Goal: Task Accomplishment & Management: Manage account settings

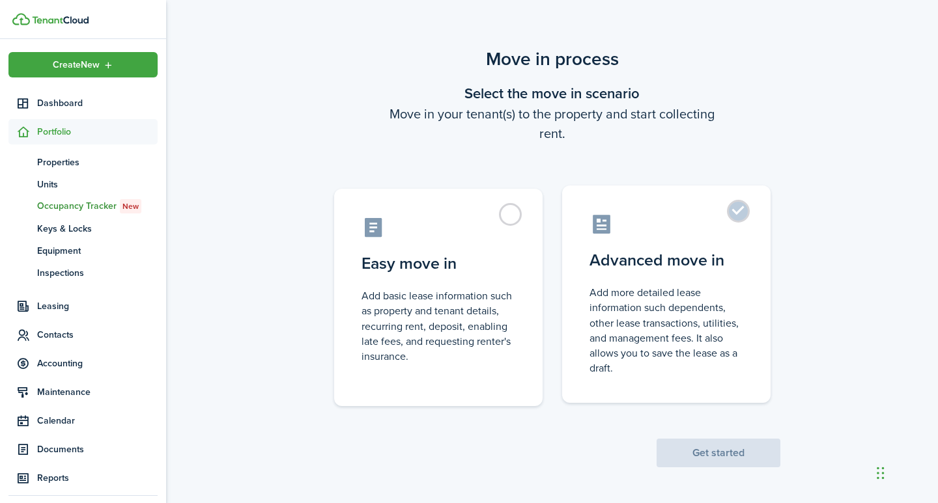
click at [741, 214] on label "Advanced move in Add more detailed lease information such dependents, other lea…" at bounding box center [666, 295] width 208 height 218
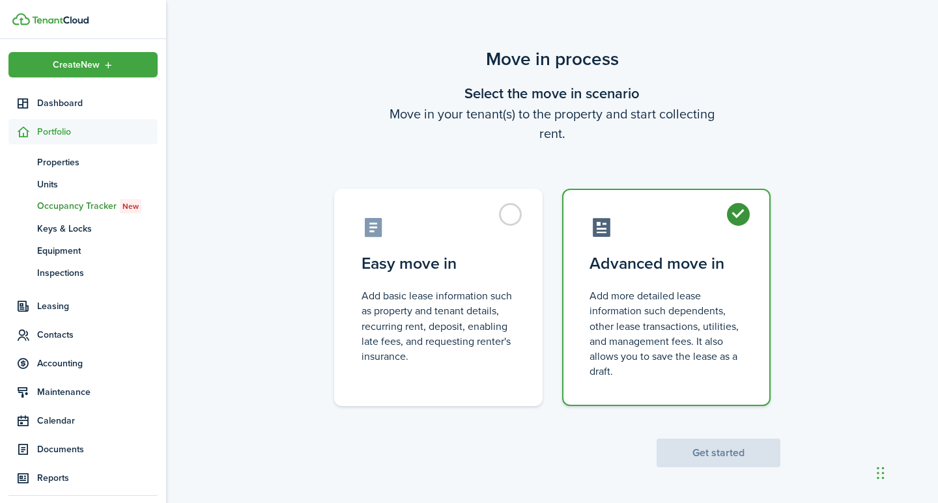
radio input "true"
click at [732, 453] on button "Get started" at bounding box center [718, 453] width 124 height 29
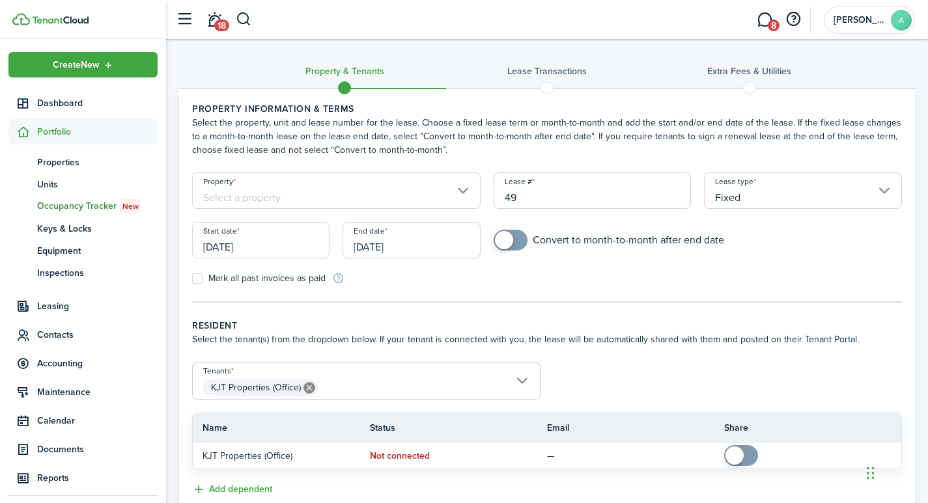
click at [284, 189] on input "Property" at bounding box center [336, 191] width 289 height 36
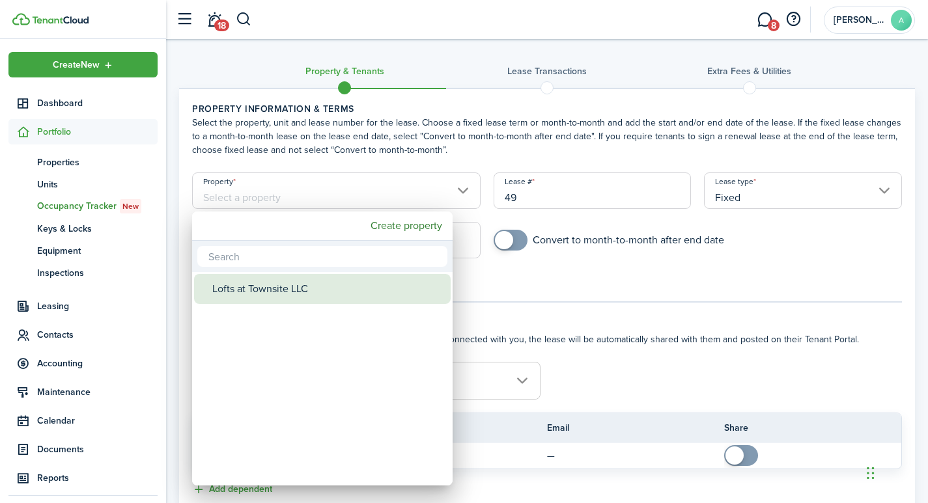
click at [283, 282] on div "Lofts at Townsite LLC" at bounding box center [327, 289] width 231 height 30
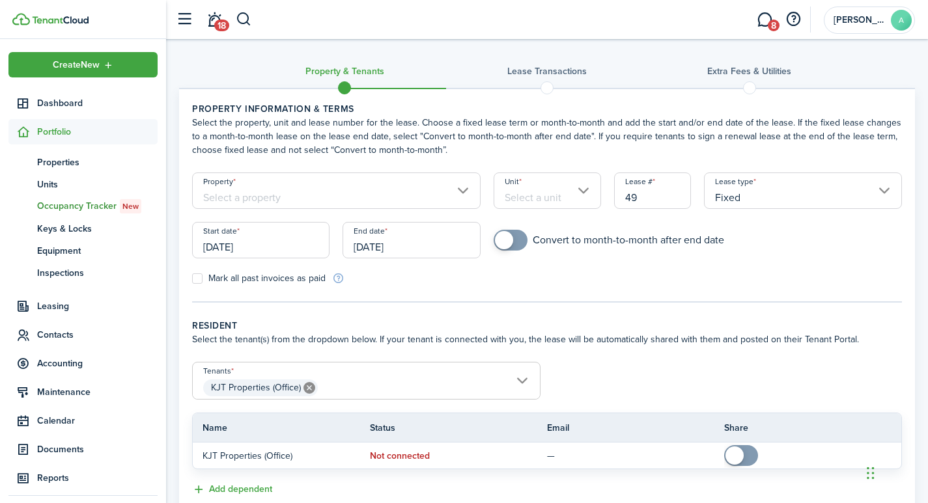
type input "Lofts at Townsite LLC"
click at [547, 196] on input "Unit" at bounding box center [547, 191] width 107 height 36
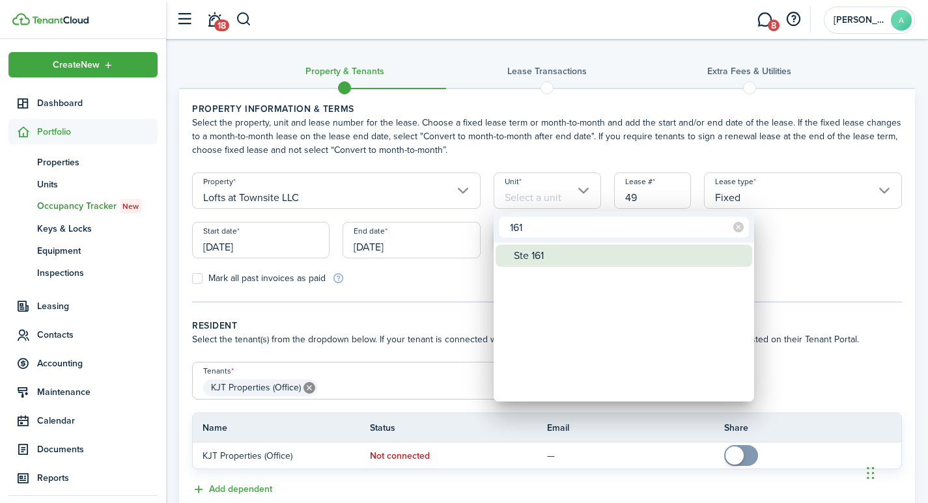
type input "161"
click at [531, 251] on div "Ste 161" at bounding box center [629, 256] width 231 height 22
type input "Ste 161"
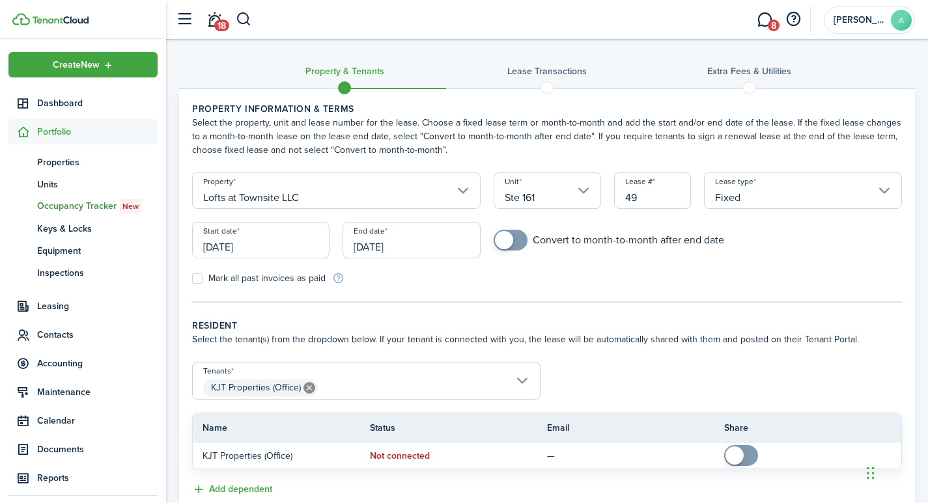
drag, startPoint x: 672, startPoint y: 201, endPoint x: 602, endPoint y: 192, distance: 70.2
click at [602, 192] on form "Property Lofts at Townsite LLC Unit Ste 161 Lease # 49 Lease type Fixed Start d…" at bounding box center [547, 229] width 723 height 113
click at [888, 190] on input "Fixed" at bounding box center [803, 191] width 198 height 36
type input "1611"
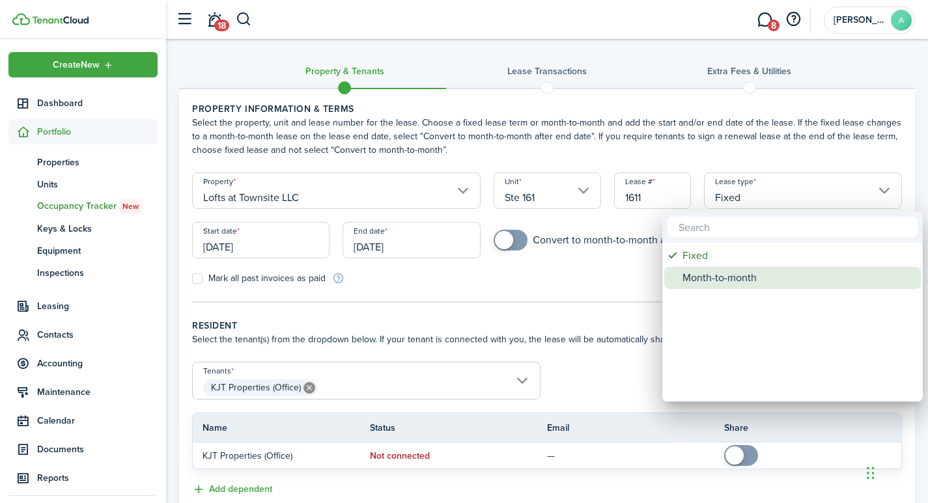
click at [748, 274] on div "Month-to-month" at bounding box center [798, 278] width 231 height 22
type input "Month-to-month"
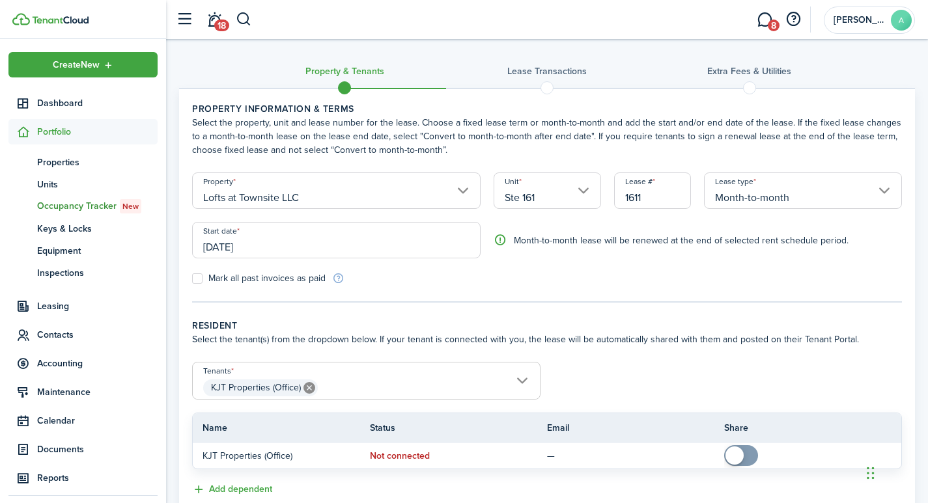
click at [318, 242] on input "[DATE]" at bounding box center [336, 240] width 289 height 36
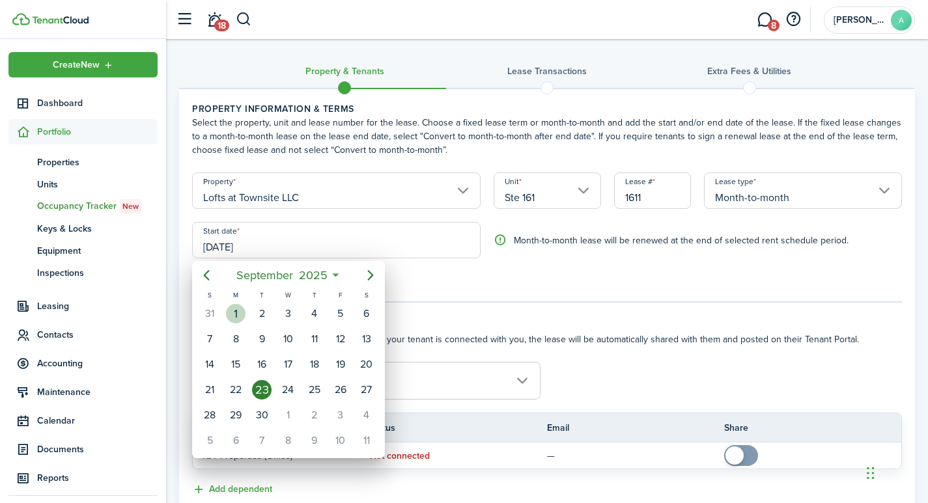
click at [238, 308] on div "1" at bounding box center [236, 314] width 20 height 20
type input "[DATE]"
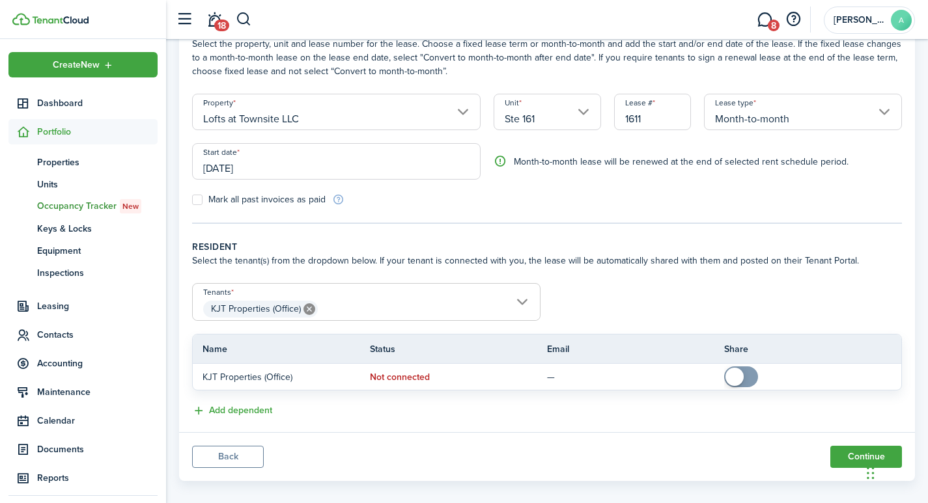
scroll to position [92, 0]
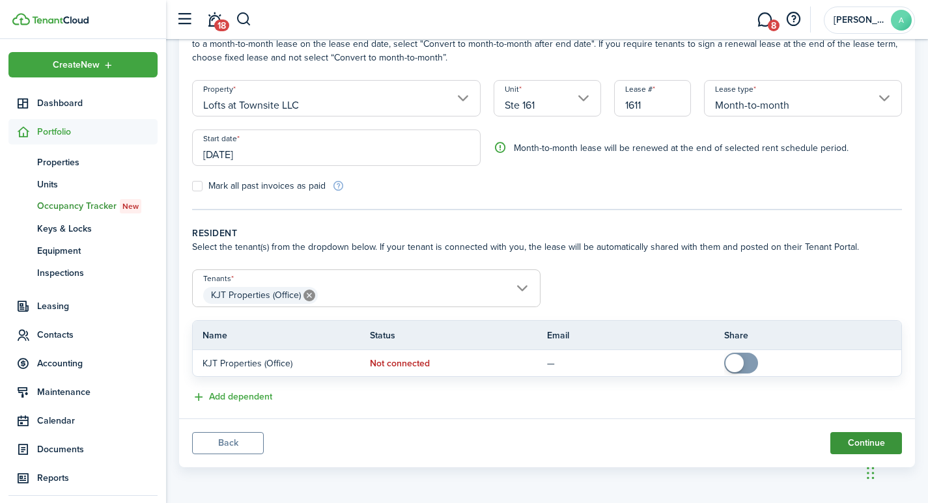
click at [861, 440] on button "Continue" at bounding box center [866, 443] width 72 height 22
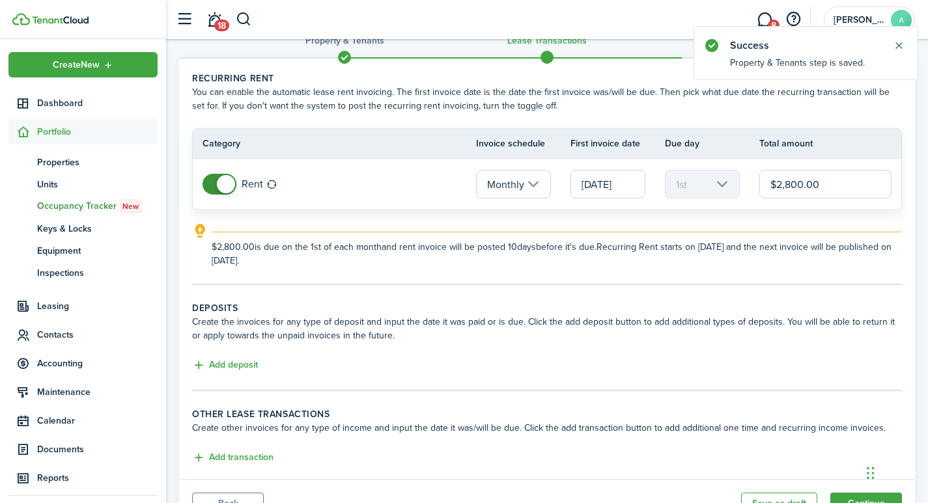
scroll to position [91, 0]
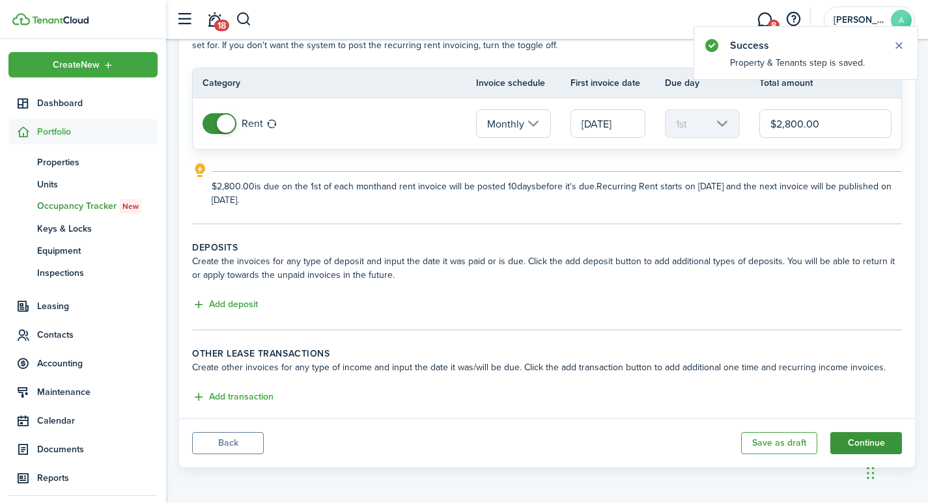
click at [859, 444] on button "Continue" at bounding box center [866, 443] width 72 height 22
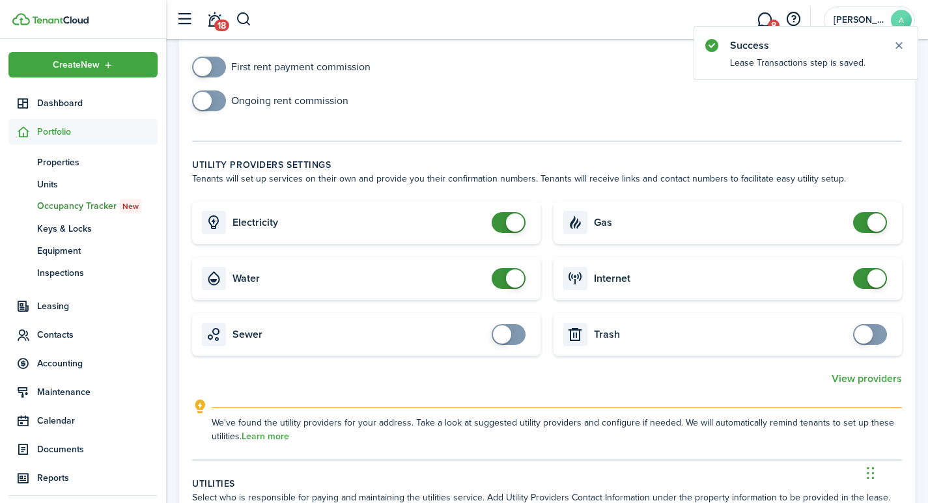
scroll to position [322, 0]
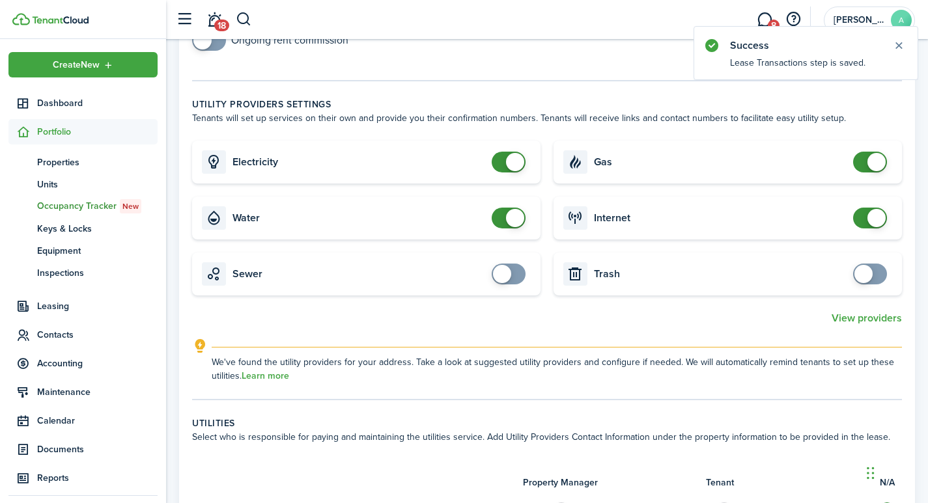
checkbox input "false"
click at [518, 160] on span at bounding box center [515, 162] width 18 height 18
checkbox input "false"
click at [511, 219] on span at bounding box center [515, 218] width 18 height 18
checkbox input "false"
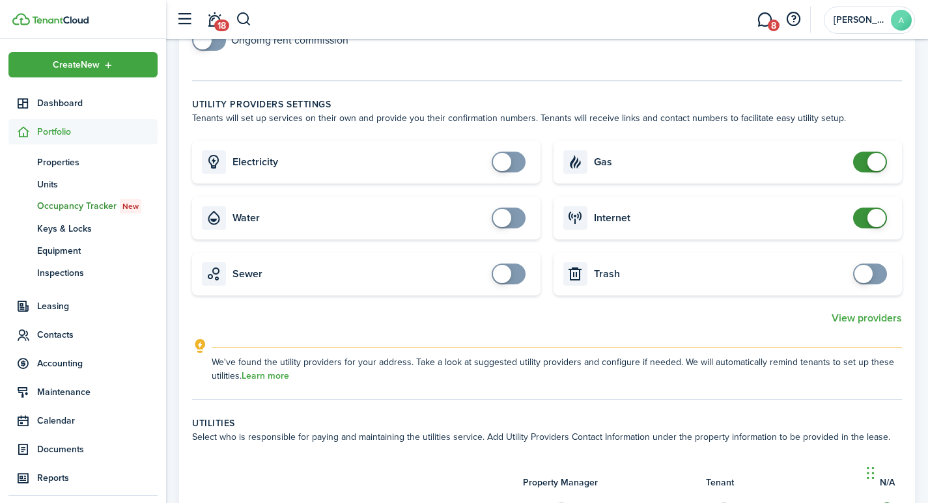
click at [869, 159] on span at bounding box center [877, 162] width 18 height 18
checkbox input "false"
click at [879, 219] on span at bounding box center [877, 218] width 18 height 18
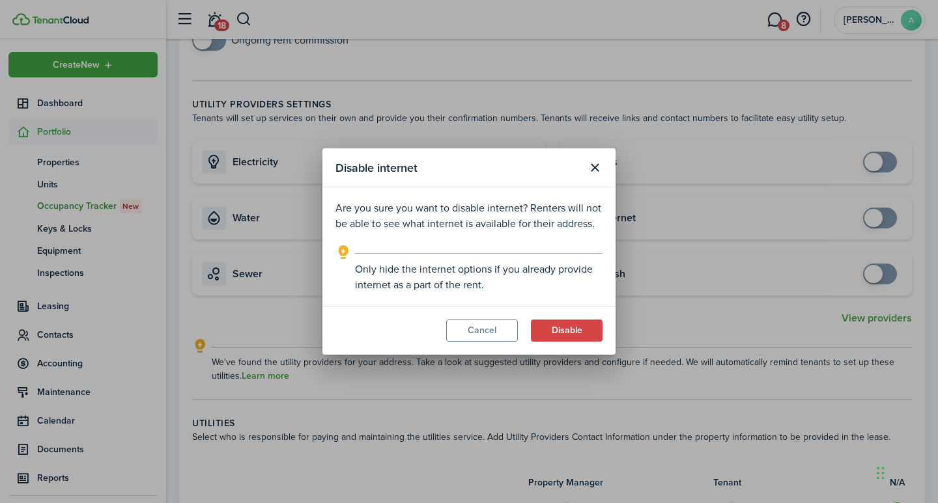
drag, startPoint x: 586, startPoint y: 330, endPoint x: 608, endPoint y: 322, distance: 23.7
click at [587, 330] on button "Disable" at bounding box center [567, 331] width 72 height 22
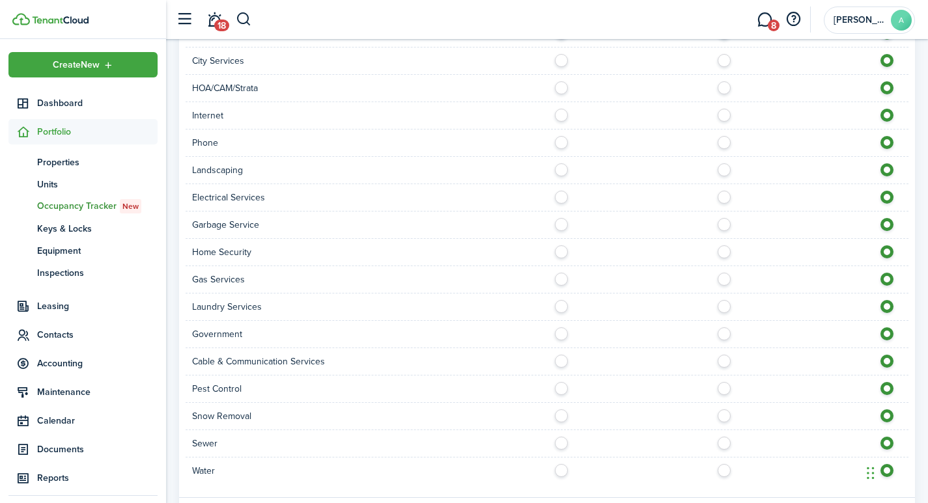
scroll to position [877, 0]
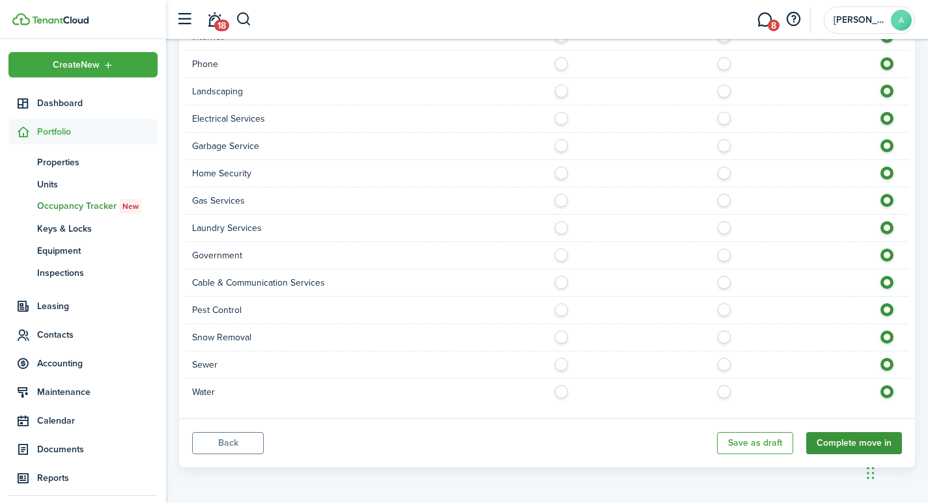
click at [826, 436] on button "Complete move in" at bounding box center [854, 443] width 96 height 22
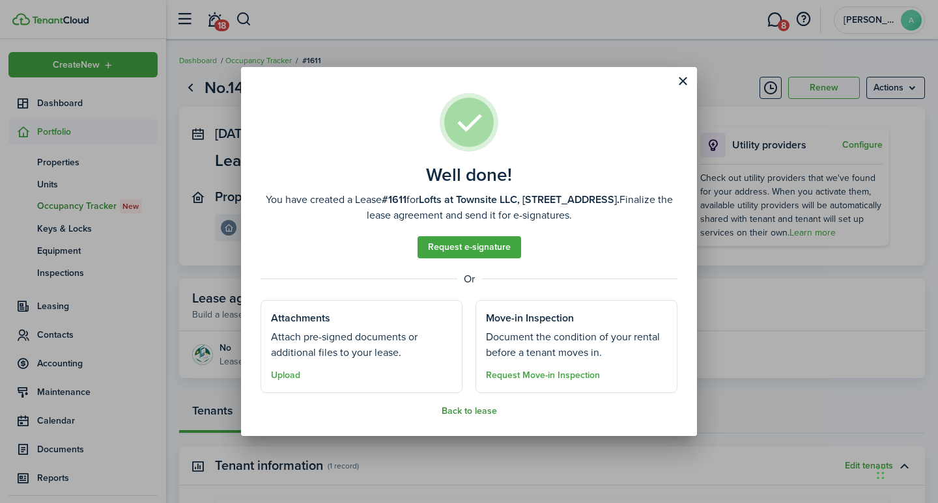
click at [470, 410] on button "Back to lease" at bounding box center [469, 411] width 55 height 10
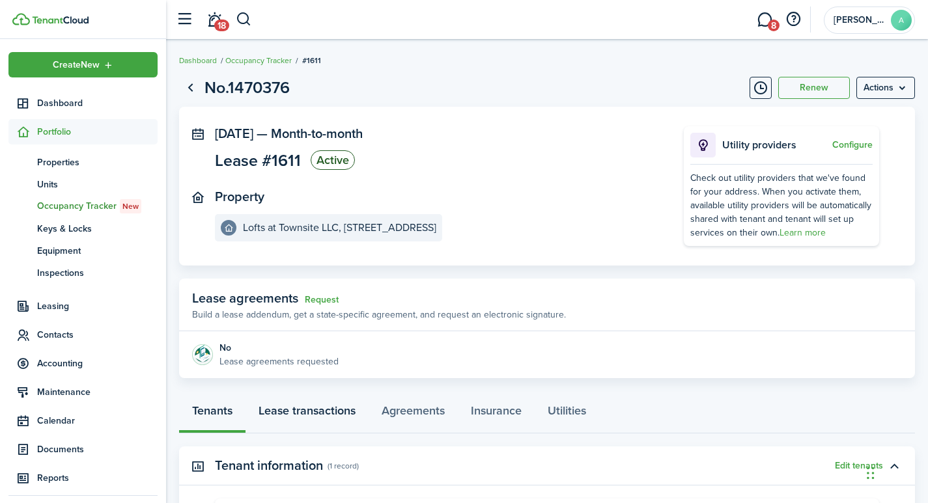
click at [308, 406] on link "Lease transactions" at bounding box center [307, 414] width 123 height 39
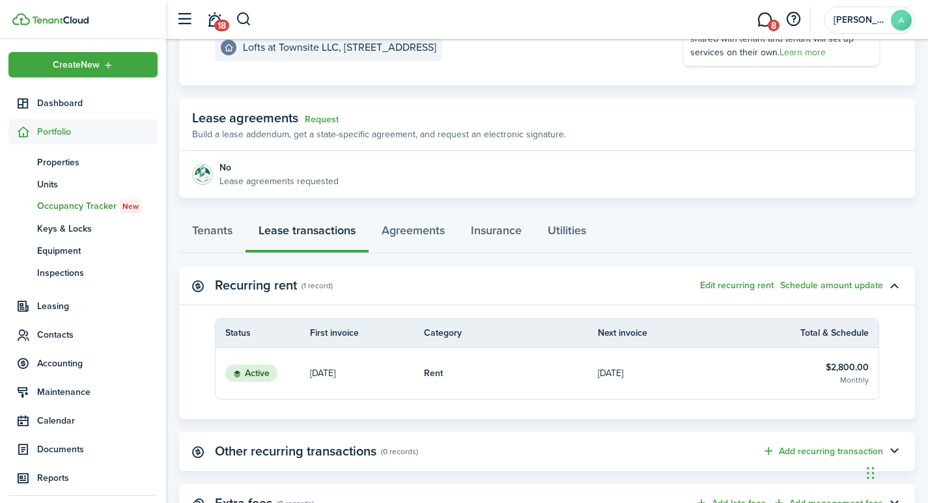
scroll to position [209, 0]
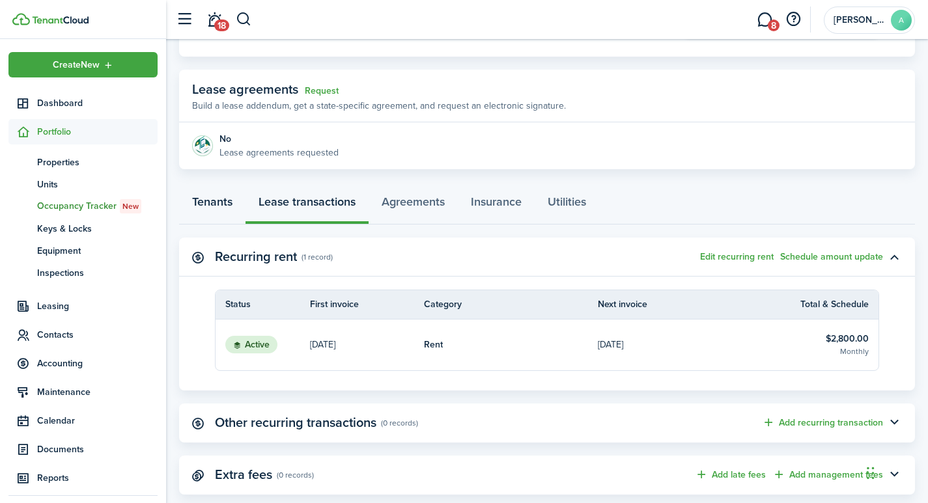
click at [220, 201] on link "Tenants" at bounding box center [212, 205] width 66 height 39
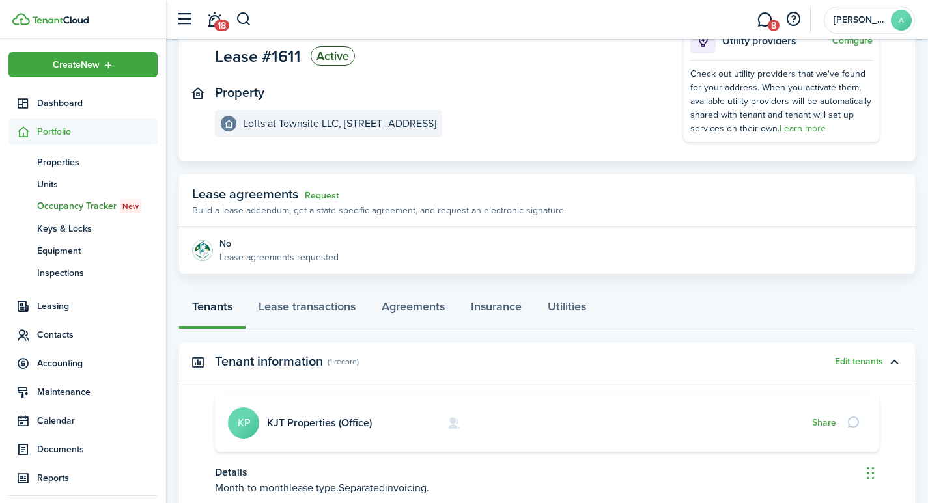
scroll to position [205, 0]
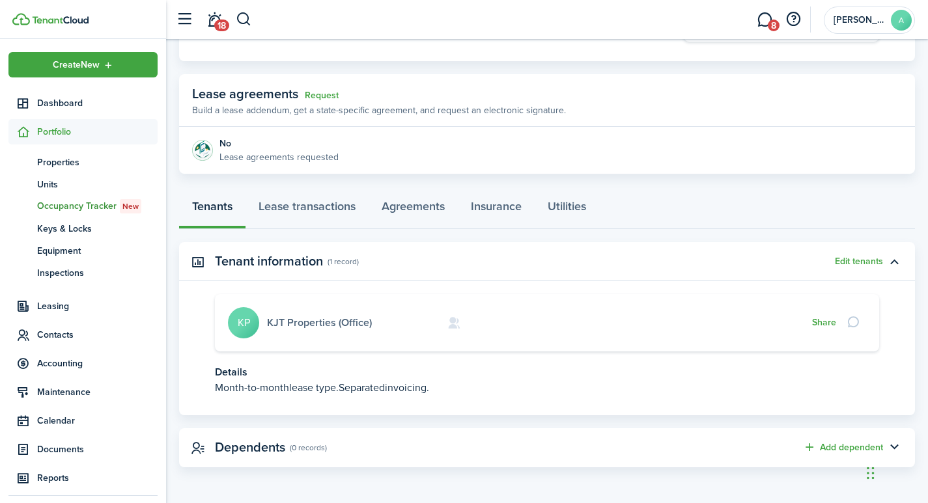
click at [293, 324] on link "KJT Properties (Office)" at bounding box center [319, 322] width 105 height 15
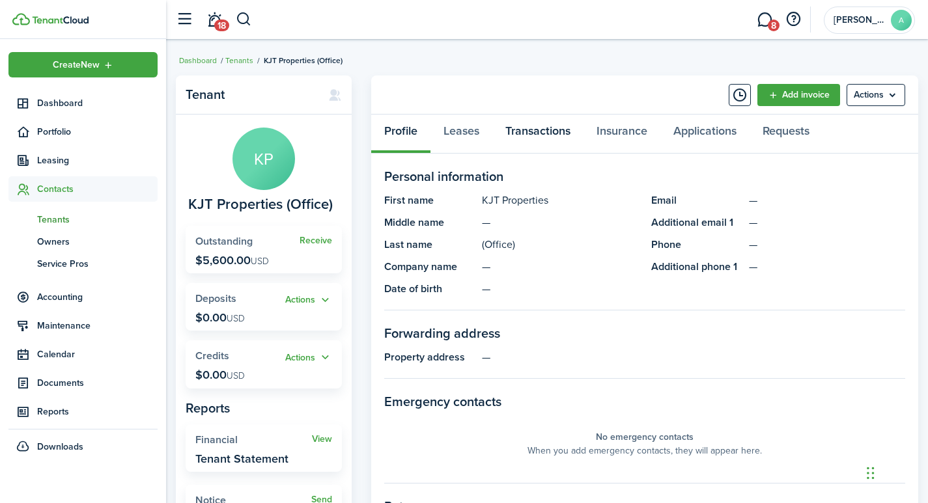
click at [525, 131] on link "Transactions" at bounding box center [537, 134] width 91 height 39
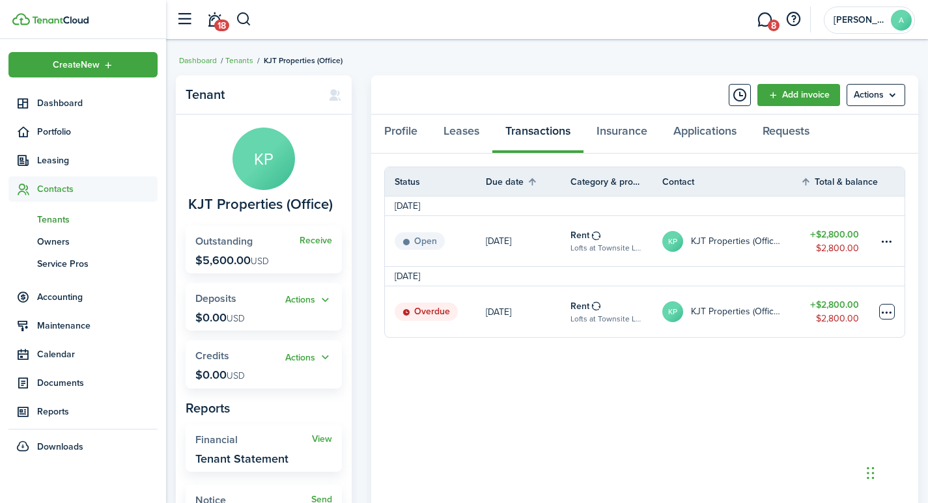
click at [886, 311] on table-menu-btn-icon at bounding box center [887, 312] width 16 height 16
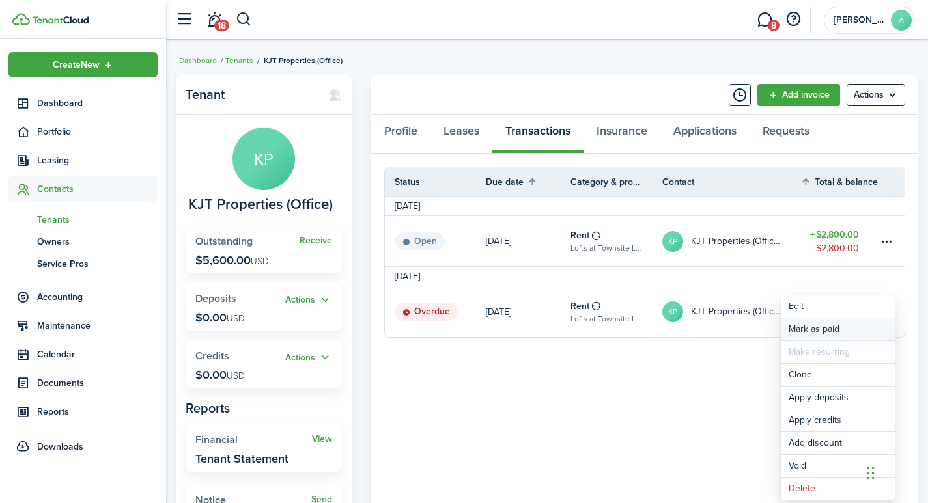
click at [806, 332] on link "Mark as paid" at bounding box center [838, 329] width 114 height 22
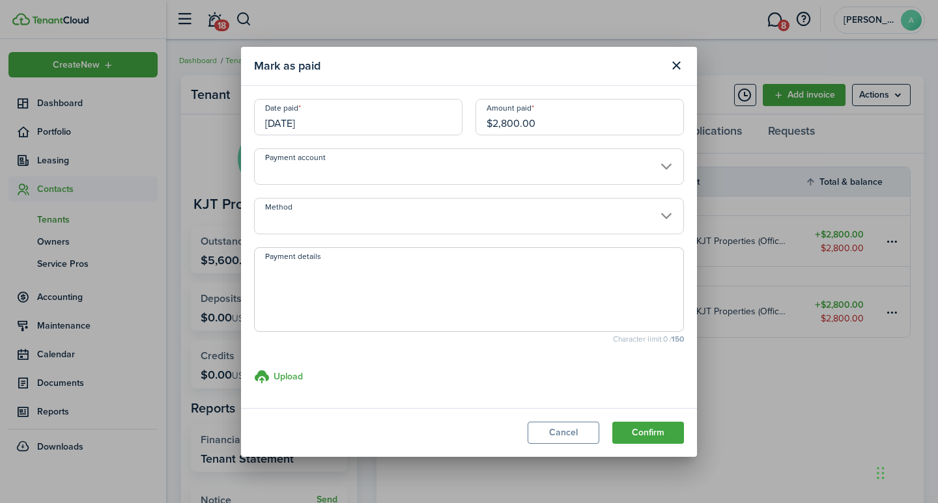
click at [439, 123] on input "[DATE]" at bounding box center [358, 117] width 208 height 36
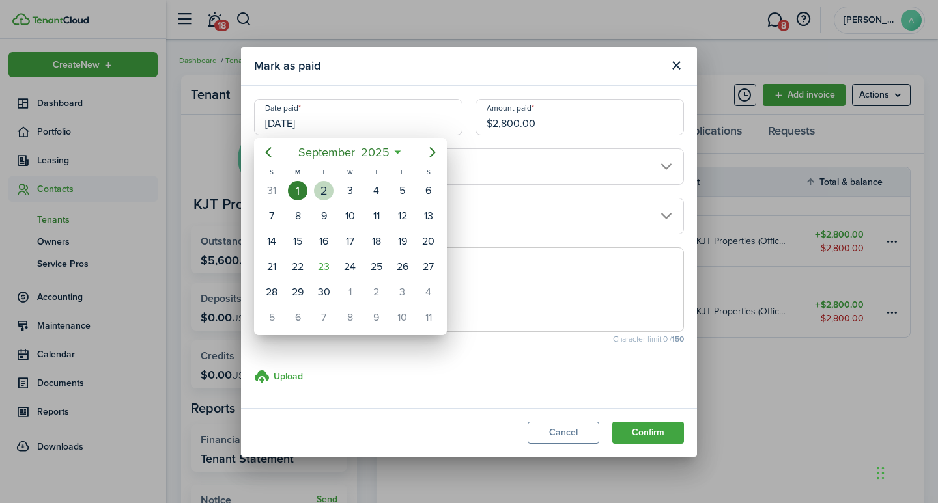
click at [330, 188] on div "2" at bounding box center [324, 191] width 20 height 20
type input "09/02/2025"
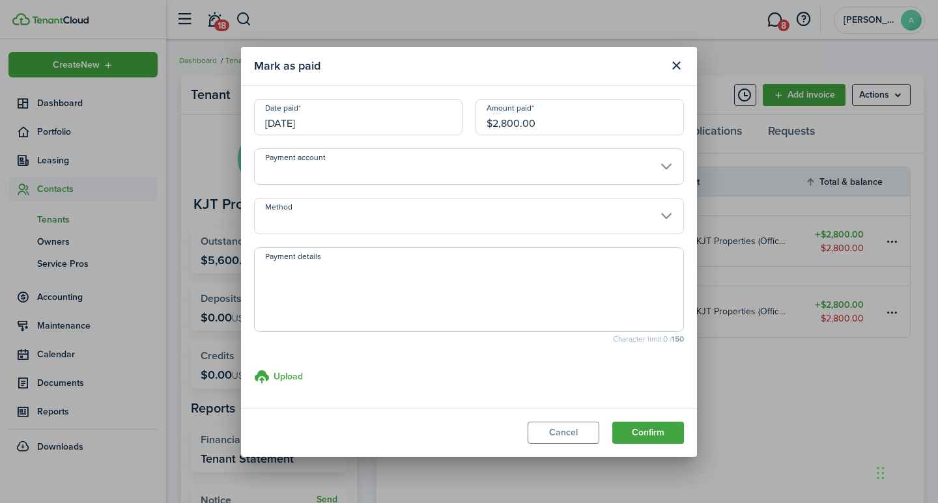
click at [489, 170] on input "Payment account" at bounding box center [469, 166] width 430 height 36
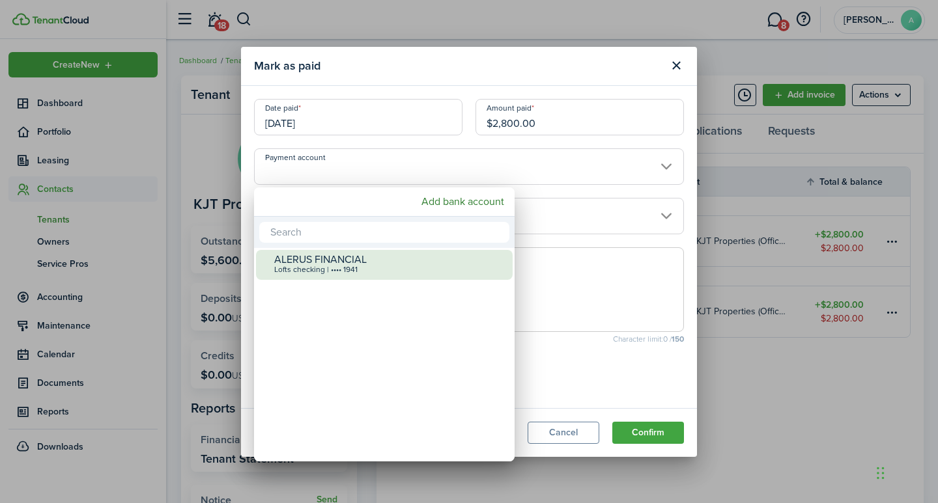
click at [374, 262] on div "ALERUS FINANCIAL" at bounding box center [389, 260] width 231 height 12
type input "•••• •••• •••• 1941"
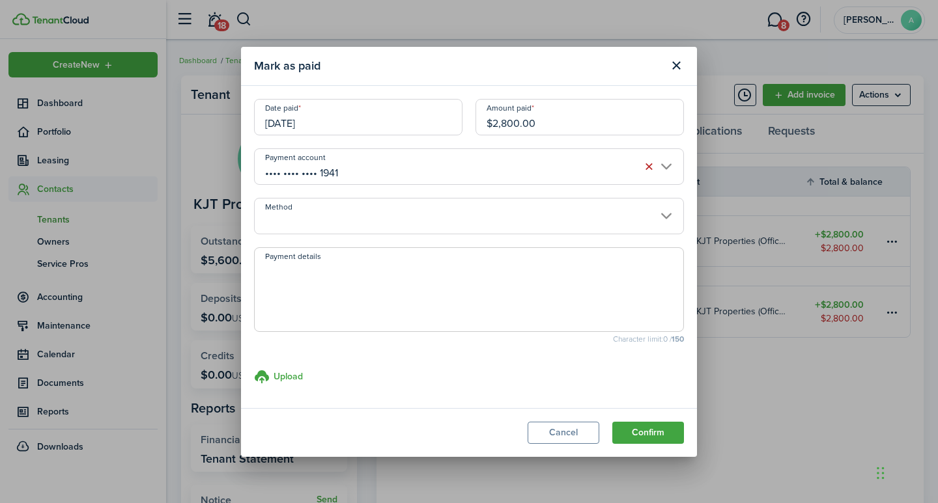
click at [383, 221] on input "Method" at bounding box center [469, 216] width 430 height 36
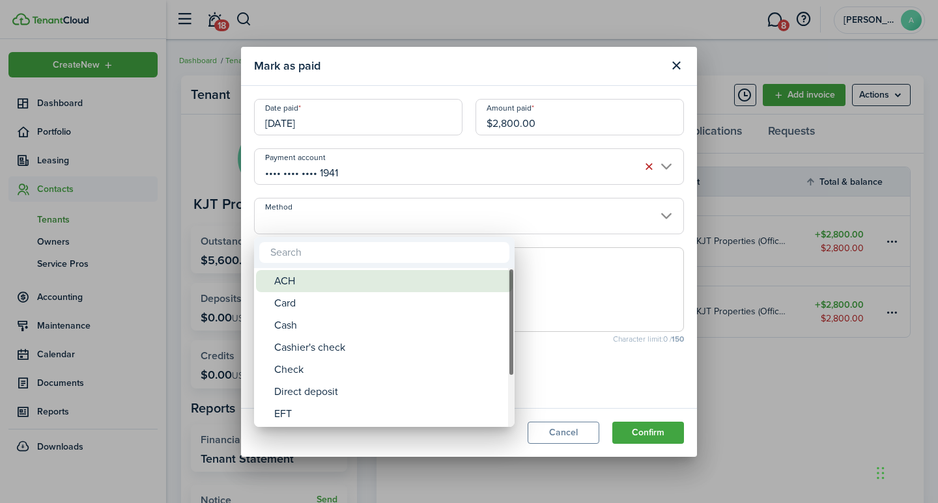
click at [323, 278] on div "ACH" at bounding box center [389, 281] width 231 height 22
type input "ACH"
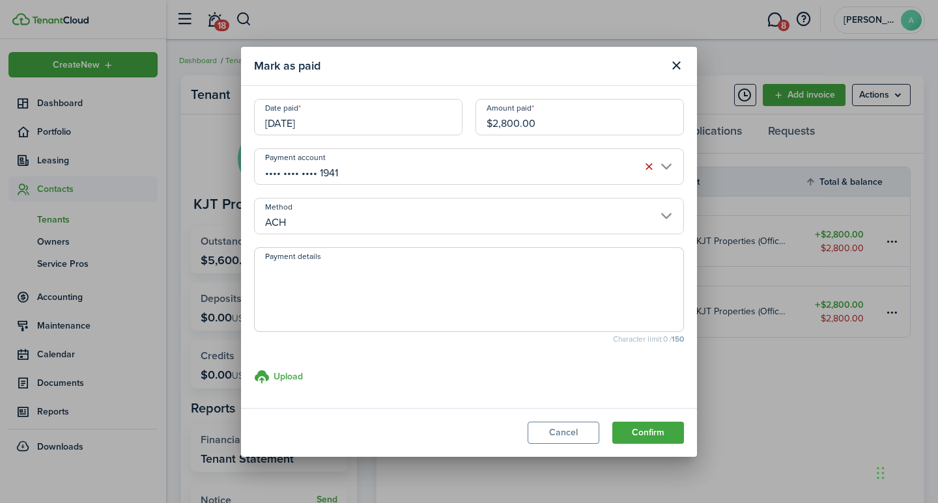
click at [328, 278] on textarea "Payment details" at bounding box center [469, 293] width 429 height 63
type textarea "Transfer by Kevin."
click at [649, 431] on button "Confirm" at bounding box center [648, 433] width 72 height 22
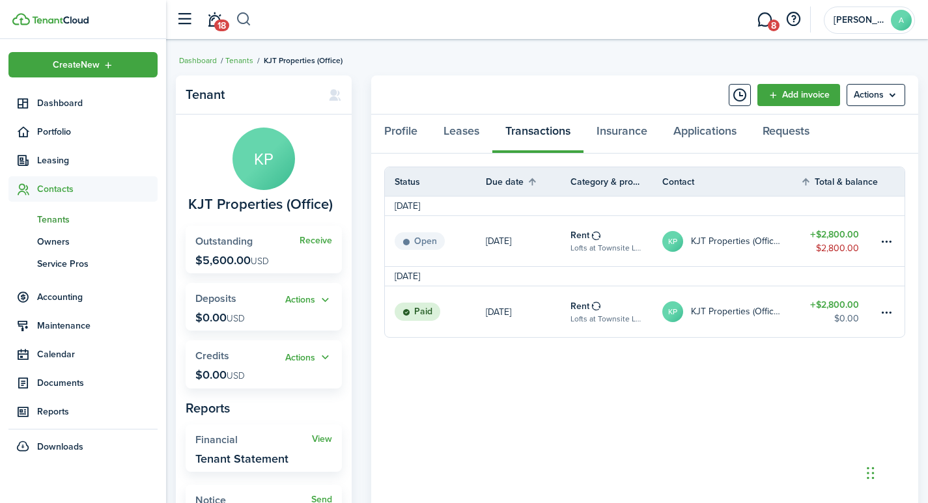
click at [245, 19] on button "button" at bounding box center [244, 19] width 16 height 22
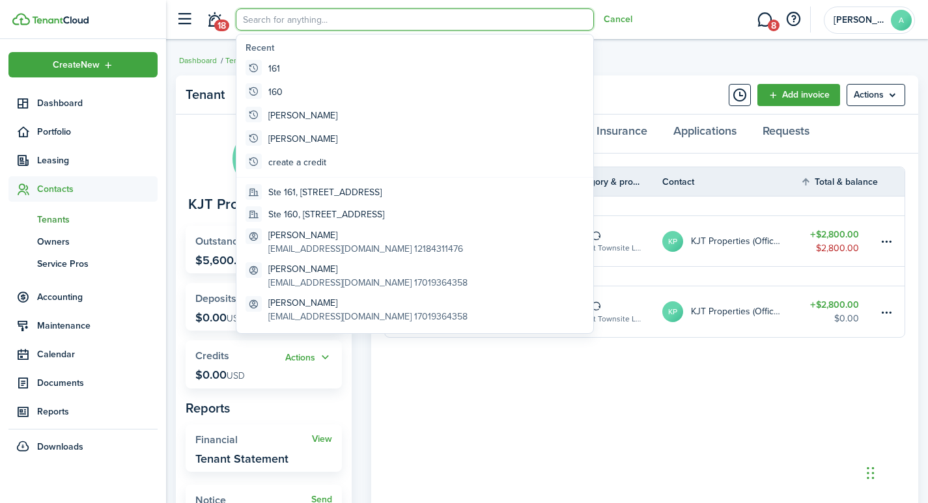
click at [317, 25] on input "search" at bounding box center [415, 19] width 358 height 22
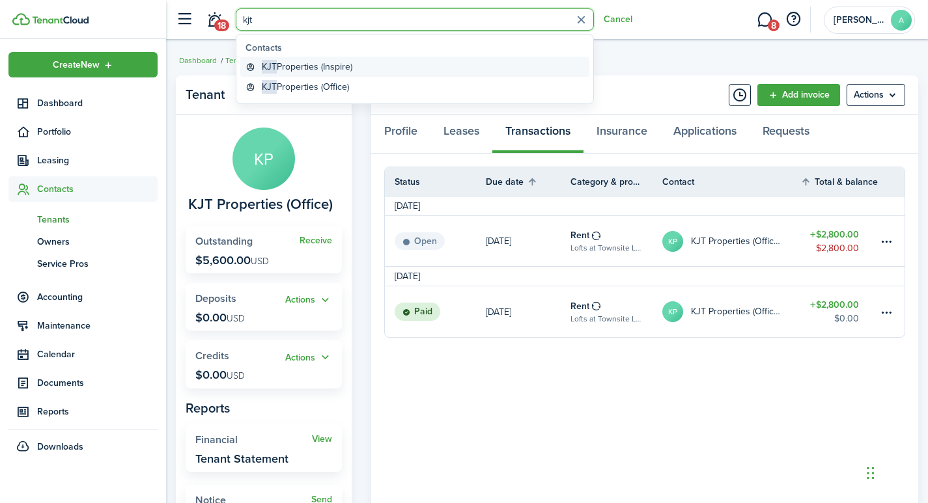
type input "kjt"
click at [340, 64] on global-search-item-title "KJT Properties (Inspire)" at bounding box center [307, 67] width 91 height 14
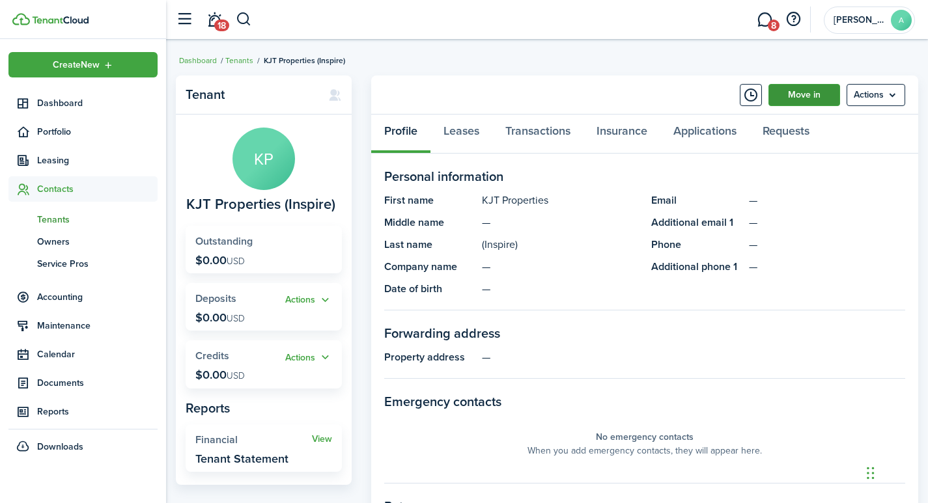
click at [805, 91] on link "Move in" at bounding box center [805, 95] width 72 height 22
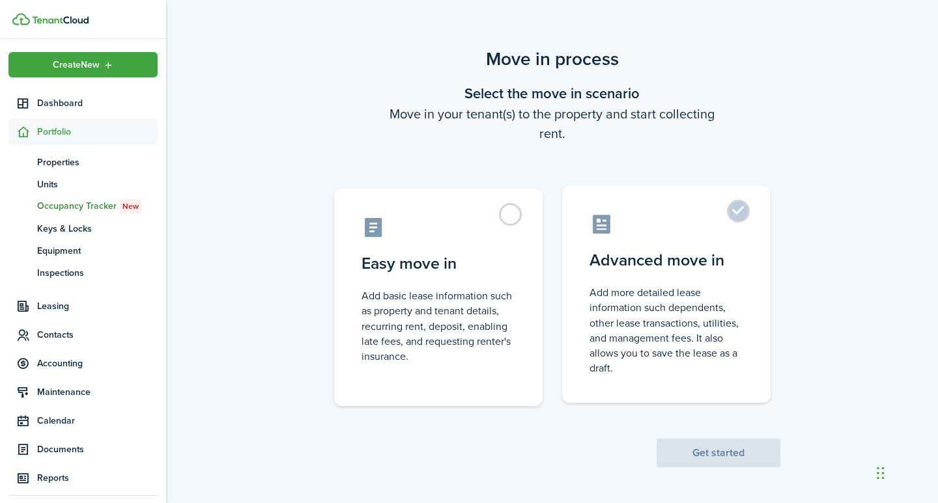
click at [735, 212] on label "Advanced move in Add more detailed lease information such dependents, other lea…" at bounding box center [666, 295] width 208 height 218
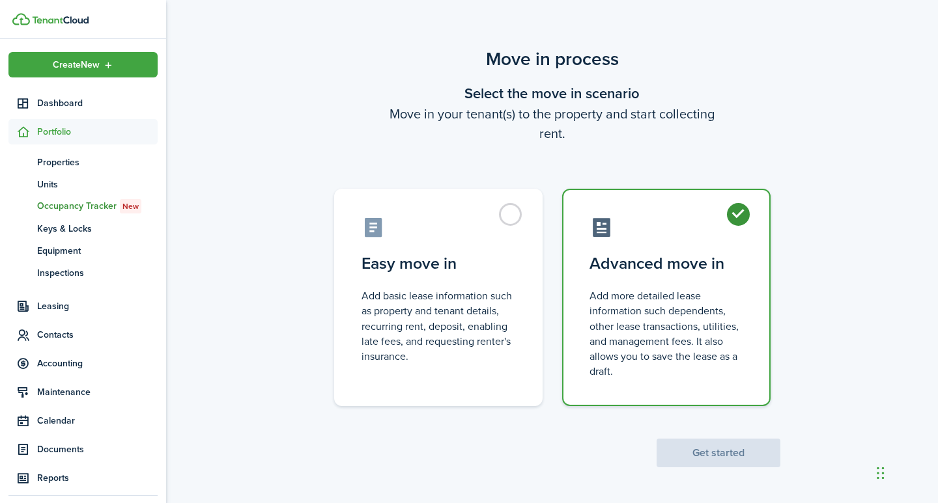
radio input "true"
click at [724, 444] on button "Get started" at bounding box center [718, 453] width 124 height 29
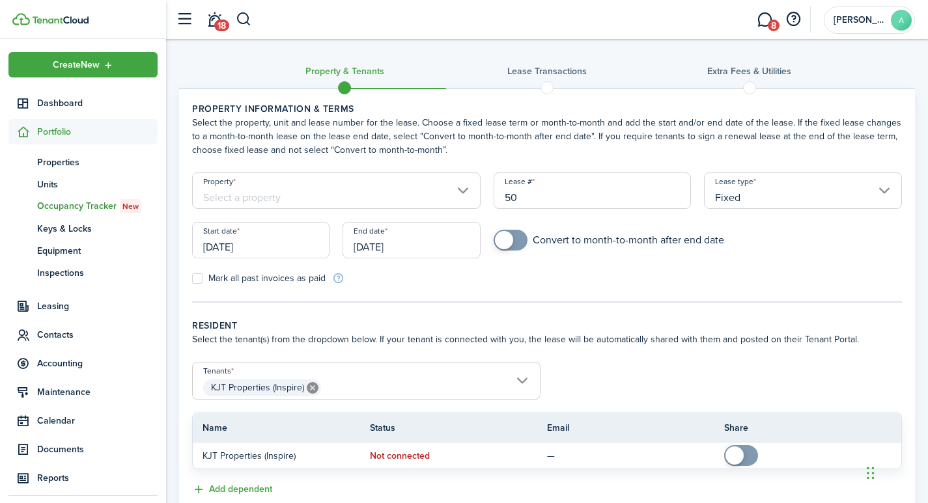
click at [295, 186] on input "Property" at bounding box center [336, 191] width 289 height 36
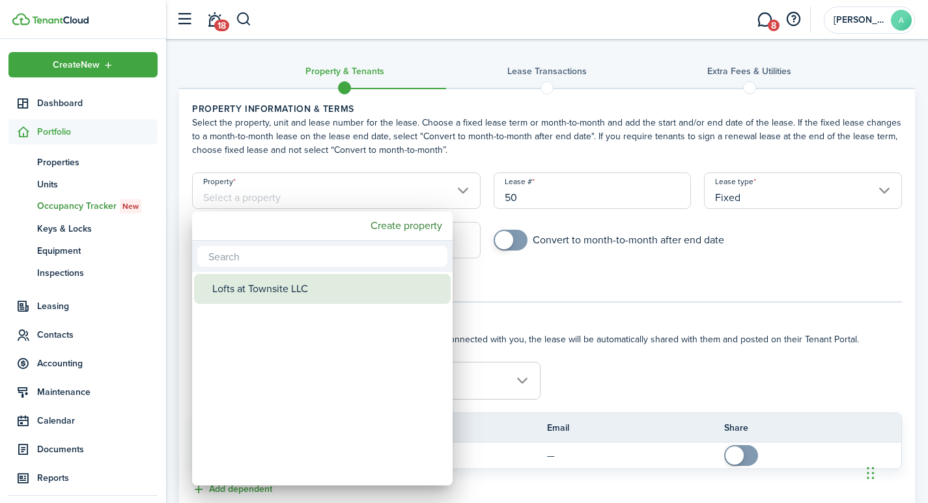
drag, startPoint x: 285, startPoint y: 284, endPoint x: 331, endPoint y: 278, distance: 46.0
click at [287, 284] on div "Lofts at Townsite LLC" at bounding box center [327, 289] width 231 height 30
type input "Lofts at Townsite LLC"
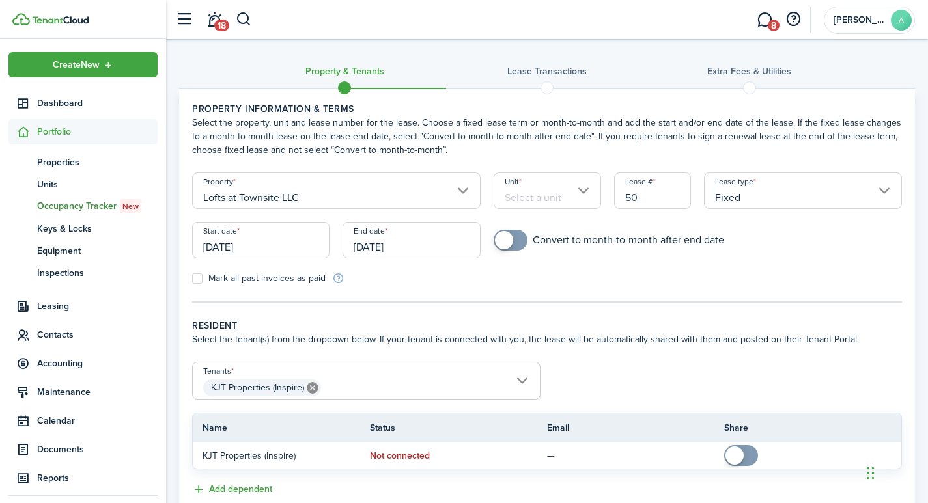
click at [541, 195] on input "Unit" at bounding box center [547, 191] width 107 height 36
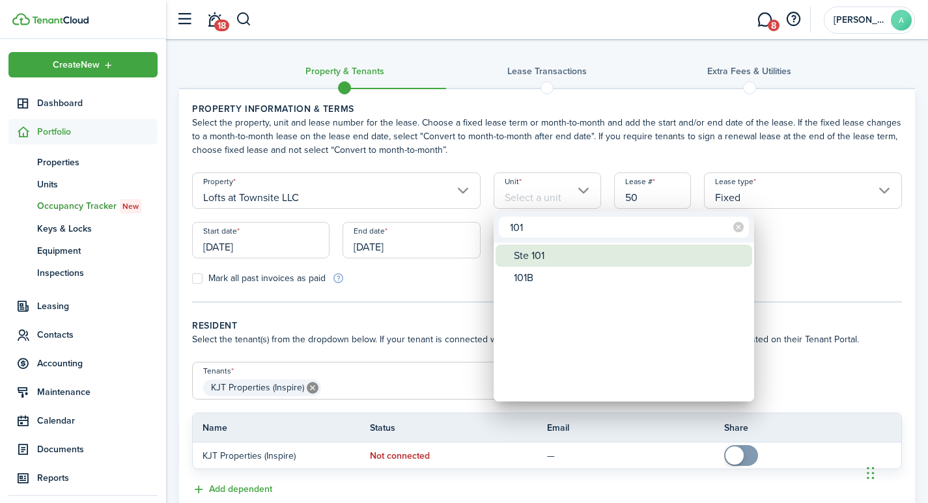
type input "101"
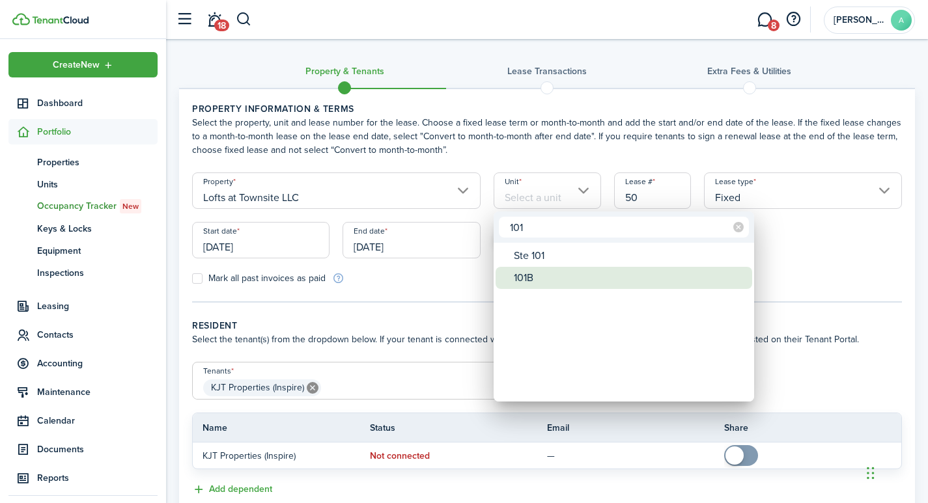
click at [533, 277] on div "101B" at bounding box center [629, 278] width 231 height 22
type input "101B"
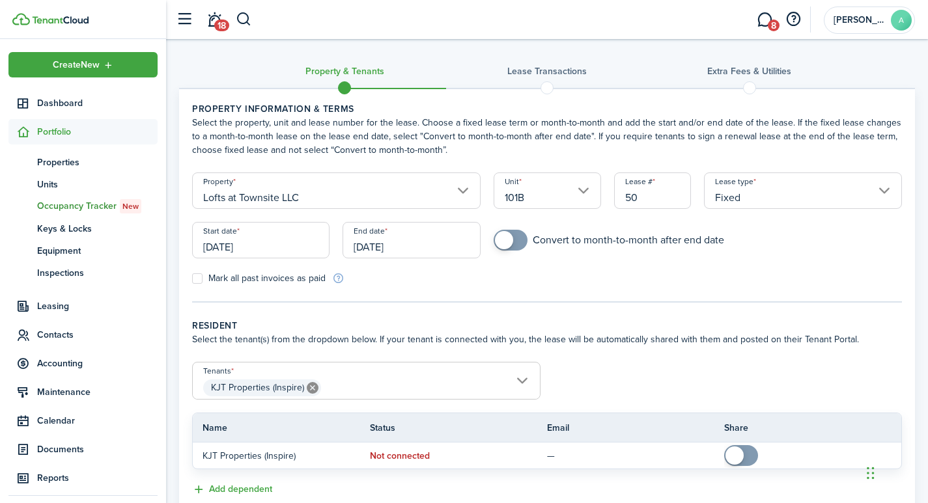
drag, startPoint x: 655, startPoint y: 202, endPoint x: 612, endPoint y: 199, distance: 43.1
click at [612, 199] on div "Lease # 50" at bounding box center [653, 197] width 91 height 49
click at [881, 186] on input "Fixed" at bounding box center [803, 191] width 198 height 36
type input "1011"
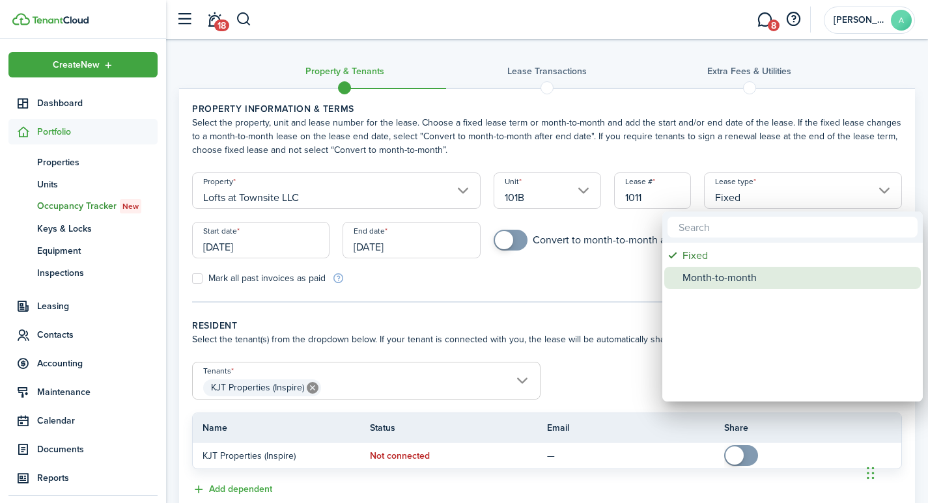
click at [709, 281] on div "Month-to-month" at bounding box center [798, 278] width 231 height 22
type input "Month-to-month"
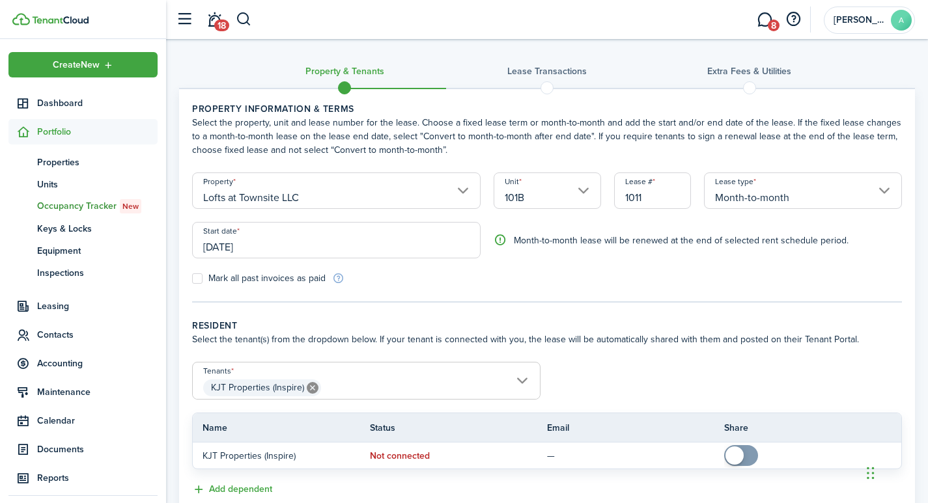
click at [282, 251] on input "[DATE]" at bounding box center [336, 240] width 289 height 36
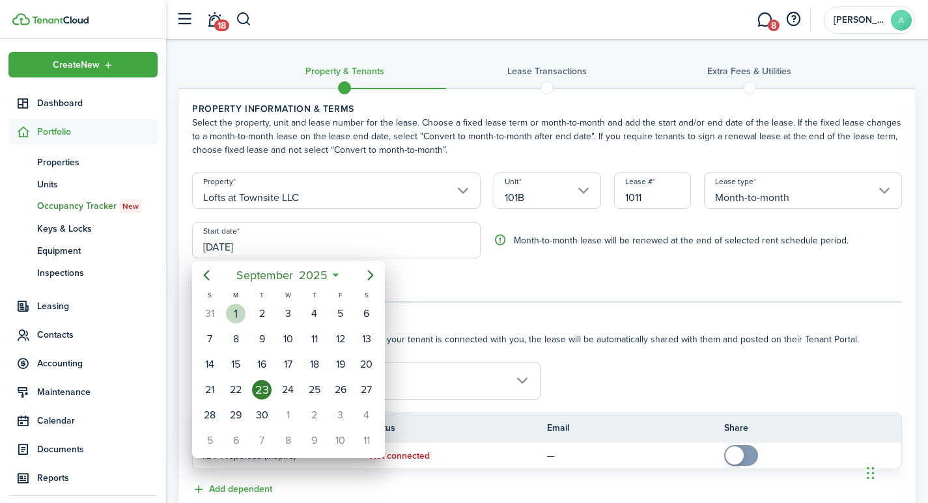
click at [240, 311] on div "1" at bounding box center [236, 314] width 20 height 20
type input "[DATE]"
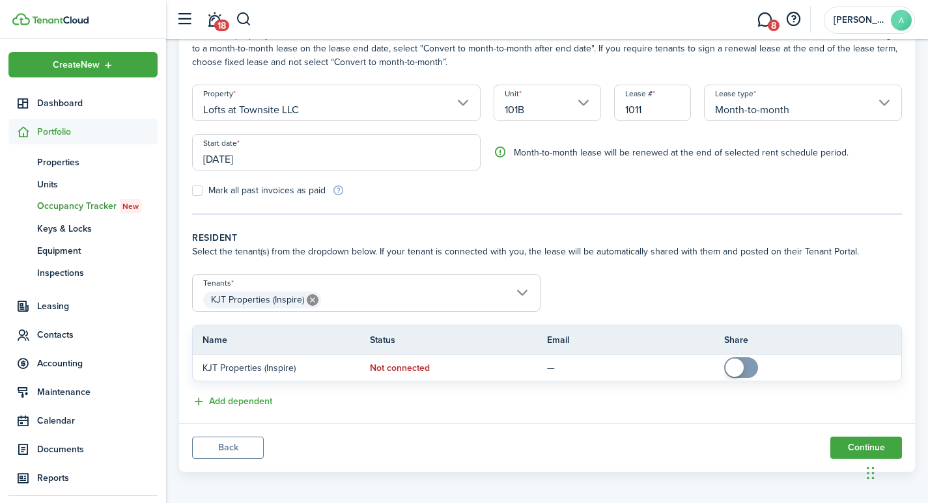
scroll to position [92, 0]
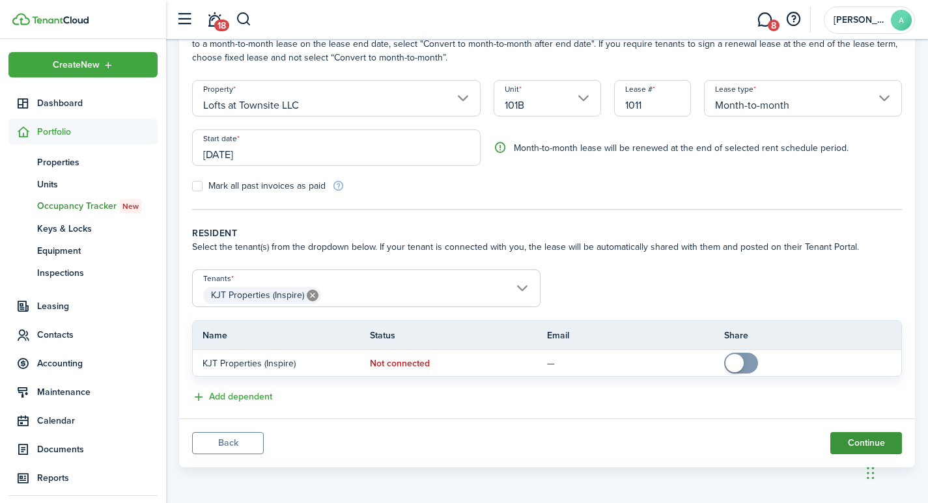
click at [854, 440] on button "Continue" at bounding box center [866, 443] width 72 height 22
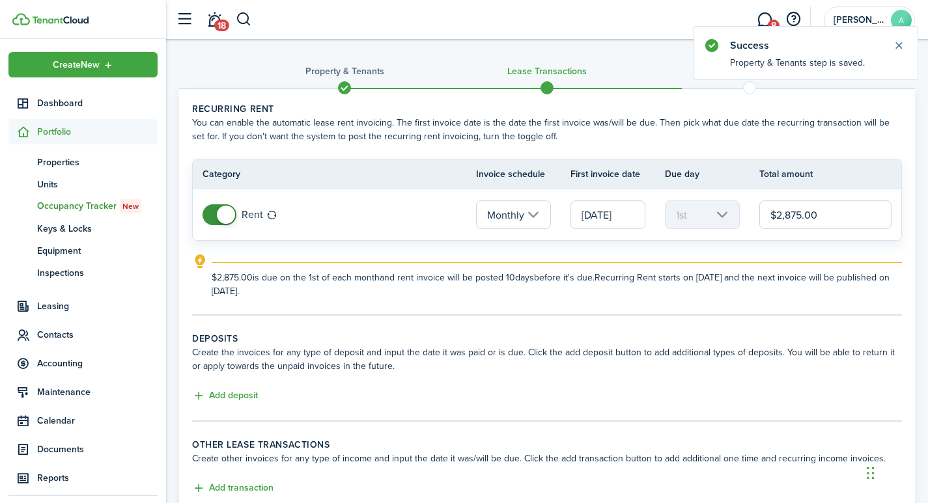
scroll to position [91, 0]
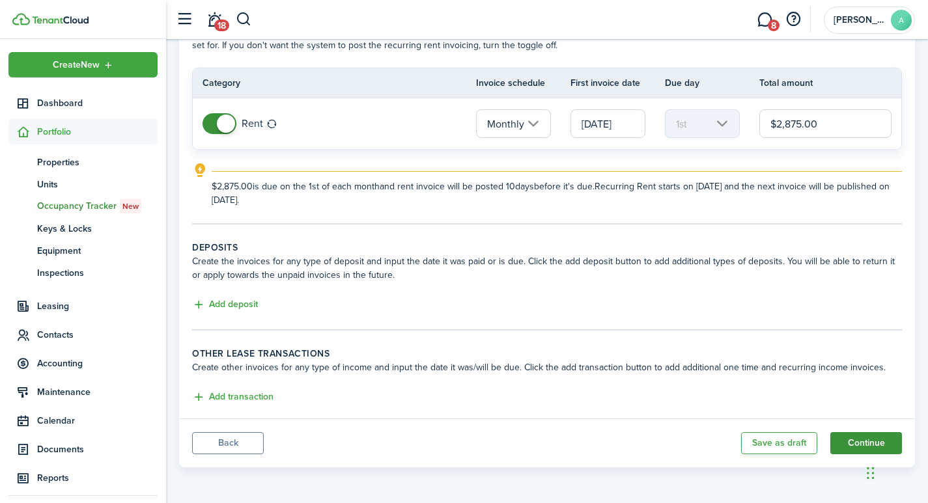
click at [865, 434] on button "Continue" at bounding box center [866, 443] width 72 height 22
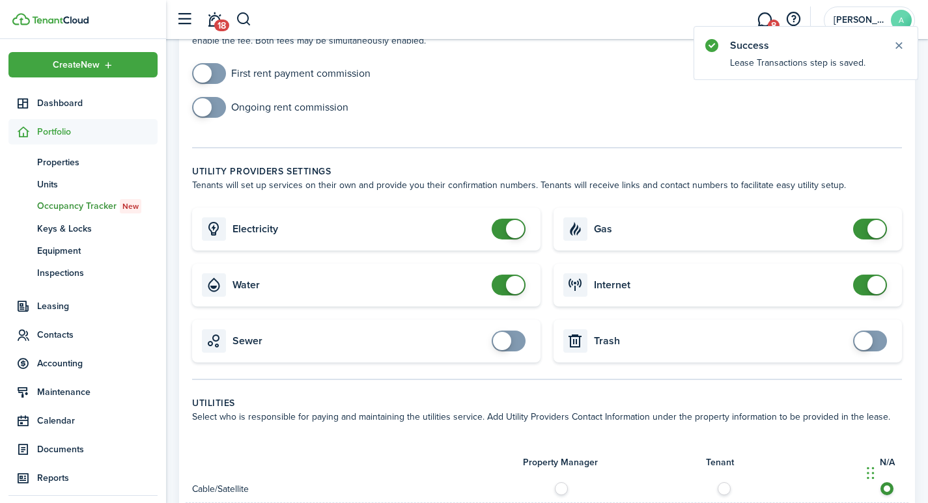
scroll to position [240, 0]
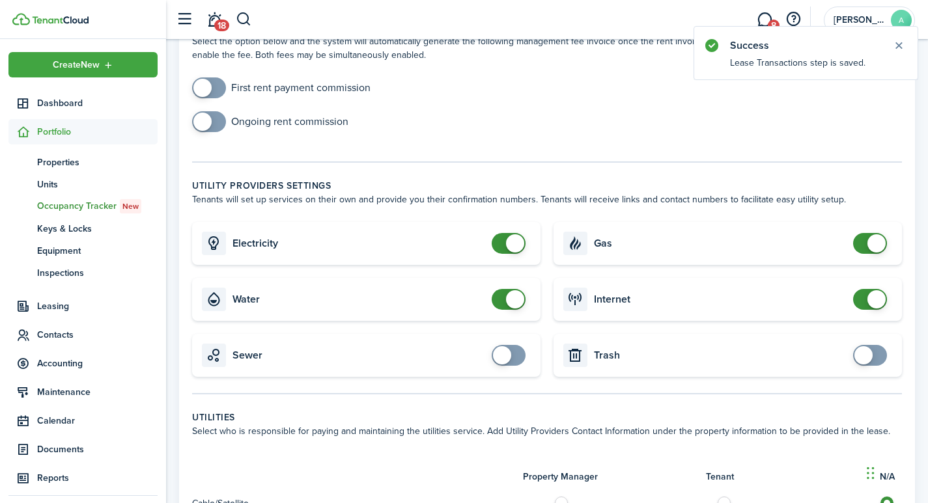
checkbox input "false"
click at [875, 245] on span at bounding box center [877, 243] width 18 height 18
checkbox input "false"
click at [879, 299] on span at bounding box center [877, 299] width 18 height 18
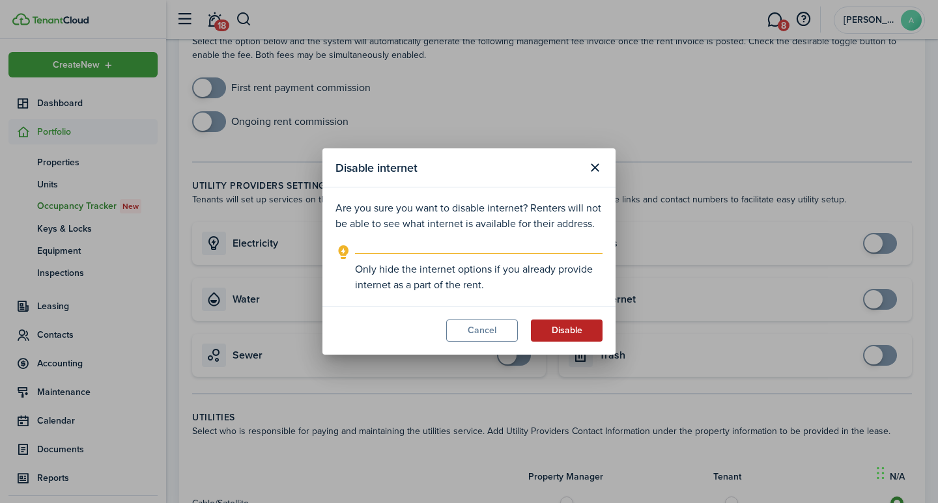
click at [569, 330] on button "Disable" at bounding box center [567, 331] width 72 height 22
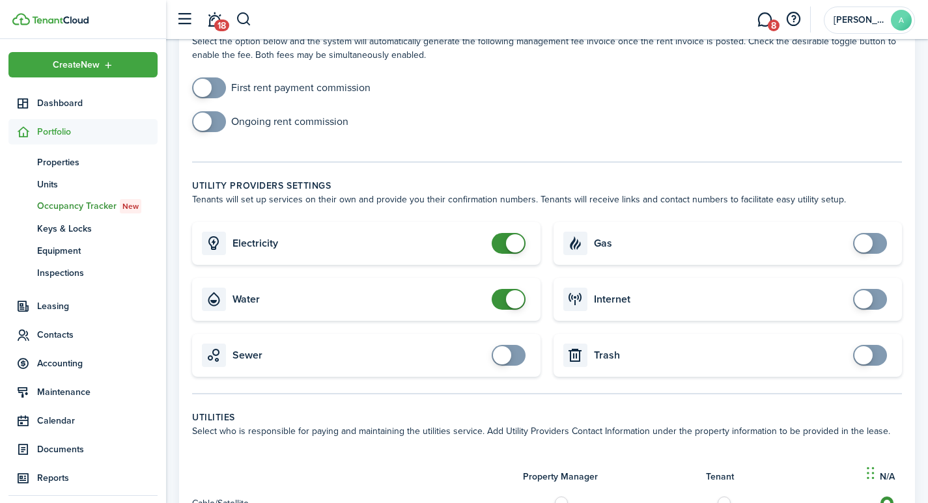
checkbox input "false"
click at [516, 243] on span at bounding box center [515, 243] width 18 height 18
checkbox input "false"
click at [518, 299] on span at bounding box center [515, 299] width 18 height 18
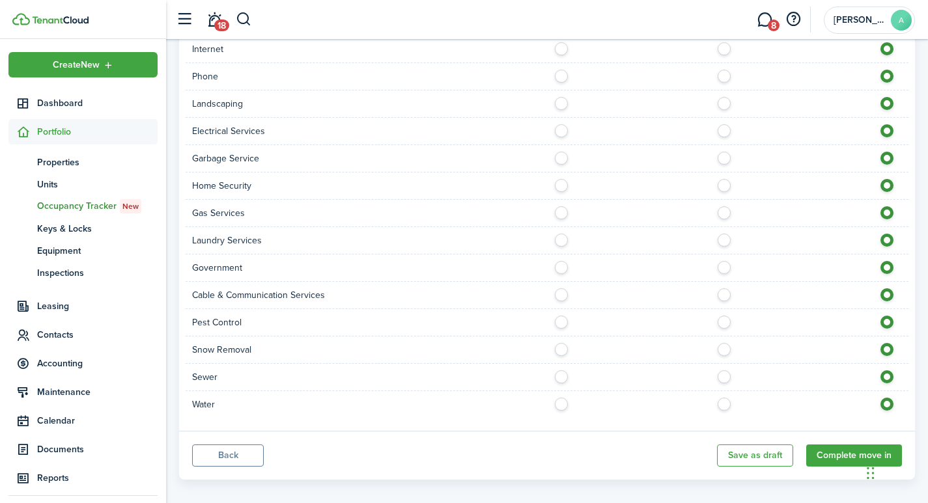
scroll to position [789, 0]
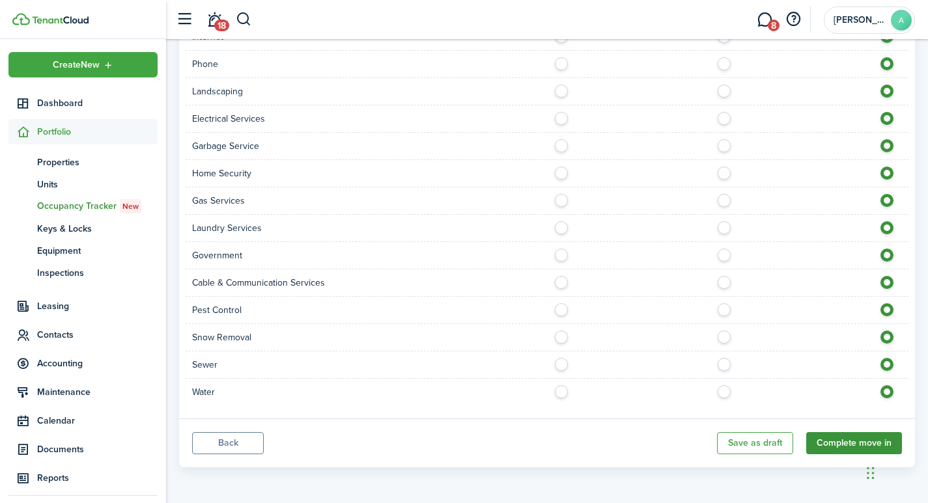
click at [858, 441] on button "Complete move in" at bounding box center [854, 443] width 96 height 22
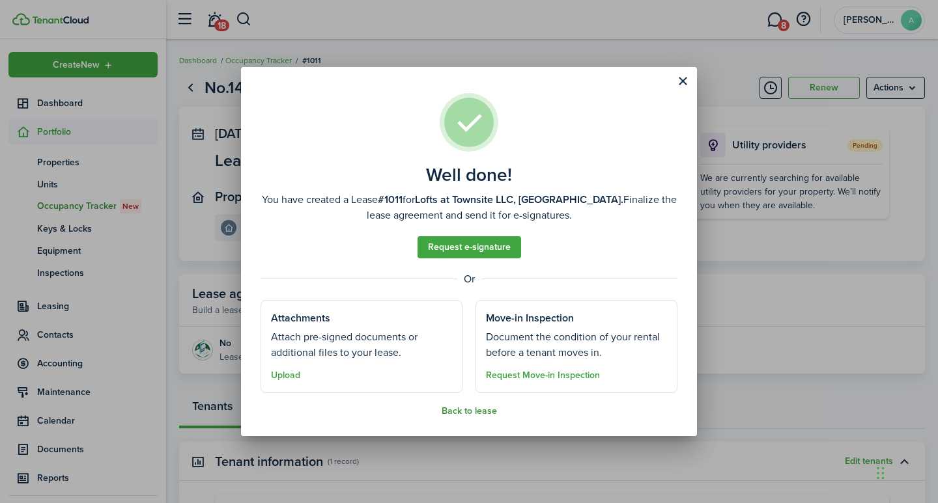
click at [466, 412] on button "Back to lease" at bounding box center [469, 411] width 55 height 10
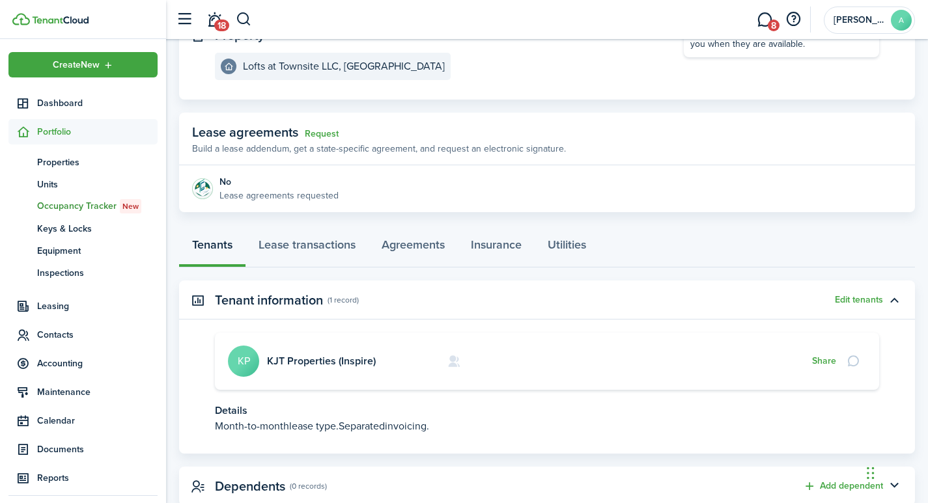
scroll to position [165, 0]
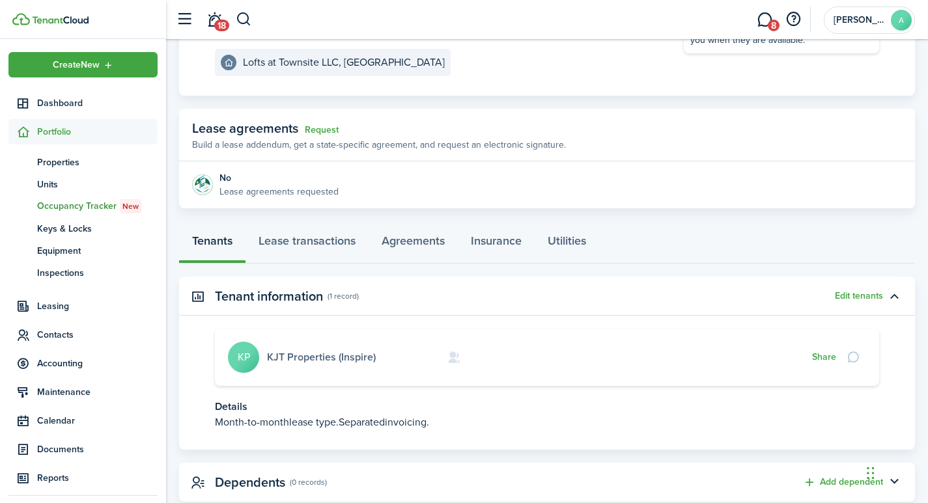
click at [320, 358] on link "KJT Properties (Inspire)" at bounding box center [321, 357] width 109 height 15
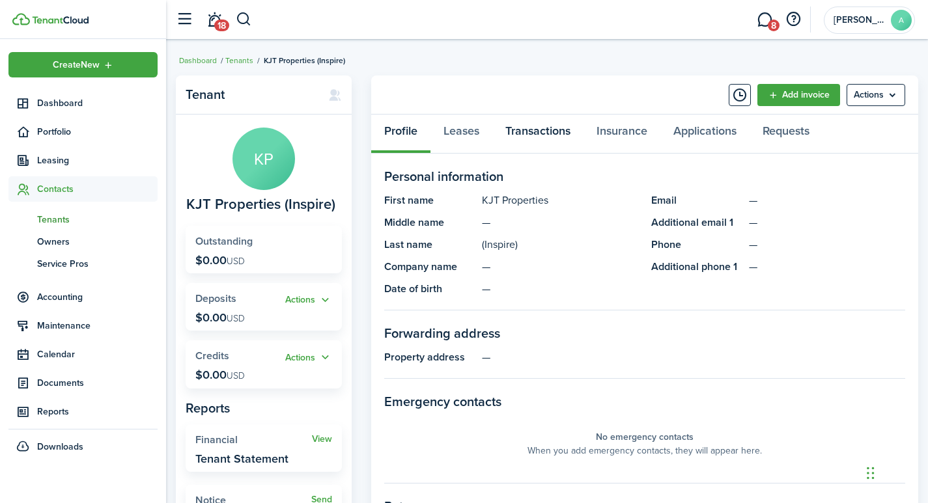
click at [538, 130] on link "Transactions" at bounding box center [537, 134] width 91 height 39
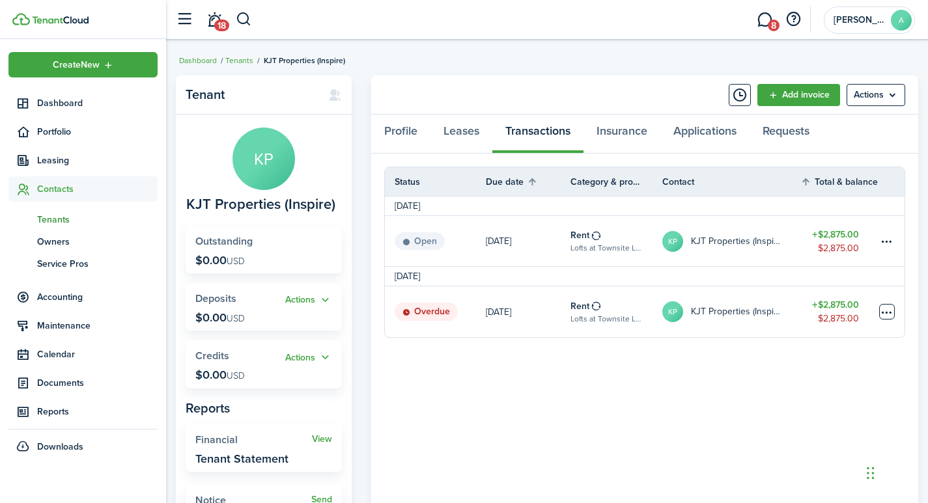
click at [886, 313] on table-menu-btn-icon at bounding box center [887, 312] width 16 height 16
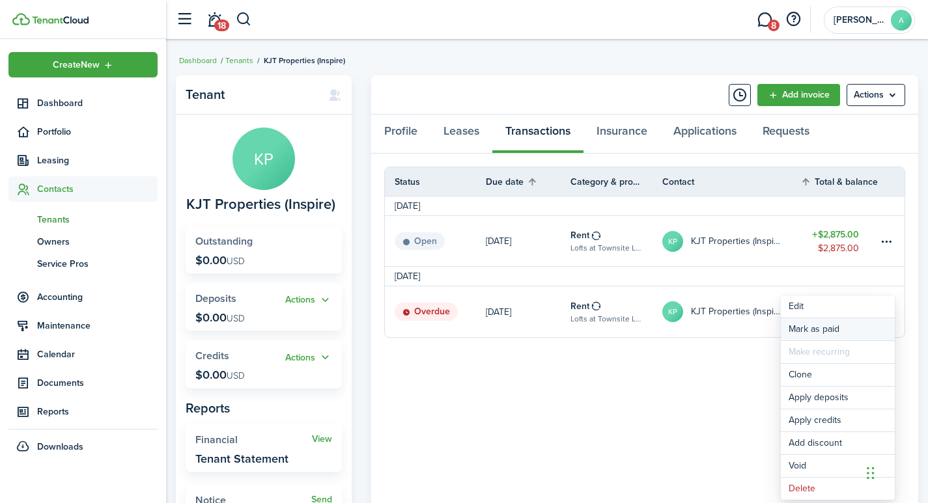
click at [819, 330] on link "Mark as paid" at bounding box center [838, 329] width 114 height 22
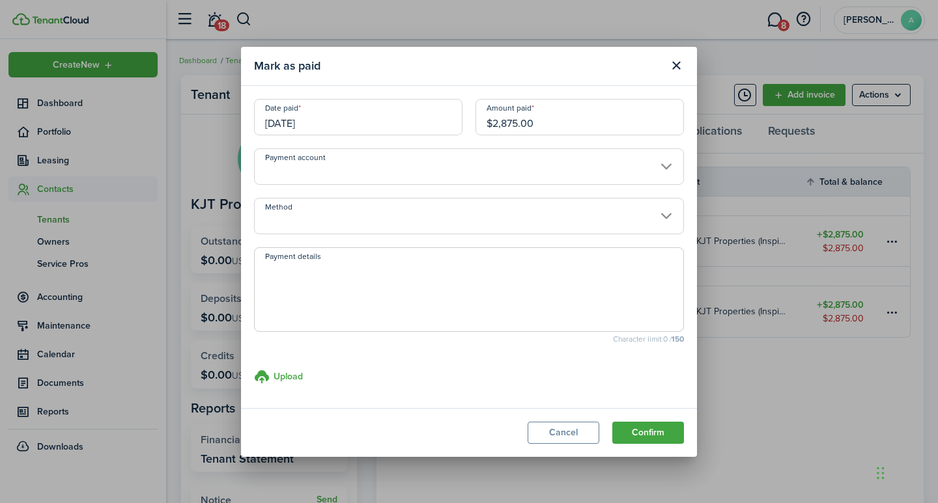
click at [373, 124] on input "[DATE]" at bounding box center [358, 117] width 208 height 36
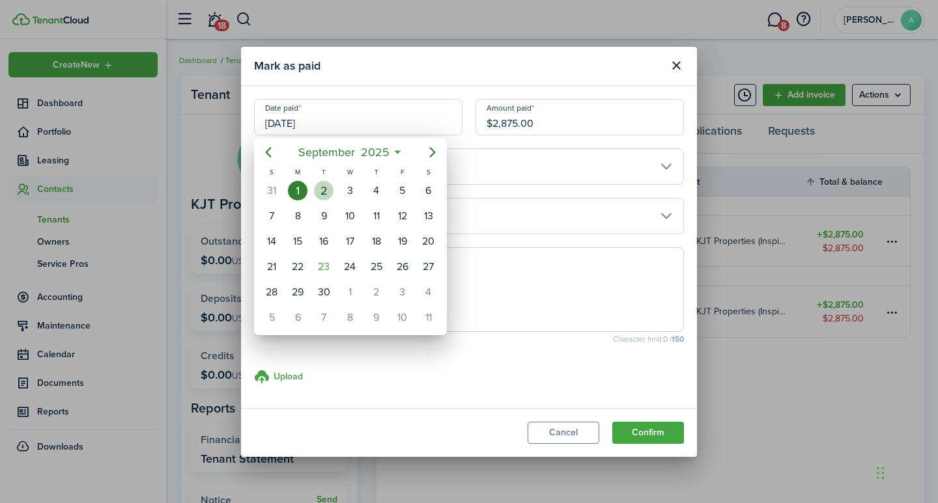
click at [328, 188] on div "2" at bounding box center [324, 191] width 20 height 20
type input "09/02/2025"
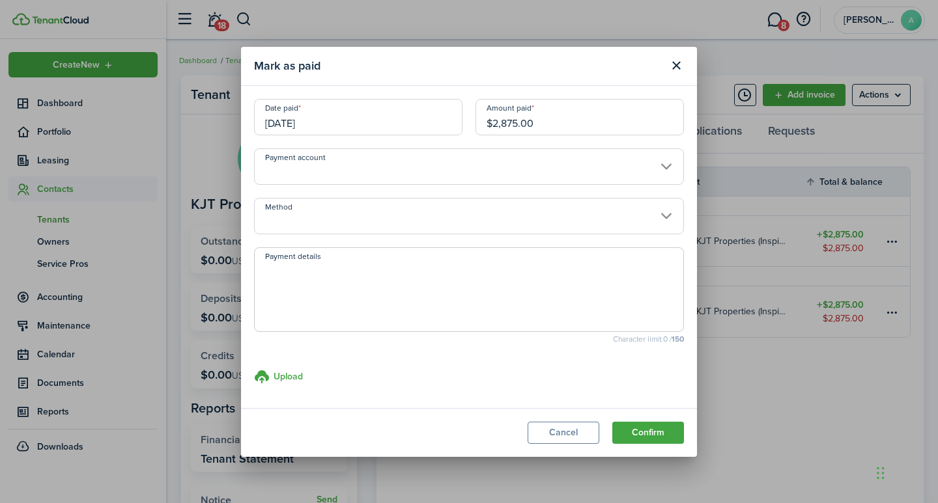
click at [444, 167] on input "Payment account" at bounding box center [469, 166] width 430 height 36
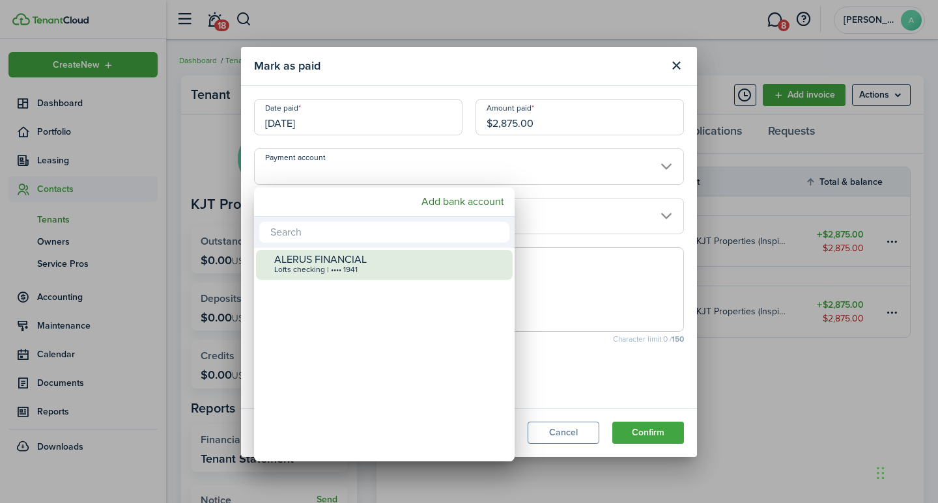
click at [352, 267] on div "Lofts checking | •••• 1941" at bounding box center [389, 270] width 231 height 9
type input "•••• •••• •••• 1941"
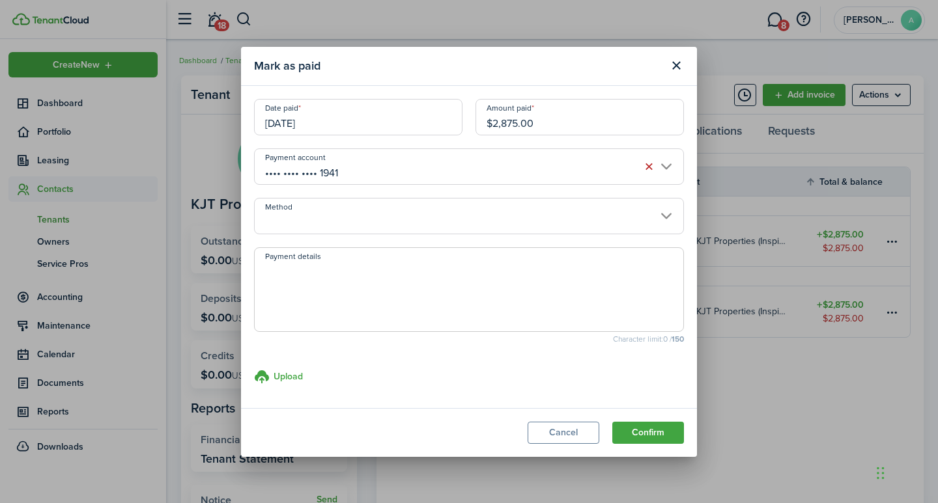
click at [374, 219] on input "Method" at bounding box center [469, 216] width 430 height 36
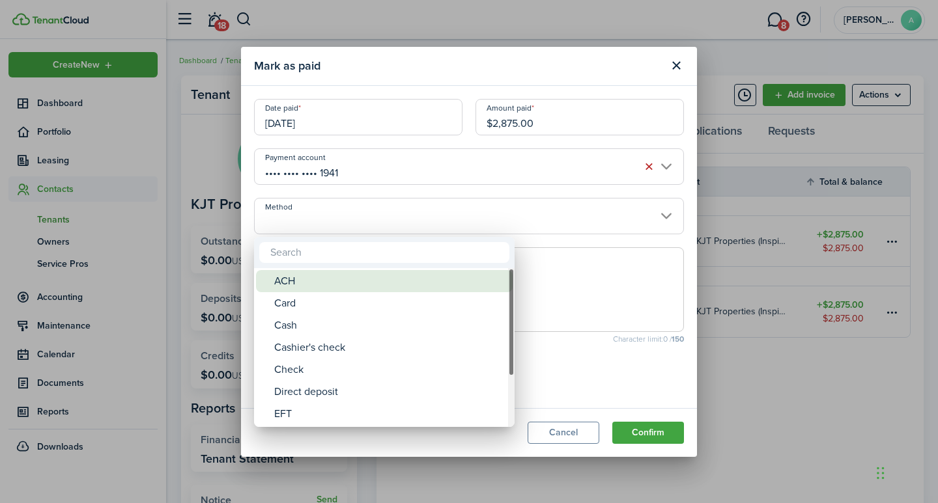
click at [331, 278] on div "ACH" at bounding box center [389, 281] width 231 height 22
type input "ACH"
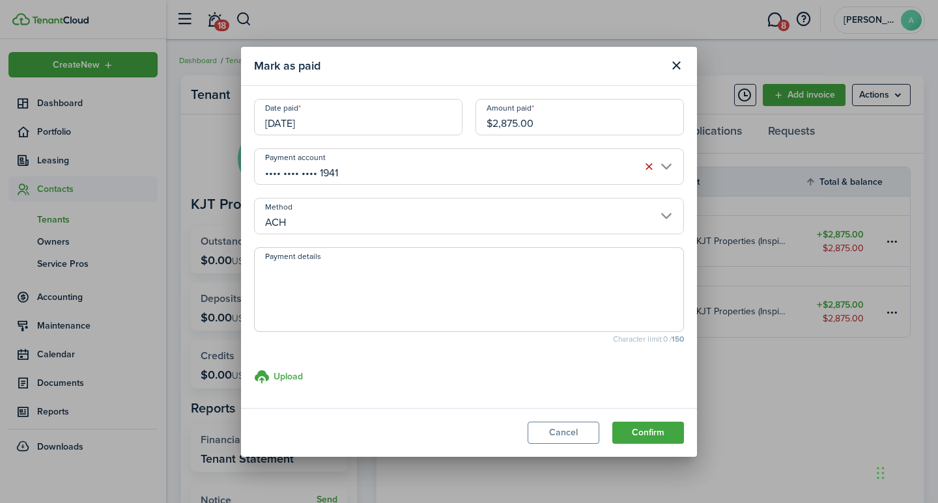
click at [326, 290] on textarea "Payment details" at bounding box center [469, 293] width 429 height 63
type textarea "R"
type textarea "Transfer by Kevin."
click at [659, 439] on button "Confirm" at bounding box center [648, 433] width 72 height 22
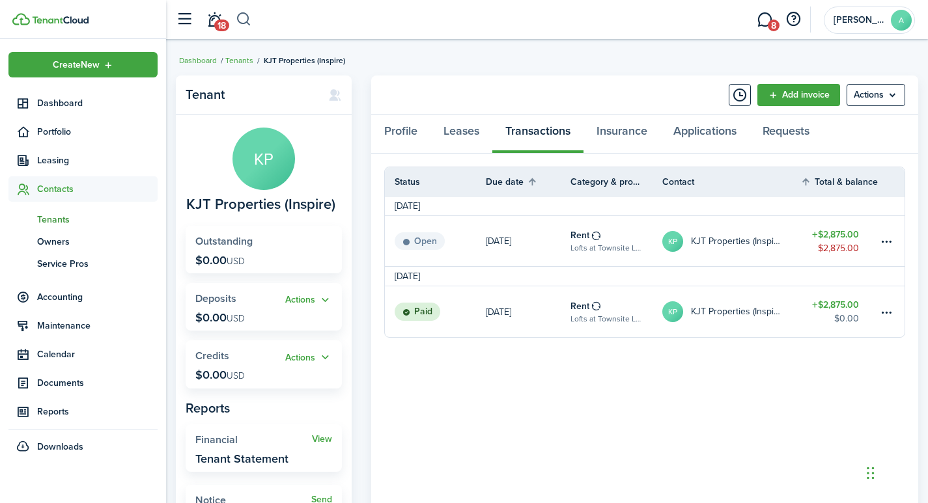
click at [249, 20] on button "button" at bounding box center [244, 19] width 16 height 22
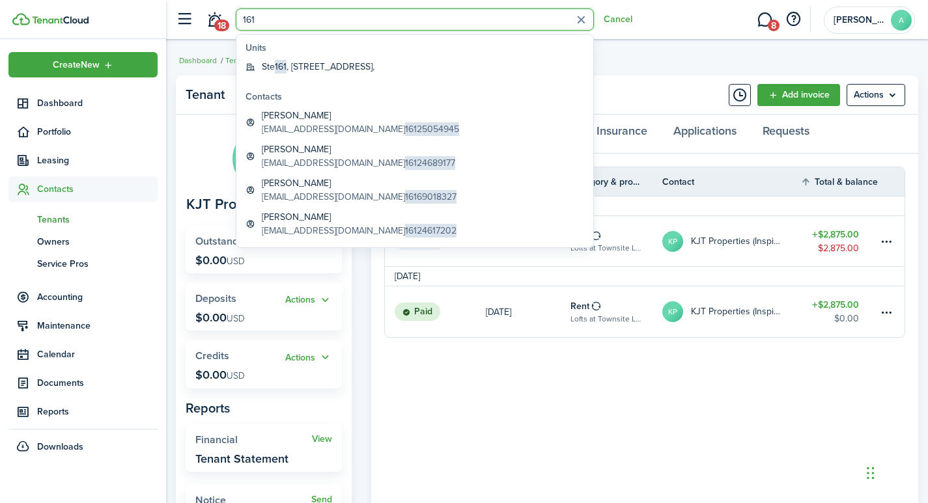
drag, startPoint x: 280, startPoint y: 13, endPoint x: 241, endPoint y: 14, distance: 39.1
click at [241, 14] on input "161" at bounding box center [415, 19] width 358 height 22
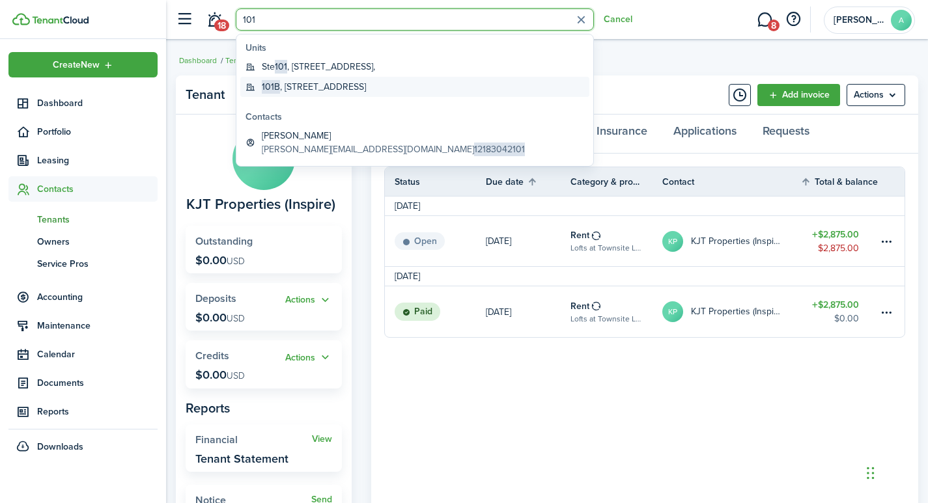
type input "101"
click at [313, 83] on global-search-item-title "101B , 810 4th Avenue South, Moorhead, MN, 56560, US" at bounding box center [314, 87] width 104 height 14
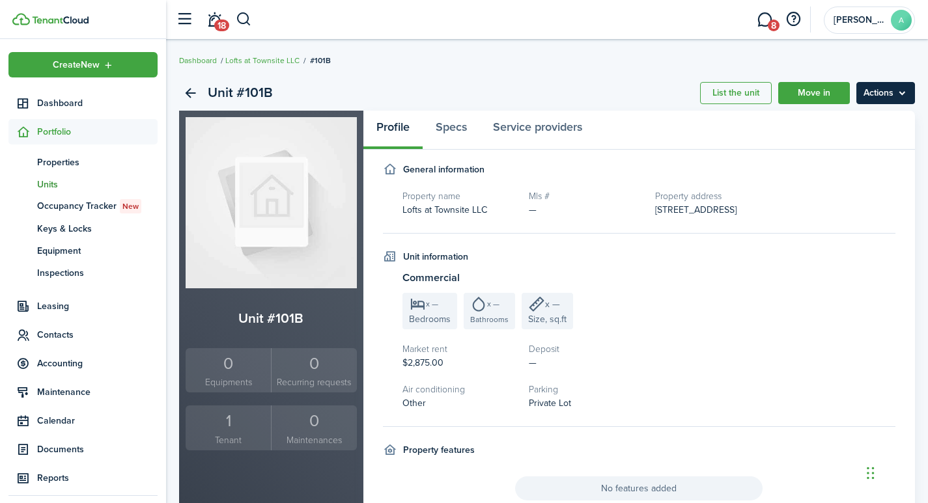
click at [879, 92] on menu-btn "Actions" at bounding box center [885, 93] width 59 height 22
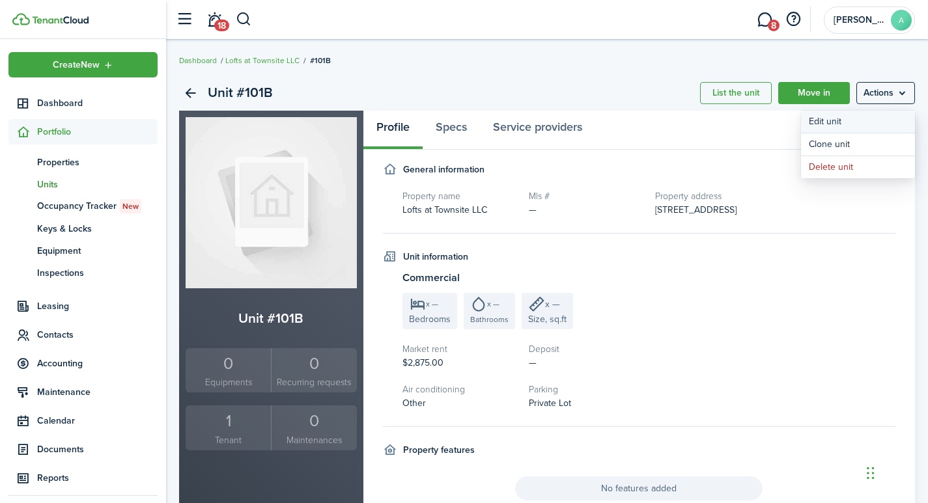
click at [832, 123] on link "Edit unit" at bounding box center [858, 122] width 114 height 22
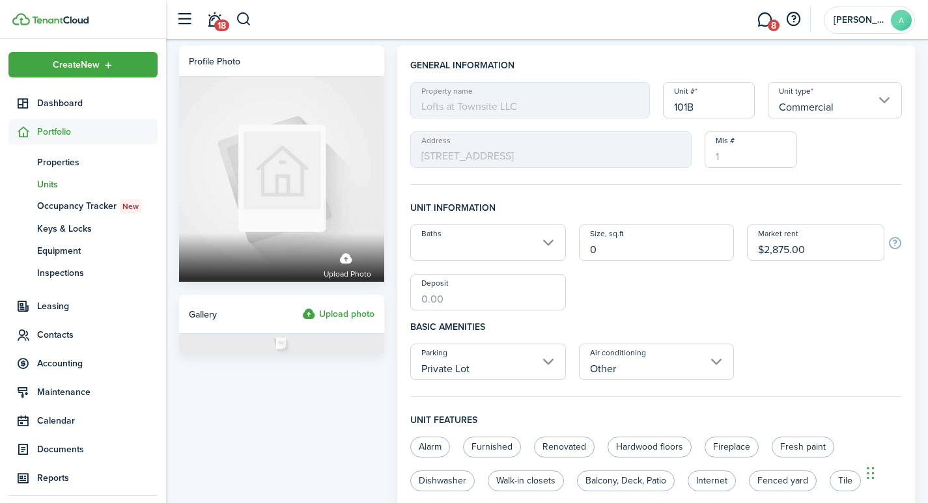
drag, startPoint x: 718, startPoint y: 106, endPoint x: 630, endPoint y: 92, distance: 89.0
click at [630, 92] on div "Property name Lofts at Townsite LLC Unit # 101B Unit type Commercial Address 81…" at bounding box center [656, 125] width 505 height 86
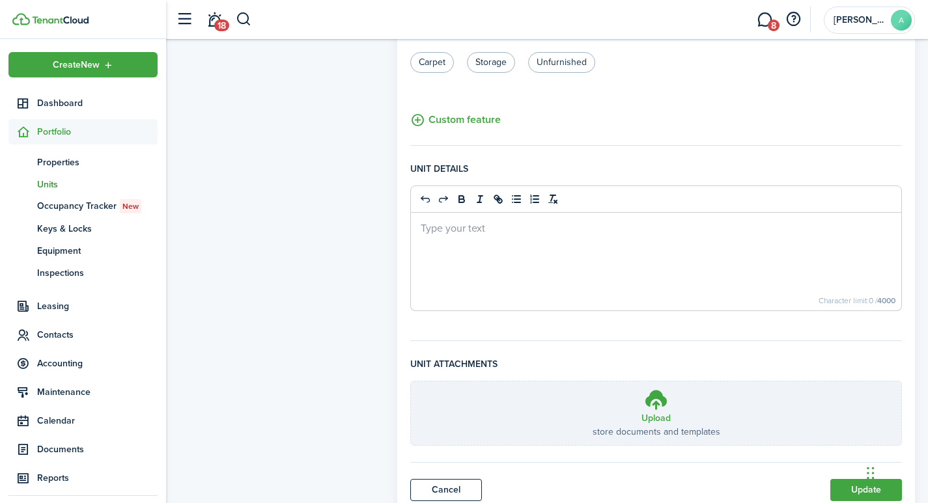
scroll to position [500, 0]
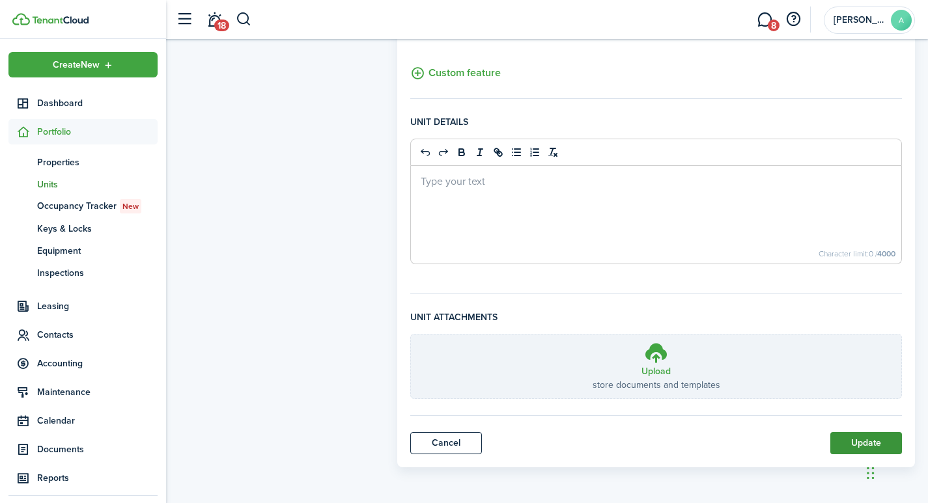
type input "Ste 101B"
click at [862, 444] on button "Update" at bounding box center [866, 443] width 72 height 22
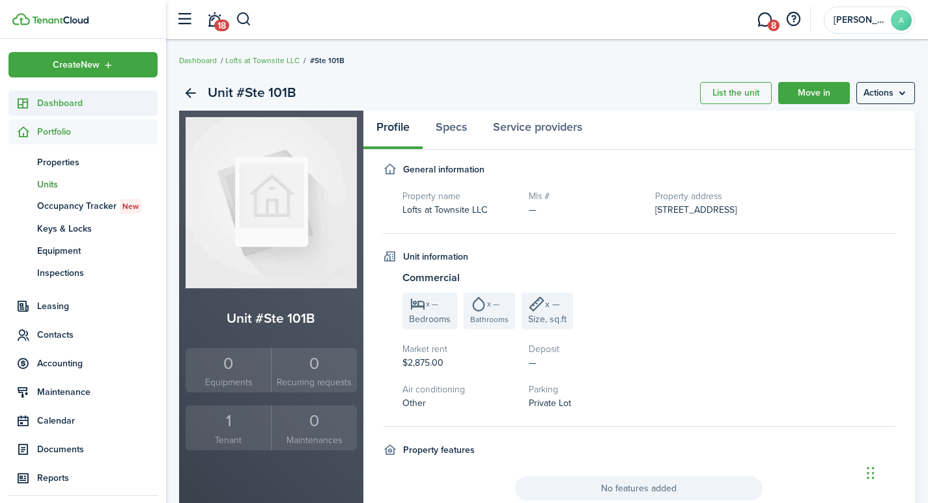
click at [57, 102] on span "Dashboard" at bounding box center [97, 103] width 120 height 14
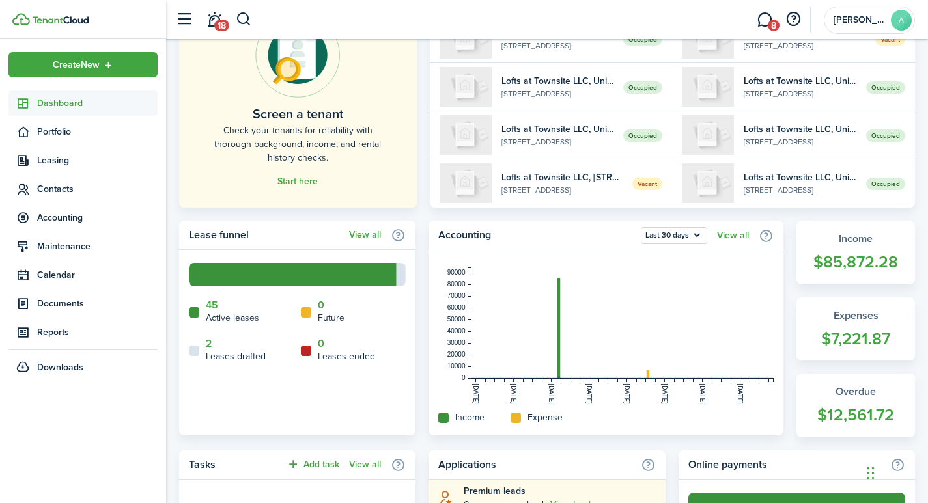
scroll to position [122, 0]
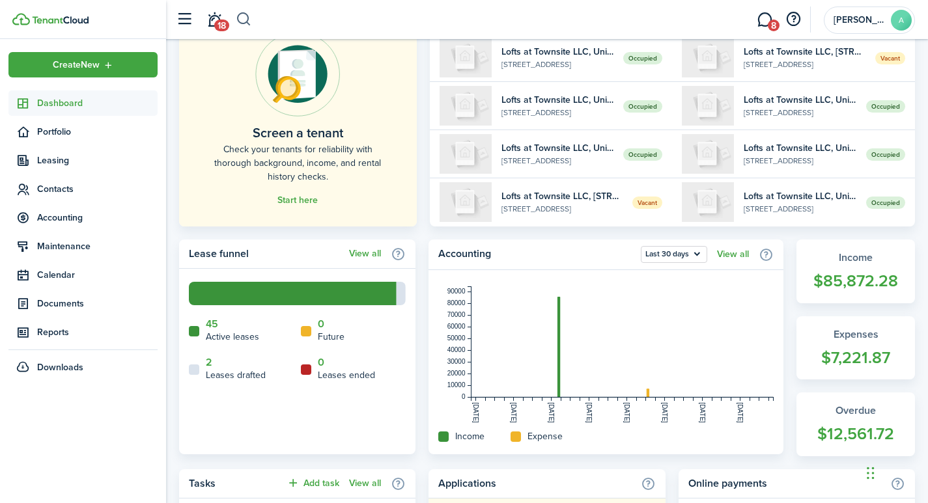
click at [246, 21] on button "button" at bounding box center [244, 19] width 16 height 22
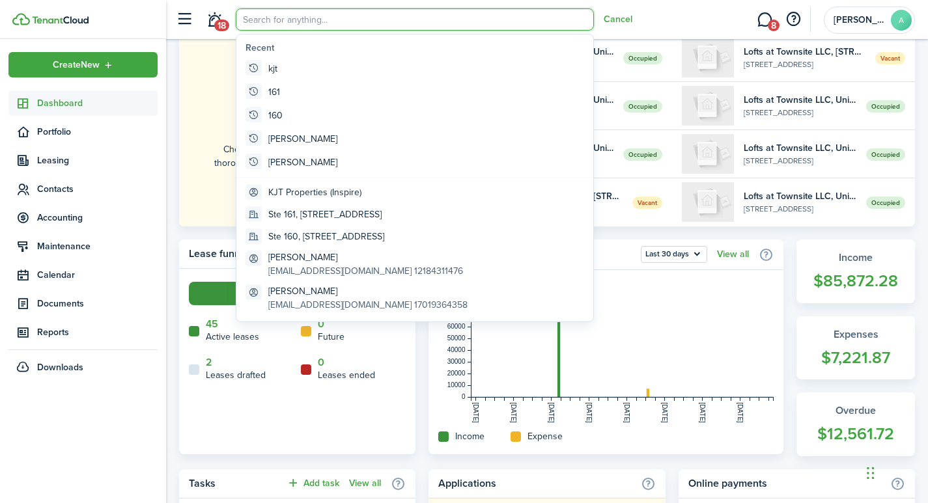
scroll to position [0, 0]
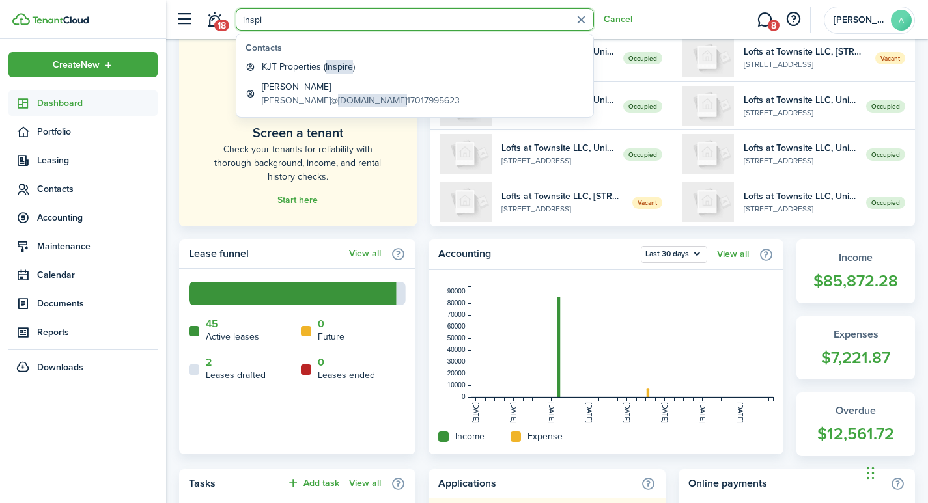
type input "inspi"
drag, startPoint x: 283, startPoint y: 28, endPoint x: 217, endPoint y: 17, distance: 66.7
click at [219, 17] on header-control-items "18 inspi Cancel" at bounding box center [400, 19] width 463 height 33
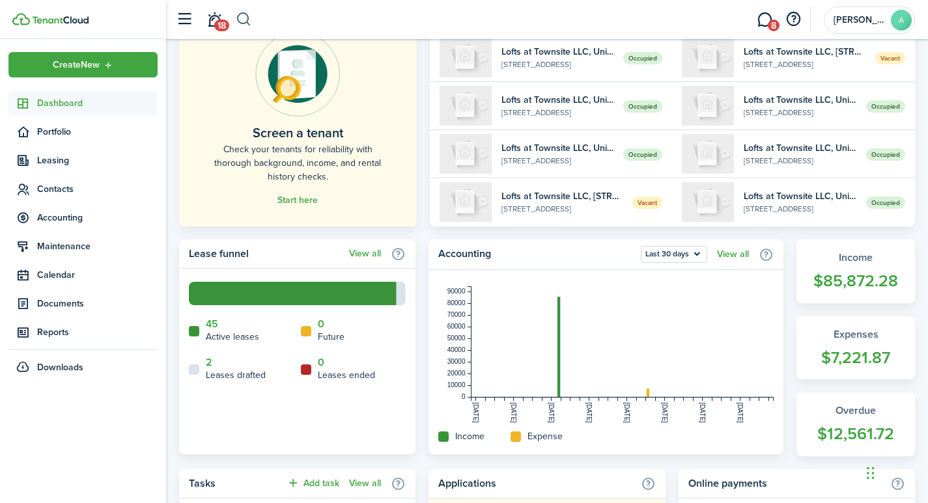
click at [251, 20] on button "button" at bounding box center [244, 19] width 16 height 22
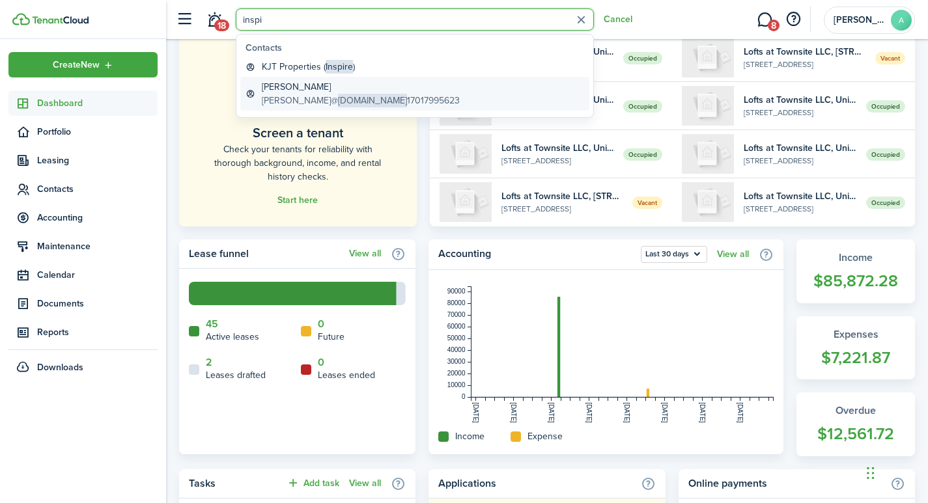
type input "inspi"
click at [302, 89] on global-search-item-title "Carrie Lauber" at bounding box center [361, 87] width 198 height 14
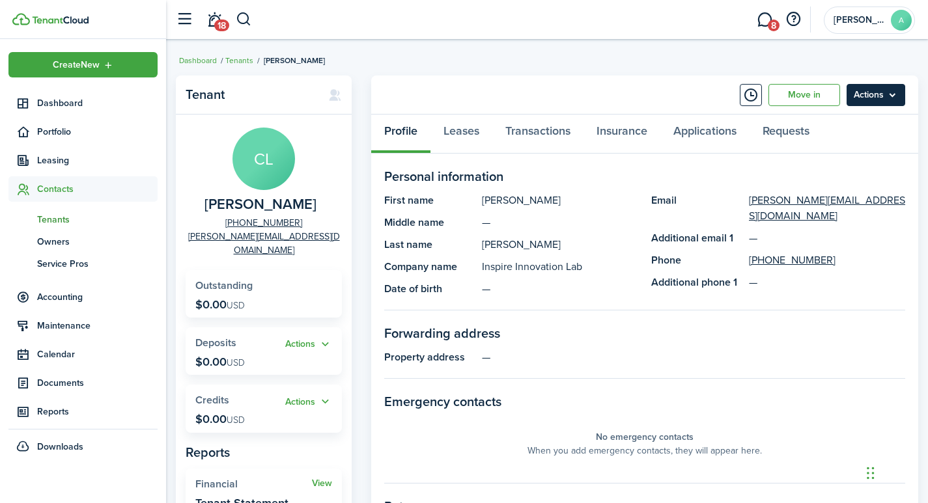
click at [877, 98] on menu-btn "Actions" at bounding box center [876, 95] width 59 height 22
click at [683, 169] on panel-main-section-title "Personal information" at bounding box center [644, 177] width 521 height 20
click at [799, 96] on link "Move in" at bounding box center [805, 95] width 72 height 22
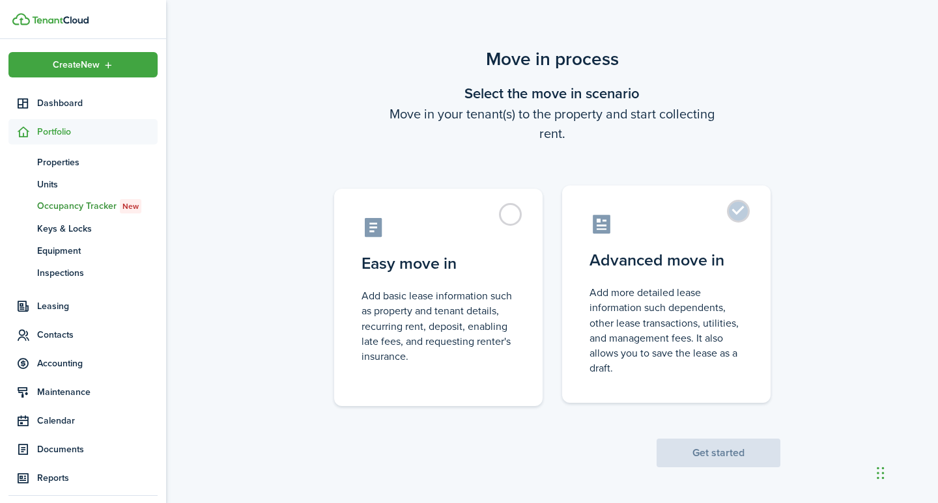
click at [741, 208] on label "Advanced move in Add more detailed lease information such dependents, other lea…" at bounding box center [666, 295] width 208 height 218
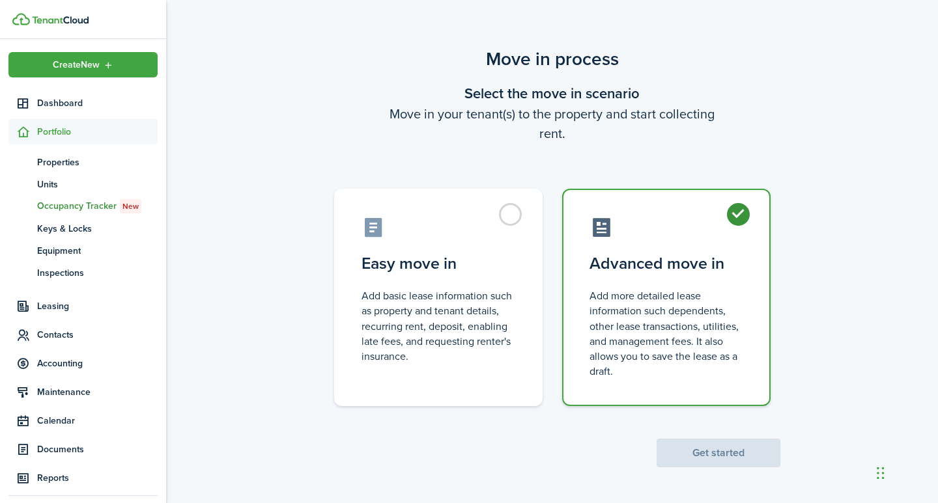
radio input "true"
click at [703, 457] on button "Get started" at bounding box center [718, 453] width 124 height 29
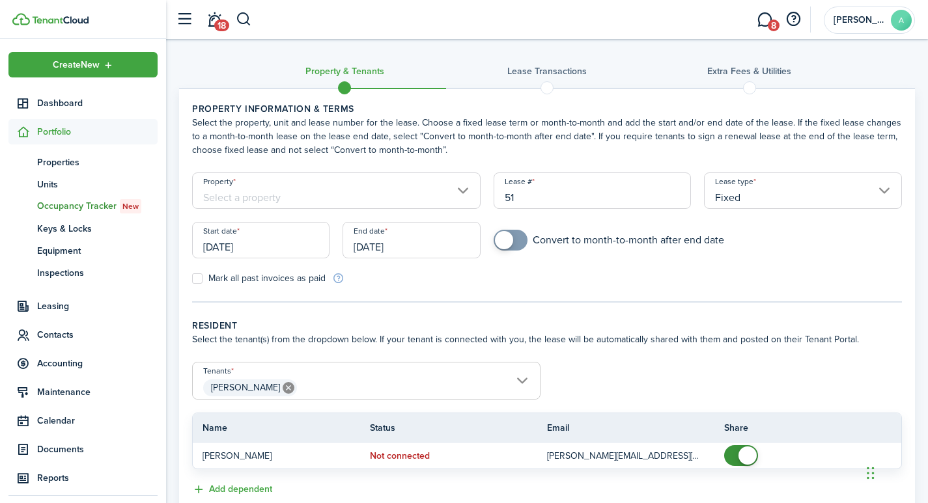
click at [294, 193] on input "Property" at bounding box center [336, 191] width 289 height 36
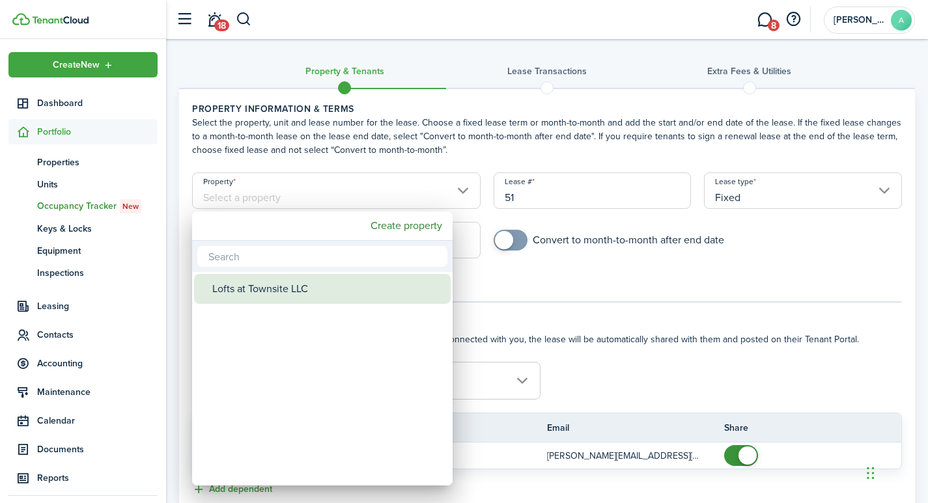
click at [275, 287] on div "Lofts at Townsite LLC" at bounding box center [327, 289] width 231 height 30
type input "Lofts at Townsite LLC"
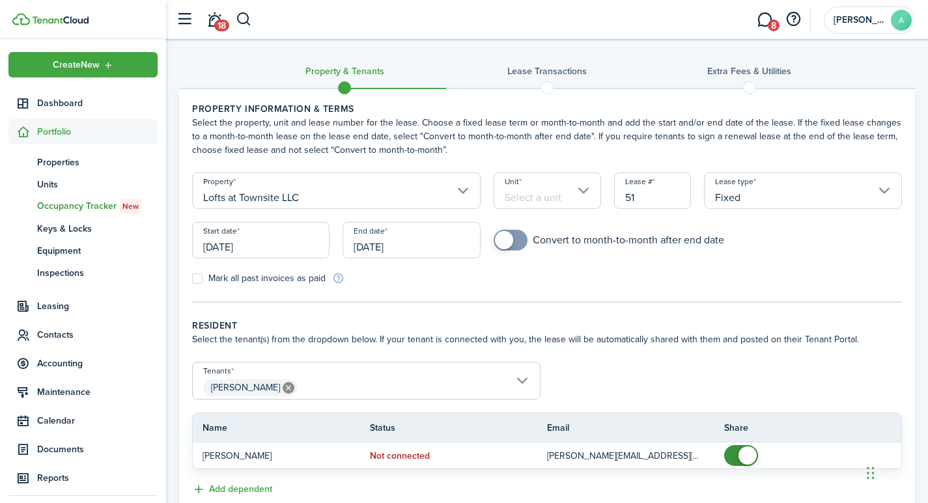
click at [548, 193] on input "Unit" at bounding box center [547, 191] width 107 height 36
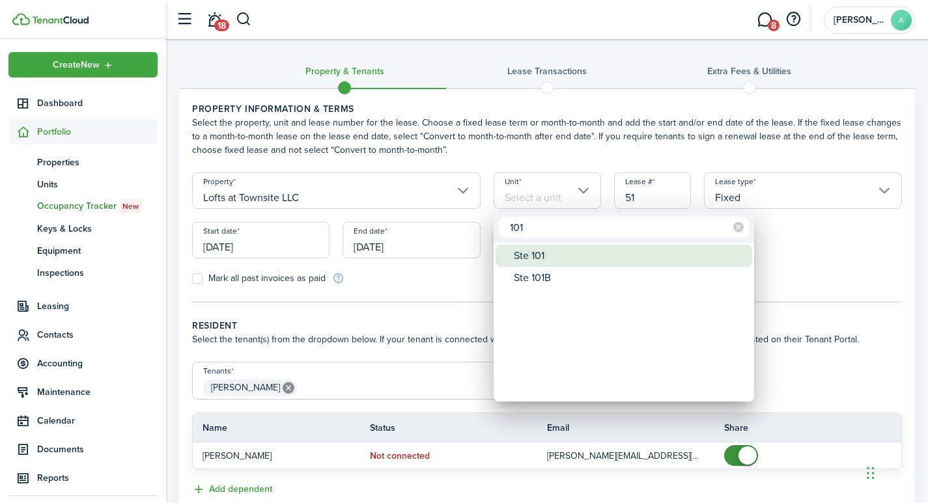
type input "101"
click at [546, 252] on div "Ste 101" at bounding box center [629, 256] width 231 height 22
type input "Ste 101"
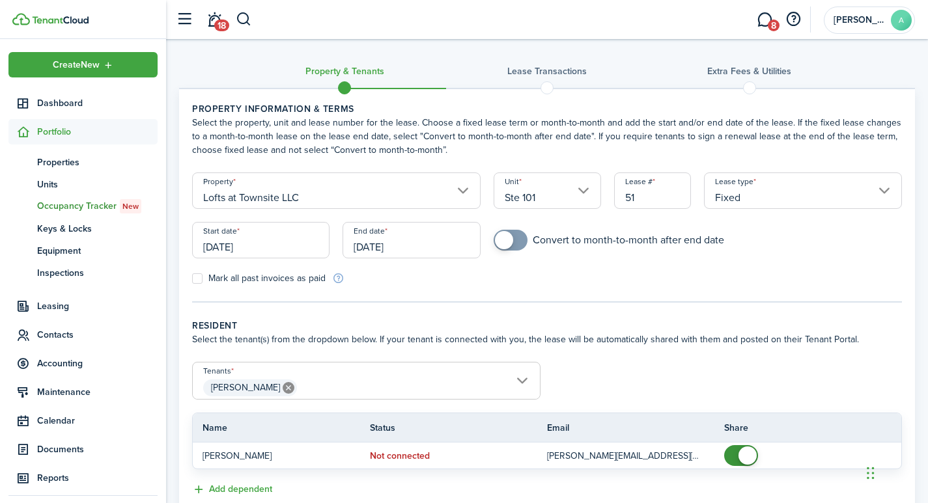
drag, startPoint x: 665, startPoint y: 201, endPoint x: 586, endPoint y: 182, distance: 81.0
click at [591, 190] on form "Property Lofts at Townsite LLC Unit Ste 101 Lease # 51 Lease type Fixed Start d…" at bounding box center [547, 229] width 723 height 113
type input "10111"
click at [298, 244] on input "[DATE]" at bounding box center [260, 240] width 137 height 36
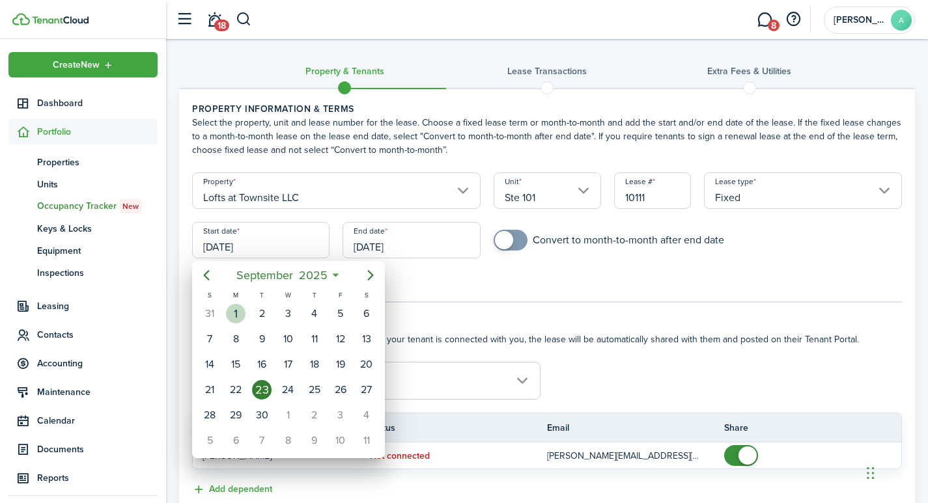
click at [238, 311] on div "1" at bounding box center [236, 314] width 20 height 20
type input "[DATE]"
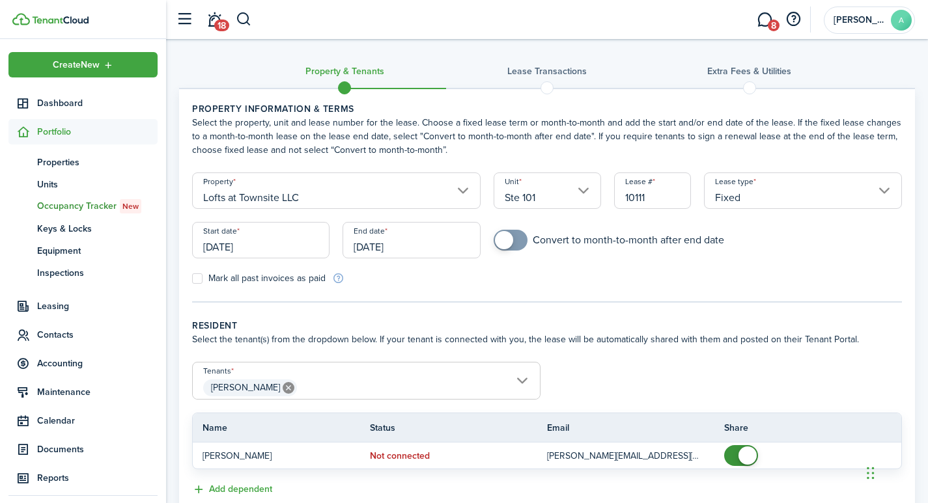
click at [435, 242] on input "[DATE]" at bounding box center [411, 240] width 137 height 36
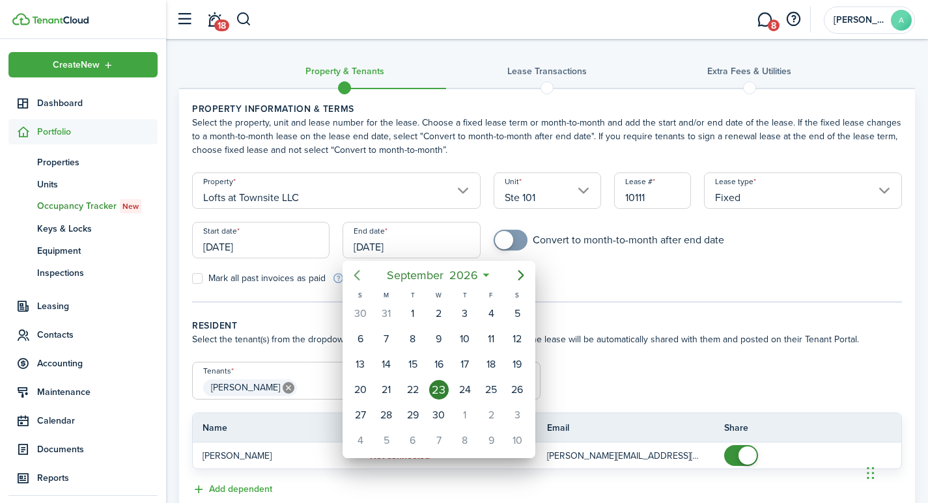
click at [359, 274] on icon "Previous page" at bounding box center [357, 276] width 16 height 16
click at [359, 275] on icon "Previous page" at bounding box center [357, 276] width 16 height 16
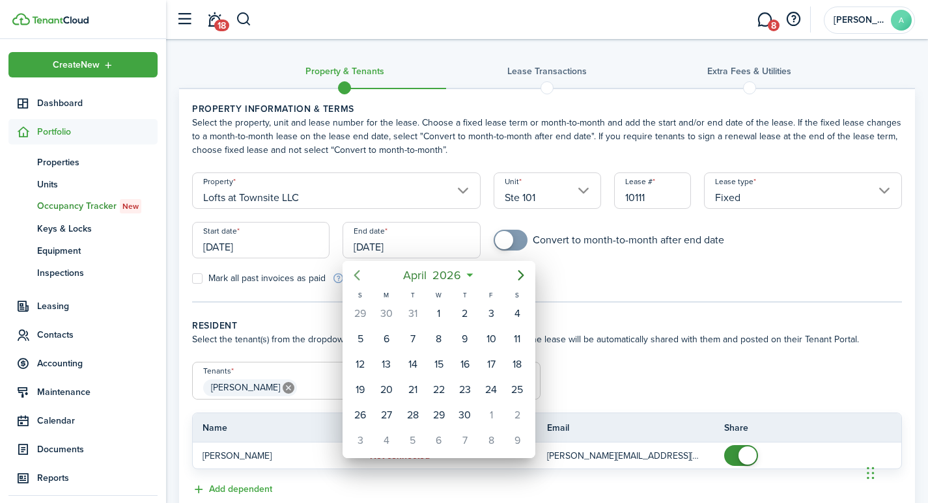
click at [359, 275] on icon "Previous page" at bounding box center [357, 276] width 16 height 16
click at [360, 275] on icon "Previous page" at bounding box center [357, 276] width 16 height 16
click at [524, 410] on div "31" at bounding box center [517, 415] width 26 height 25
type input "01/31/2026"
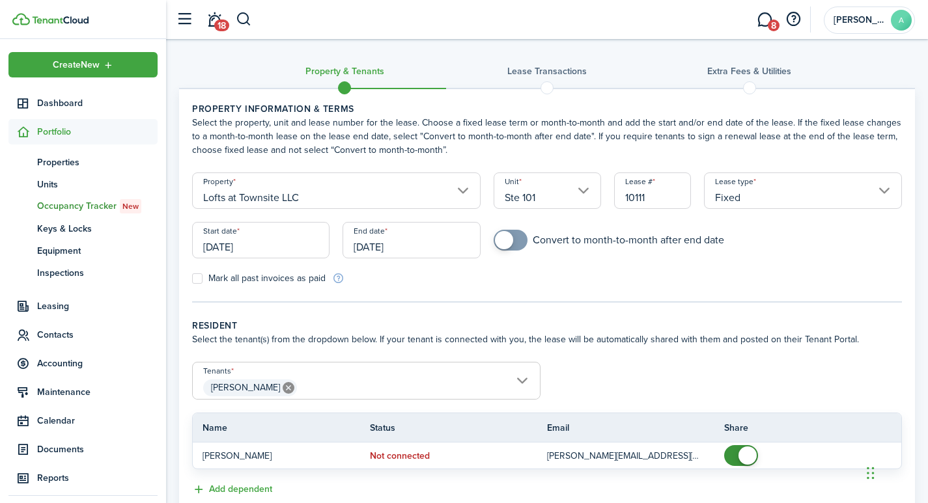
drag, startPoint x: 666, startPoint y: 197, endPoint x: 609, endPoint y: 197, distance: 56.7
click at [610, 197] on div "Lease # 10111" at bounding box center [653, 197] width 91 height 49
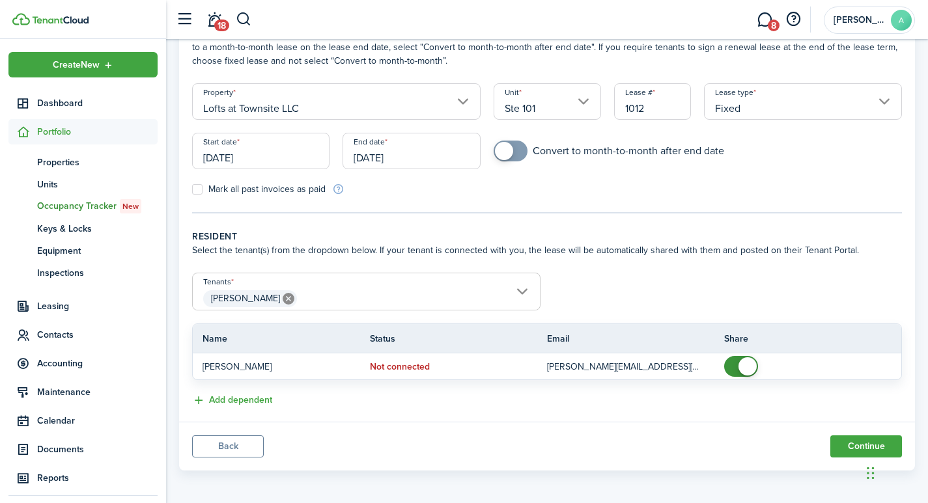
scroll to position [92, 0]
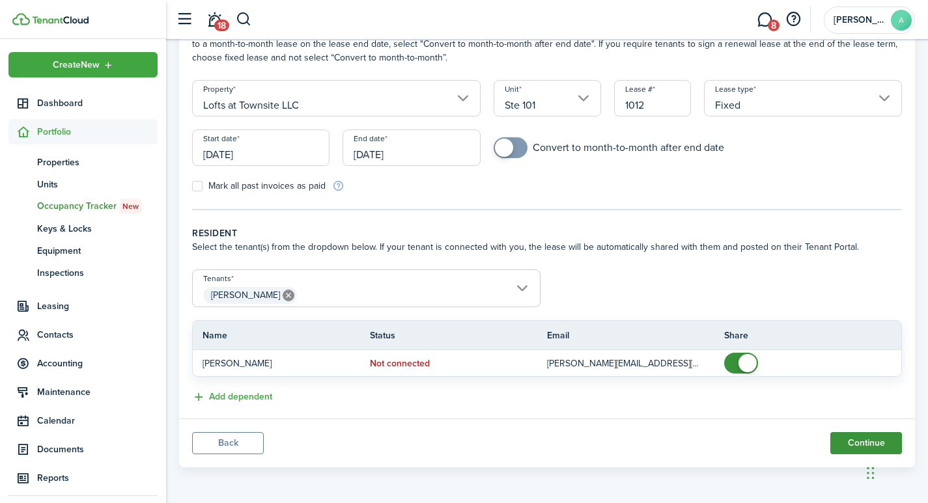
type input "1012"
click at [857, 448] on button "Continue" at bounding box center [866, 443] width 72 height 22
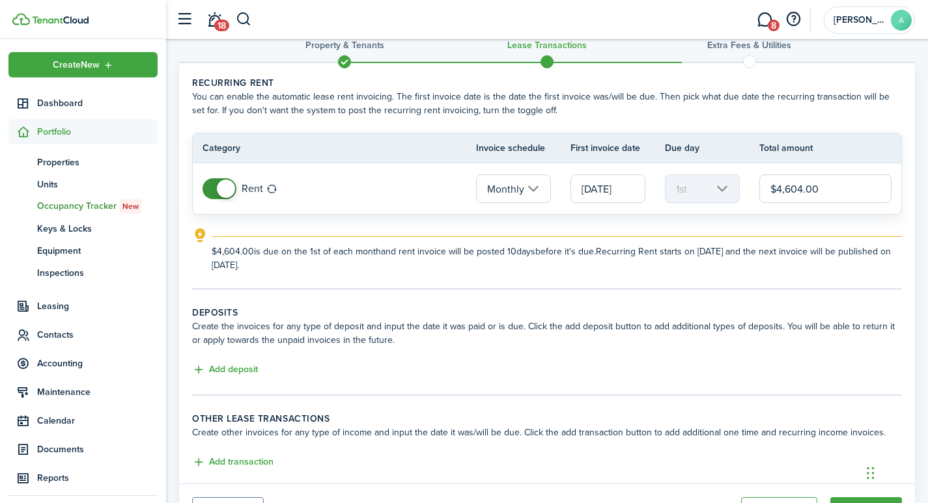
scroll to position [91, 0]
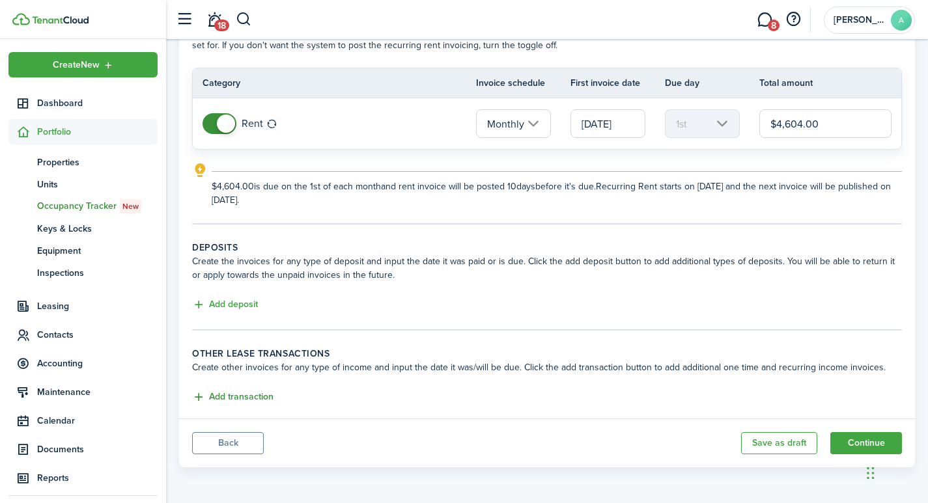
click at [225, 398] on button "Add transaction" at bounding box center [232, 397] width 81 height 15
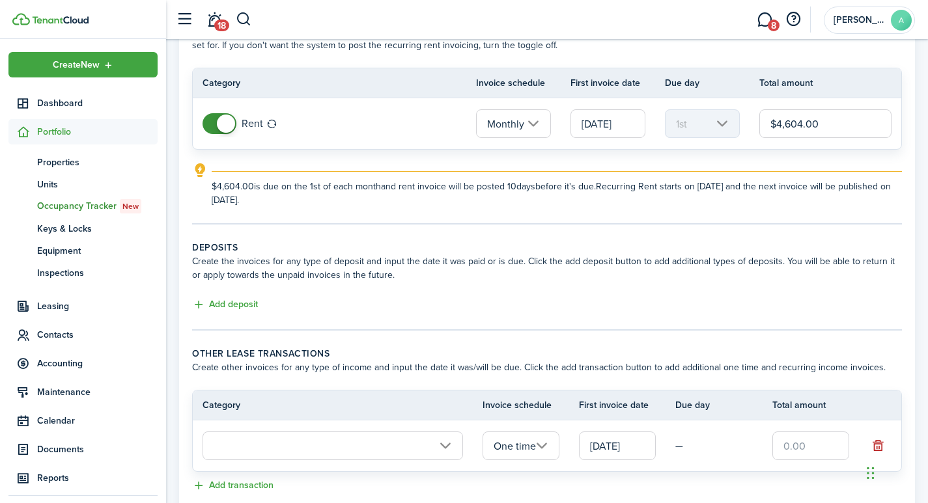
click at [430, 449] on input "text" at bounding box center [333, 446] width 261 height 29
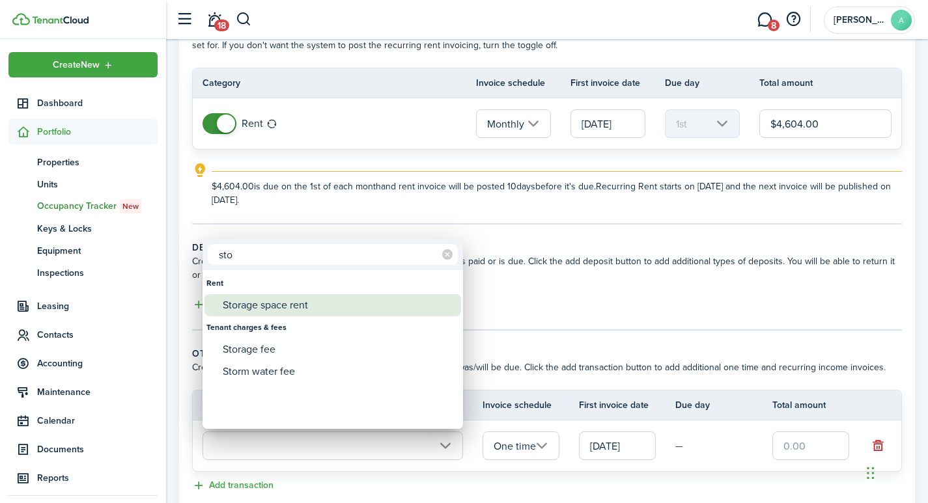
type input "sto"
click at [281, 310] on div "Storage space rent" at bounding box center [338, 305] width 231 height 22
type input "Rent / Storage space rent"
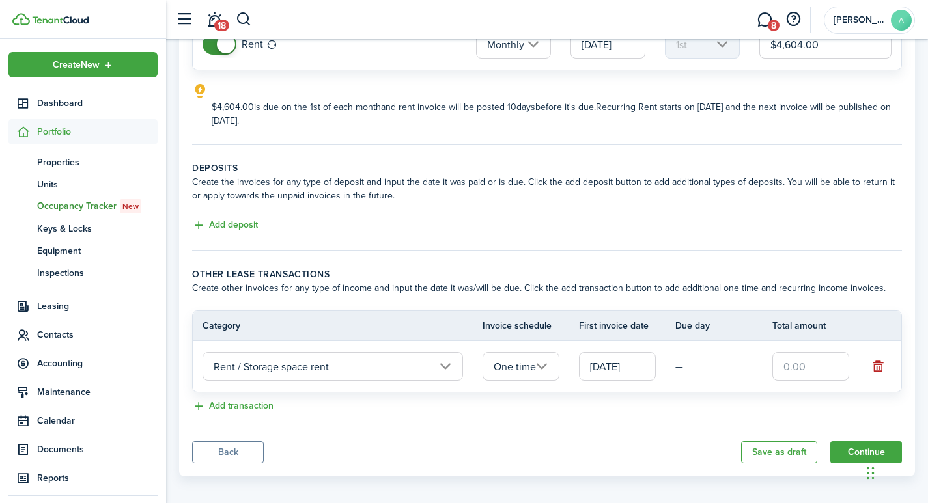
scroll to position [180, 0]
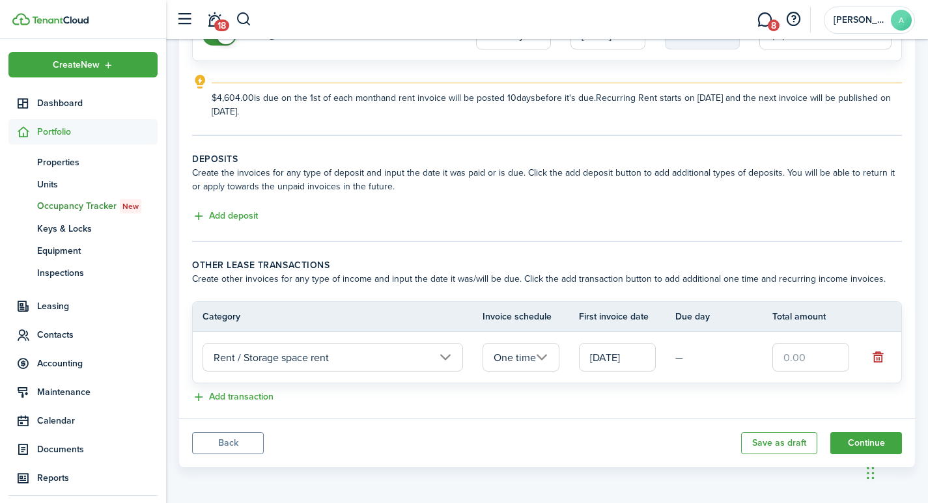
click at [544, 357] on input "One time" at bounding box center [521, 357] width 77 height 29
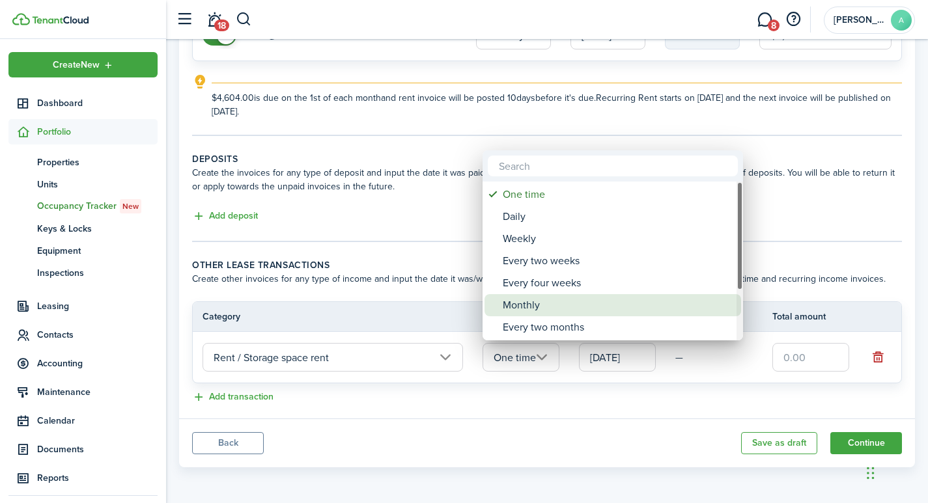
click at [528, 308] on div "Monthly" at bounding box center [618, 305] width 231 height 22
type input "Monthly"
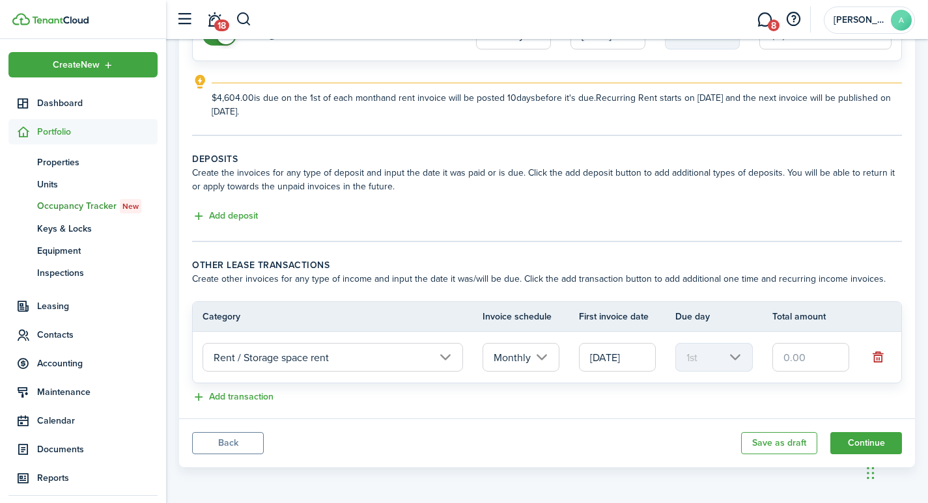
drag, startPoint x: 818, startPoint y: 357, endPoint x: 742, endPoint y: 346, distance: 76.9
click at [741, 350] on tr "Rent / Storage space rent Monthly 09/01/2025 1st" at bounding box center [547, 357] width 709 height 51
type input "$50.00"
click at [197, 397] on button "Add transaction" at bounding box center [232, 397] width 81 height 15
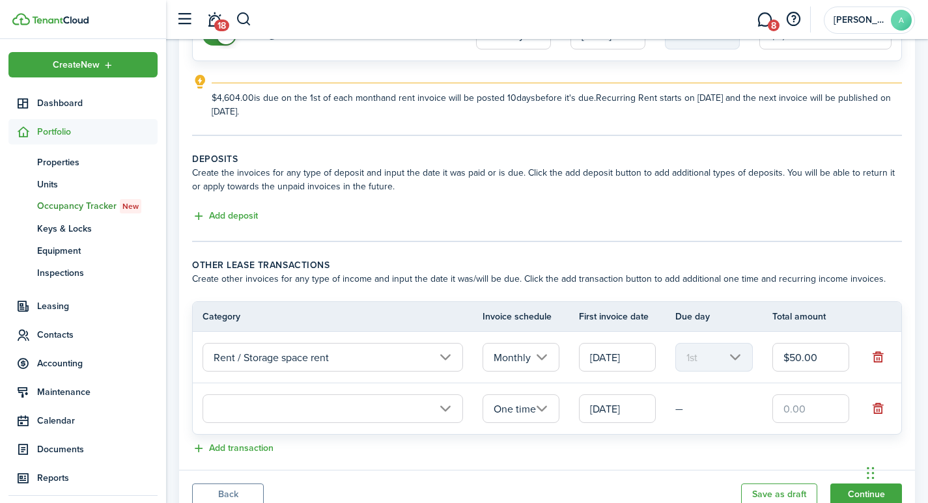
click at [236, 408] on input "text" at bounding box center [333, 409] width 261 height 29
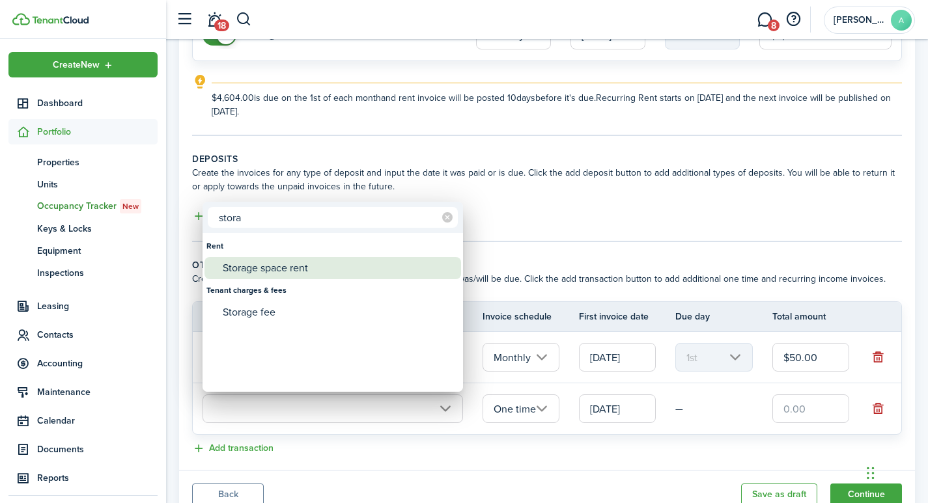
type input "stora"
click at [279, 267] on div "Storage space rent" at bounding box center [338, 268] width 231 height 22
type input "Rent / Storage space rent"
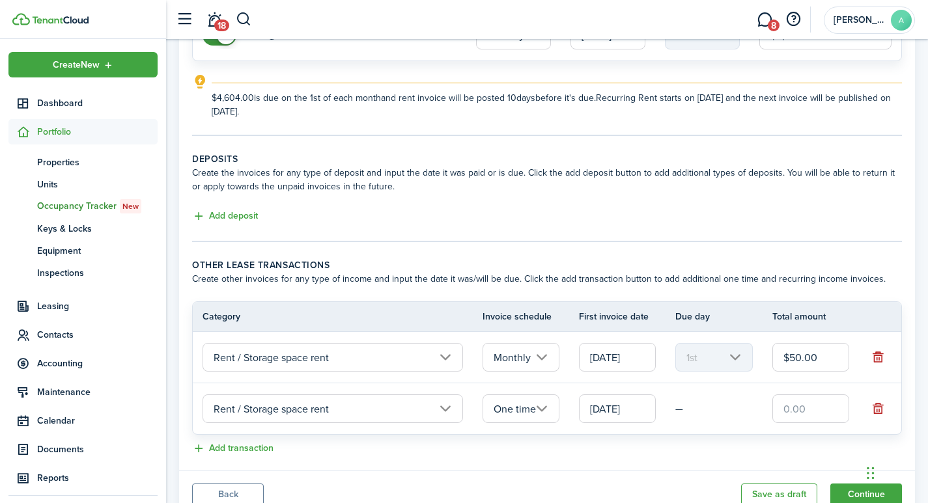
click at [545, 408] on input "One time" at bounding box center [521, 409] width 77 height 29
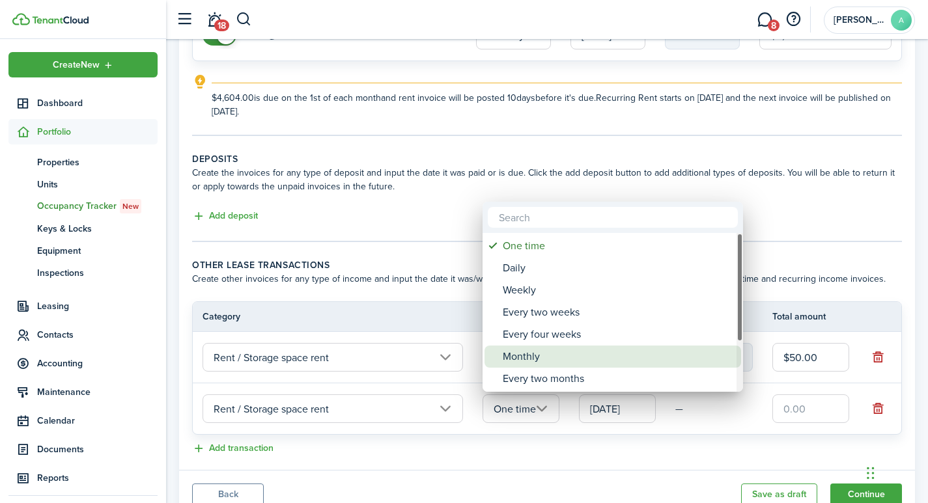
click at [528, 354] on div "Monthly" at bounding box center [618, 357] width 231 height 22
type input "Monthly"
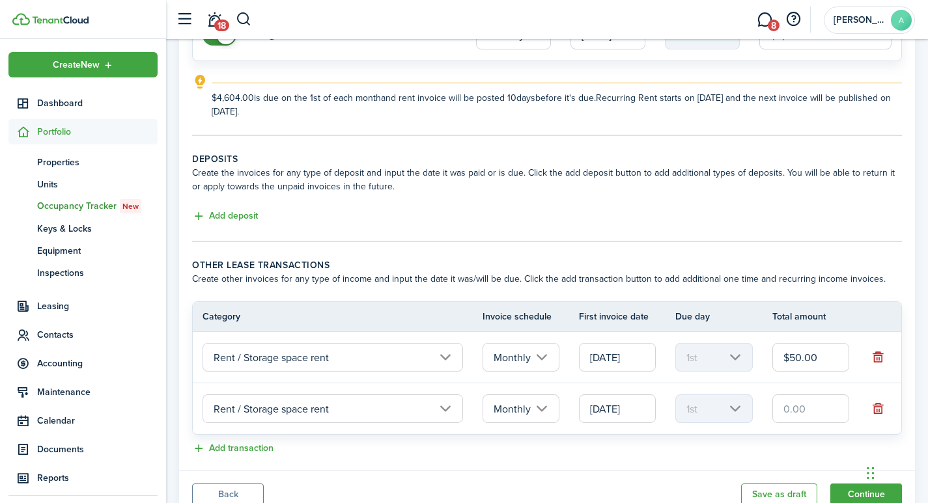
click at [821, 410] on input "text" at bounding box center [810, 409] width 77 height 29
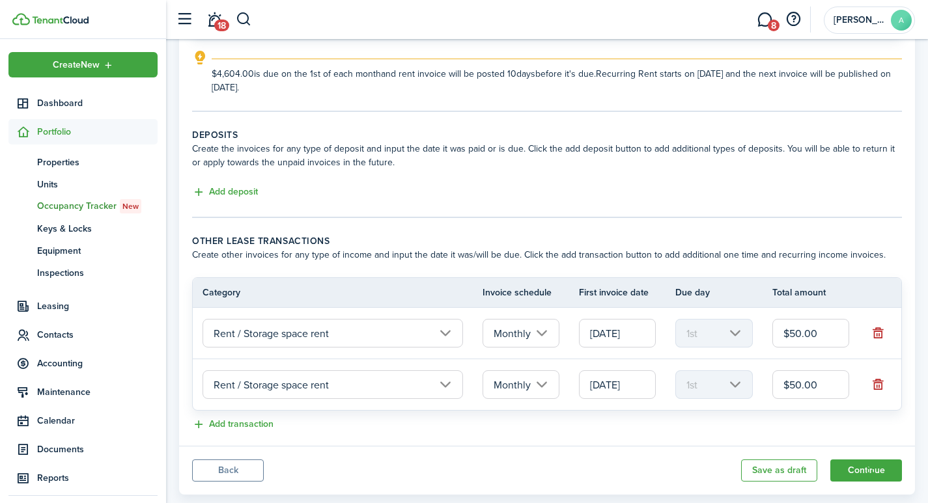
scroll to position [231, 0]
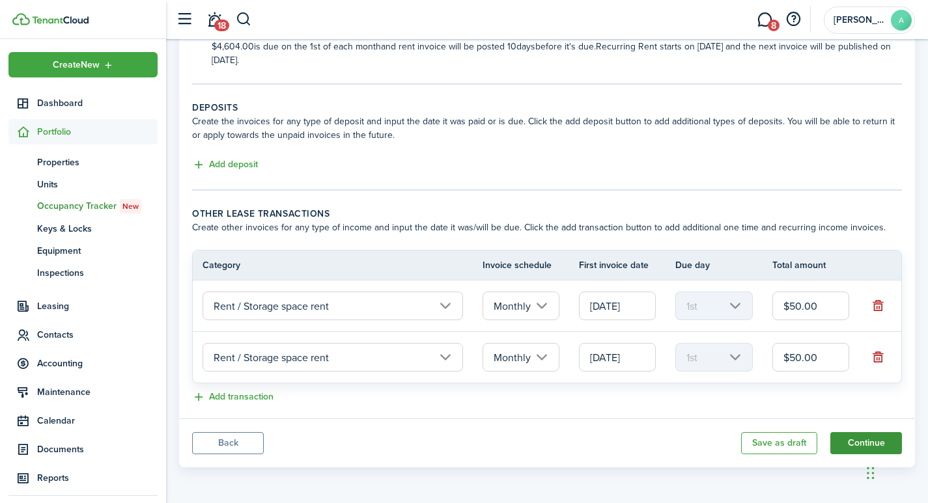
type input "$50.00"
click at [860, 440] on button "Continue" at bounding box center [866, 443] width 72 height 22
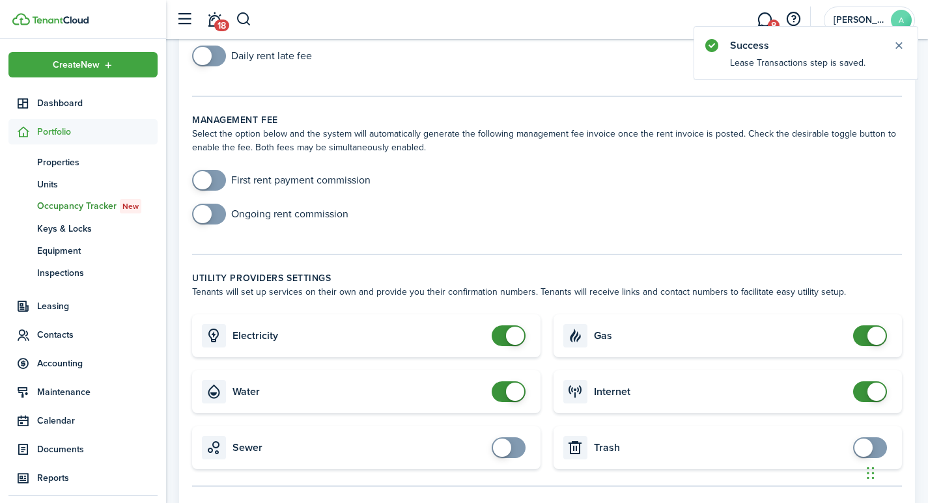
scroll to position [182, 0]
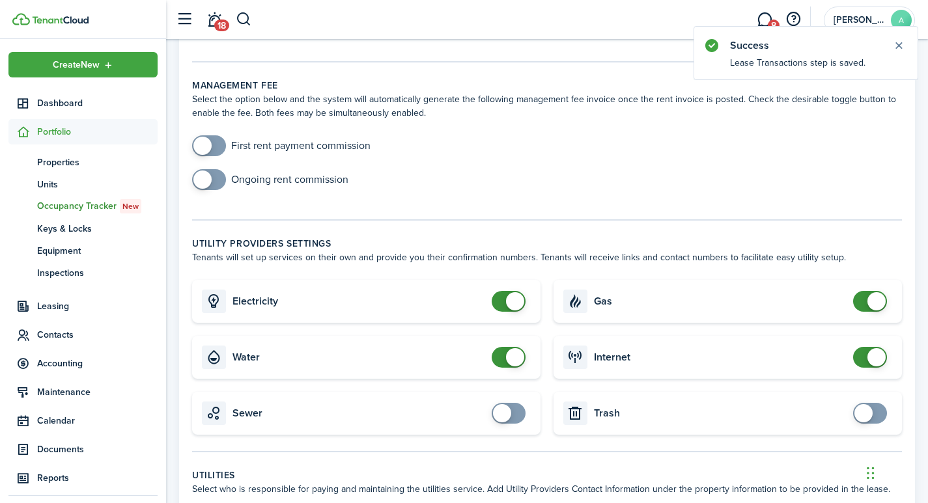
checkbox input "false"
click at [520, 302] on span at bounding box center [515, 301] width 18 height 18
checkbox input "false"
click at [520, 357] on span at bounding box center [515, 357] width 18 height 18
checkbox input "false"
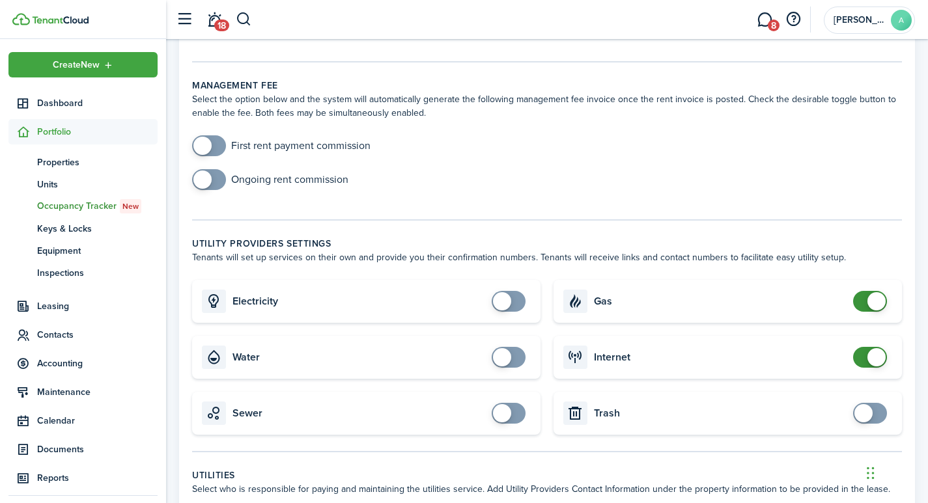
click at [882, 302] on span at bounding box center [877, 301] width 18 height 18
checkbox input "false"
click at [875, 360] on span at bounding box center [877, 357] width 18 height 18
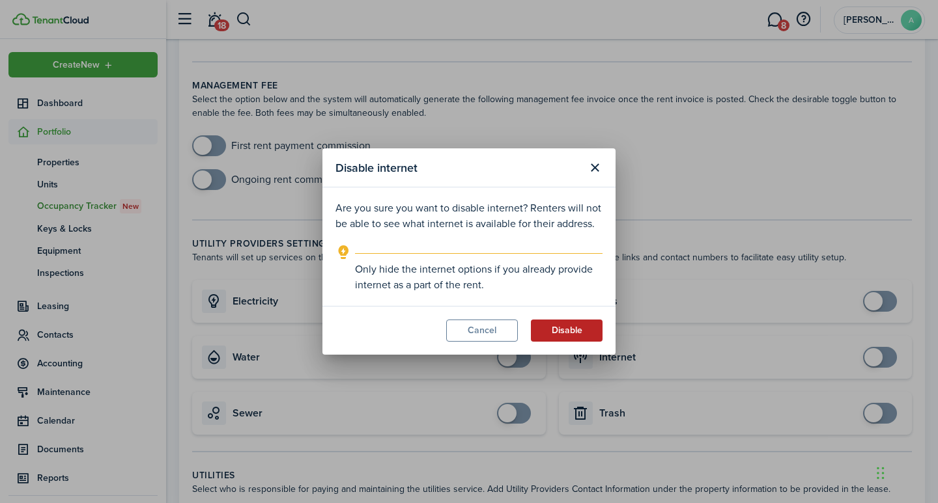
click at [574, 333] on button "Disable" at bounding box center [567, 331] width 72 height 22
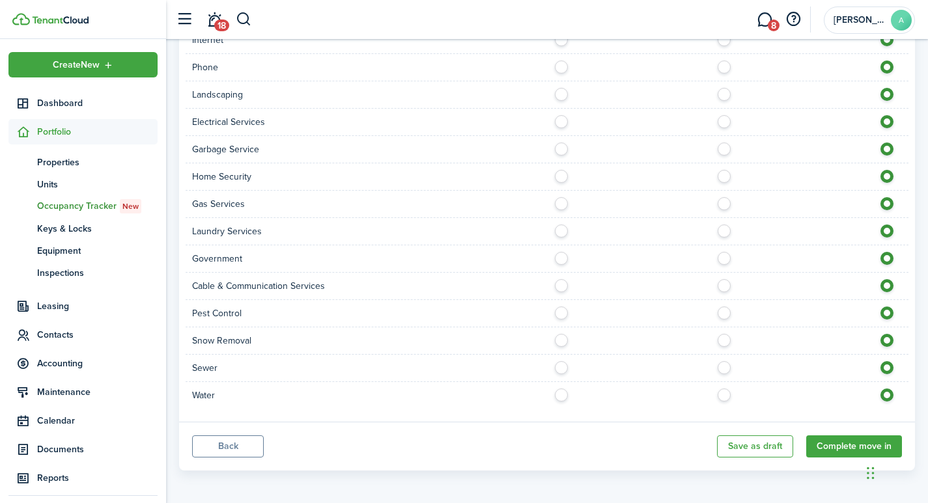
scroll to position [789, 0]
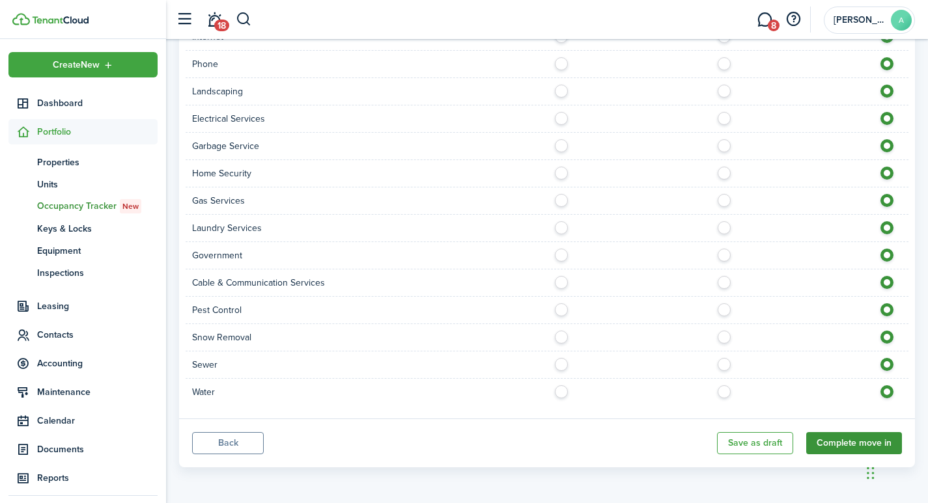
click at [846, 438] on button "Complete move in" at bounding box center [854, 443] width 96 height 22
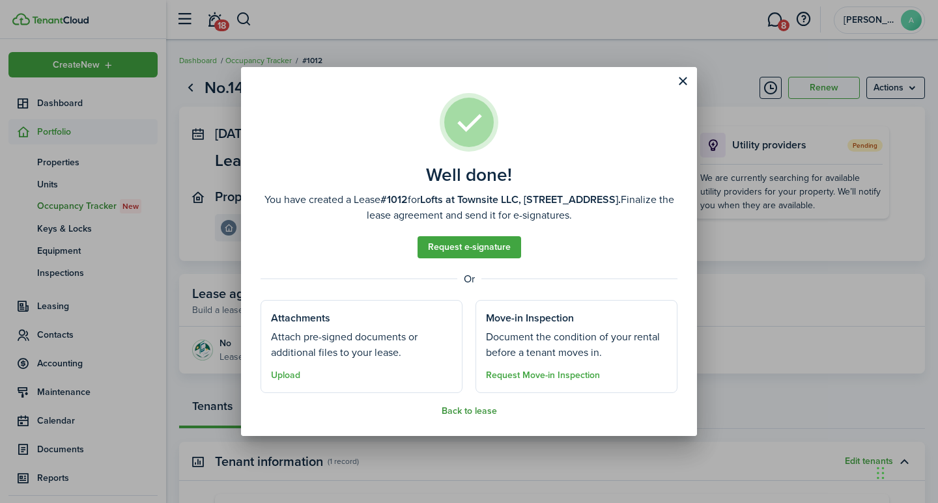
click at [455, 410] on button "Back to lease" at bounding box center [469, 411] width 55 height 10
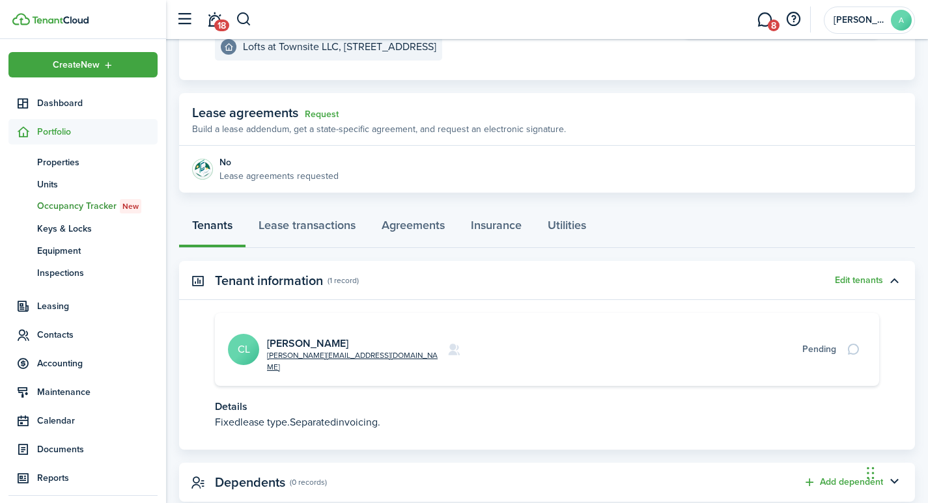
scroll to position [200, 0]
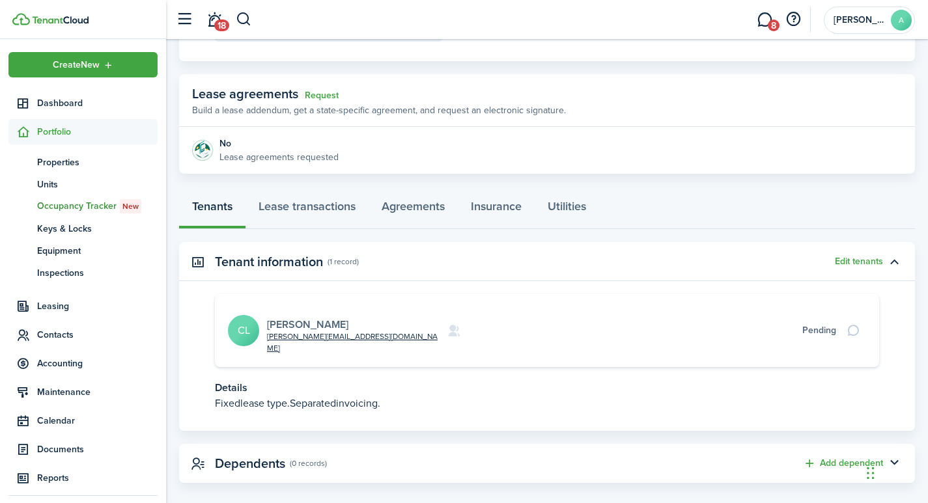
click at [290, 312] on card "carrie@inspireinnovationlab.org Carrie Lauber CL Pending" at bounding box center [547, 330] width 664 height 73
click at [287, 317] on link "[PERSON_NAME]" at bounding box center [307, 324] width 81 height 15
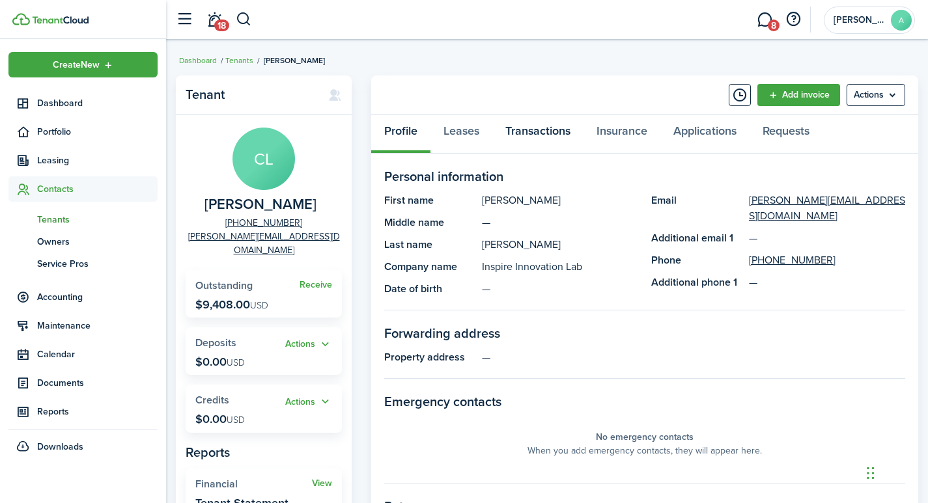
click at [541, 128] on link "Transactions" at bounding box center [537, 134] width 91 height 39
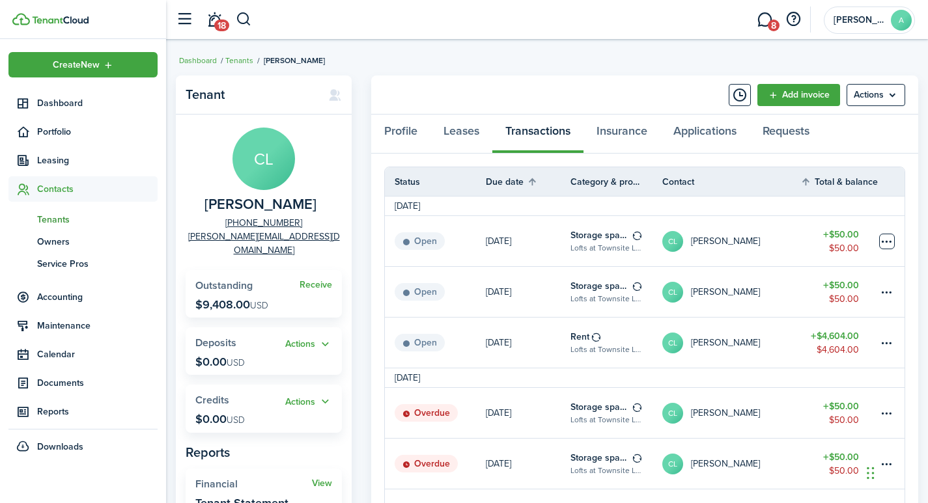
click at [888, 244] on table-menu-btn-icon at bounding box center [887, 242] width 16 height 16
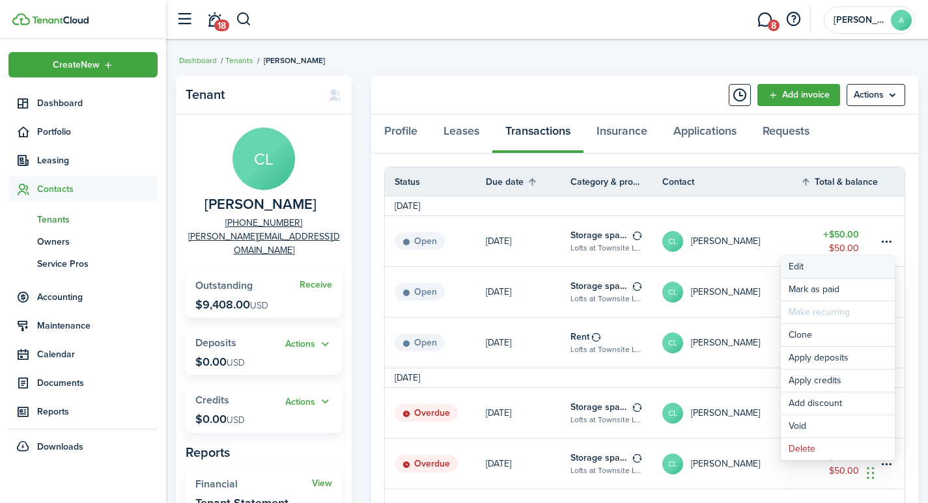
click at [795, 262] on button "Edit" at bounding box center [838, 267] width 114 height 22
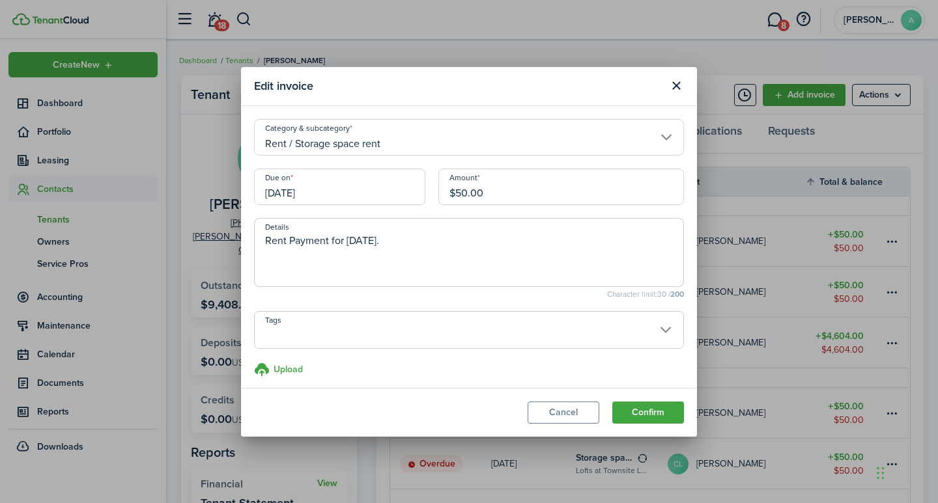
click at [387, 326] on span at bounding box center [469, 337] width 429 height 22
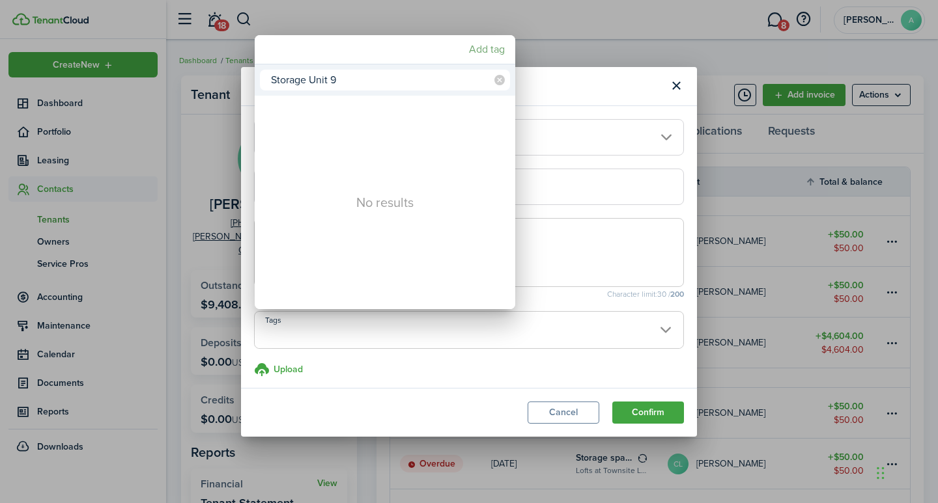
type input "Storage Unit 9"
click at [479, 52] on mbsc-button "Add tag" at bounding box center [487, 49] width 46 height 23
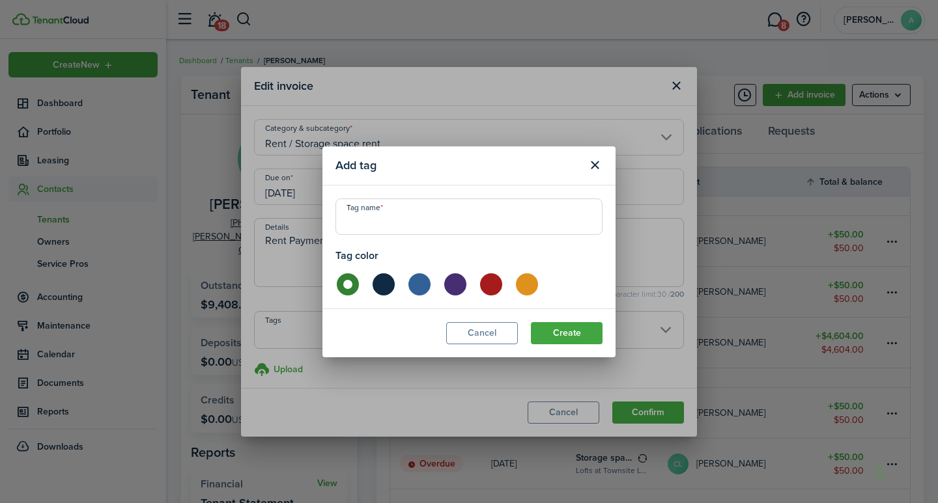
click at [374, 216] on input "Tag name" at bounding box center [468, 217] width 267 height 36
type input "Storage-Unit-9"
click at [561, 327] on button "Create" at bounding box center [567, 333] width 72 height 22
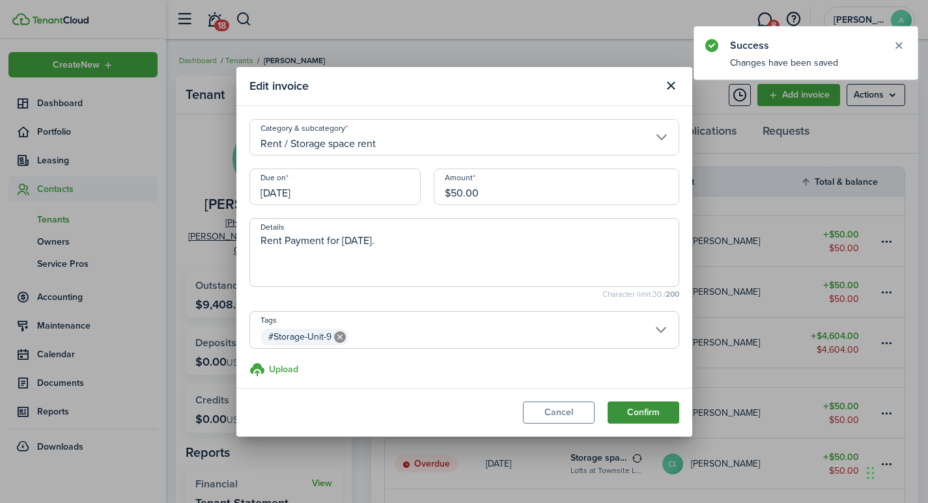
click at [649, 410] on button "Confirm" at bounding box center [644, 413] width 72 height 22
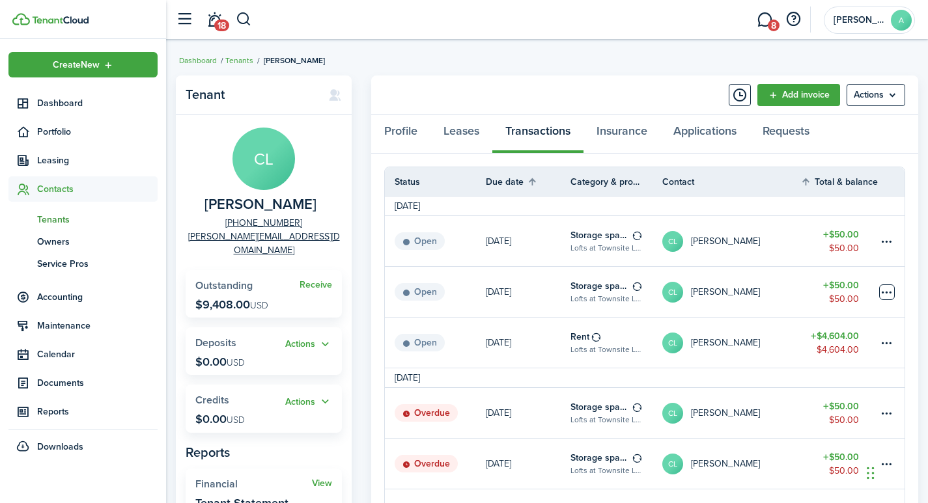
click at [884, 292] on table-menu-btn-icon at bounding box center [887, 293] width 16 height 16
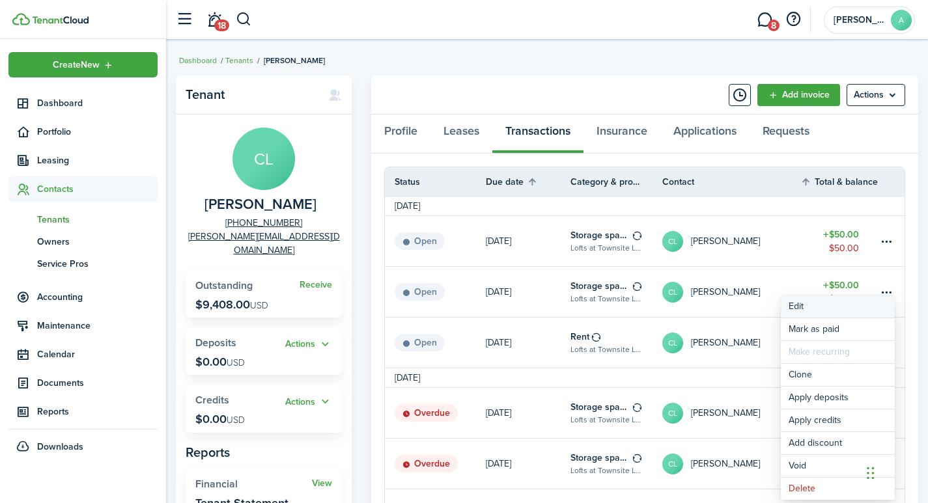
click at [798, 307] on button "Edit" at bounding box center [838, 307] width 114 height 22
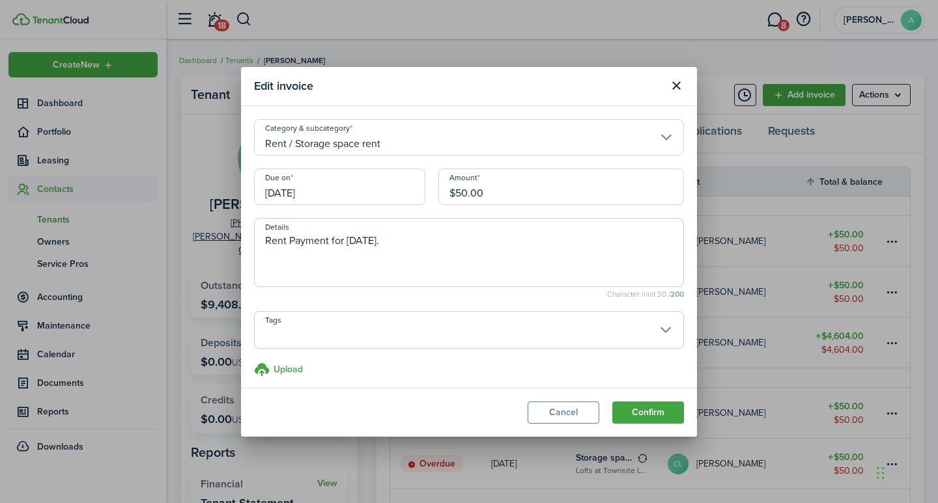
click at [340, 334] on span at bounding box center [469, 337] width 429 height 22
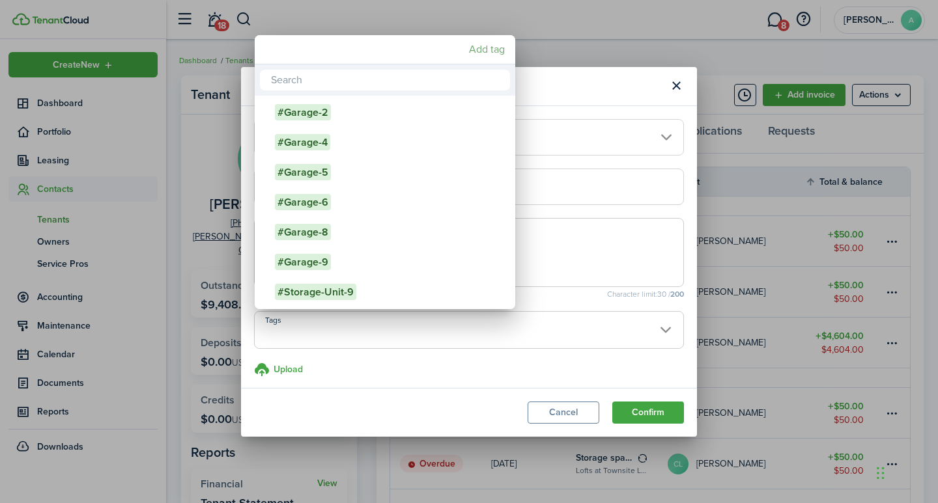
click at [492, 52] on mbsc-button "Add tag" at bounding box center [487, 49] width 46 height 23
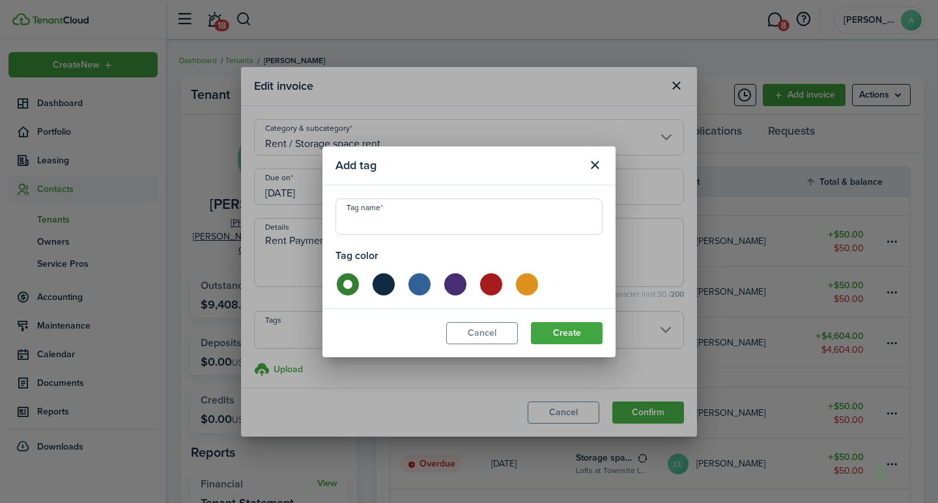
click at [425, 229] on input "Tag name" at bounding box center [468, 217] width 267 height 36
type input "Storage-Unit-10"
click at [557, 327] on button "Create" at bounding box center [567, 333] width 72 height 22
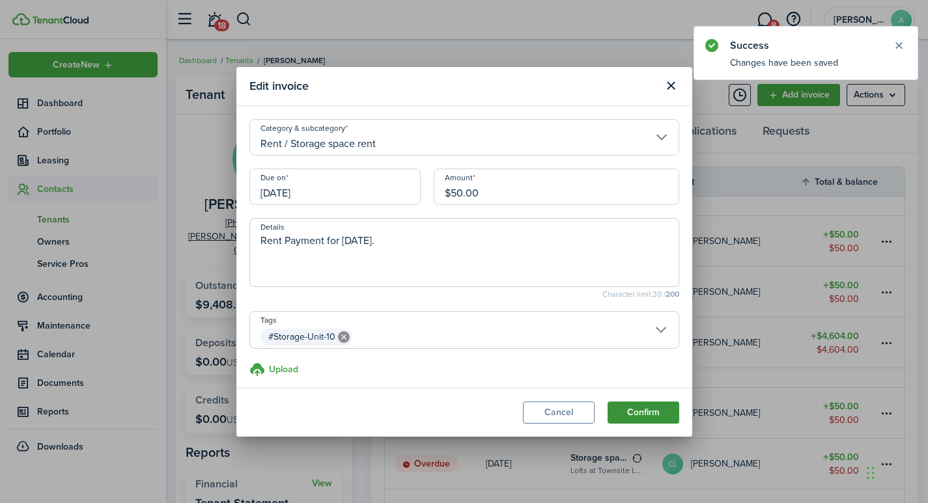
click at [651, 415] on button "Confirm" at bounding box center [644, 413] width 72 height 22
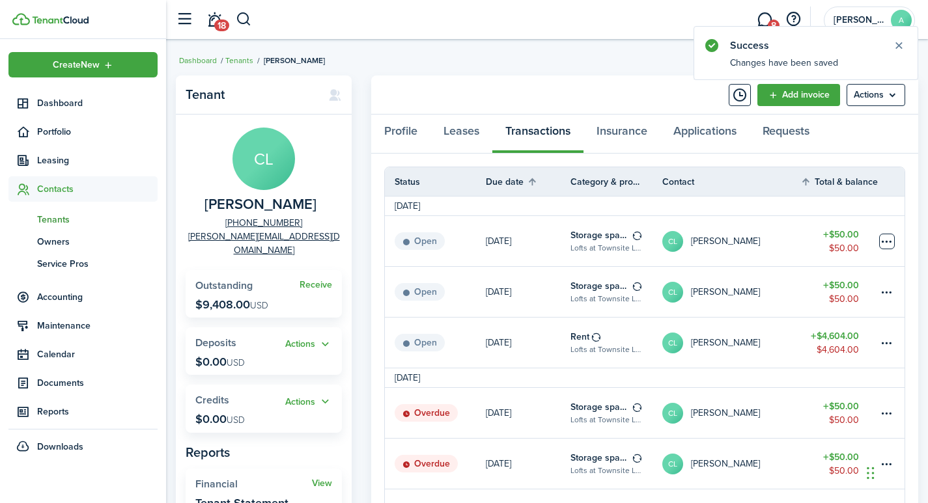
click at [886, 238] on table-menu-btn-icon at bounding box center [887, 242] width 16 height 16
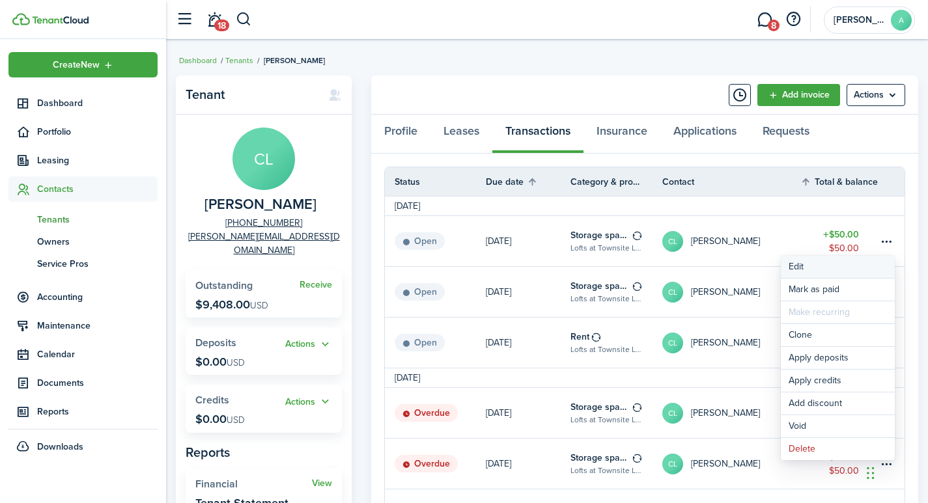
click at [806, 266] on button "Edit" at bounding box center [838, 267] width 114 height 22
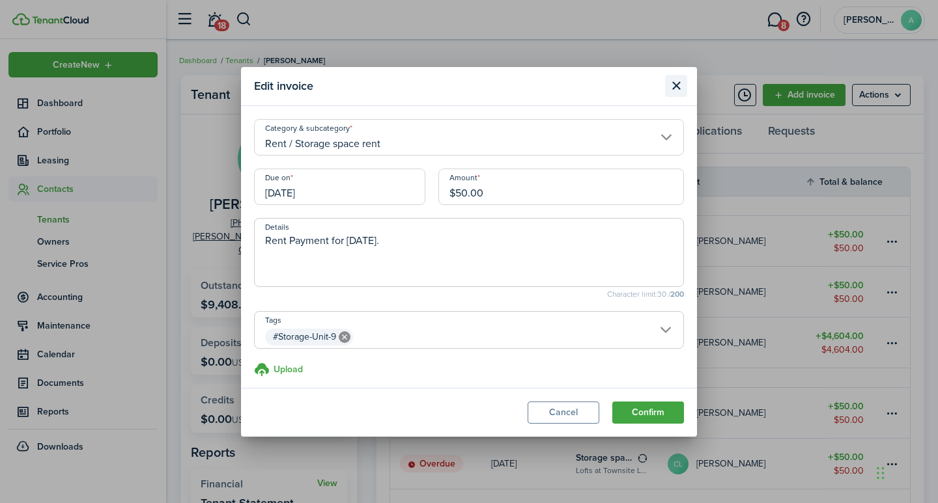
click at [677, 78] on button "Close modal" at bounding box center [676, 86] width 22 height 22
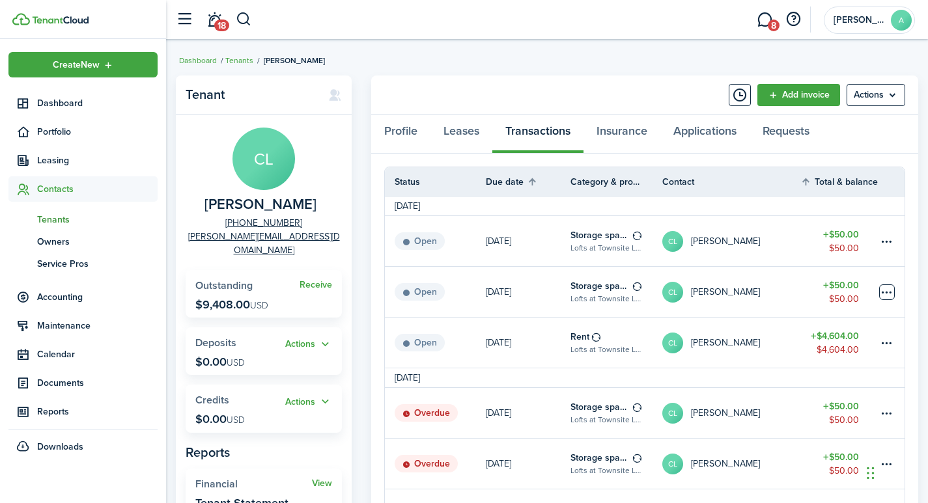
click at [884, 289] on table-menu-btn-icon at bounding box center [887, 293] width 16 height 16
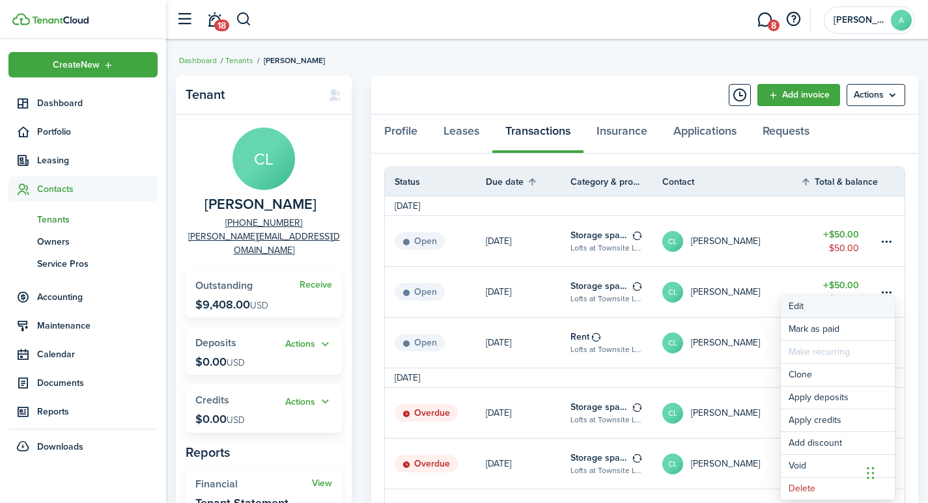
click at [797, 306] on button "Edit" at bounding box center [838, 307] width 114 height 22
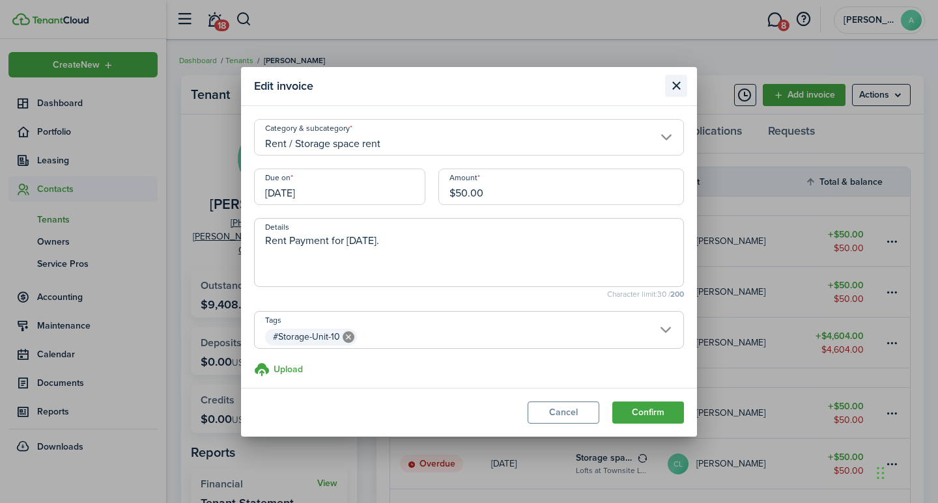
click at [676, 84] on button "Close modal" at bounding box center [676, 86] width 22 height 22
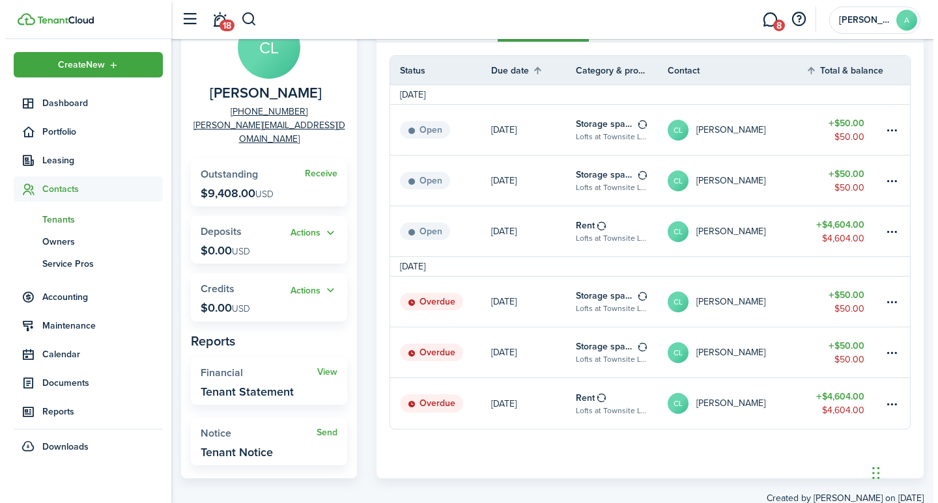
scroll to position [130, 0]
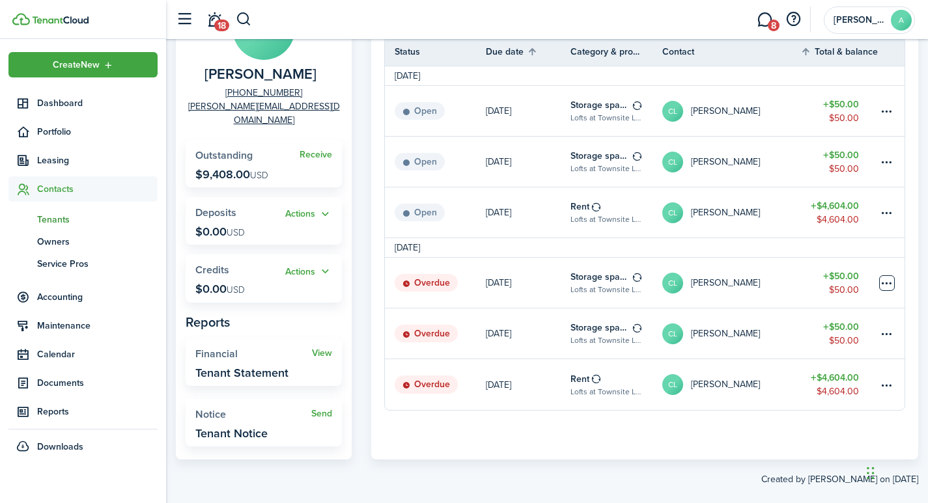
click at [888, 283] on table-menu-btn-icon at bounding box center [887, 283] width 16 height 16
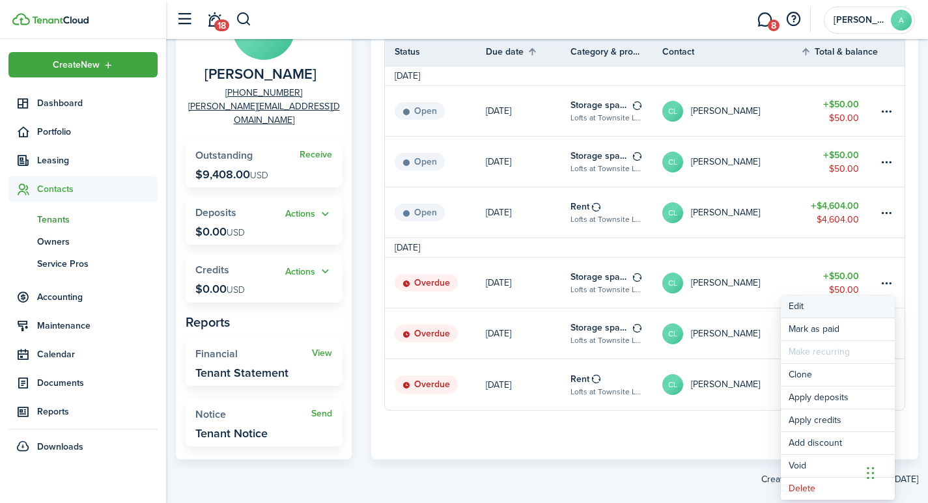
click at [795, 303] on button "Edit" at bounding box center [838, 307] width 114 height 22
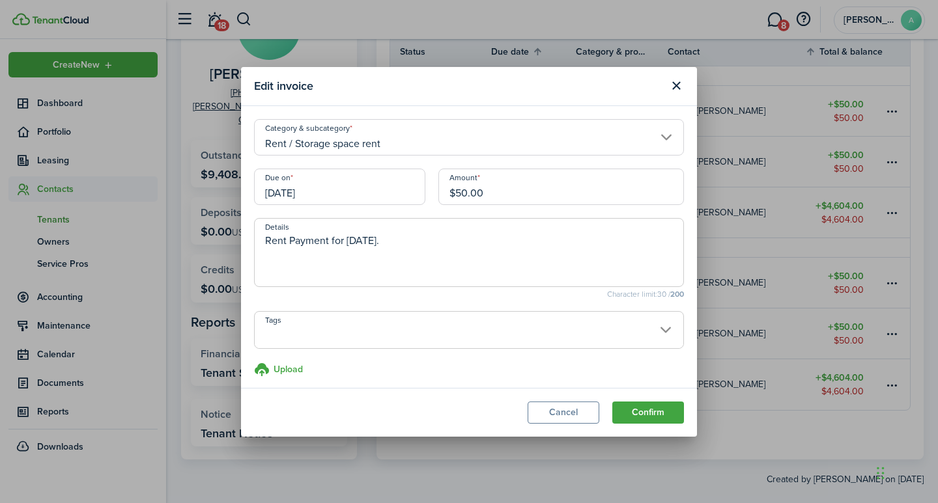
click at [361, 332] on span at bounding box center [469, 337] width 429 height 22
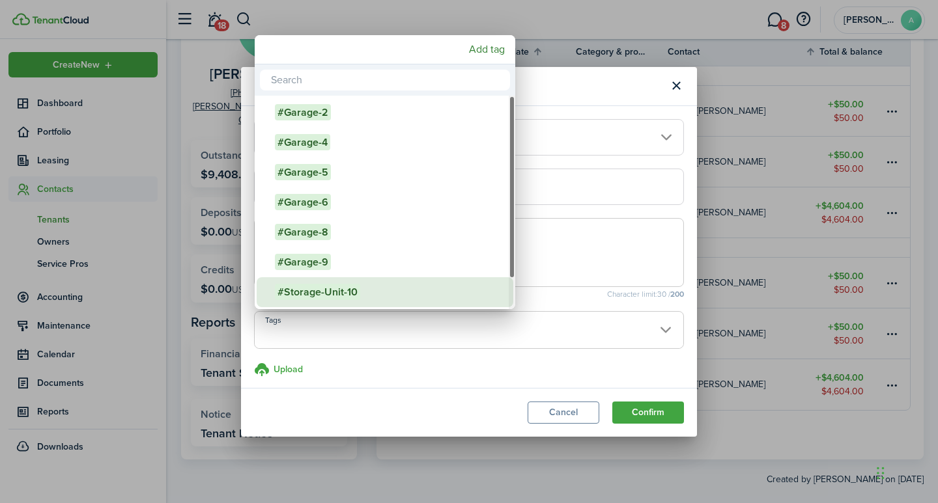
click at [328, 292] on span "#Storage-Unit-10" at bounding box center [317, 292] width 85 height 16
type input "#Storage-Unit-10"
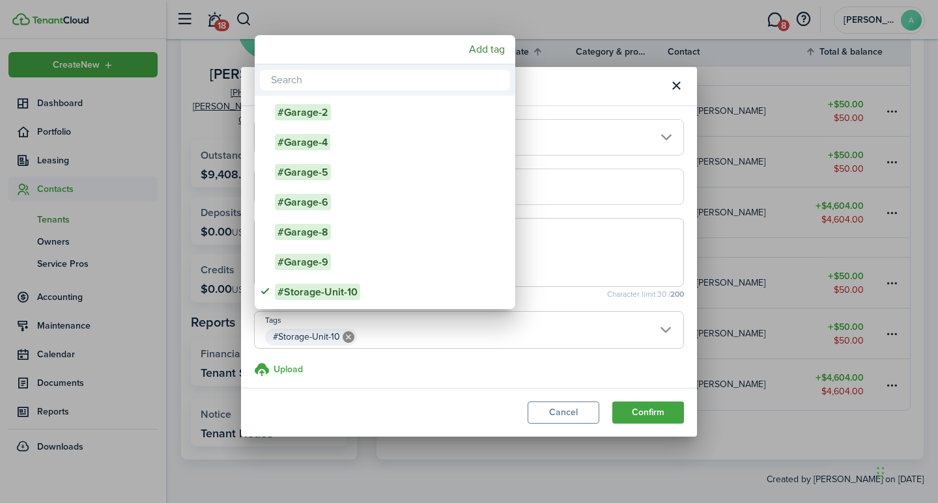
click at [636, 412] on div at bounding box center [469, 252] width 1146 height 712
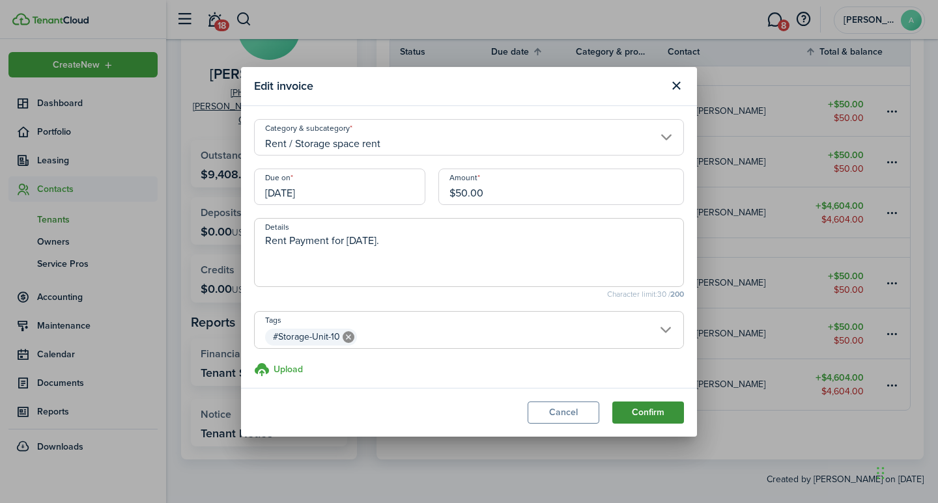
click at [646, 413] on button "Confirm" at bounding box center [648, 413] width 72 height 22
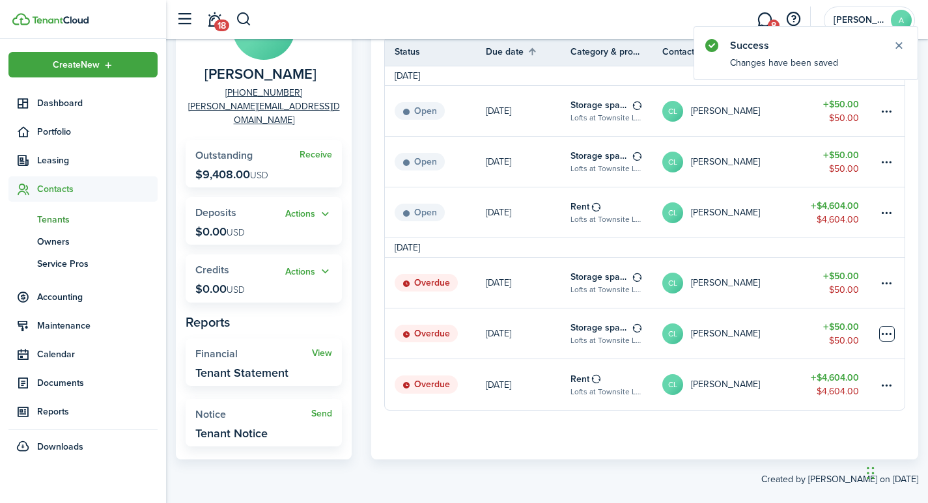
click at [890, 336] on table-menu-btn-icon at bounding box center [887, 334] width 16 height 16
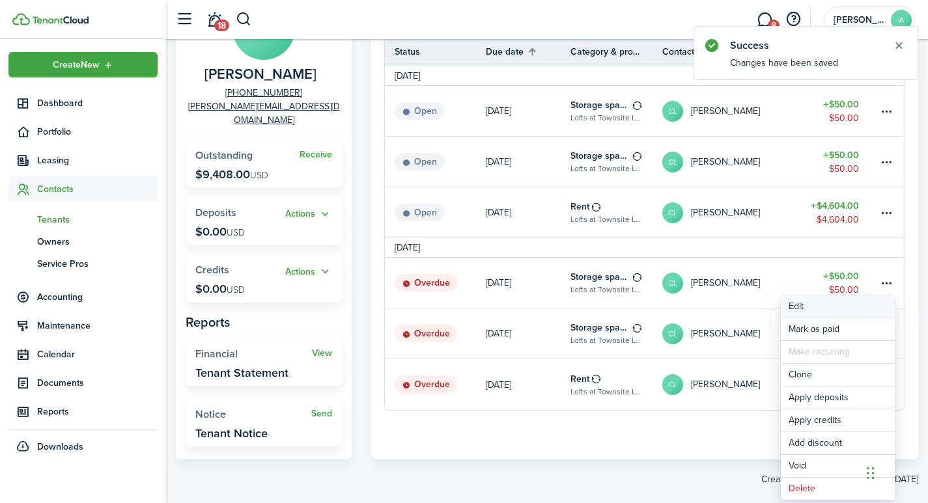
click at [789, 303] on button "Edit" at bounding box center [838, 307] width 114 height 22
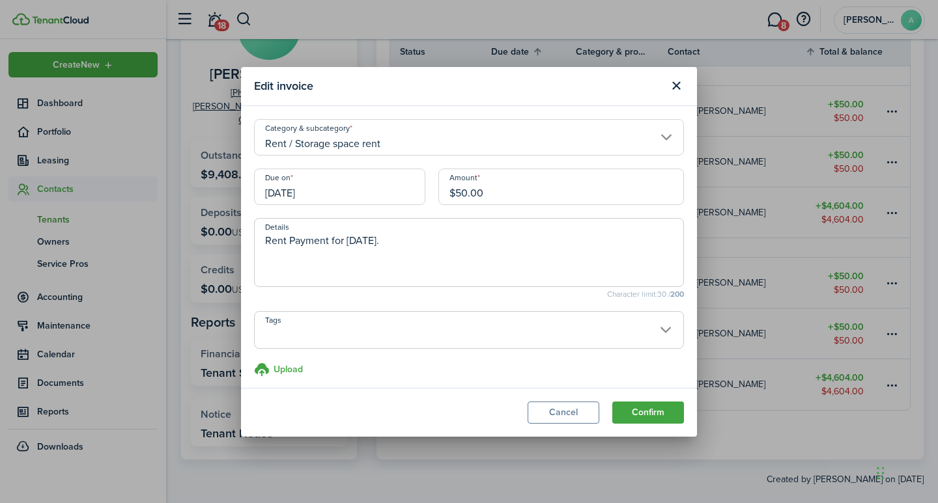
click at [453, 331] on span at bounding box center [469, 337] width 429 height 22
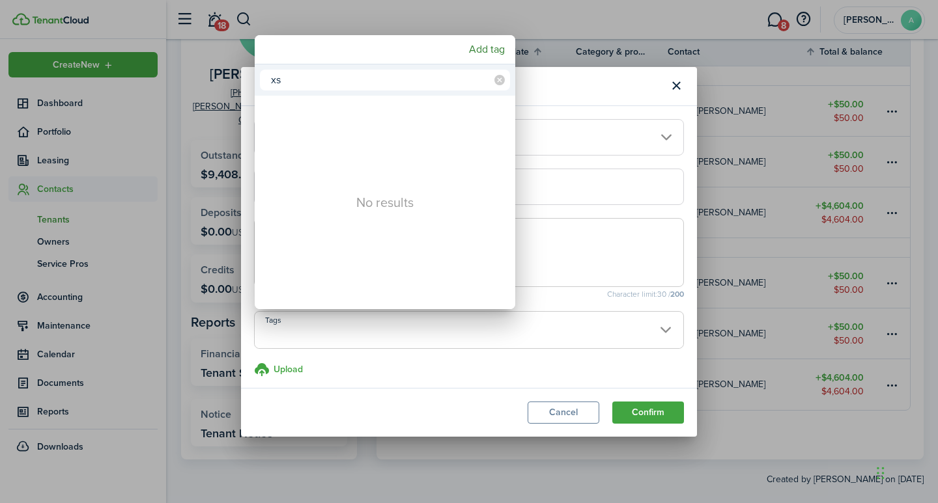
type input "x"
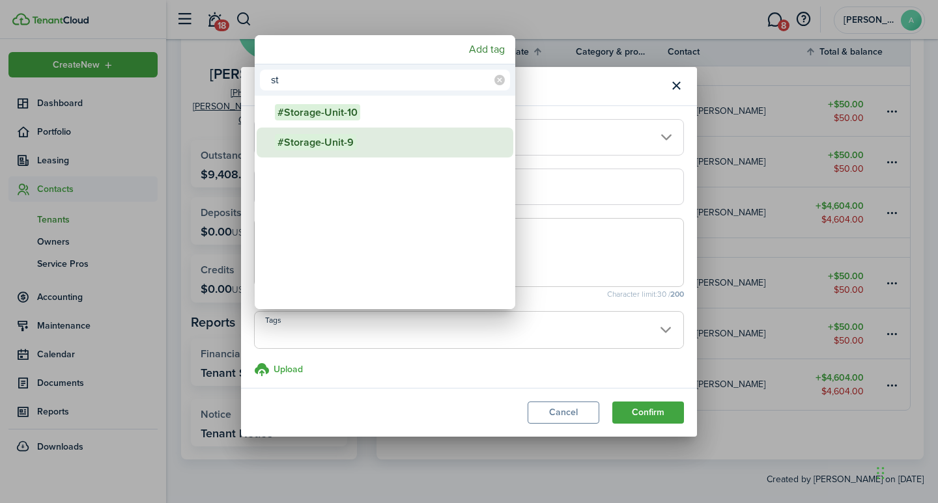
type input "st"
click at [348, 139] on span "#Storage-Unit-9" at bounding box center [315, 142] width 81 height 16
type input "#Storage-Unit-9"
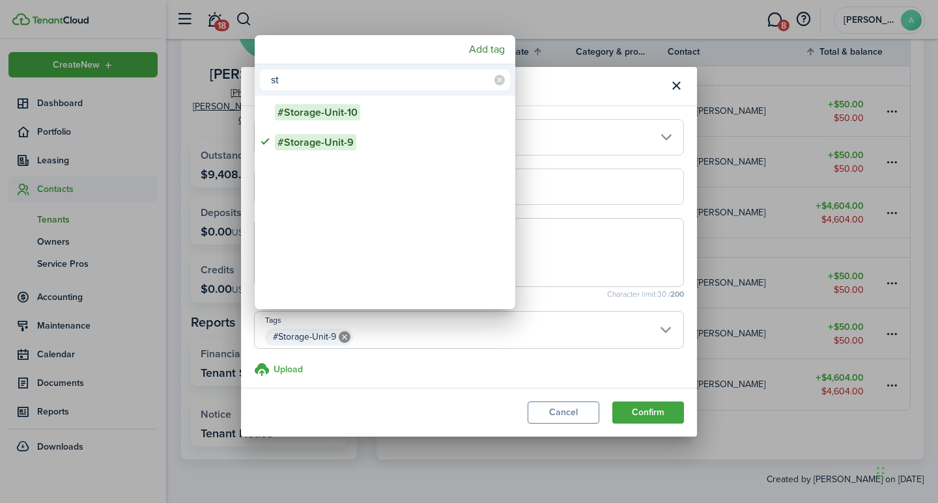
click at [652, 412] on div at bounding box center [469, 252] width 1146 height 712
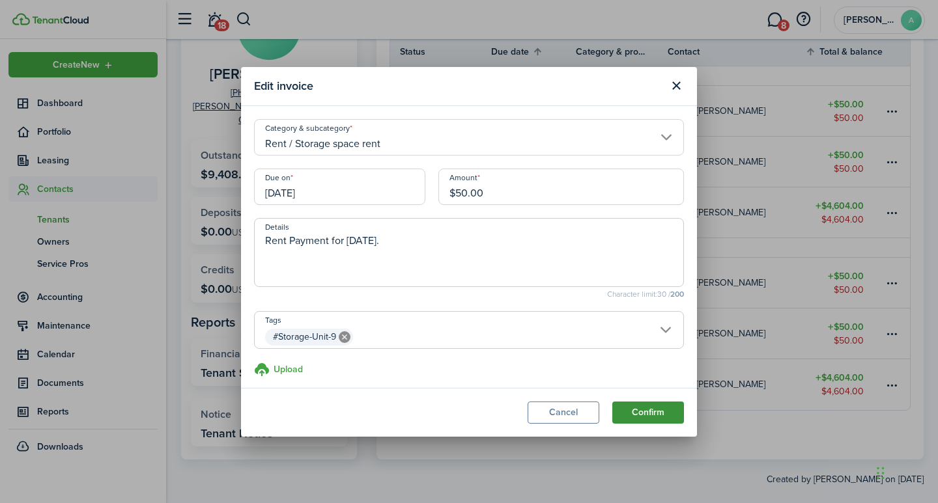
click at [643, 412] on button "Confirm" at bounding box center [648, 413] width 72 height 22
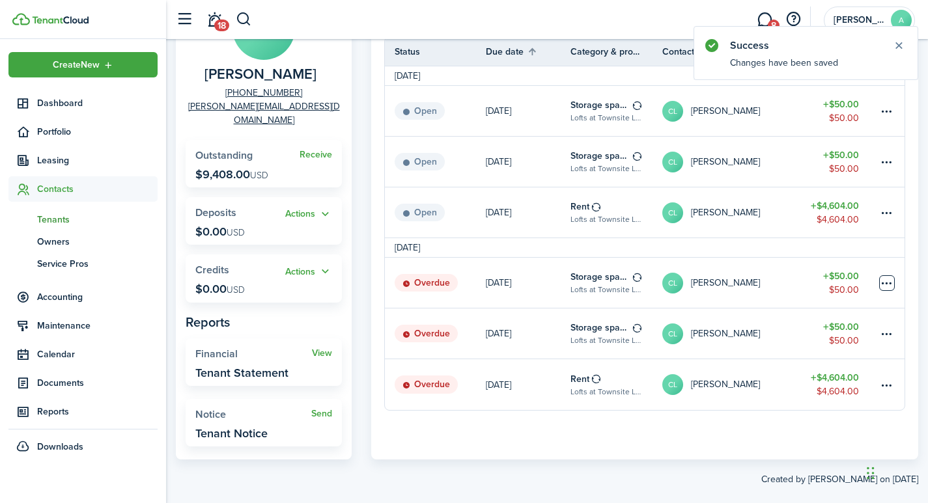
click at [892, 287] on table-menu-btn-icon at bounding box center [887, 283] width 16 height 16
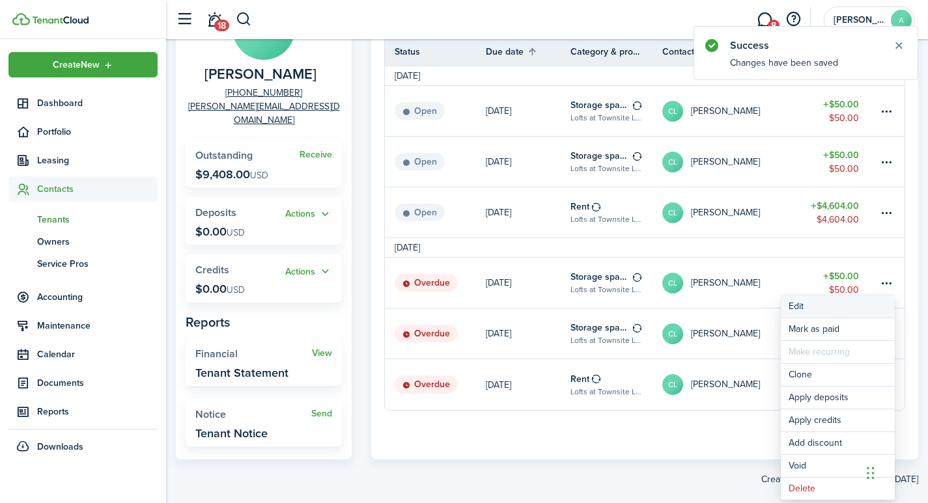
click at [804, 304] on button "Edit" at bounding box center [838, 307] width 114 height 22
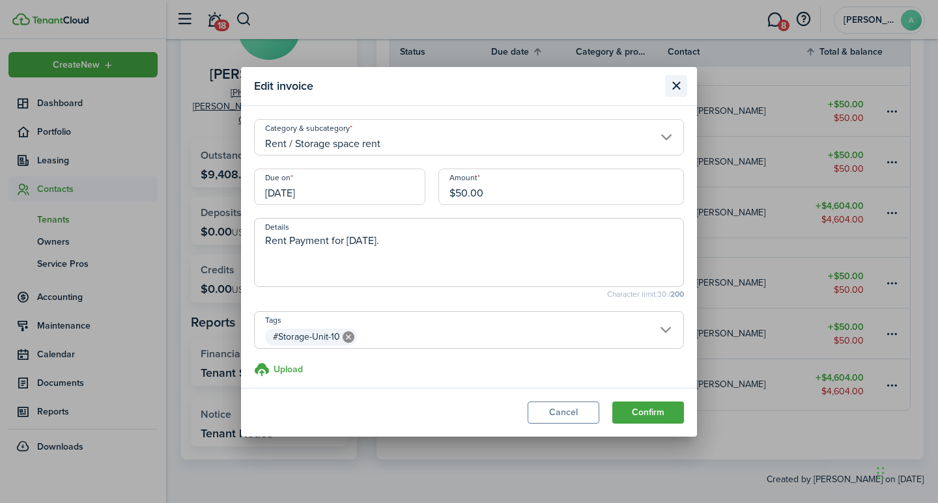
click at [671, 79] on button "Close modal" at bounding box center [676, 86] width 22 height 22
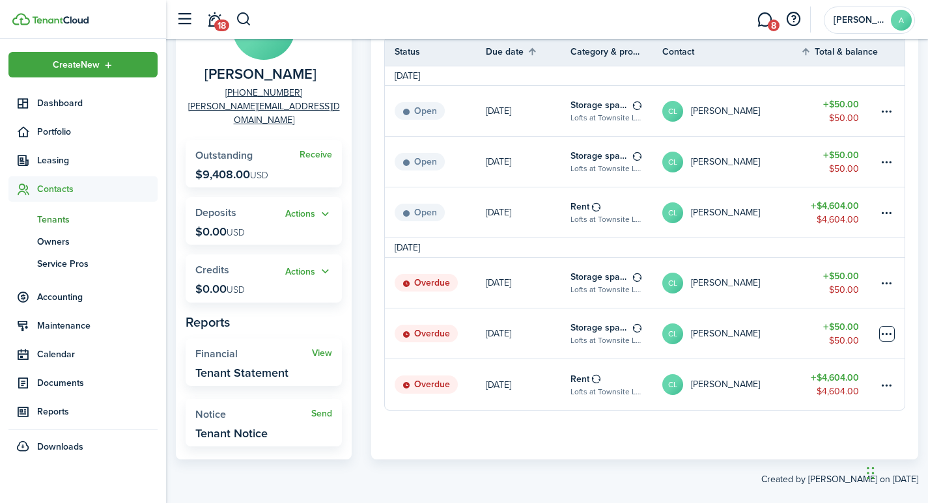
click at [892, 333] on table-menu-btn-icon at bounding box center [887, 334] width 16 height 16
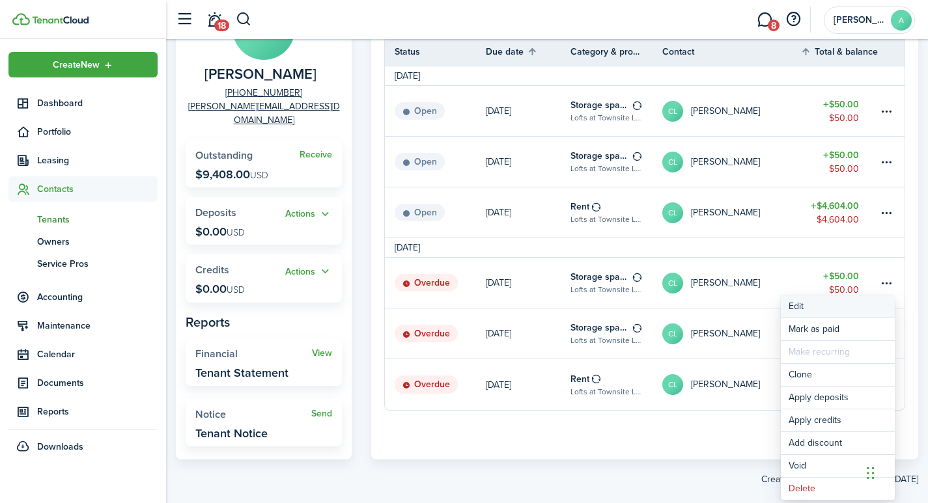
click at [808, 306] on button "Edit" at bounding box center [838, 307] width 114 height 22
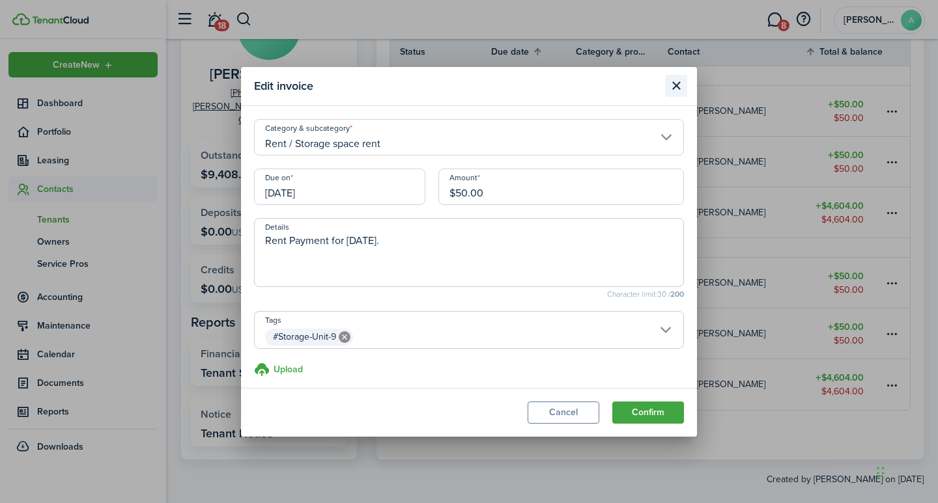
click at [674, 81] on button "Close modal" at bounding box center [676, 86] width 22 height 22
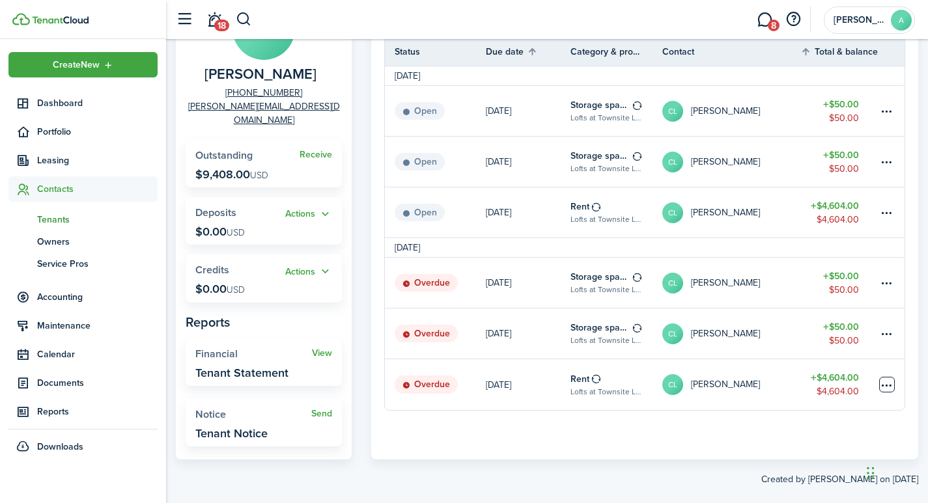
click at [887, 387] on table-menu-btn-icon at bounding box center [887, 385] width 16 height 16
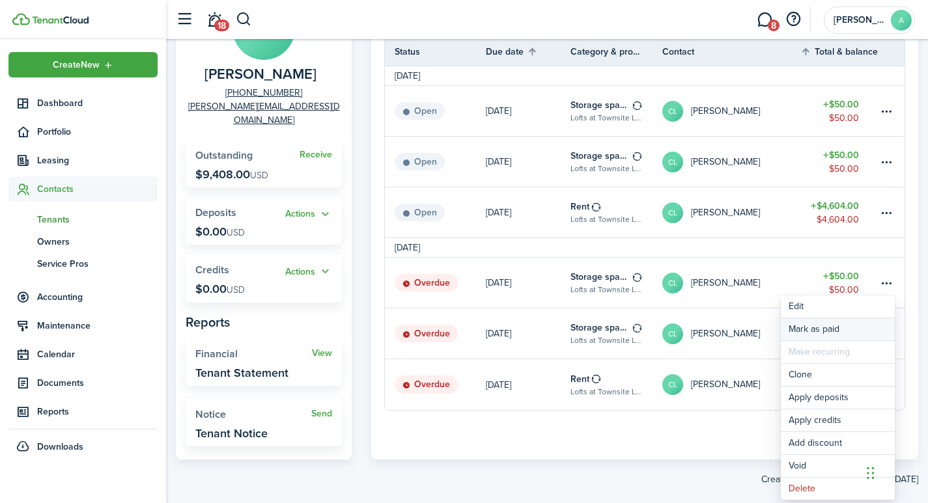
click at [808, 330] on link "Mark as paid" at bounding box center [838, 329] width 114 height 22
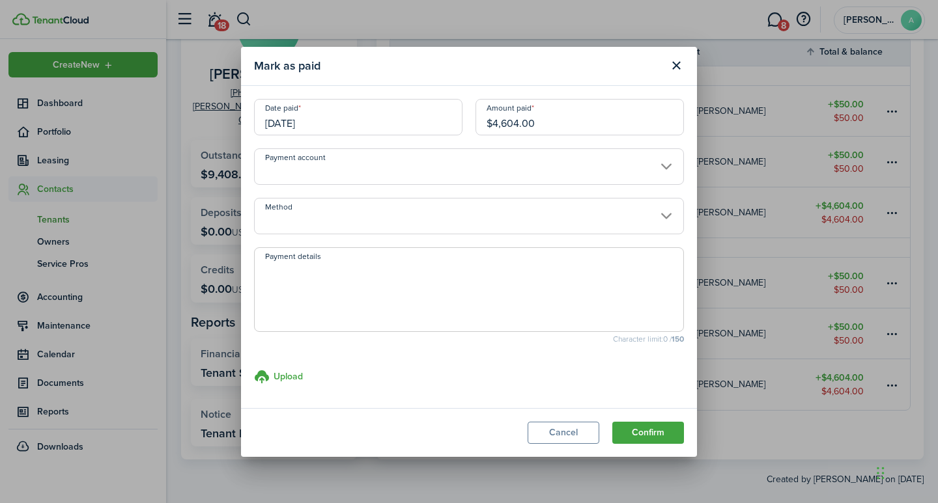
click at [485, 167] on input "Payment account" at bounding box center [469, 166] width 430 height 36
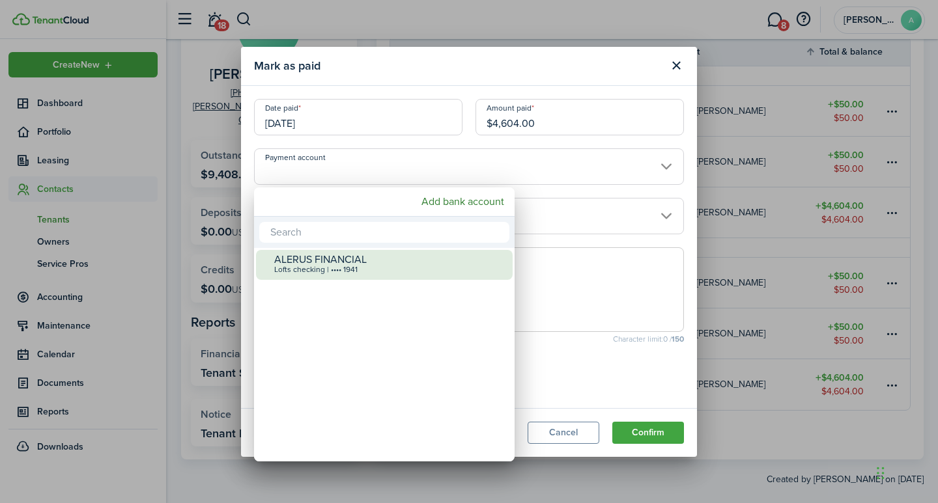
click at [414, 266] on div "ALERUS FINANCIAL" at bounding box center [389, 260] width 231 height 12
click at [419, 267] on div "Lofts checking | •••• 1941" at bounding box center [389, 270] width 231 height 9
type input "•••• •••• •••• 1941"
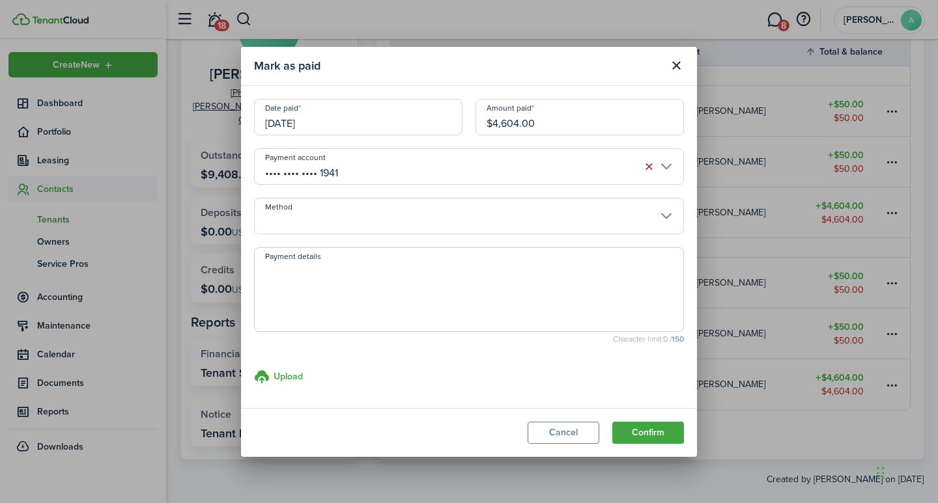
click at [438, 210] on input "Method" at bounding box center [469, 216] width 430 height 36
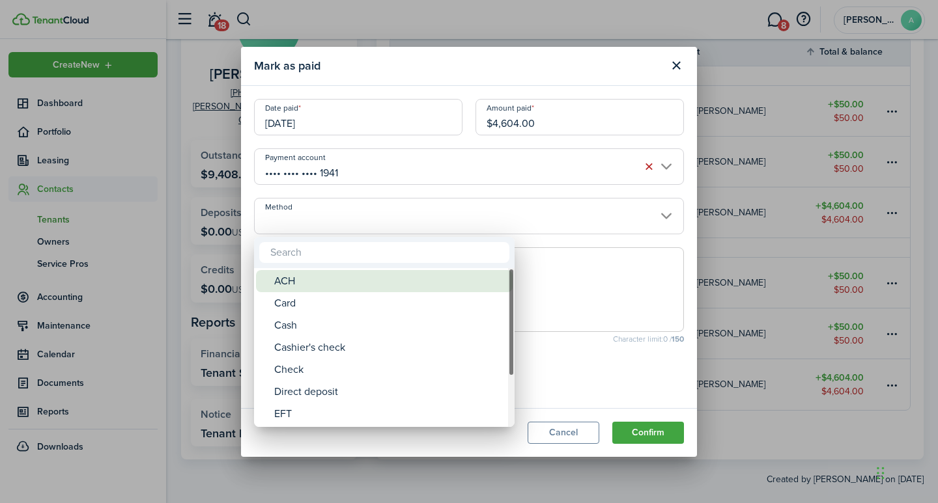
click at [378, 283] on div "ACH" at bounding box center [389, 281] width 231 height 22
type input "ACH"
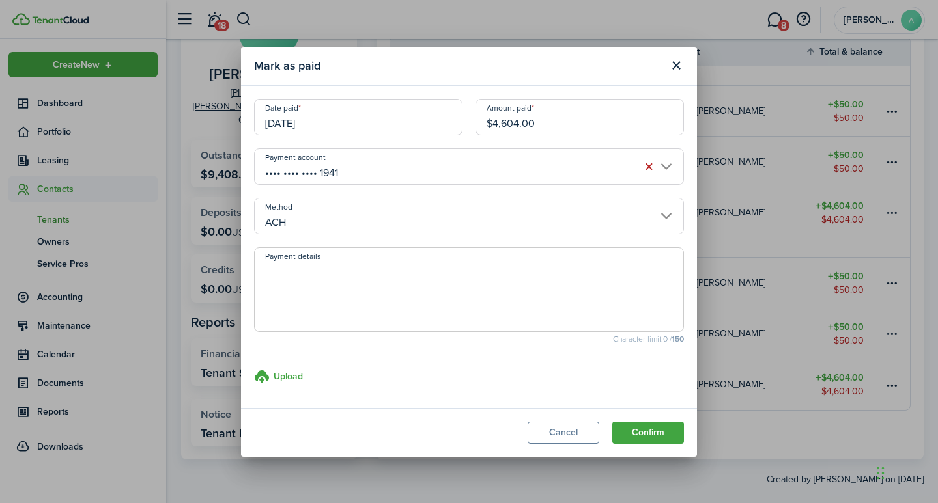
click at [377, 288] on textarea "Payment details" at bounding box center [469, 293] width 429 height 63
type textarea "September rent - 76AA--0130"
click at [642, 429] on button "Confirm" at bounding box center [648, 433] width 72 height 22
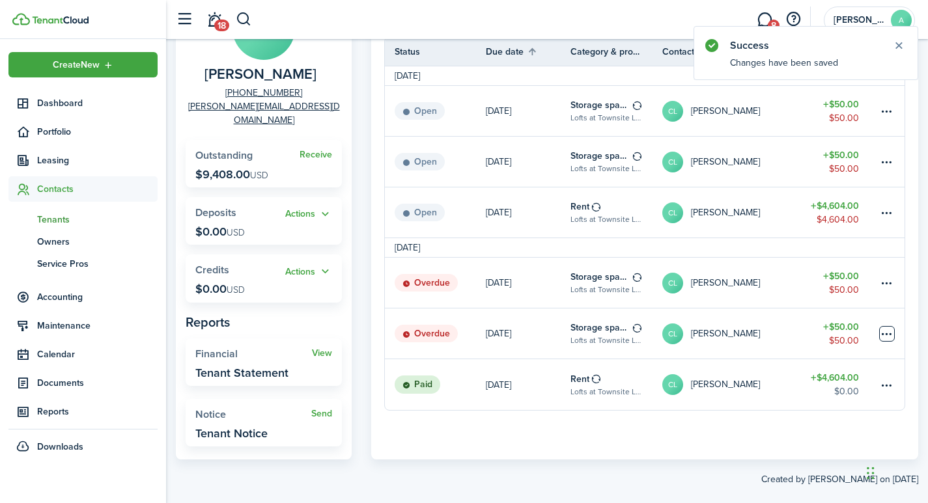
click at [885, 334] on table-menu-btn-icon at bounding box center [887, 334] width 16 height 16
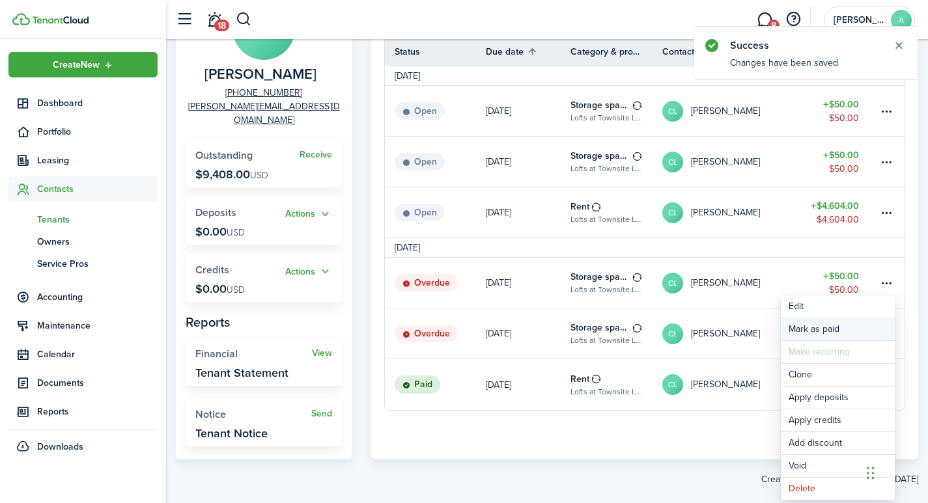
click at [817, 327] on link "Mark as paid" at bounding box center [838, 329] width 114 height 22
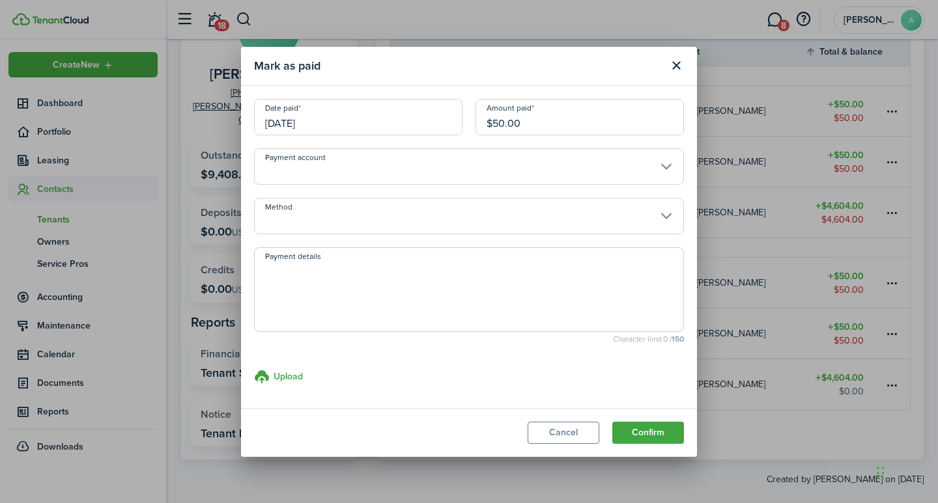
click at [311, 178] on input "Payment account" at bounding box center [469, 166] width 430 height 36
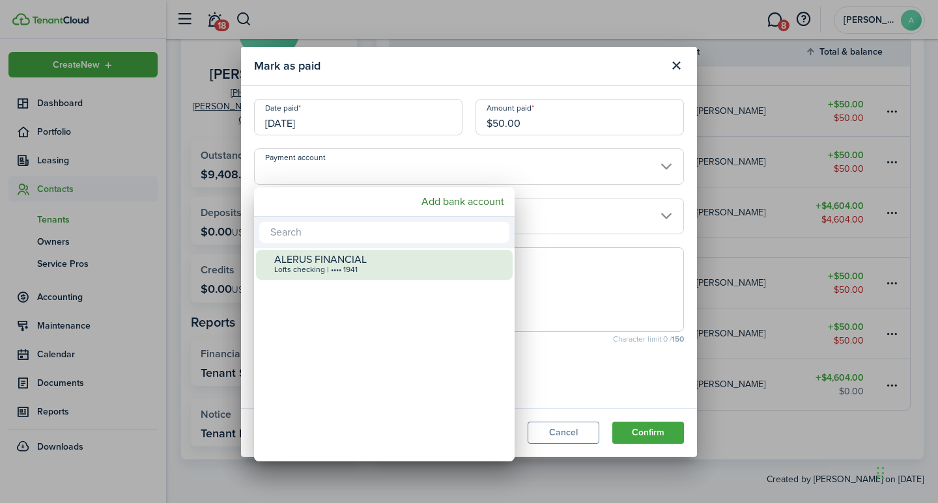
click at [323, 263] on div "ALERUS FINANCIAL" at bounding box center [389, 260] width 231 height 12
type input "•••• •••• •••• 1941"
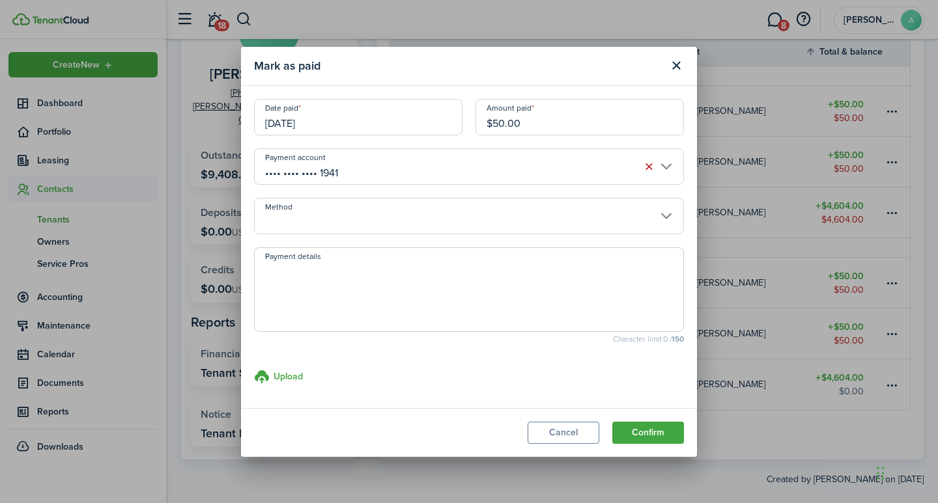
click at [326, 222] on input "Method" at bounding box center [469, 216] width 430 height 36
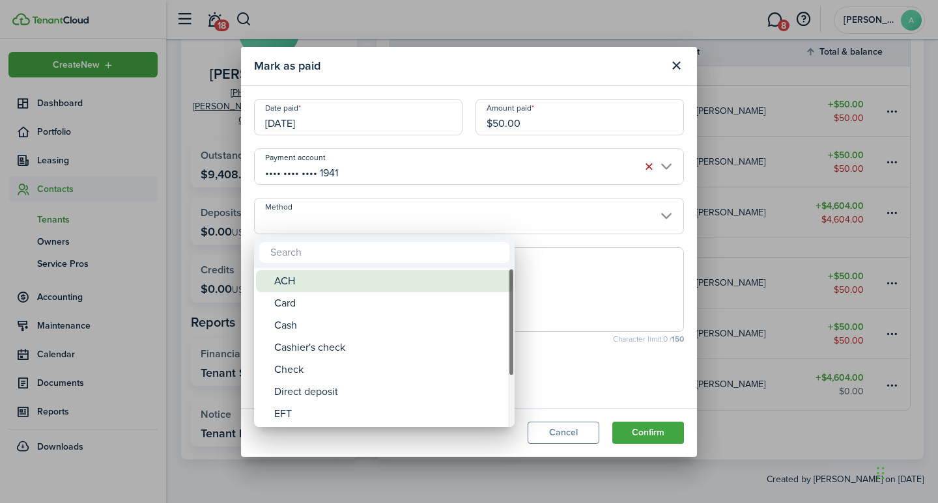
click at [326, 283] on div "ACH" at bounding box center [389, 281] width 231 height 22
type input "ACH"
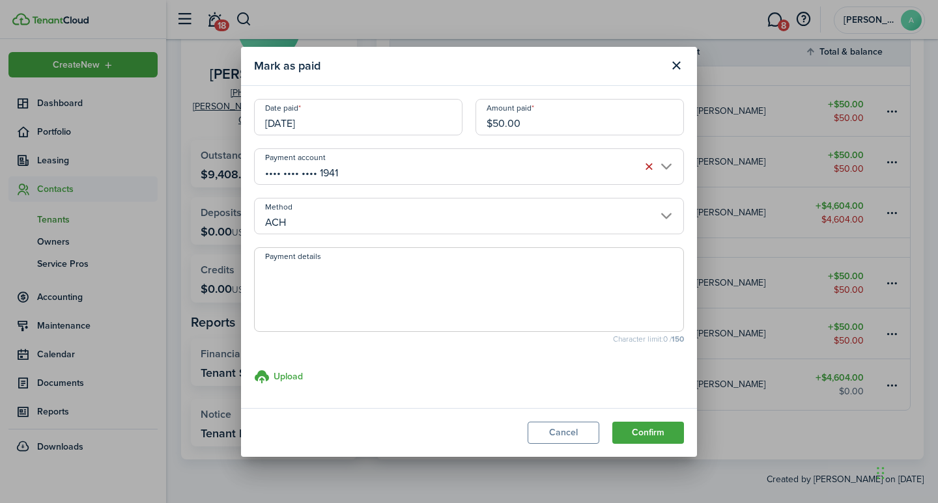
click at [327, 279] on textarea "Payment details" at bounding box center [469, 293] width 429 height 63
type textarea "September rent - 76AA-0130"
click at [660, 433] on button "Confirm" at bounding box center [648, 433] width 72 height 22
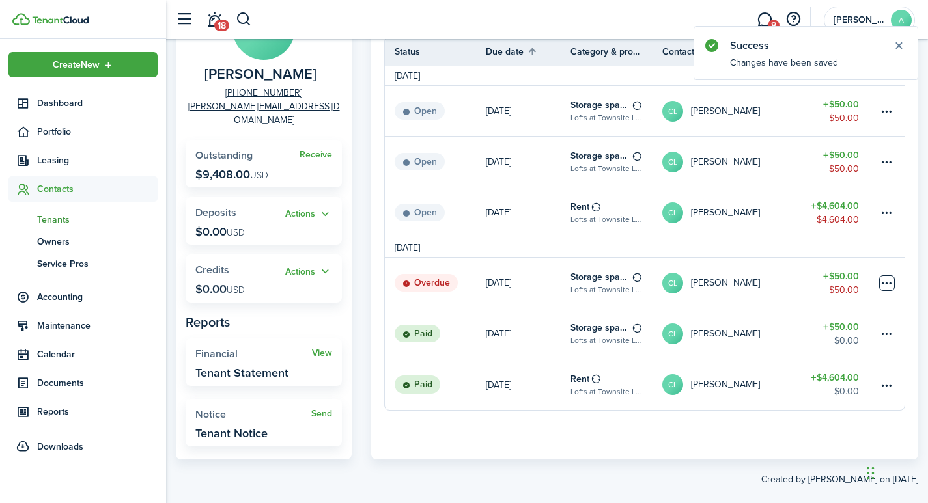
click at [890, 285] on table-menu-btn-icon at bounding box center [887, 283] width 16 height 16
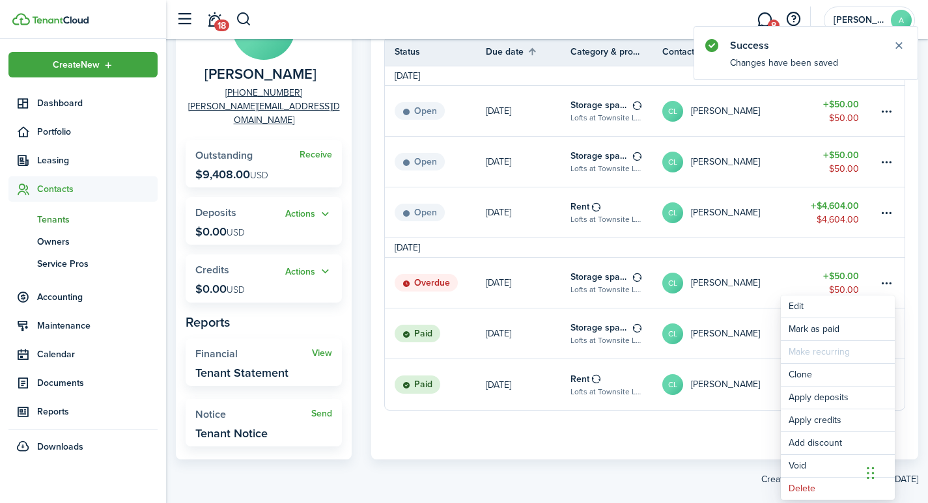
drag, startPoint x: 716, startPoint y: 425, endPoint x: 746, endPoint y: 416, distance: 31.8
click at [716, 425] on panel-main-body "Status Due date Category & property Contact Total & balance Actions October 202…" at bounding box center [644, 241] width 547 height 436
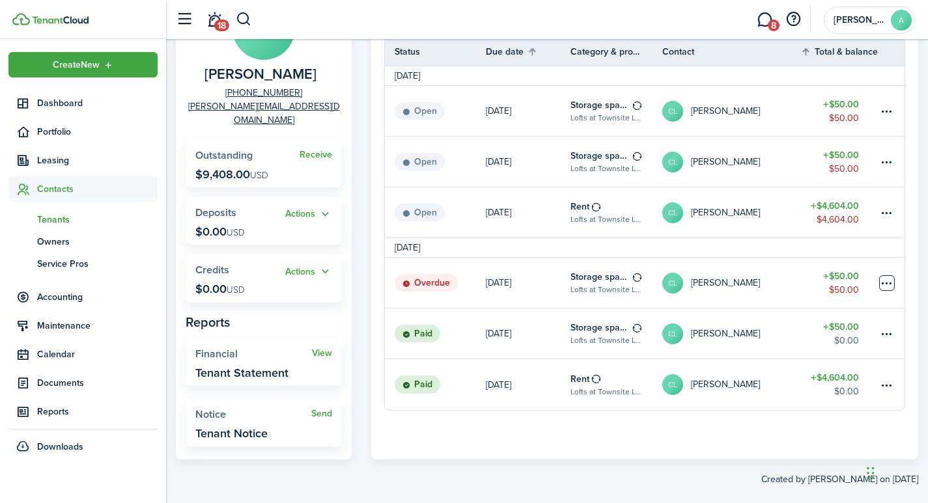
click at [886, 284] on table-menu-btn-icon "Open menu" at bounding box center [887, 283] width 16 height 16
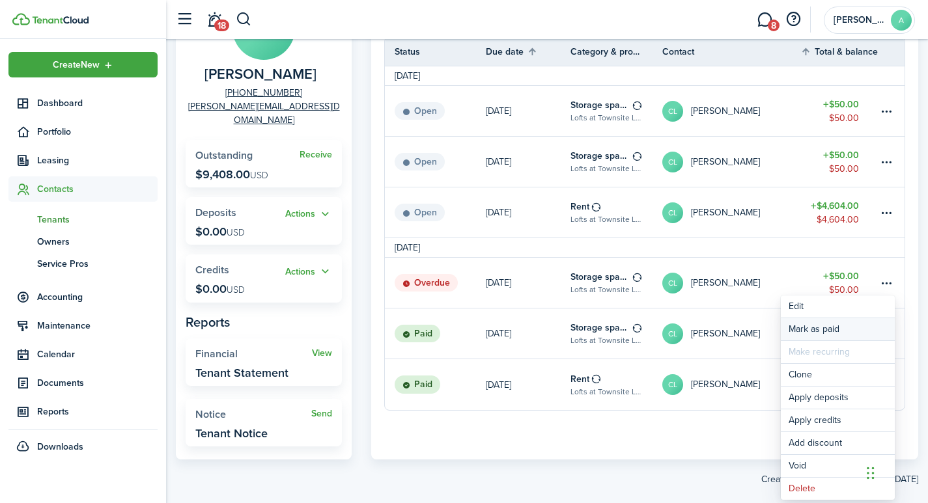
click at [810, 331] on link "Mark as paid" at bounding box center [838, 329] width 114 height 22
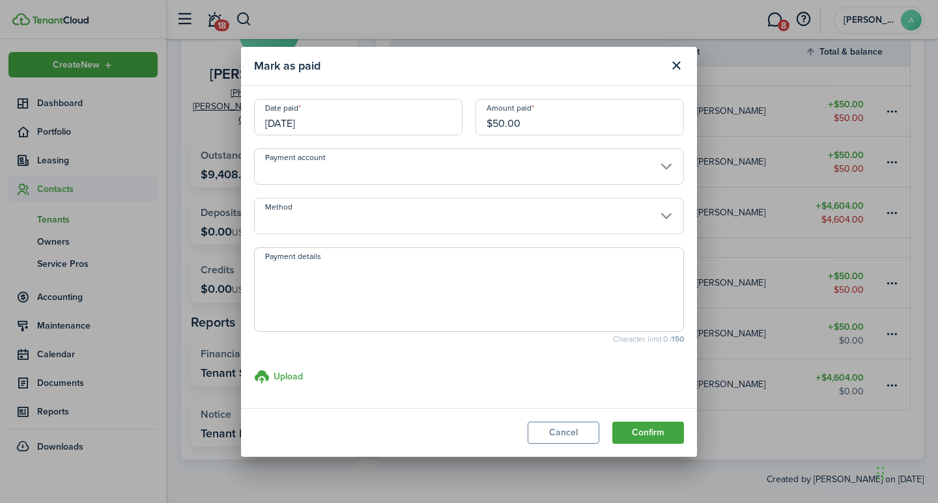
click at [465, 178] on input "Payment account" at bounding box center [469, 166] width 430 height 36
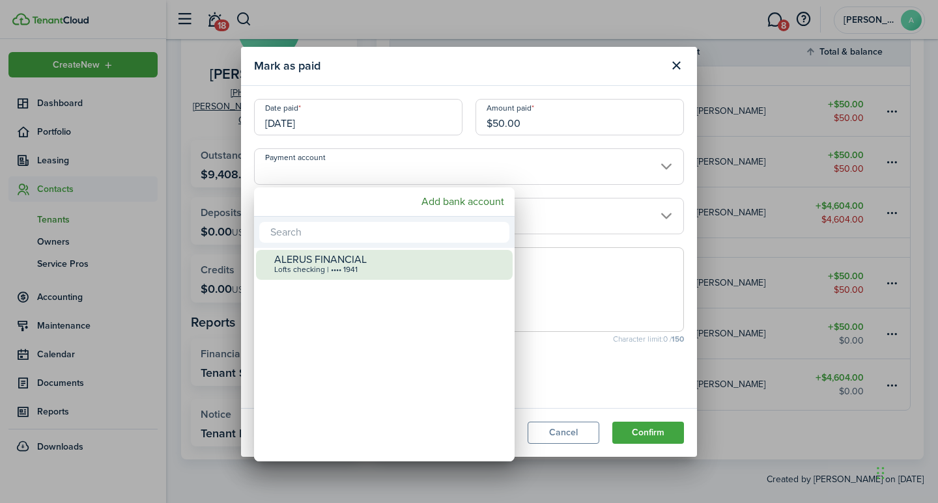
click at [370, 266] on div "Lofts checking | •••• 1941" at bounding box center [389, 270] width 231 height 9
type input "•••• •••• •••• 1941"
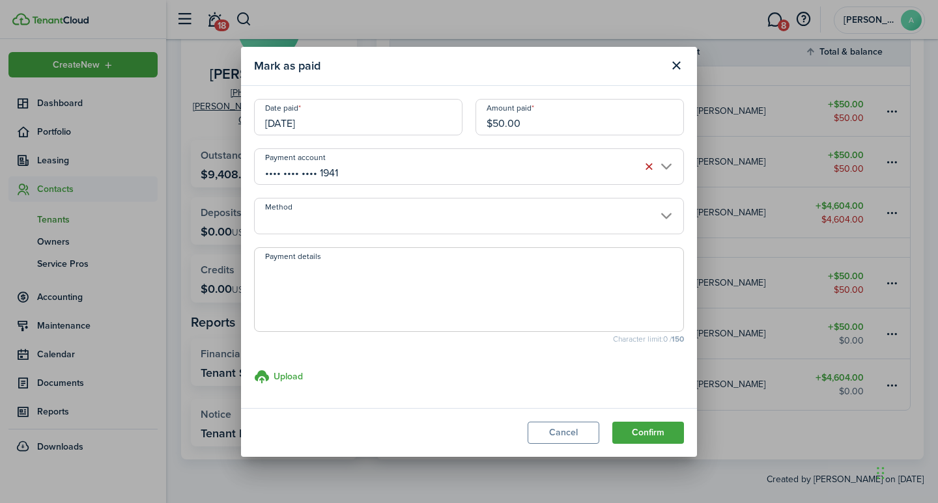
click at [392, 224] on input "Method" at bounding box center [469, 216] width 430 height 36
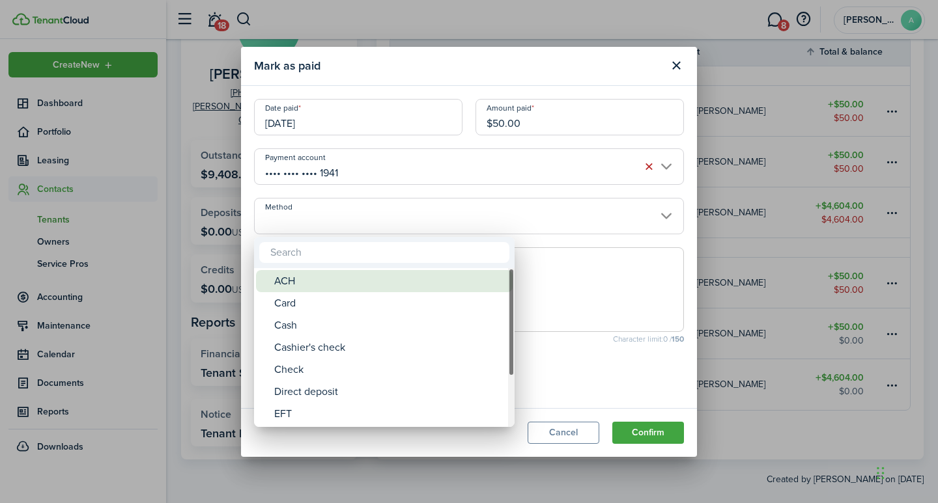
click at [360, 290] on div "ACH" at bounding box center [389, 281] width 231 height 22
type input "ACH"
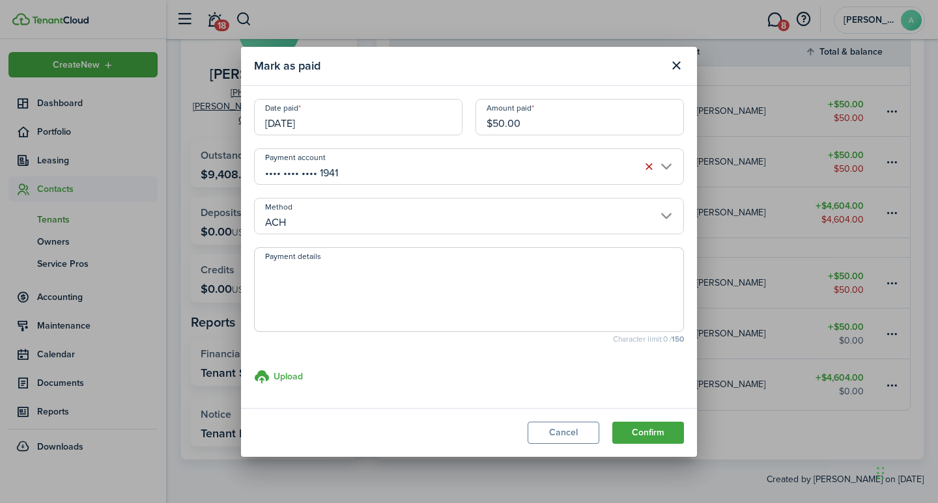
drag, startPoint x: 358, startPoint y: 294, endPoint x: 381, endPoint y: 287, distance: 23.7
click at [359, 294] on textarea "Payment details" at bounding box center [469, 293] width 429 height 63
type textarea "September rent - 76AA-0130"
click at [639, 426] on button "Confirm" at bounding box center [648, 433] width 72 height 22
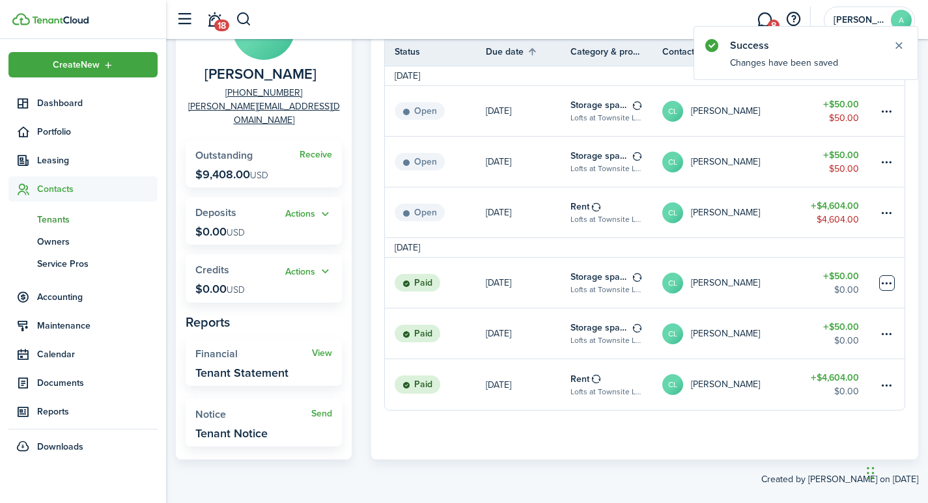
click at [883, 285] on table-menu-btn-icon at bounding box center [887, 283] width 16 height 16
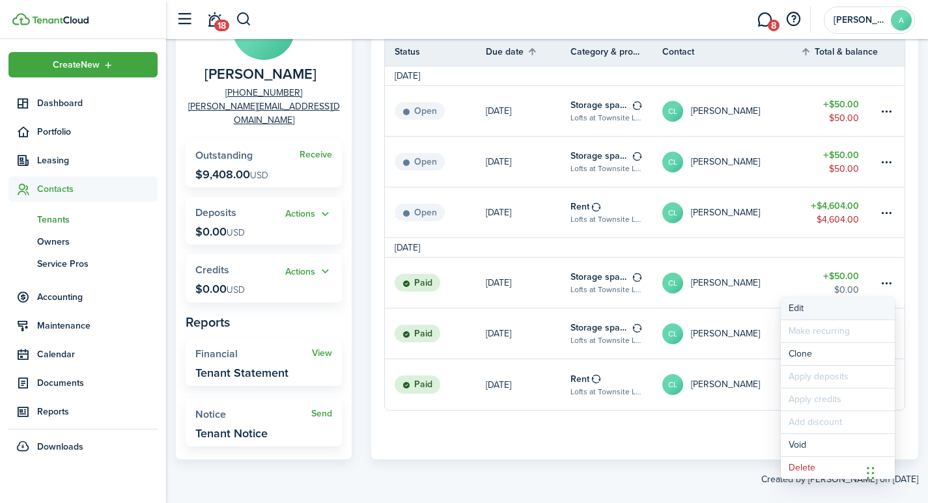
click at [800, 308] on button "Edit" at bounding box center [838, 309] width 114 height 22
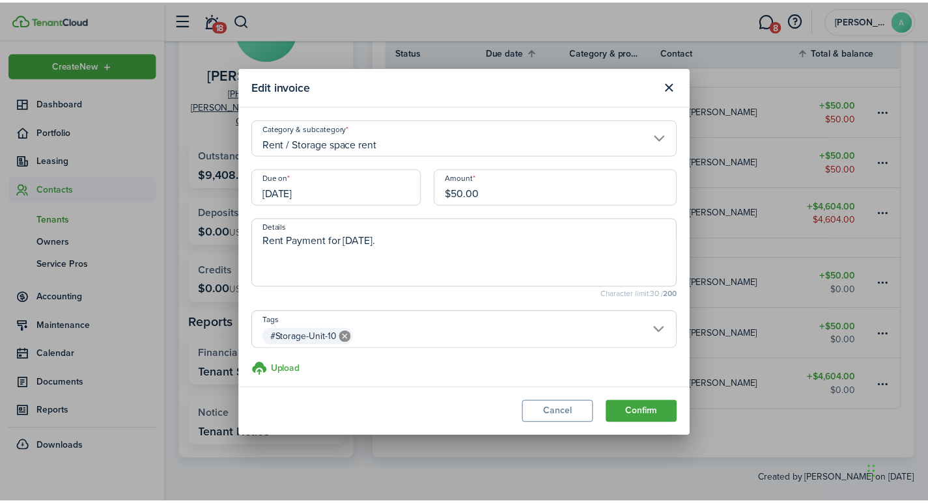
scroll to position [6, 0]
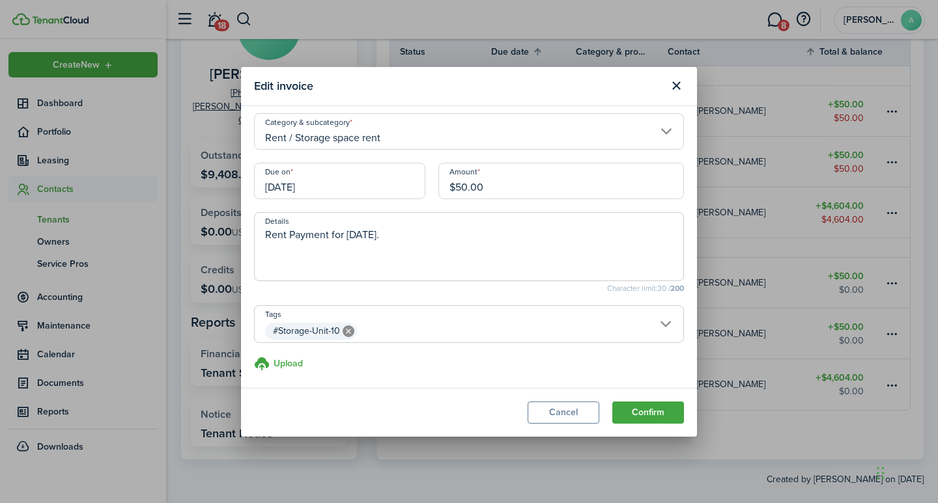
click at [455, 188] on input "$50.00" at bounding box center [561, 181] width 246 height 36
click at [670, 81] on button "Close modal" at bounding box center [676, 86] width 22 height 22
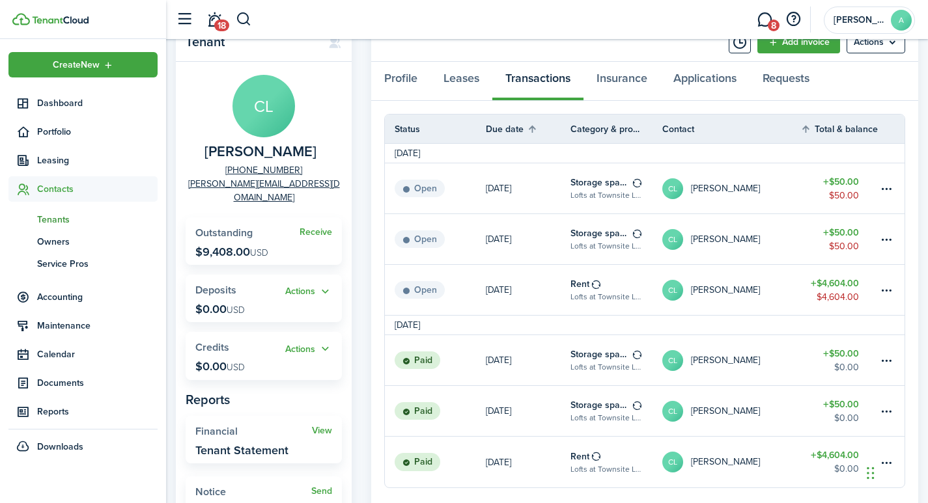
scroll to position [52, 0]
click at [520, 78] on div "Profile Leases Transactions Insurance Applications Requests" at bounding box center [644, 82] width 547 height 39
click at [888, 358] on table-menu-btn-icon "Open menu" at bounding box center [887, 362] width 16 height 16
click at [528, 388] on link "[DATE]" at bounding box center [528, 412] width 85 height 50
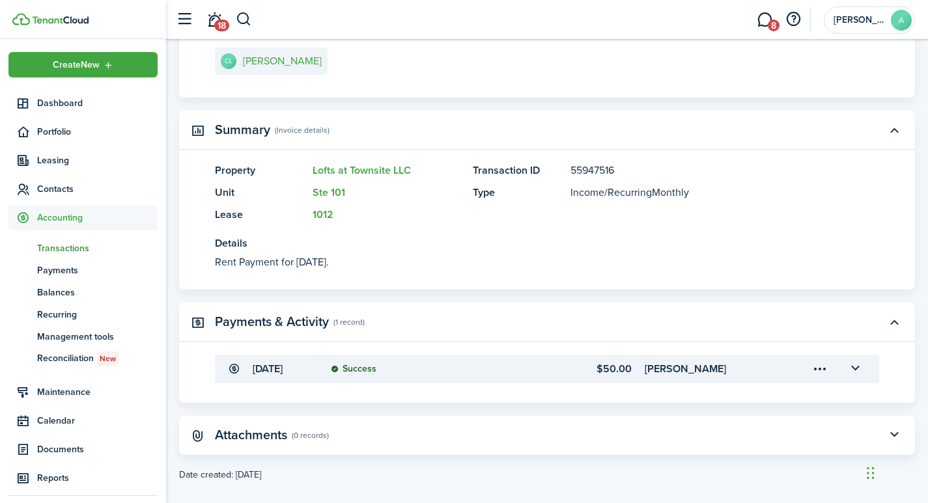
scroll to position [251, 0]
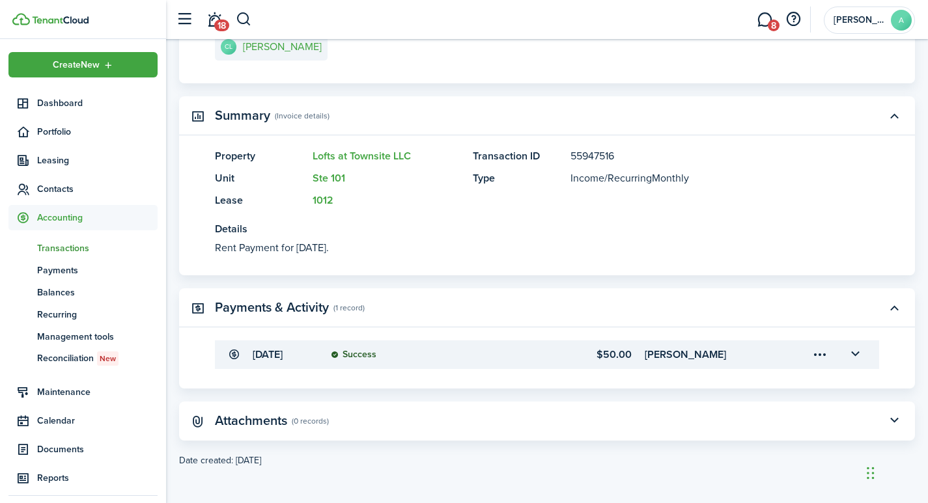
click at [621, 356] on transaction-details-table-item-amount "$50.00" at bounding box center [574, 355] width 115 height 16
click at [817, 352] on menu-trigger-card "Open menu" at bounding box center [820, 355] width 22 height 22
click at [755, 262] on panel-main-body "Property Lofts at Townsite LLC Unit Ste 101 Lease 1012 Transaction ID 55947516 …" at bounding box center [547, 211] width 736 height 127
click at [816, 354] on menu-trigger-card "Open menu" at bounding box center [820, 355] width 22 height 22
click at [853, 352] on button "button" at bounding box center [855, 355] width 22 height 22
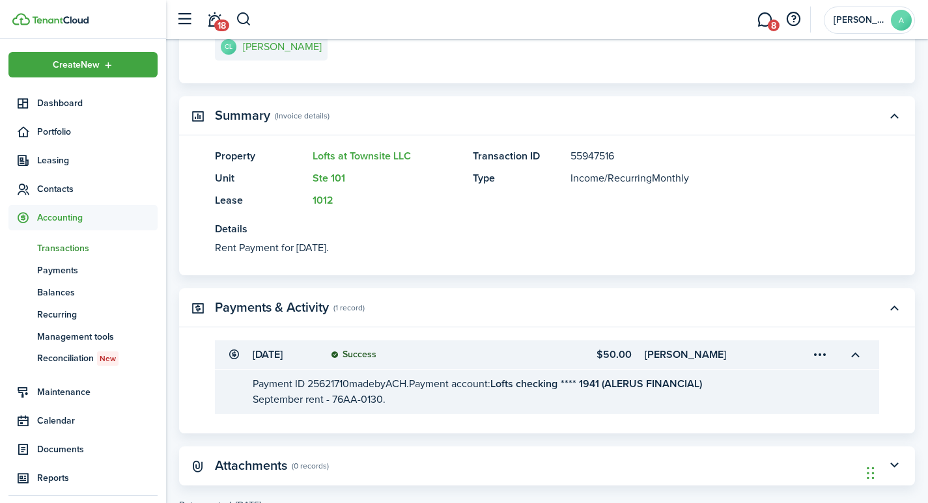
click at [858, 242] on panel-main-body "Property Lofts at Townsite LLC Unit Ste 101 Lease 1012 Transaction ID 55947516 …" at bounding box center [547, 211] width 736 height 127
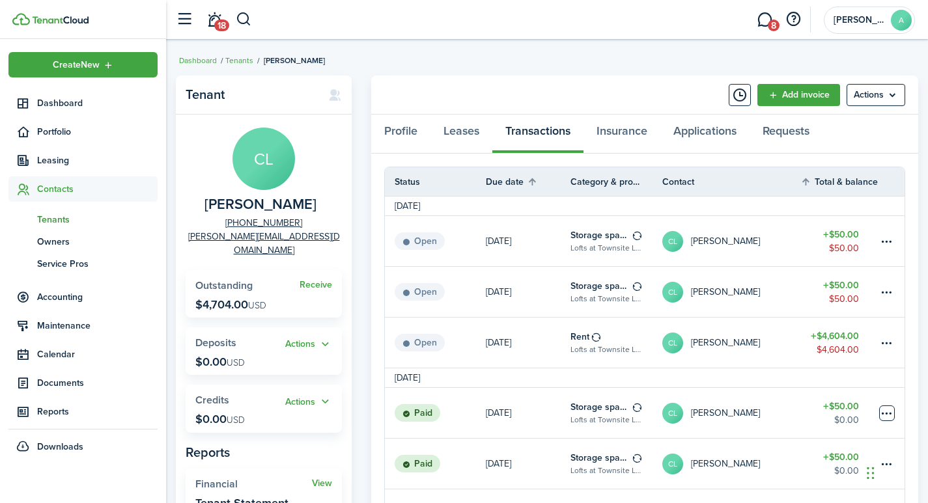
click at [888, 415] on table-menu-btn-icon at bounding box center [887, 414] width 16 height 16
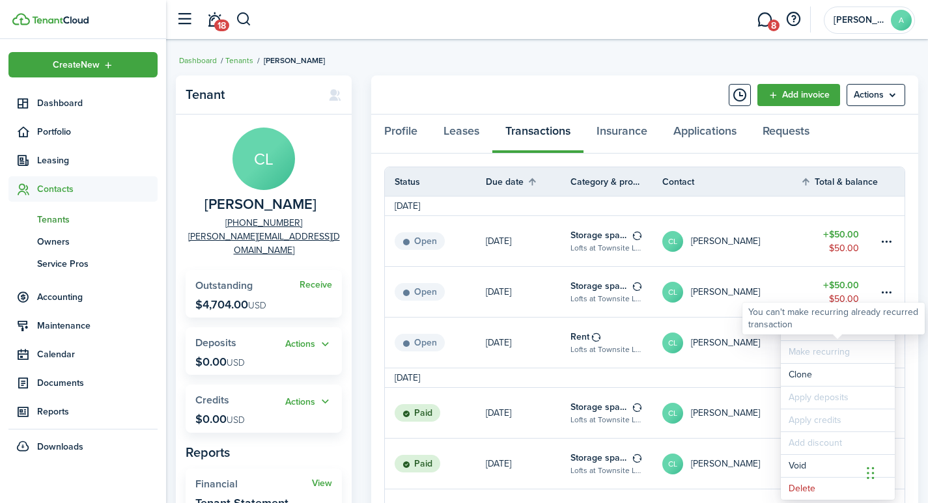
click at [795, 327] on div "You can't make recurring already recurred transaction" at bounding box center [833, 318] width 171 height 25
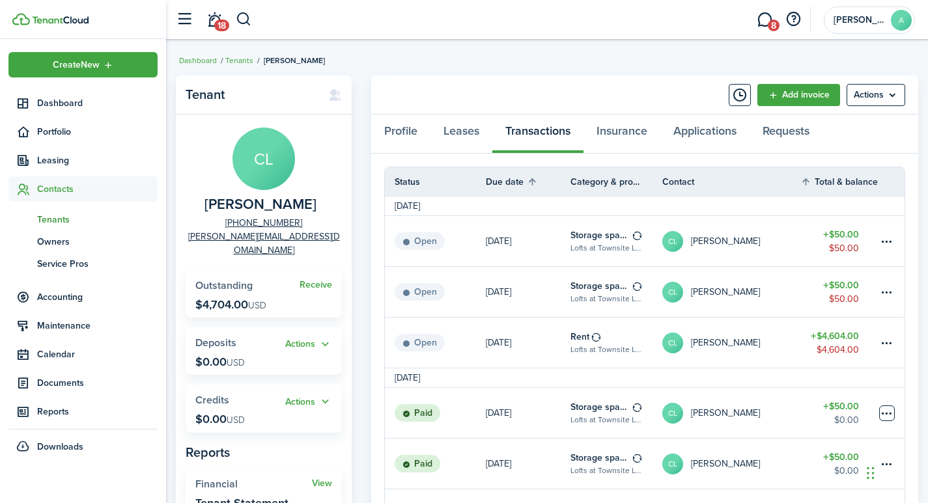
click at [888, 409] on table-menu-btn-icon "Open menu" at bounding box center [887, 414] width 16 height 16
click at [761, 438] on tr "Paid Sep 01 Storage space rent Lofts at Townsite LLC, Unit Ste 101 CL Carrie La…" at bounding box center [645, 413] width 520 height 51
click at [846, 408] on table-amount-title "$50.00" at bounding box center [841, 407] width 36 height 14
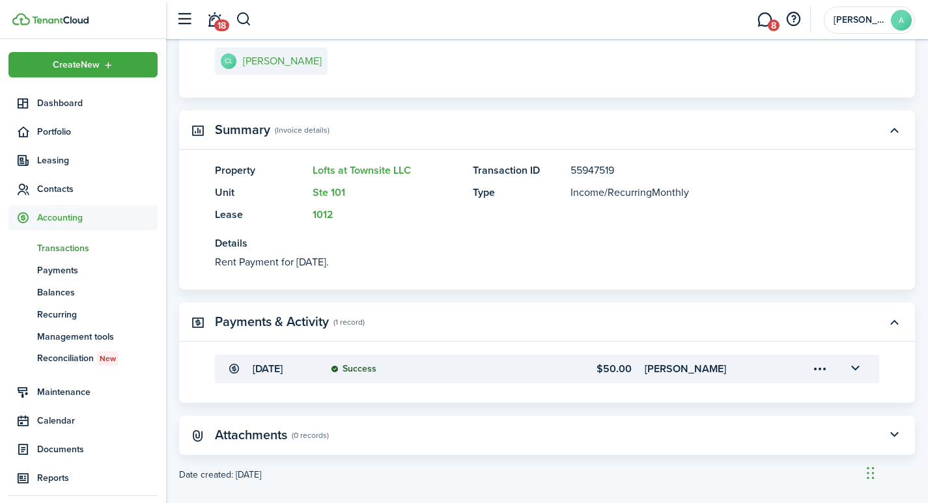
scroll to position [235, 0]
click at [613, 373] on transaction-details-table-item-amount "$50.00" at bounding box center [574, 371] width 115 height 16
click at [815, 373] on menu-trigger-card "Open menu" at bounding box center [820, 371] width 22 height 22
click at [852, 369] on button "button" at bounding box center [855, 371] width 22 height 22
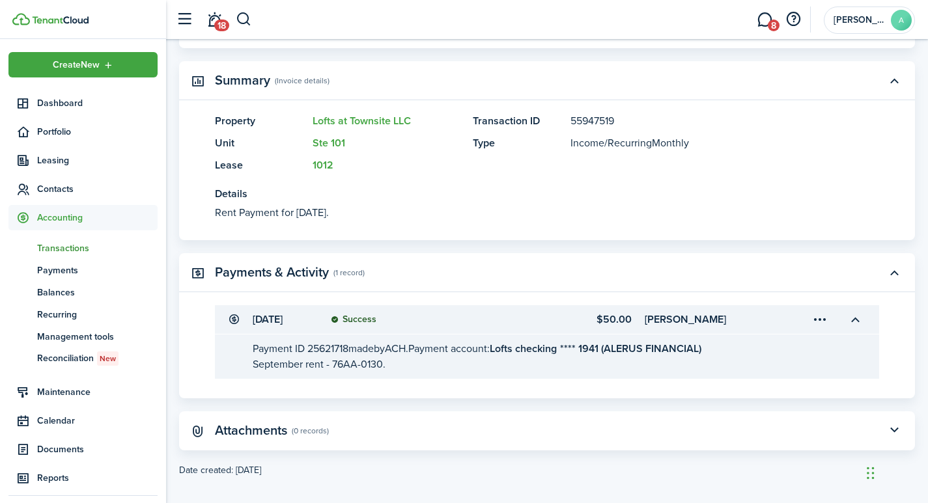
scroll to position [296, 0]
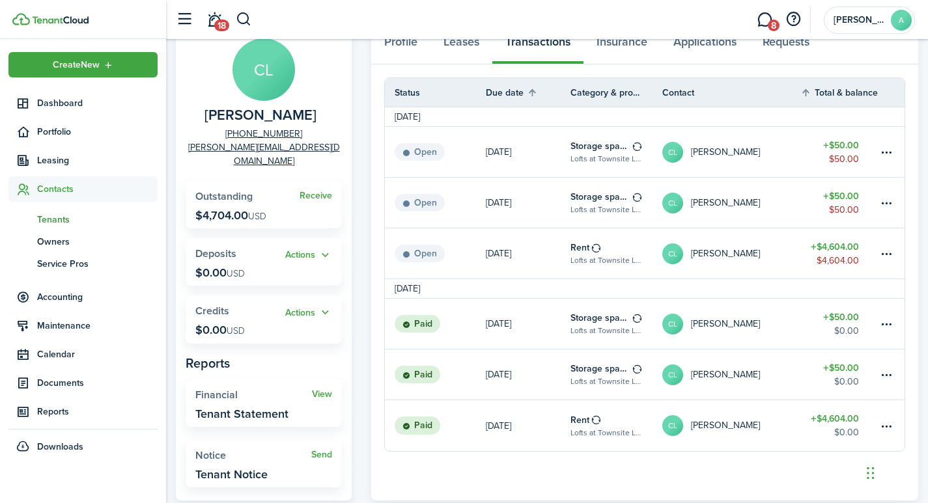
scroll to position [91, 0]
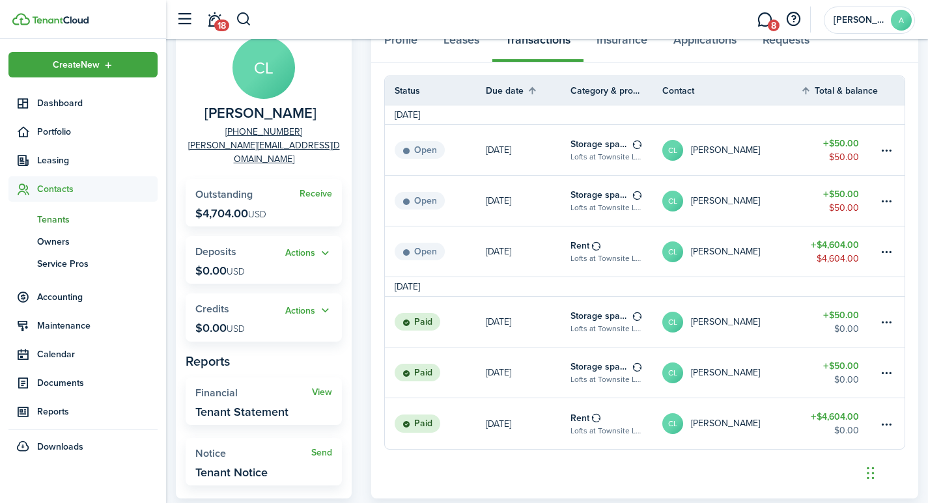
click at [843, 365] on table-amount-title "$50.00" at bounding box center [841, 367] width 36 height 14
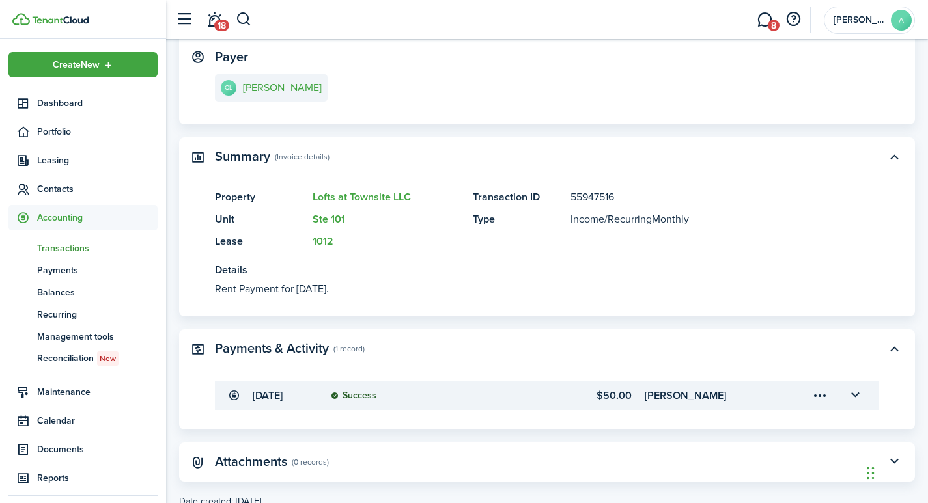
scroll to position [209, 0]
click at [859, 394] on button "button" at bounding box center [855, 397] width 22 height 22
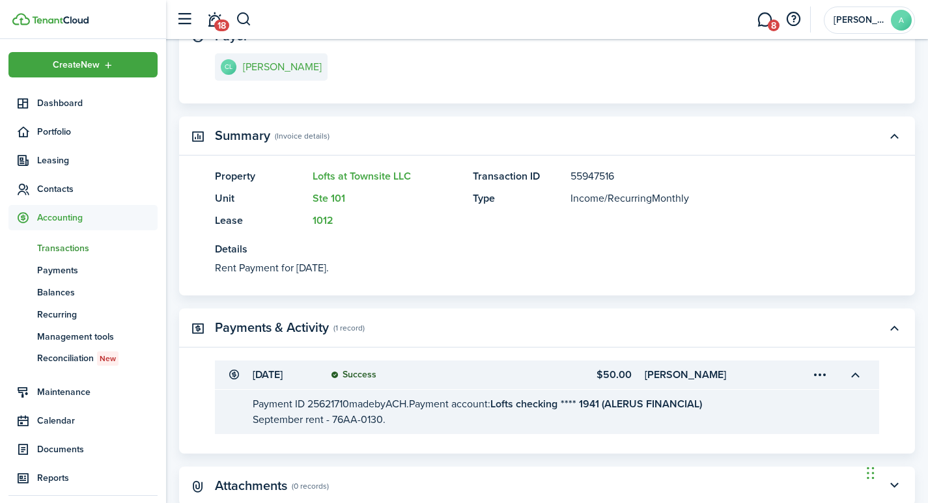
scroll to position [235, 0]
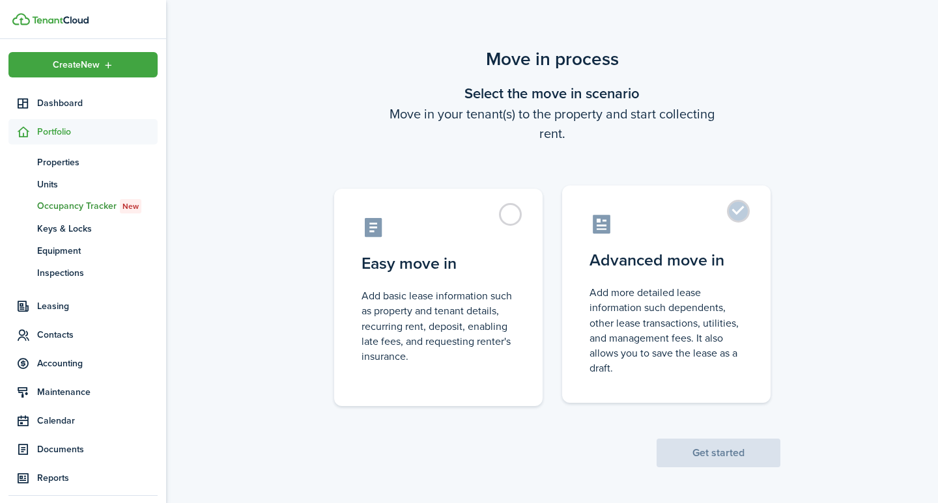
click at [743, 210] on label "Advanced move in Add more detailed lease information such dependents, other lea…" at bounding box center [666, 295] width 208 height 218
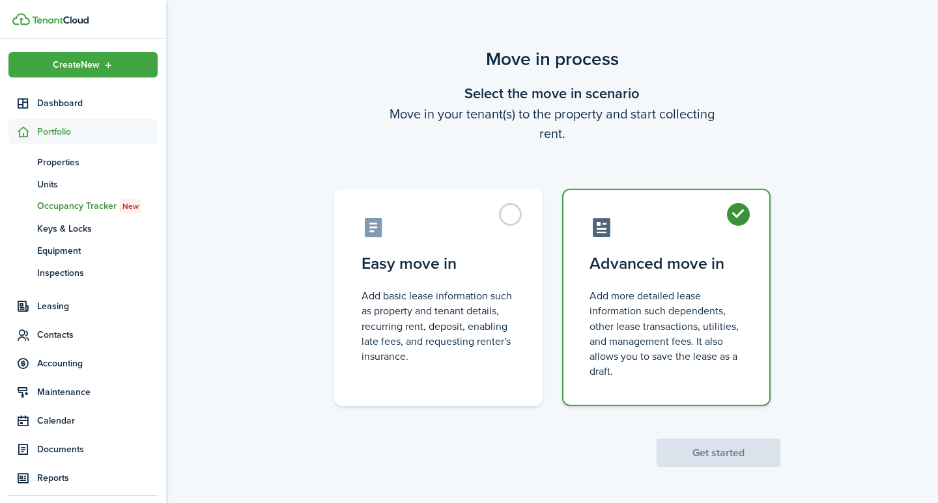
radio input "true"
click at [718, 452] on button "Get started" at bounding box center [718, 453] width 124 height 29
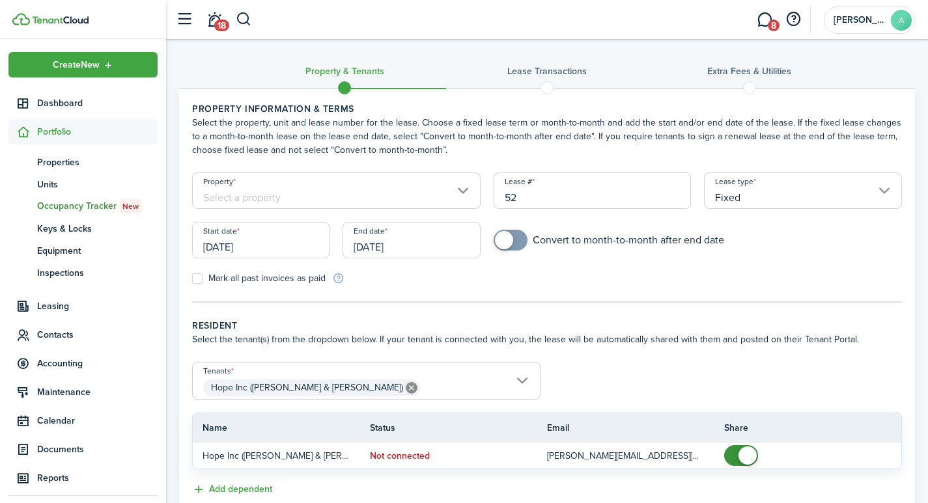
click at [281, 189] on input "Property" at bounding box center [336, 191] width 289 height 36
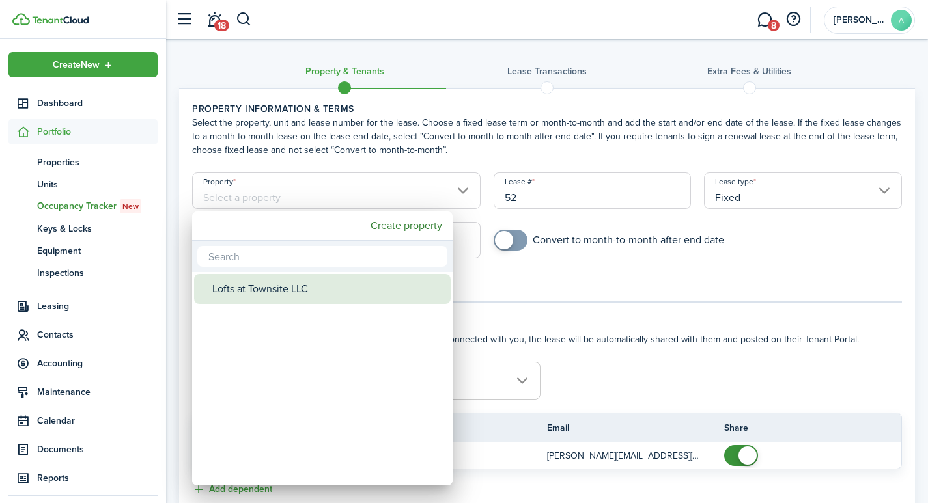
click at [259, 291] on div "Lofts at Townsite LLC" at bounding box center [327, 289] width 231 height 30
type input "Lofts at Townsite LLC"
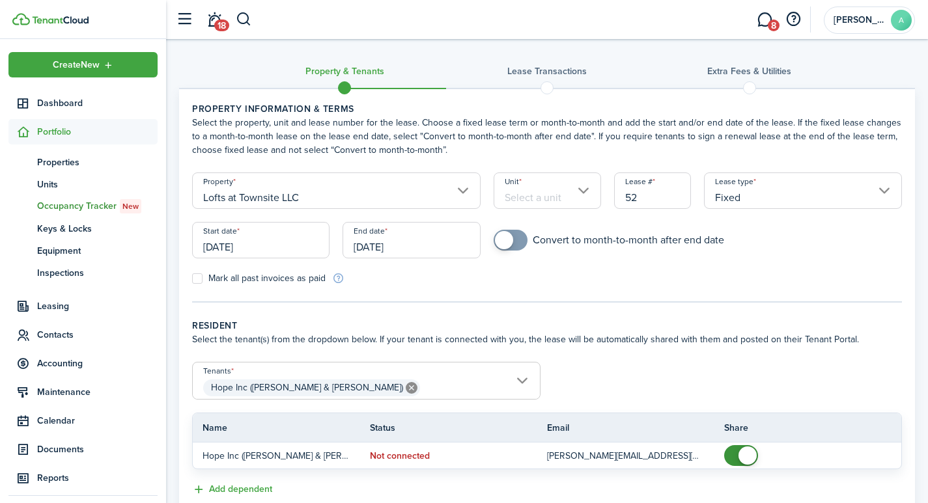
click at [543, 191] on input "Unit" at bounding box center [547, 191] width 107 height 36
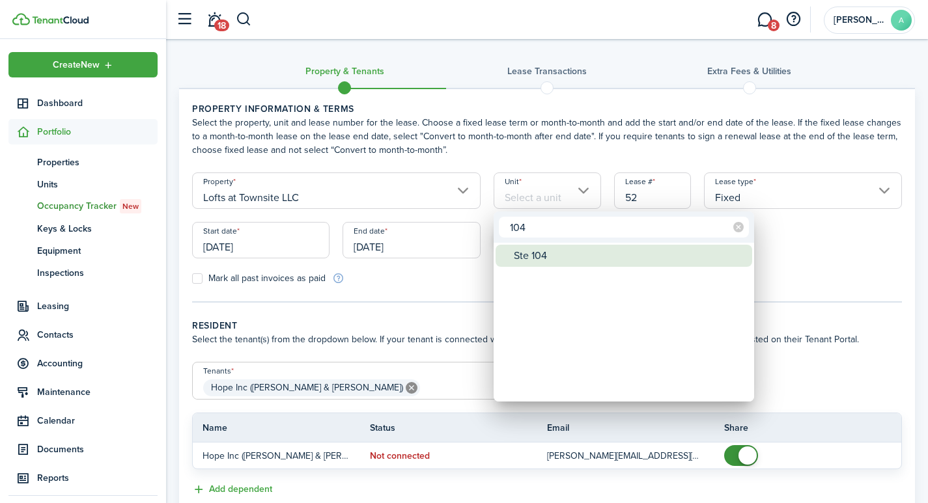
type input "104"
click at [538, 251] on div "Ste 104" at bounding box center [629, 256] width 231 height 22
type input "Ste 104"
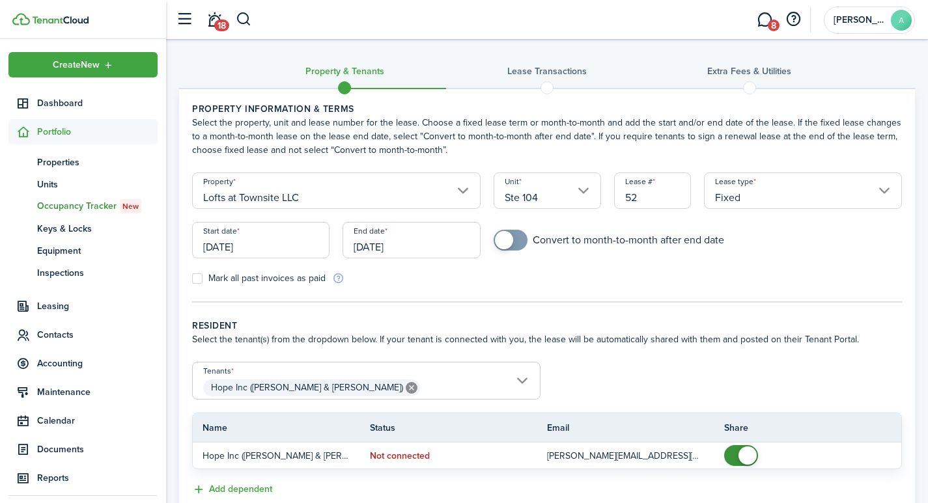
drag, startPoint x: 652, startPoint y: 197, endPoint x: 612, endPoint y: 188, distance: 41.3
click at [616, 193] on input "52" at bounding box center [653, 191] width 78 height 36
click at [893, 188] on input "Fixed" at bounding box center [803, 191] width 198 height 36
type input "1041"
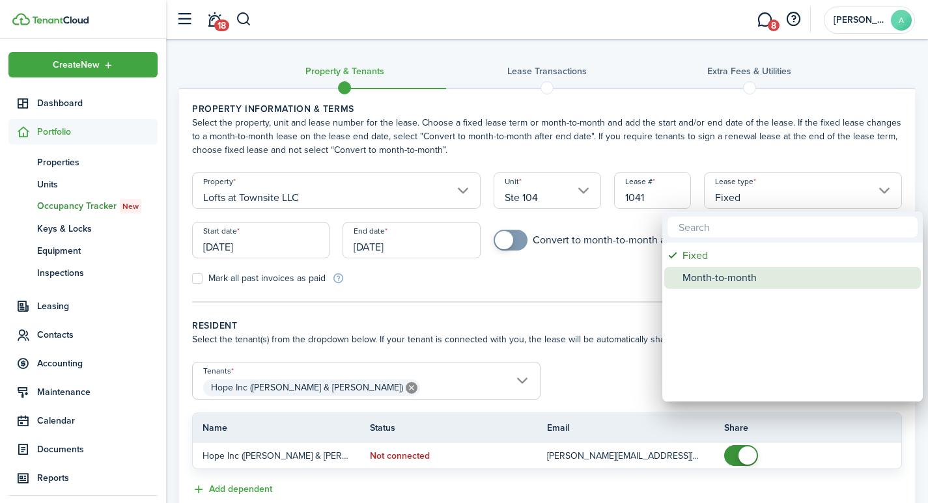
click at [715, 278] on div "Month-to-month" at bounding box center [798, 278] width 231 height 22
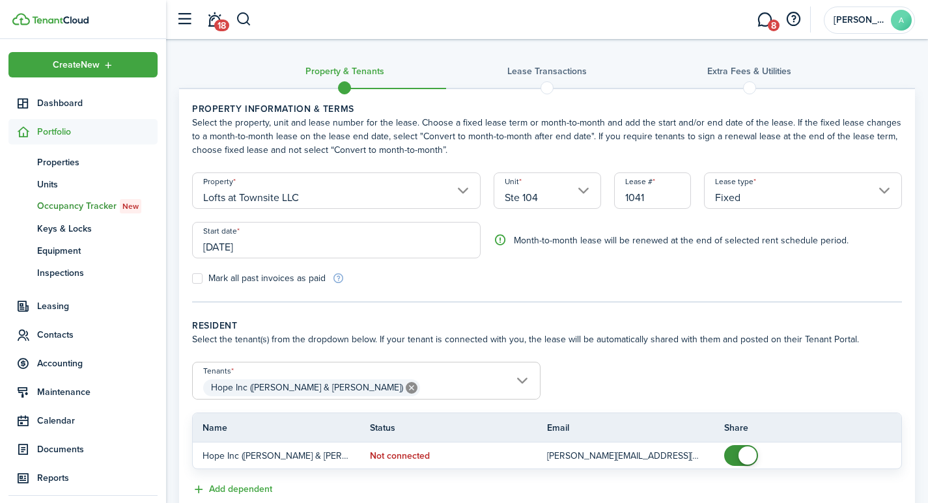
type input "Month-to-month"
drag, startPoint x: 266, startPoint y: 245, endPoint x: 187, endPoint y: 240, distance: 78.9
click at [190, 240] on div "Start date 09/23/2025" at bounding box center [337, 246] width 302 height 49
click at [238, 241] on input "[DATE]" at bounding box center [336, 240] width 289 height 36
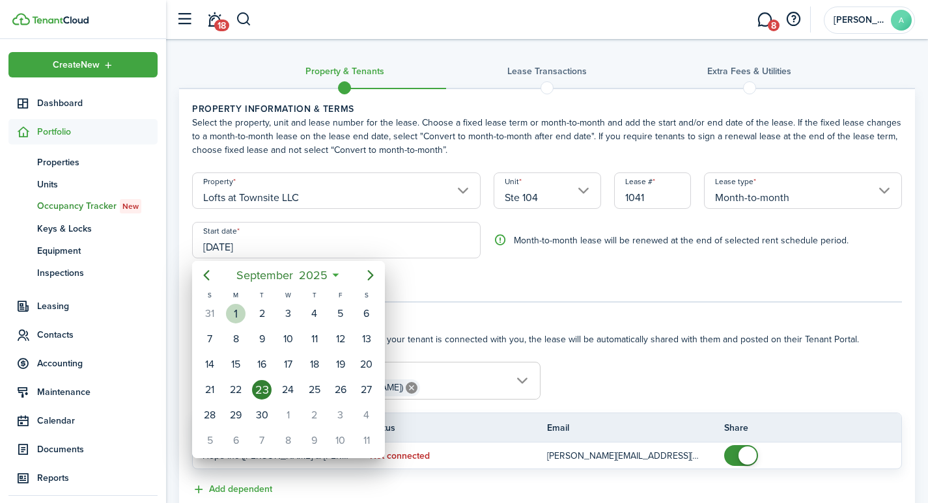
click at [235, 312] on div "1" at bounding box center [236, 314] width 20 height 20
type input "[DATE]"
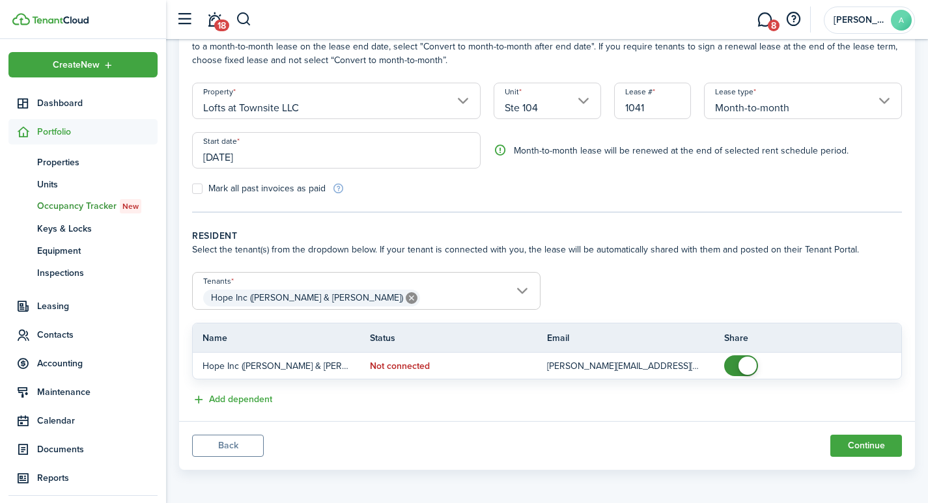
scroll to position [92, 0]
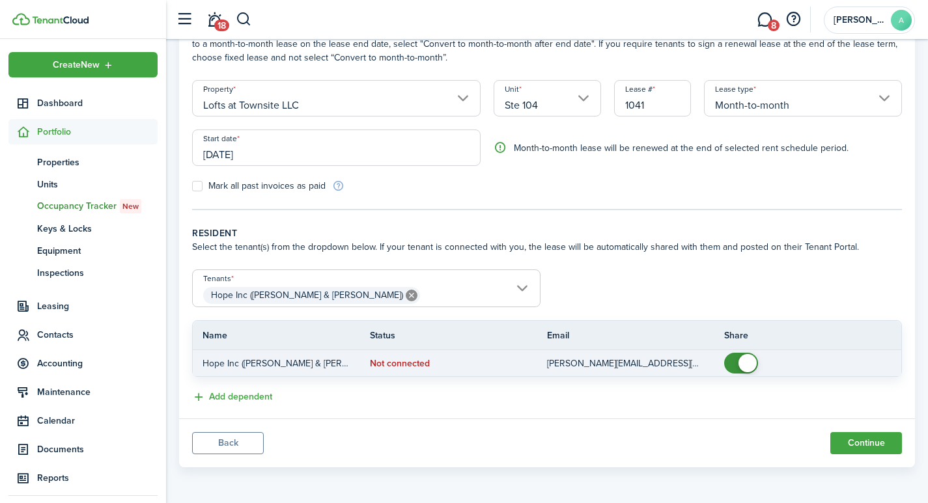
checkbox input "false"
click at [739, 363] on span at bounding box center [748, 363] width 18 height 18
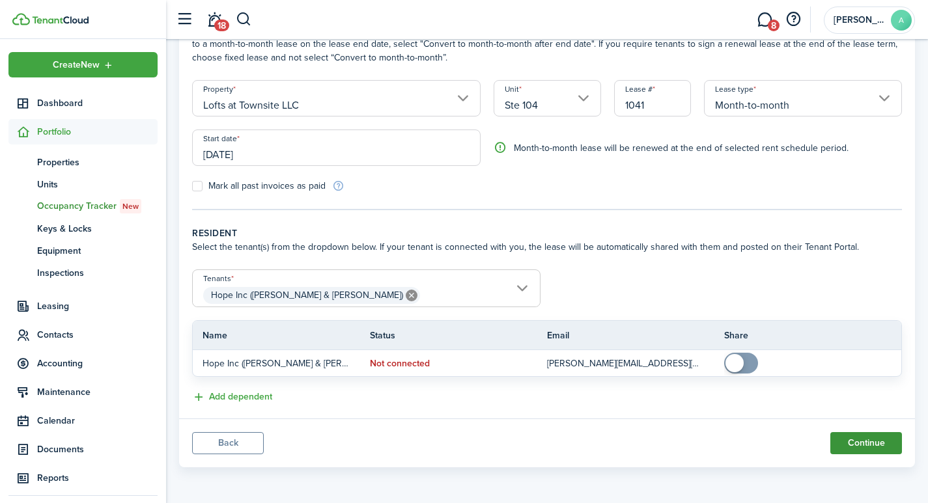
click at [861, 444] on button "Continue" at bounding box center [866, 443] width 72 height 22
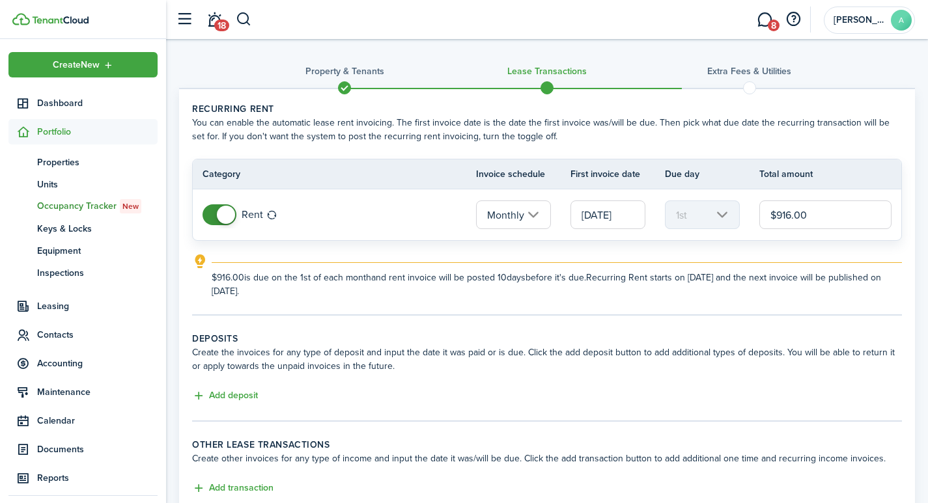
scroll to position [91, 0]
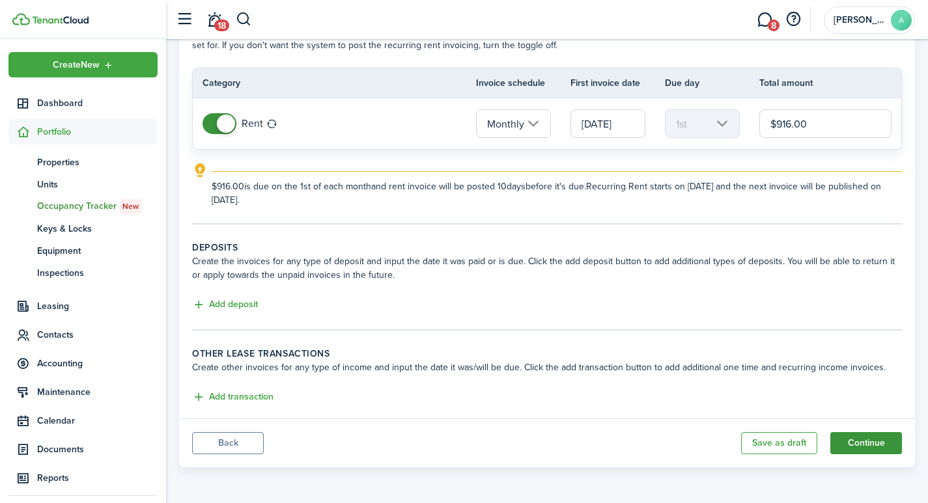
click at [863, 445] on button "Continue" at bounding box center [866, 443] width 72 height 22
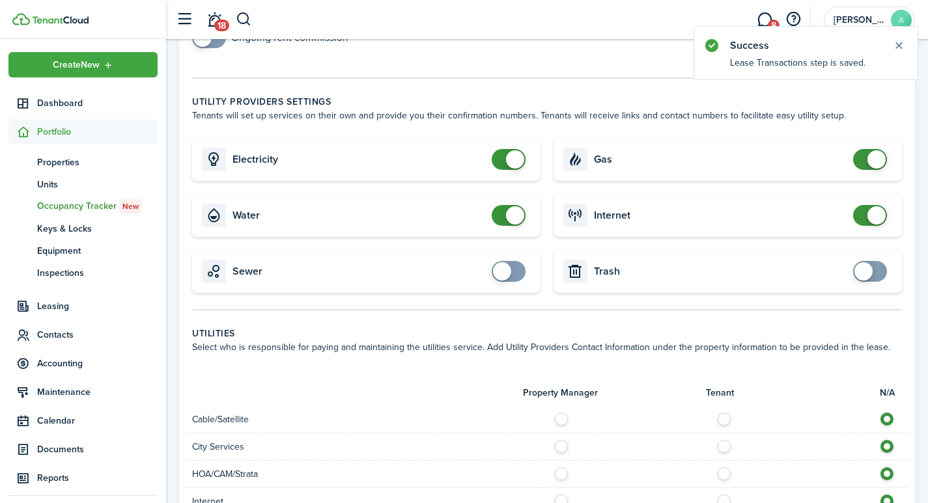
scroll to position [303, 0]
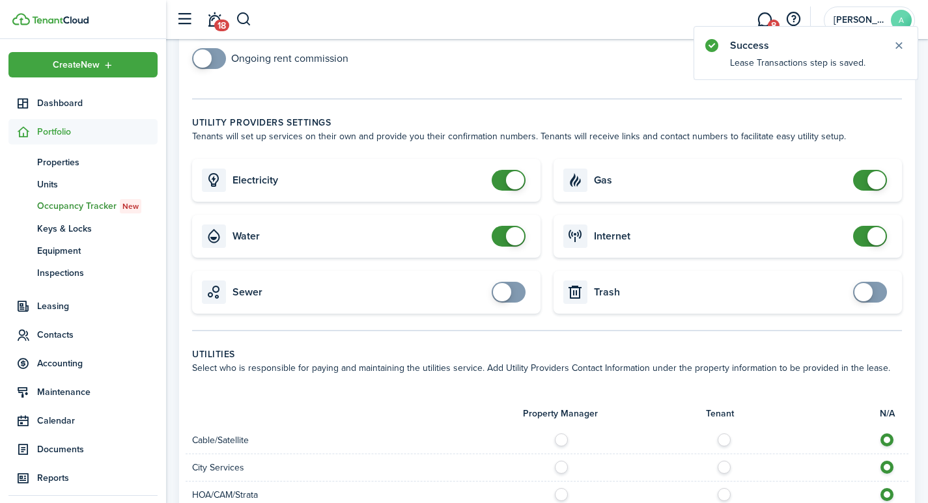
checkbox input "false"
click at [875, 184] on span at bounding box center [877, 180] width 18 height 18
checkbox input "false"
click at [873, 239] on span at bounding box center [877, 236] width 18 height 18
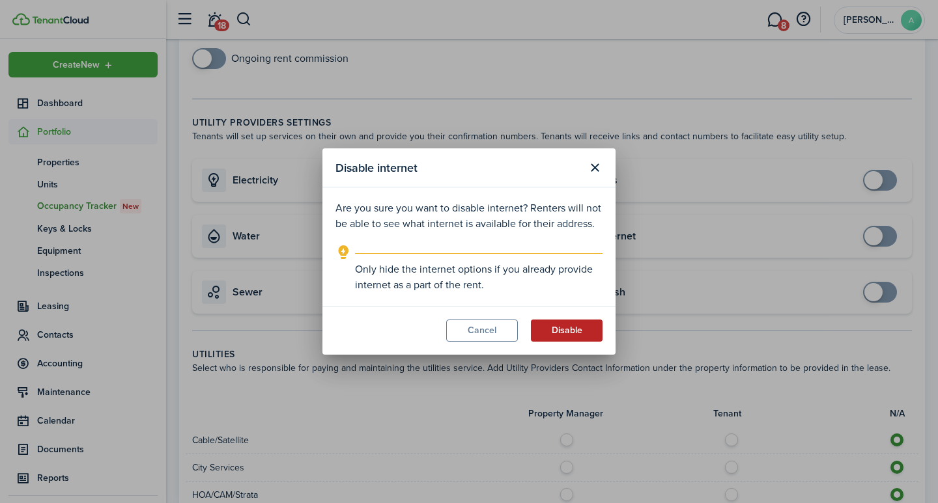
click at [557, 332] on button "Disable" at bounding box center [567, 331] width 72 height 22
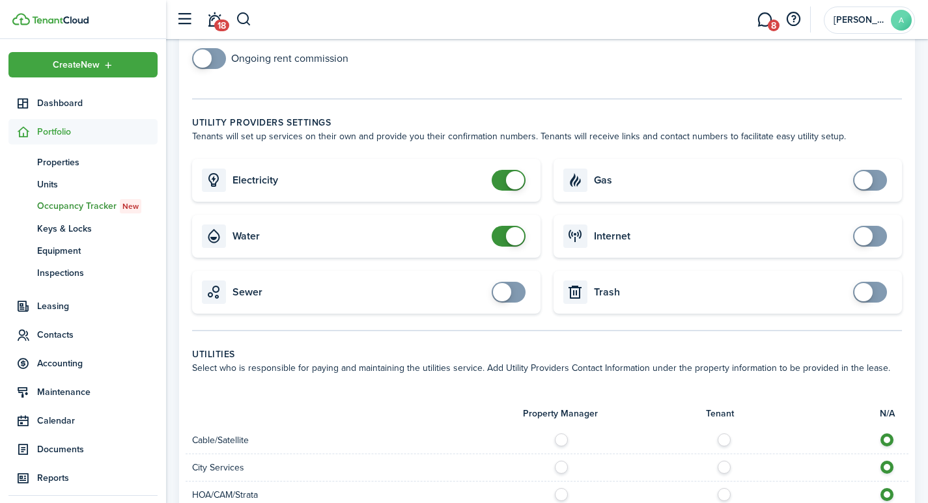
checkbox input "false"
click at [515, 182] on span at bounding box center [515, 180] width 18 height 18
checkbox input "false"
click at [521, 242] on span at bounding box center [515, 236] width 18 height 18
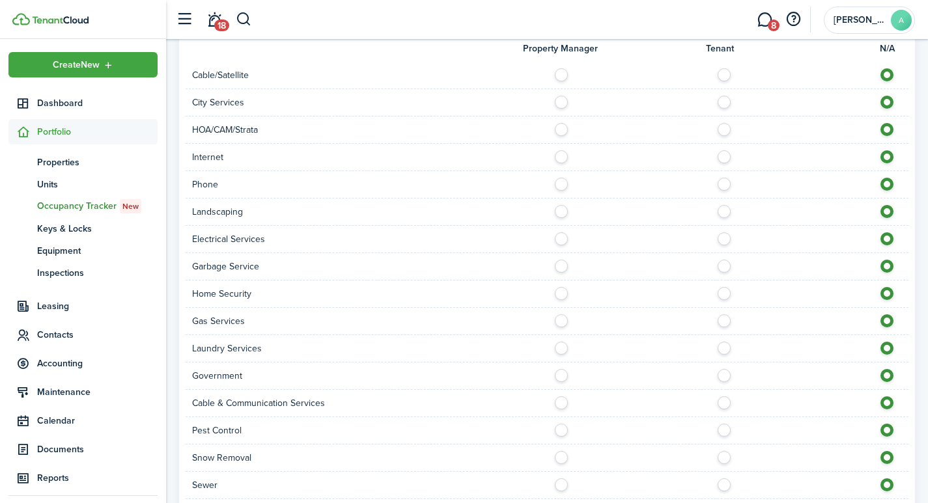
scroll to position [789, 0]
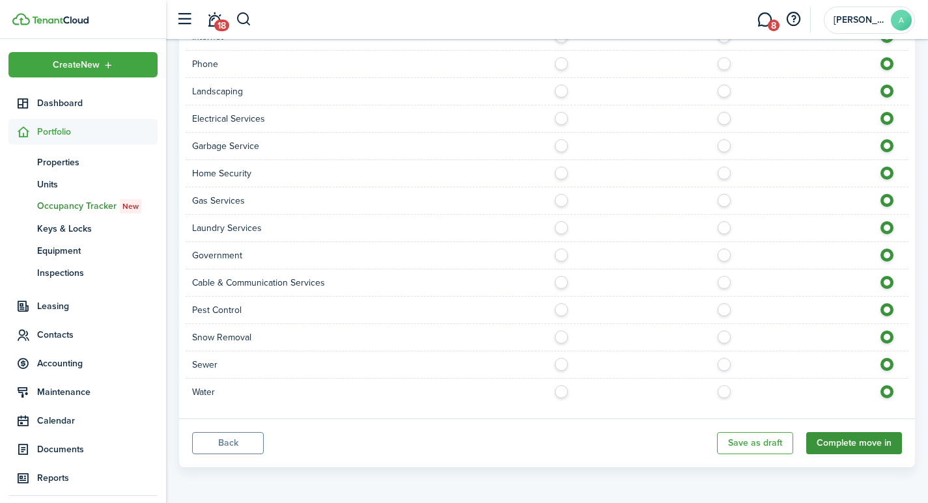
click at [868, 445] on button "Complete move in" at bounding box center [854, 443] width 96 height 22
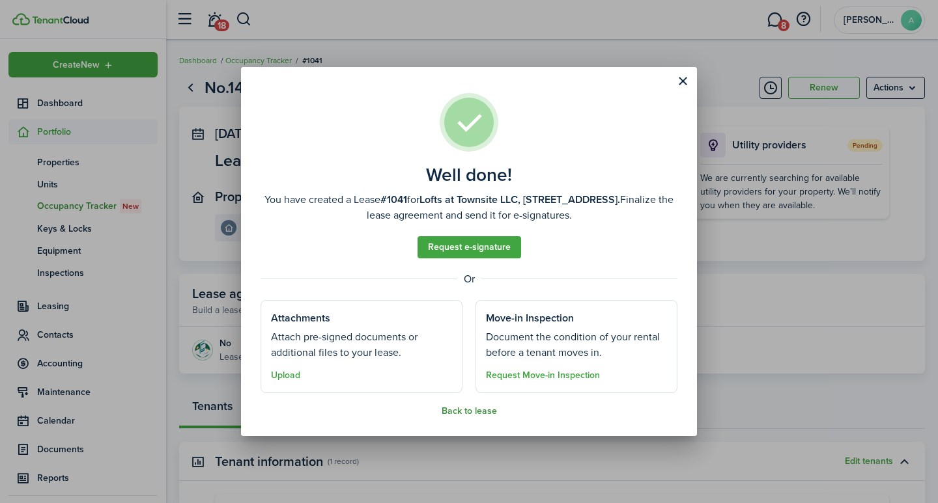
click at [471, 412] on button "Back to lease" at bounding box center [469, 411] width 55 height 10
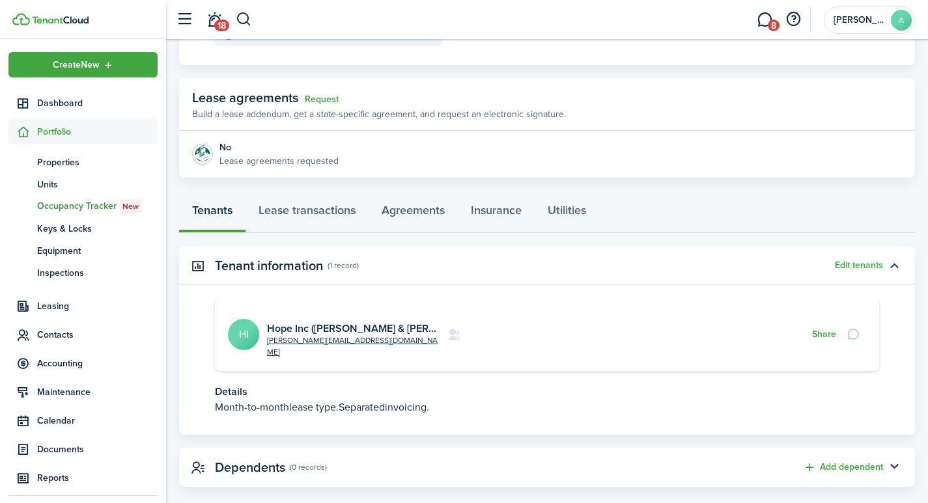
scroll to position [200, 0]
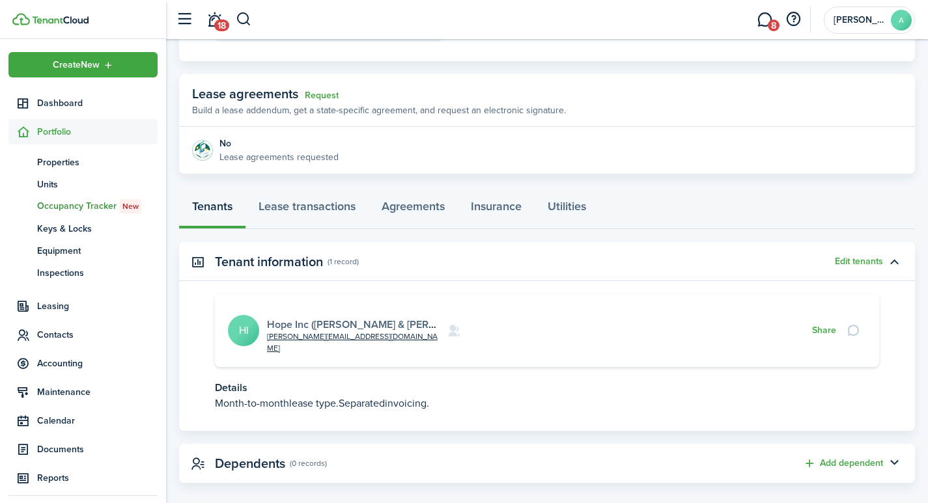
click at [300, 317] on link "Hope Inc (Kelly & Bill)" at bounding box center [379, 324] width 224 height 15
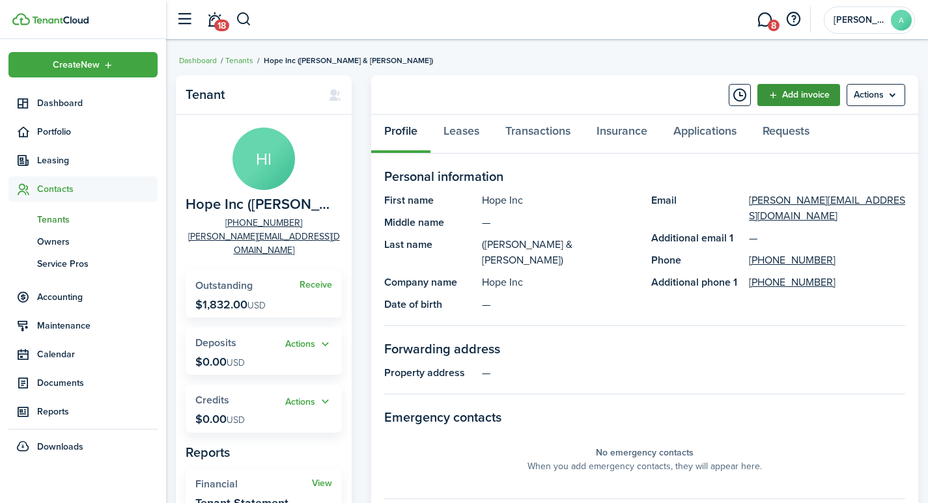
click at [802, 96] on link "Add invoice" at bounding box center [798, 95] width 83 height 22
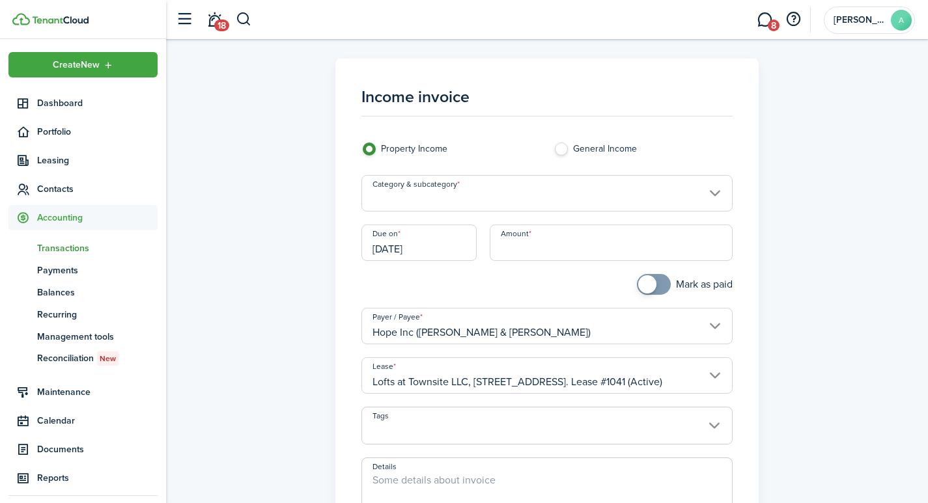
click at [494, 192] on input "Category & subcategory" at bounding box center [547, 193] width 372 height 36
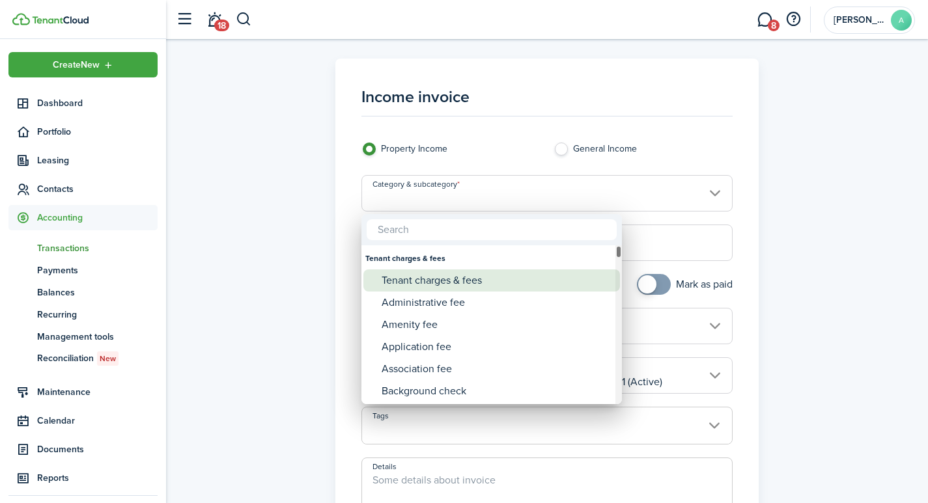
click at [466, 279] on div "Tenant charges & fees" at bounding box center [497, 281] width 231 height 22
type input "Tenant charges & fees"
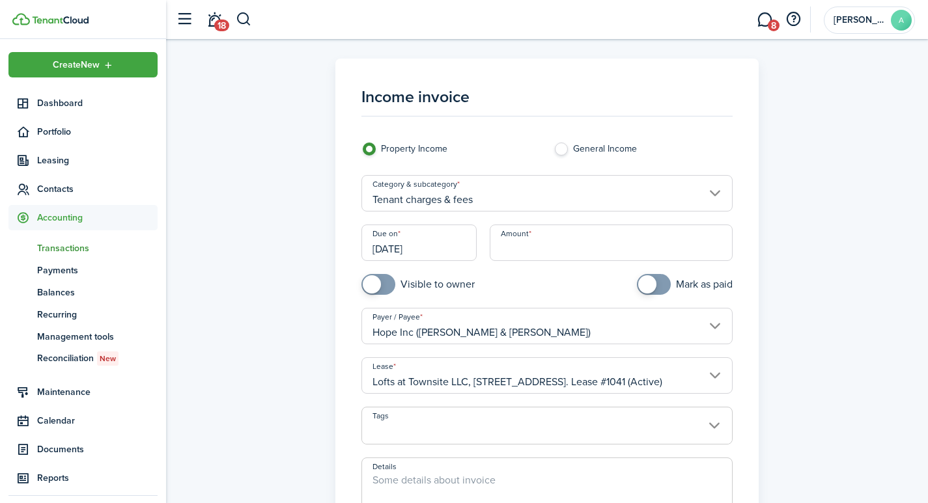
drag, startPoint x: 452, startPoint y: 249, endPoint x: 365, endPoint y: 242, distance: 87.0
click at [366, 242] on input "[DATE]" at bounding box center [418, 243] width 115 height 36
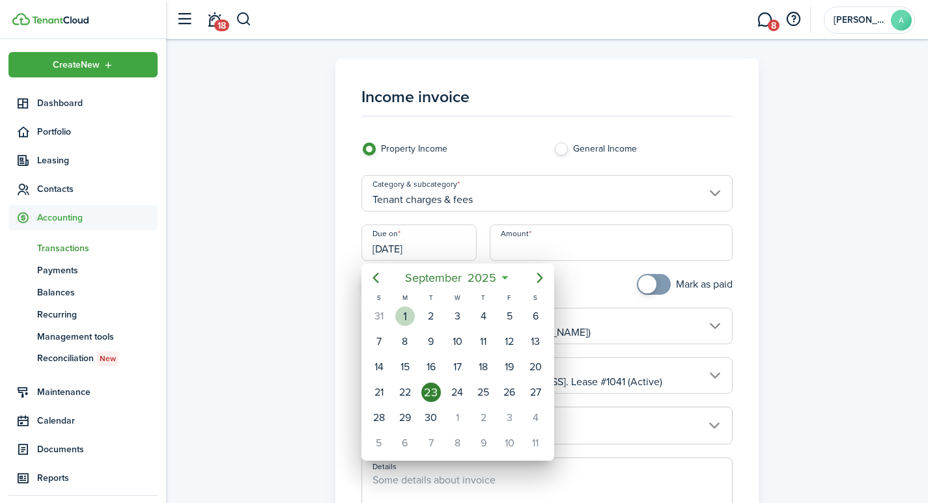
click at [406, 315] on div "1" at bounding box center [405, 317] width 20 height 20
type input "[DATE]"
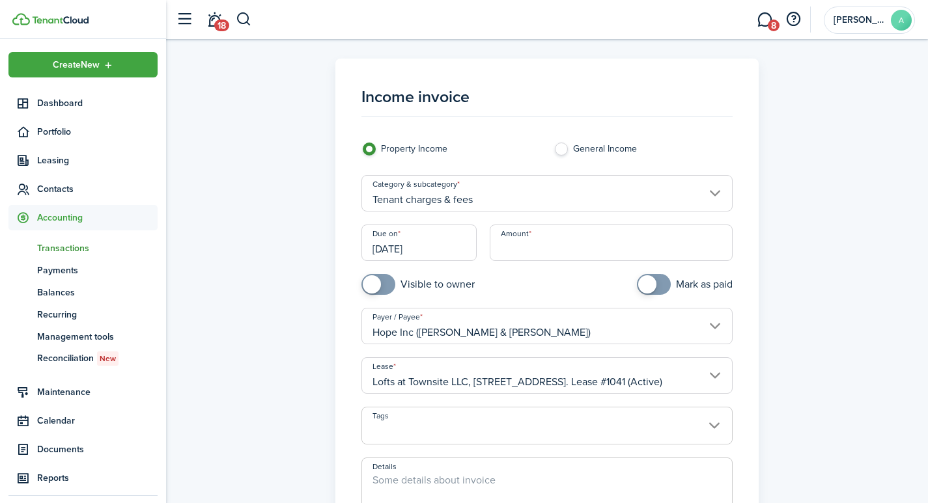
click at [550, 246] on input "Amount" at bounding box center [612, 243] width 244 height 36
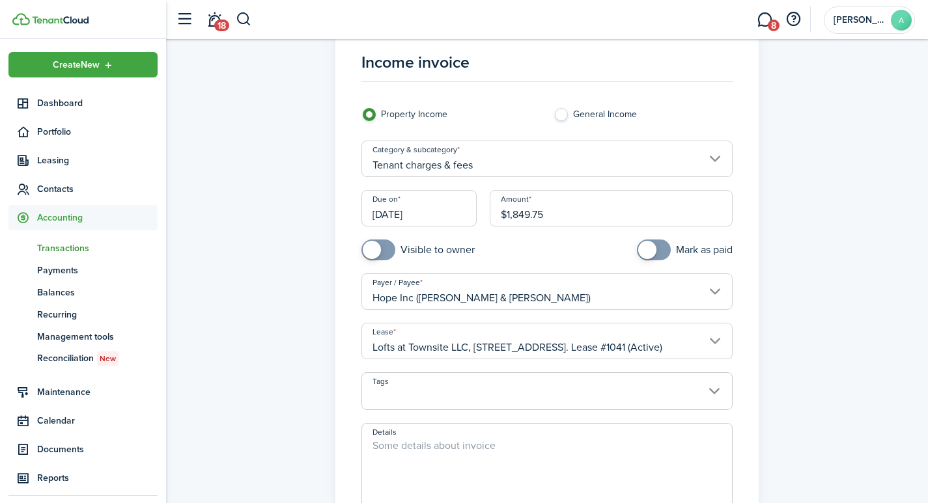
scroll to position [130, 0]
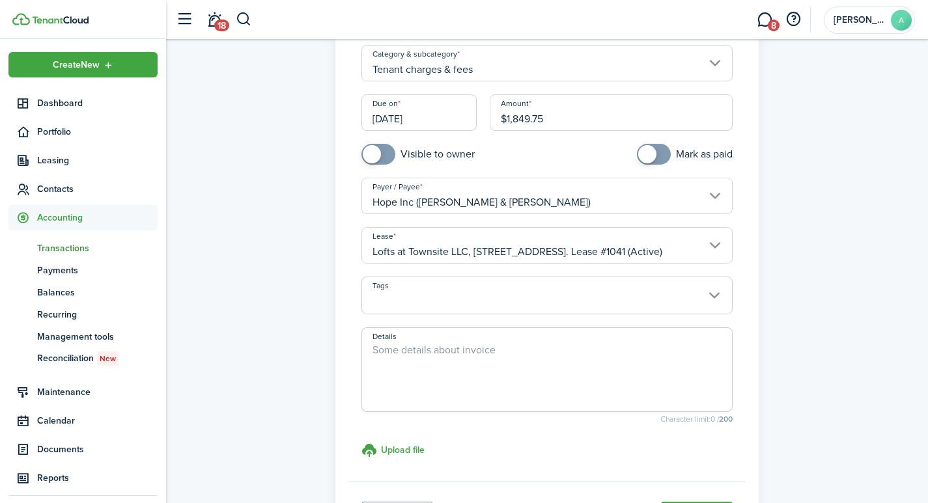
type input "$1,849.75"
click at [509, 354] on textarea "Details" at bounding box center [547, 374] width 371 height 63
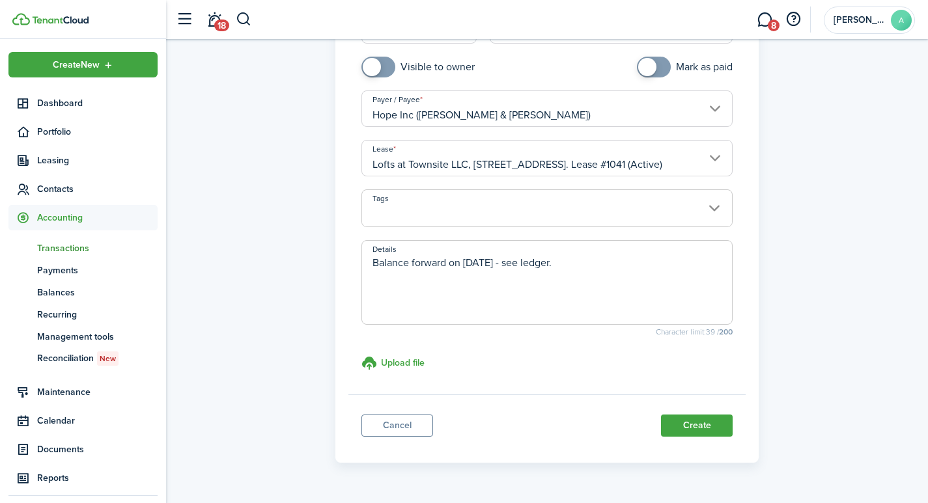
scroll to position [252, 0]
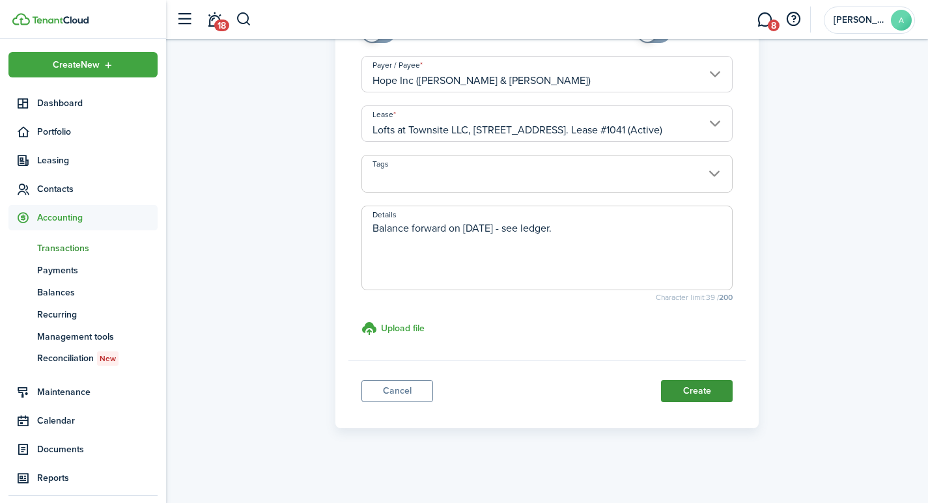
type textarea "Balance forward on 9/1/25 - see ledger."
click at [693, 388] on button "Create" at bounding box center [697, 391] width 72 height 22
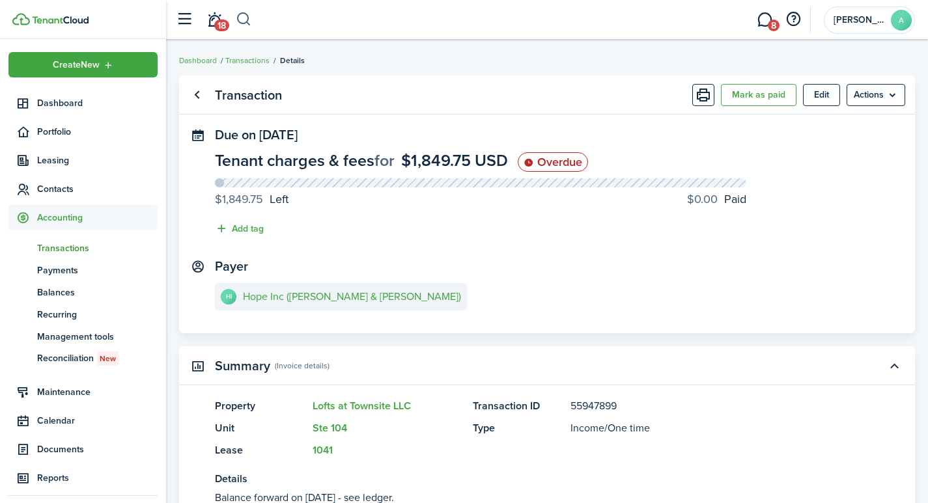
click at [247, 15] on button "button" at bounding box center [244, 19] width 16 height 22
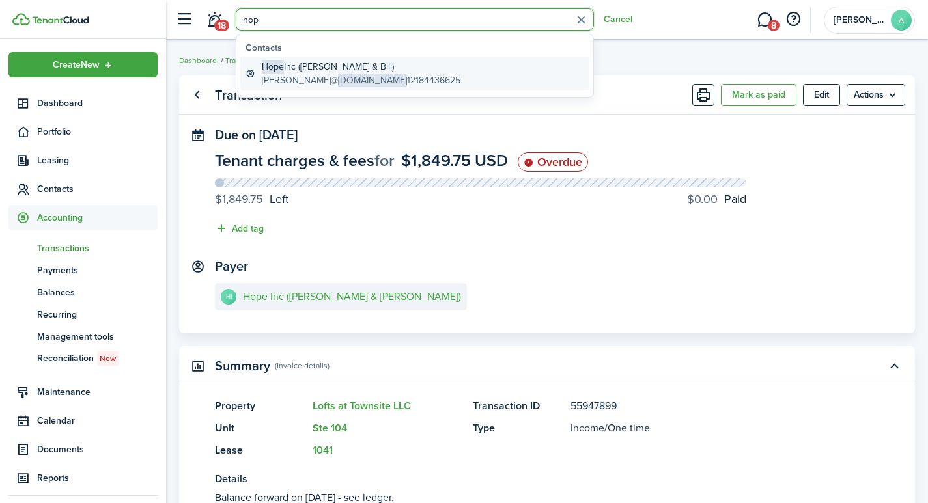
type input "hop"
click at [320, 66] on global-search-item-title "Hope Inc (Kelly & Bill)" at bounding box center [361, 67] width 199 height 14
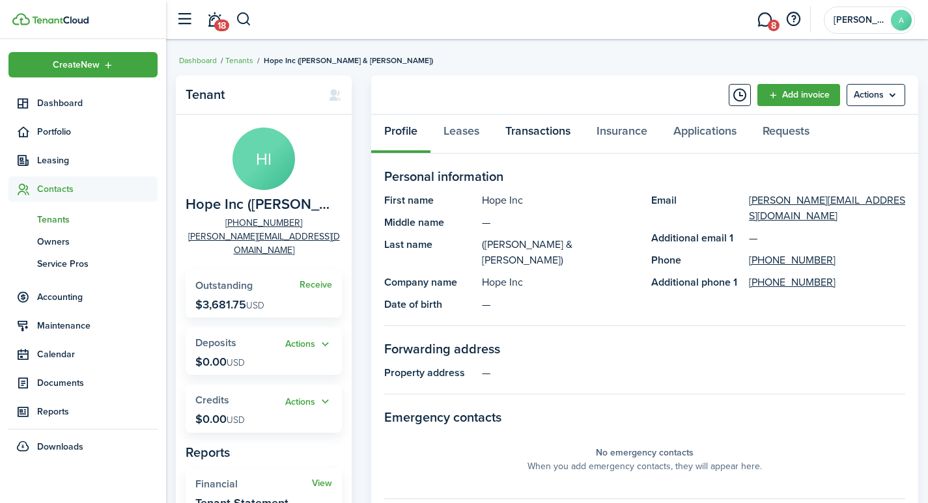
click at [540, 132] on link "Transactions" at bounding box center [537, 134] width 91 height 39
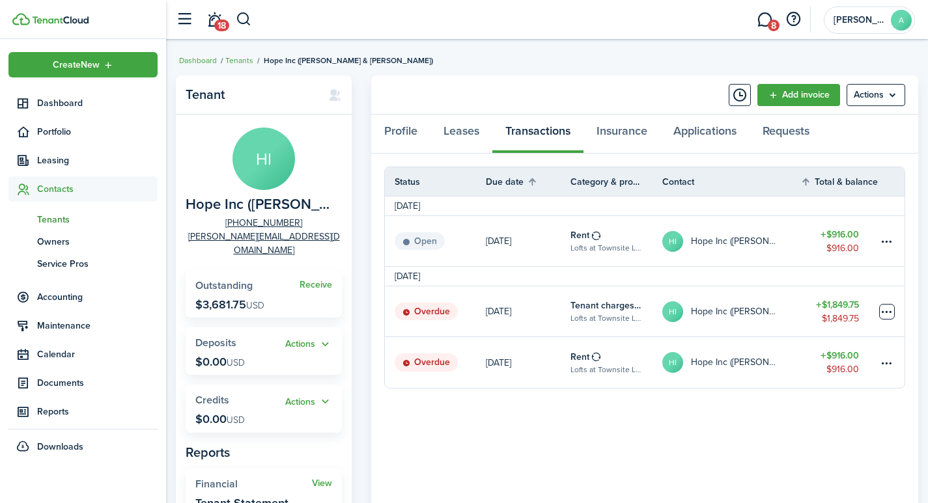
click at [886, 313] on table-menu-btn-icon at bounding box center [887, 312] width 16 height 16
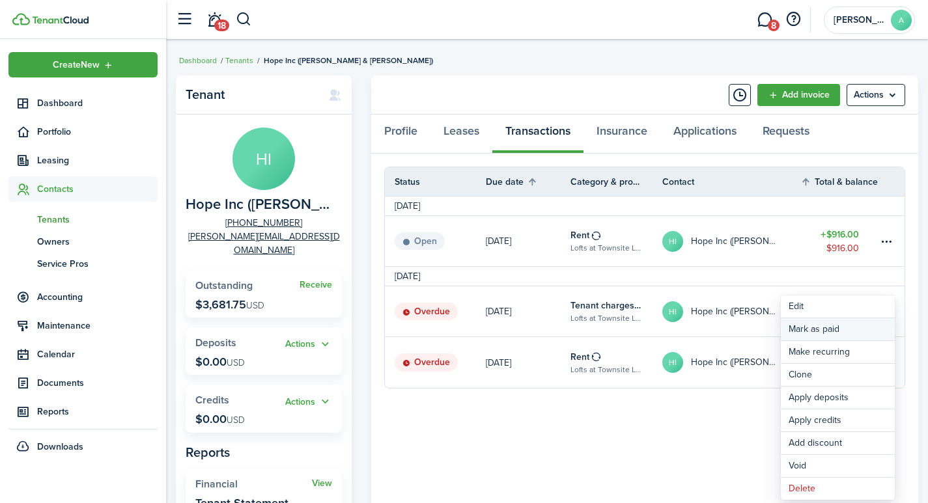
click at [803, 331] on link "Mark as paid" at bounding box center [838, 329] width 114 height 22
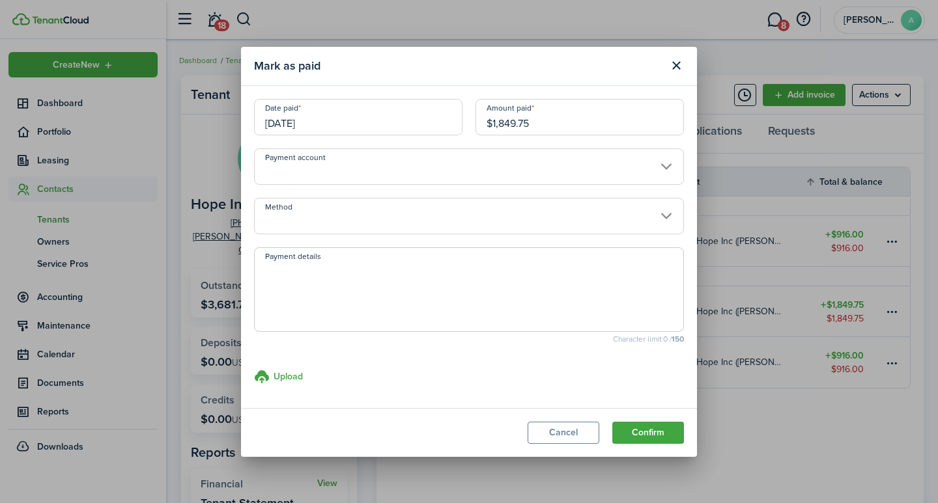
click at [335, 120] on input "[DATE]" at bounding box center [358, 117] width 208 height 36
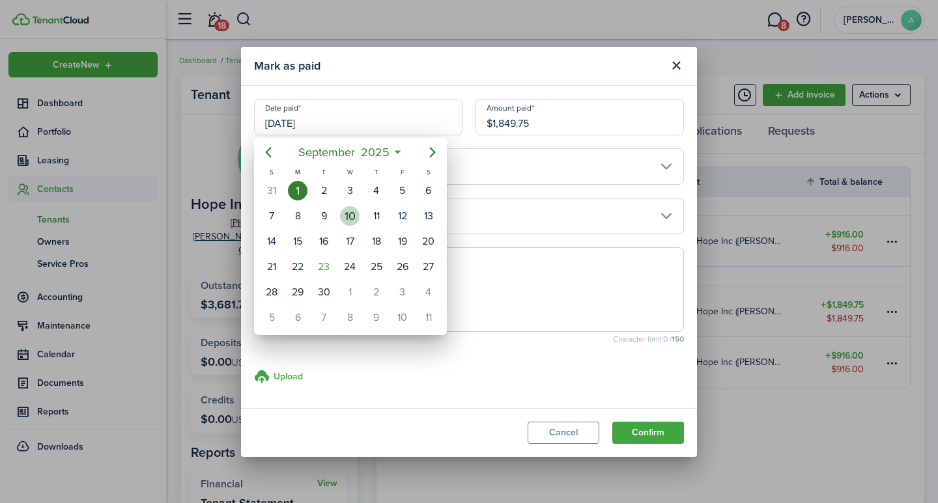
click at [352, 214] on div "10" at bounding box center [350, 216] width 20 height 20
type input "09/10/2025"
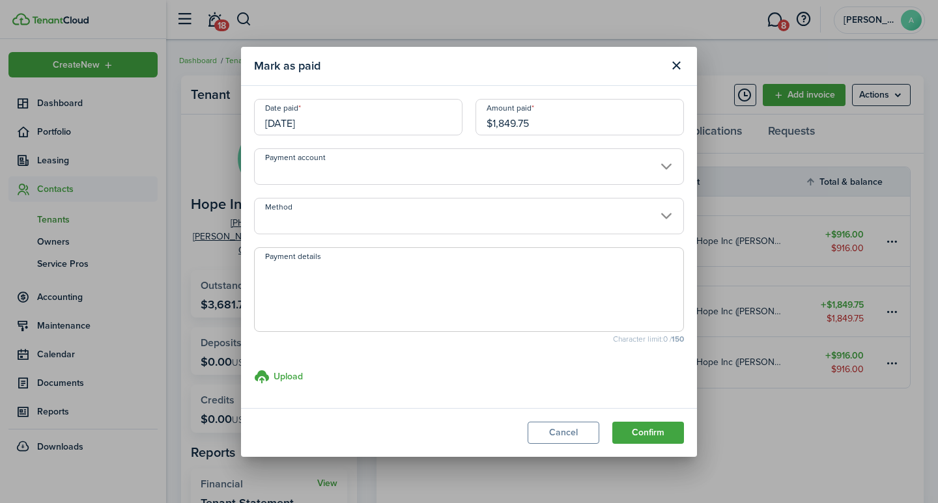
drag, startPoint x: 546, startPoint y: 124, endPoint x: 453, endPoint y: 111, distance: 94.0
click at [457, 111] on div "Date paid 09/10/2025 Amount paid $1,849.75" at bounding box center [468, 123] width 443 height 49
click at [356, 173] on input "Payment account" at bounding box center [469, 166] width 430 height 36
type input "$898.00"
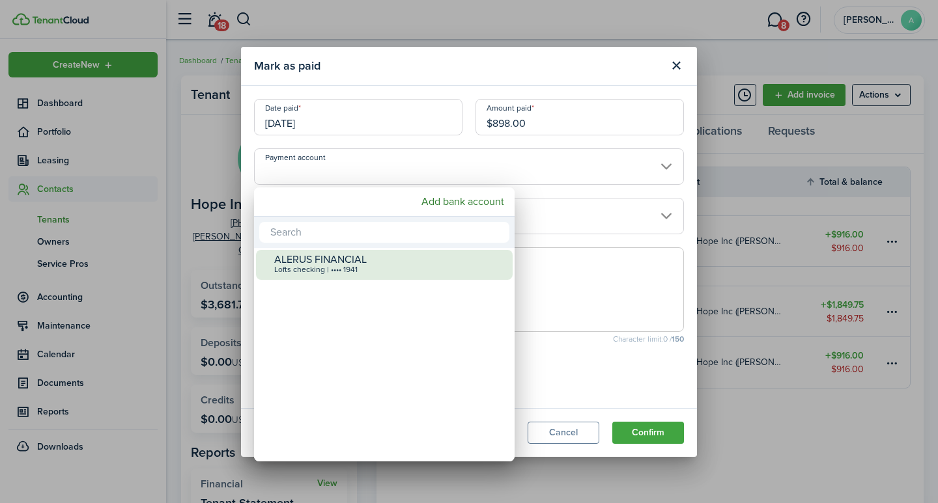
drag, startPoint x: 310, startPoint y: 266, endPoint x: 312, endPoint y: 258, distance: 8.7
click at [311, 266] on div "Lofts checking | •••• 1941" at bounding box center [389, 270] width 231 height 9
type input "•••• •••• •••• 1941"
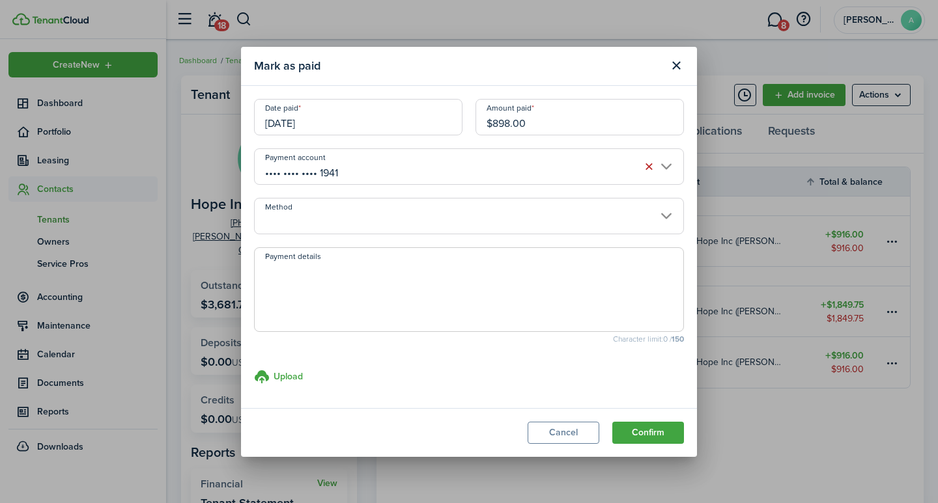
click at [314, 228] on input "Method" at bounding box center [469, 216] width 430 height 36
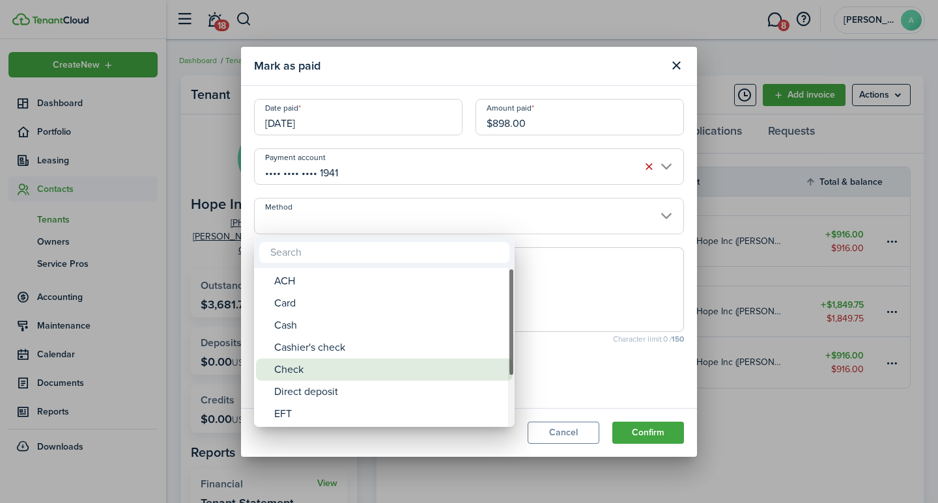
drag, startPoint x: 303, startPoint y: 369, endPoint x: 309, endPoint y: 360, distance: 10.8
click at [307, 367] on div "Check" at bounding box center [389, 370] width 231 height 22
type input "Check"
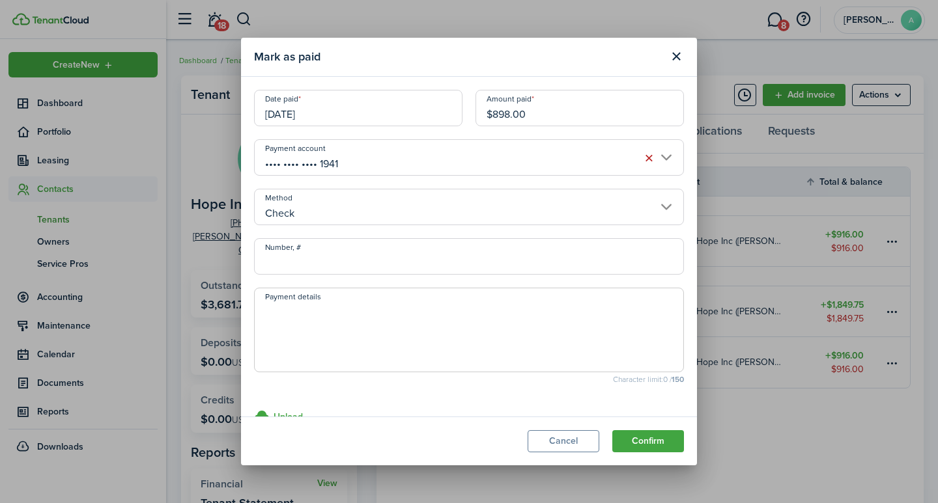
click at [318, 265] on input "Number, #" at bounding box center [469, 256] width 430 height 36
type input "0099000251"
click at [326, 309] on textarea "Payment details" at bounding box center [469, 334] width 429 height 63
type textarea "Payment on past due balance."
click at [649, 441] on button "Confirm" at bounding box center [648, 441] width 72 height 22
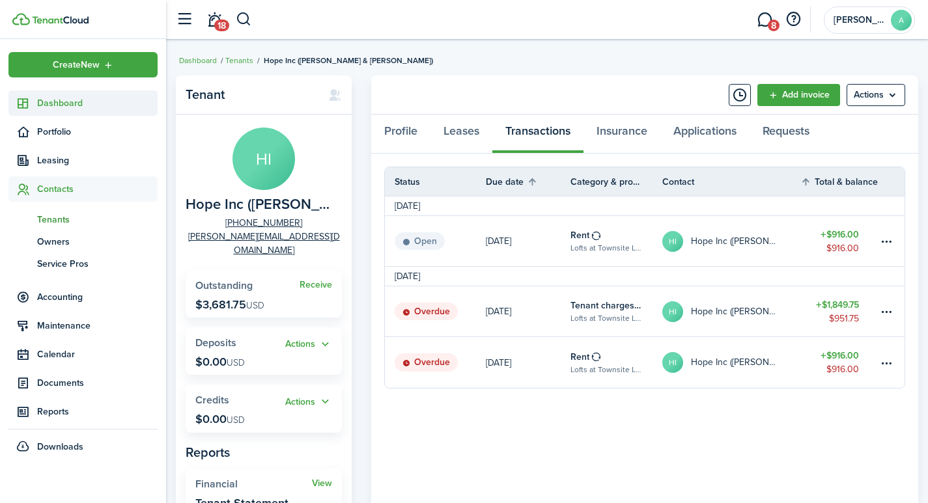
click at [68, 98] on span "Dashboard" at bounding box center [97, 103] width 120 height 14
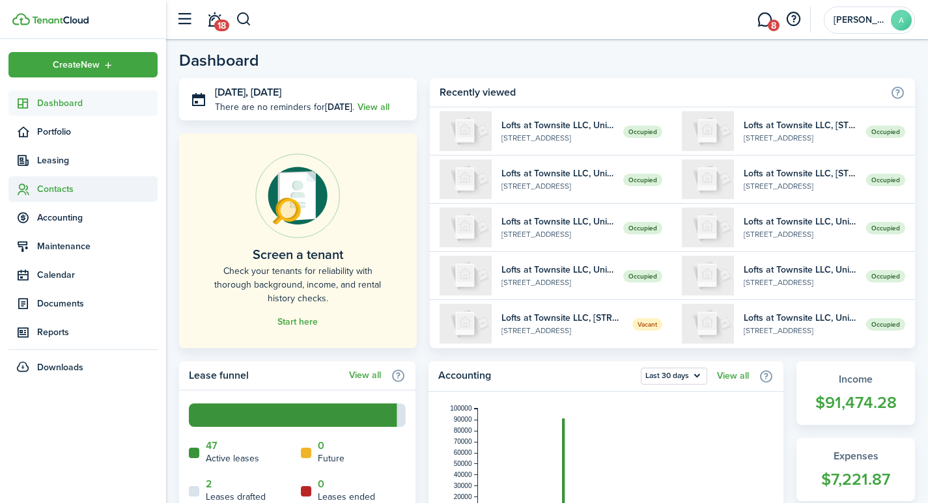
click at [58, 188] on span "Contacts" at bounding box center [97, 189] width 120 height 14
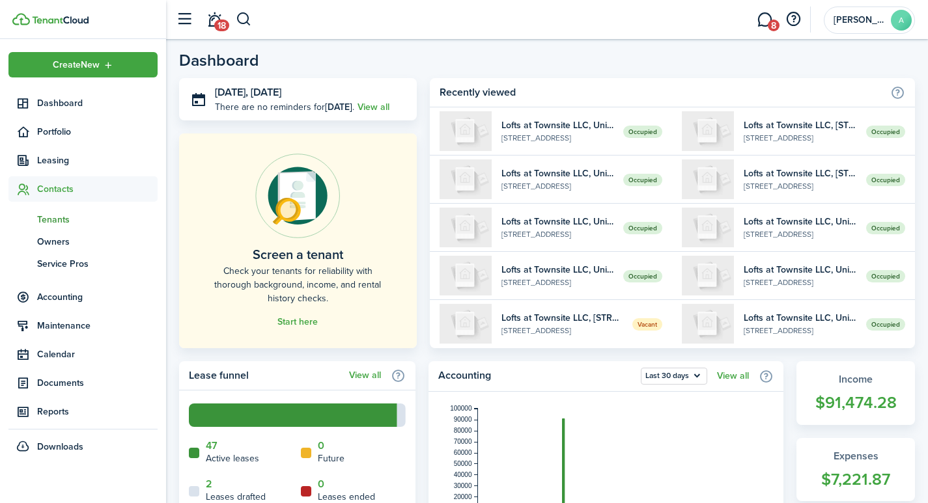
click at [52, 216] on span "Tenants" at bounding box center [97, 220] width 120 height 14
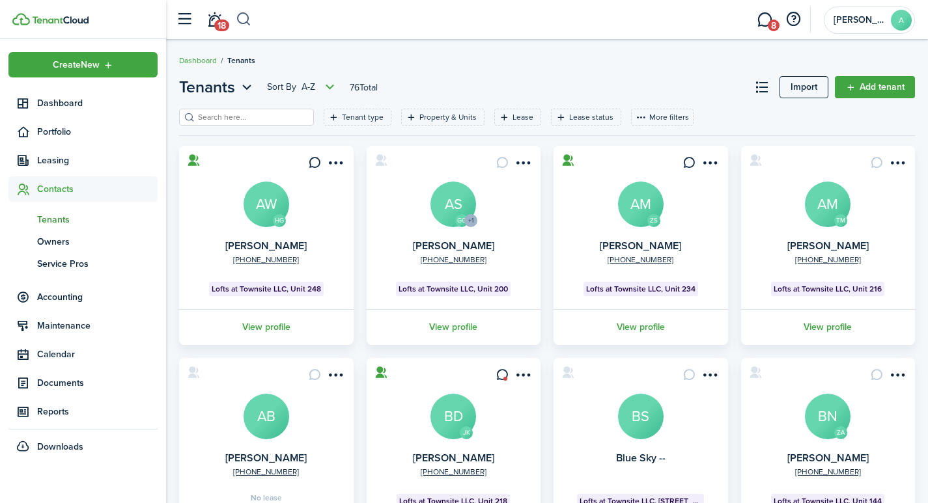
click at [240, 19] on button "button" at bounding box center [244, 19] width 16 height 22
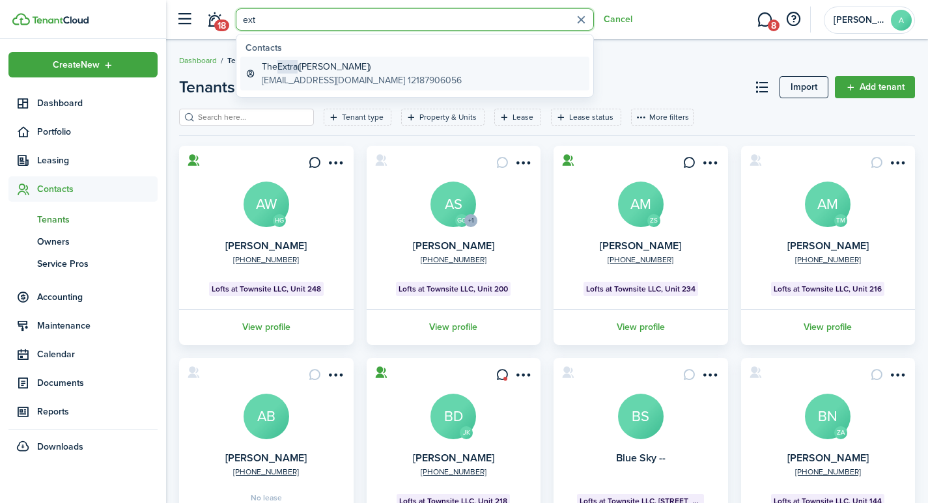
type input "ext"
click at [322, 67] on global-search-item-title "The Extra (Tammy Finney)" at bounding box center [362, 67] width 200 height 14
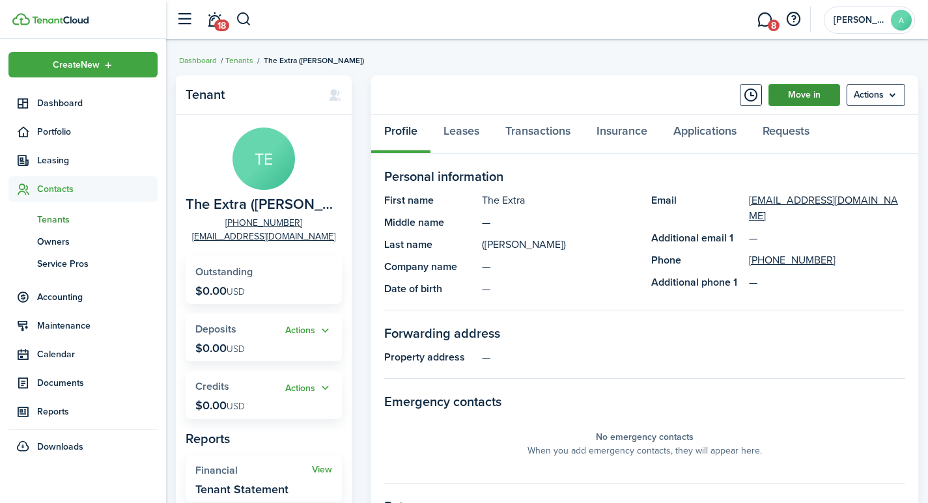
click at [811, 99] on link "Move in" at bounding box center [805, 95] width 72 height 22
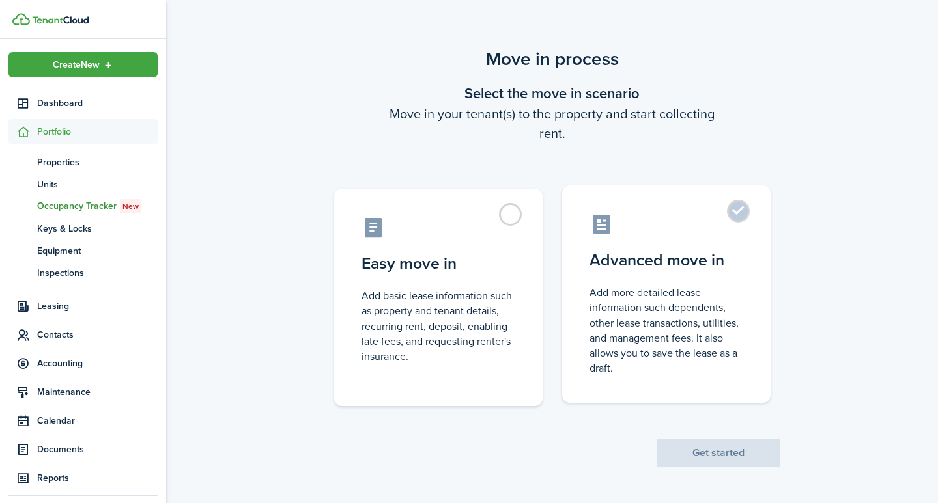
click at [739, 209] on label "Advanced move in Add more detailed lease information such dependents, other lea…" at bounding box center [666, 295] width 208 height 218
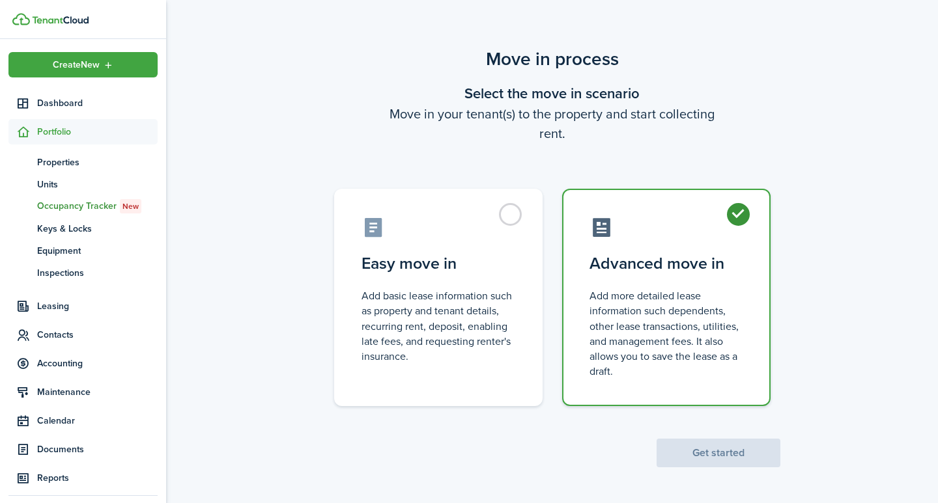
radio input "true"
click at [727, 445] on button "Get started" at bounding box center [718, 453] width 124 height 29
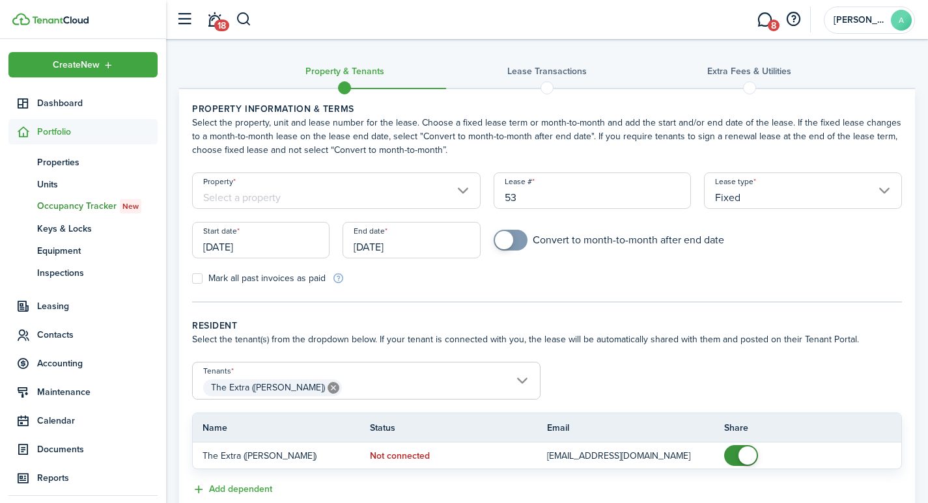
click at [325, 197] on input "Property" at bounding box center [336, 191] width 289 height 36
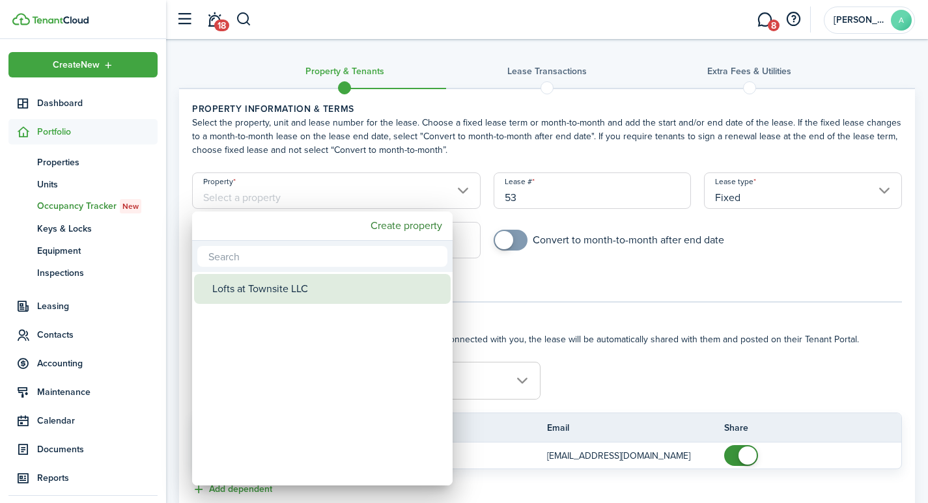
click at [301, 287] on div "Lofts at Townsite LLC" at bounding box center [327, 289] width 231 height 30
type input "Lofts at Townsite LLC"
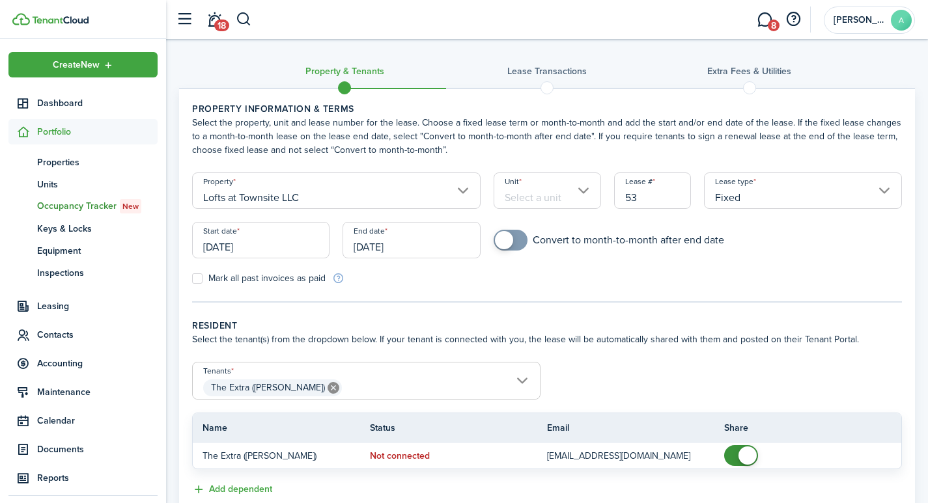
click at [551, 188] on input "Unit" at bounding box center [547, 191] width 107 height 36
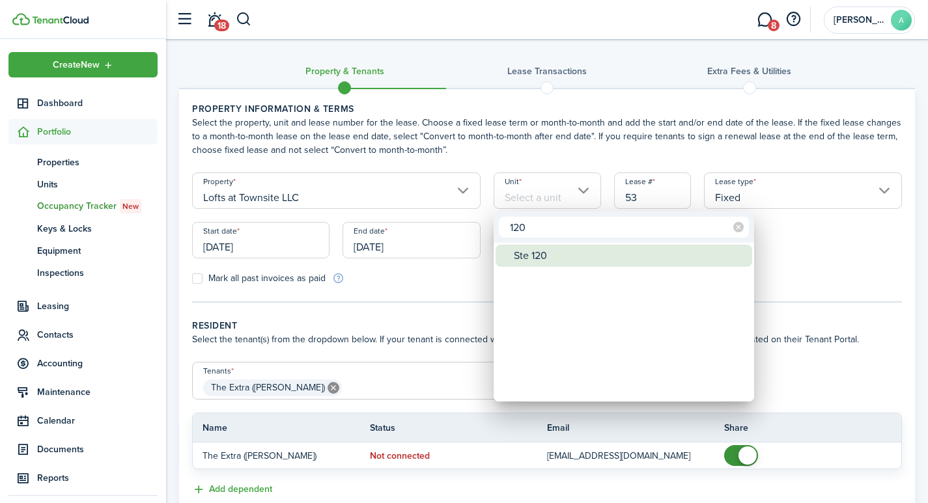
type input "120"
click at [559, 257] on div "Ste 120" at bounding box center [629, 256] width 231 height 22
type input "Ste 120"
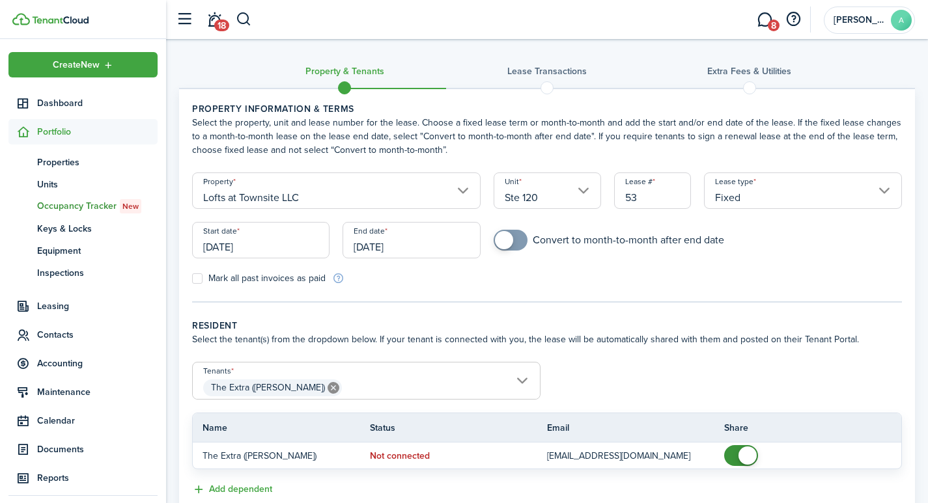
drag, startPoint x: 659, startPoint y: 199, endPoint x: 588, endPoint y: 188, distance: 72.0
click at [589, 188] on form "Property Lofts at Townsite LLC Unit Ste 120 Lease # 53 Lease type Fixed Start d…" at bounding box center [547, 229] width 723 height 113
click at [886, 192] on input "Fixed" at bounding box center [803, 191] width 198 height 36
type input "1201"
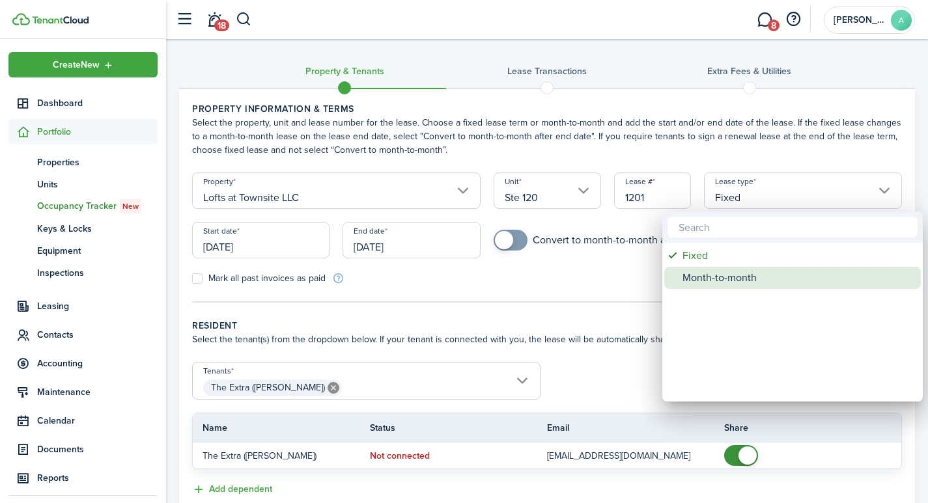
click at [733, 280] on div "Month-to-month" at bounding box center [798, 278] width 231 height 22
type input "Month-to-month"
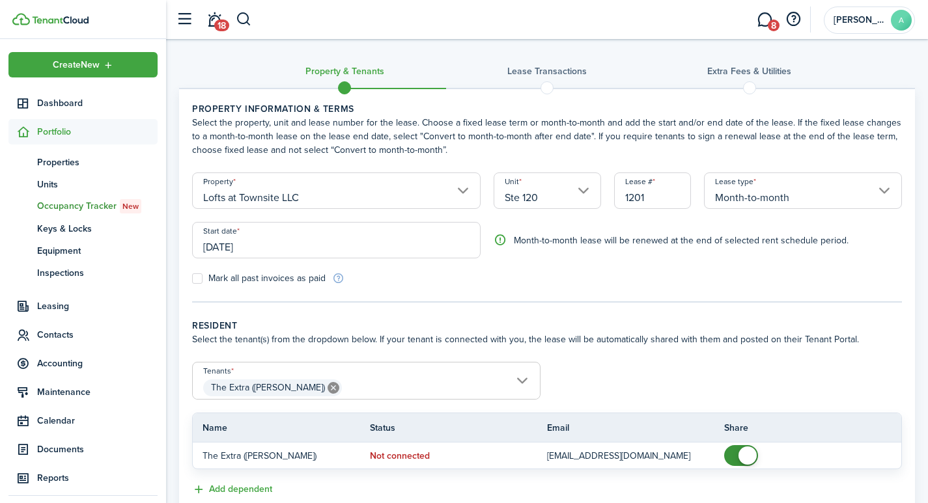
click at [300, 250] on input "[DATE]" at bounding box center [336, 240] width 289 height 36
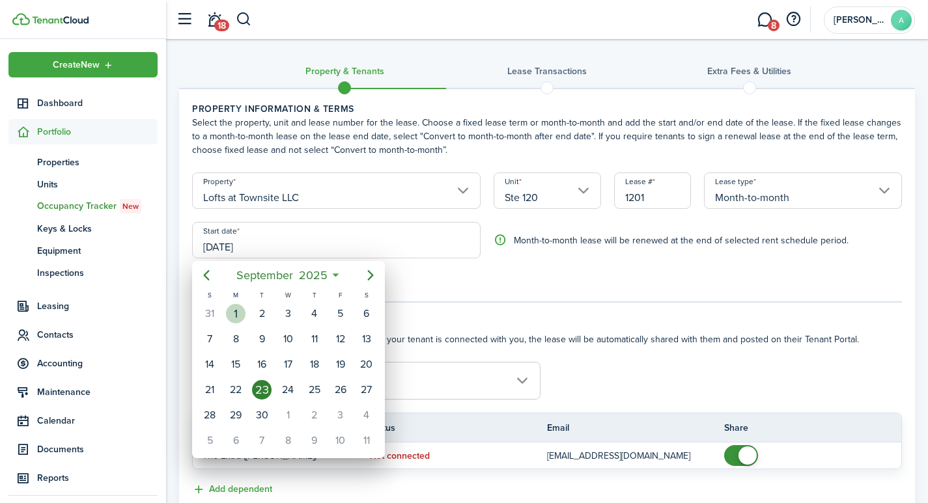
click at [236, 313] on div "1" at bounding box center [236, 314] width 20 height 20
type input "[DATE]"
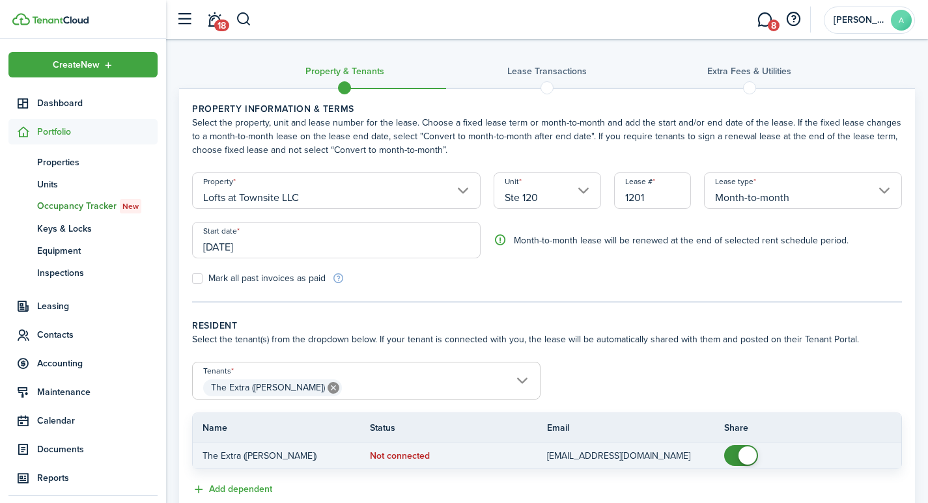
checkbox input "false"
click at [750, 459] on span at bounding box center [748, 456] width 18 height 18
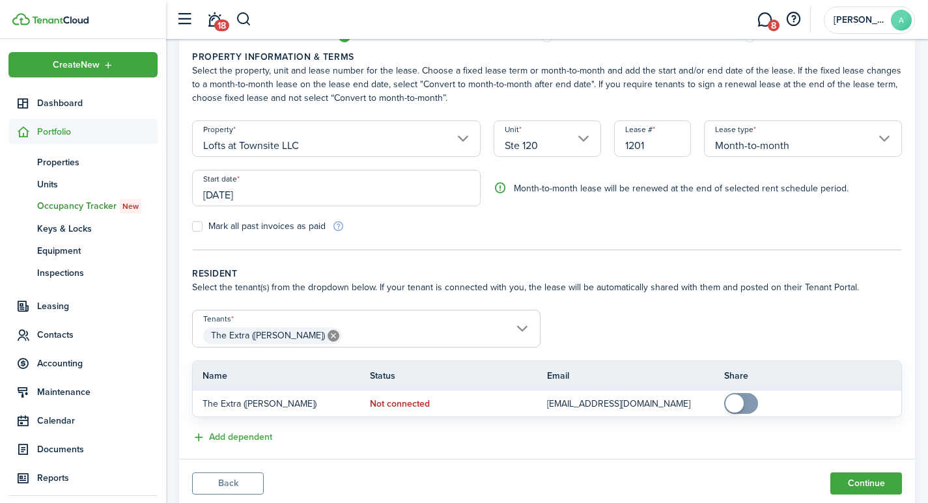
scroll to position [92, 0]
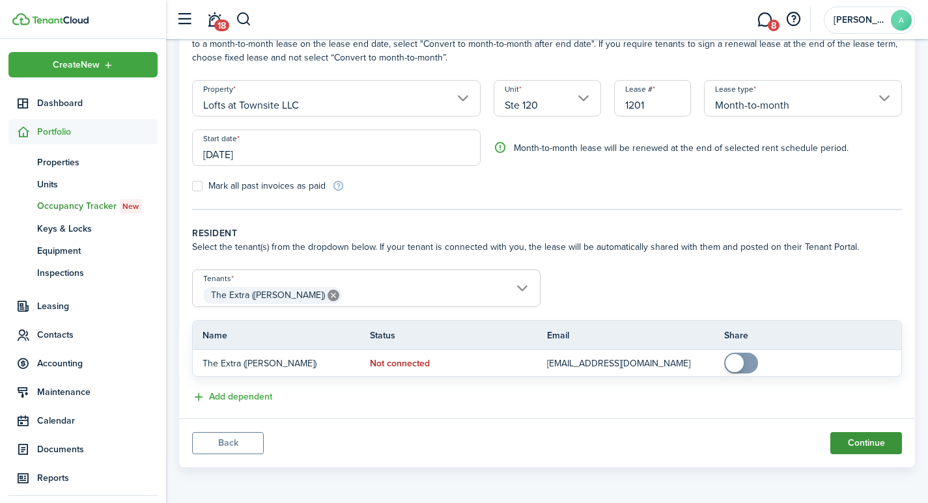
click at [864, 444] on button "Continue" at bounding box center [866, 443] width 72 height 22
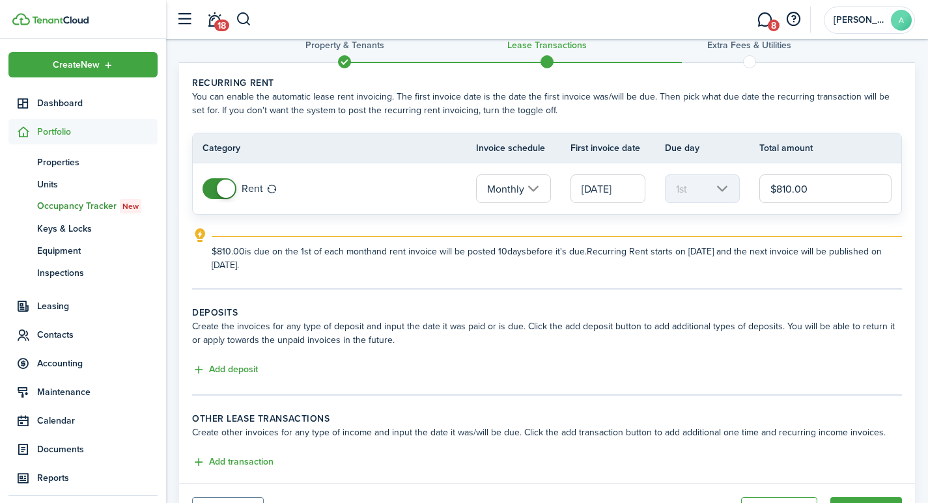
scroll to position [91, 0]
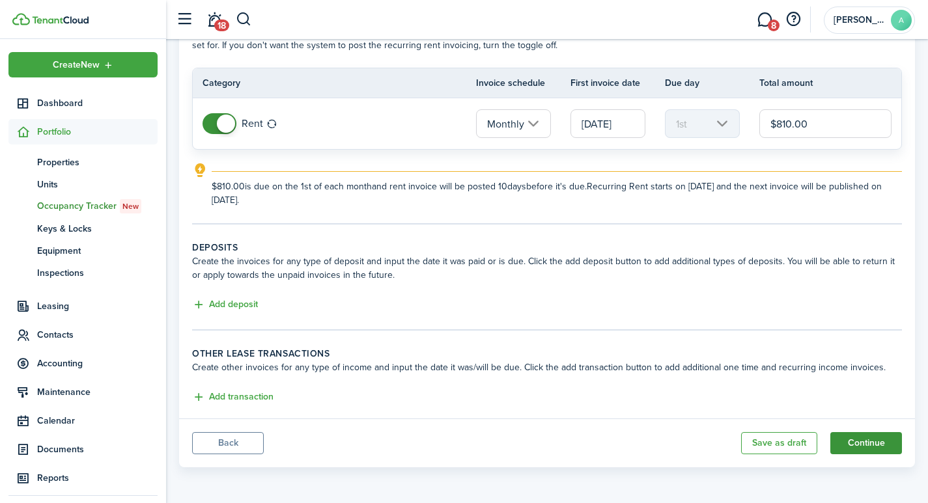
click at [856, 444] on button "Continue" at bounding box center [866, 443] width 72 height 22
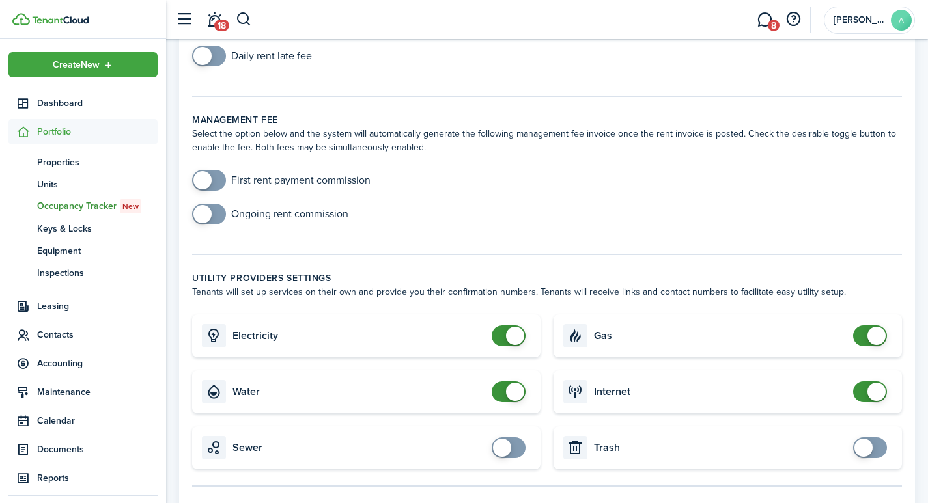
scroll to position [165, 0]
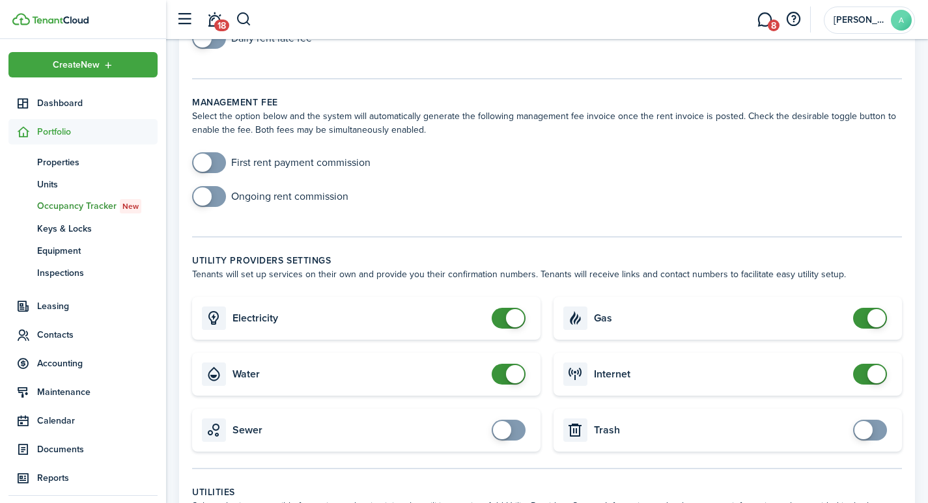
checkbox input "false"
click at [870, 313] on span at bounding box center [877, 318] width 18 height 18
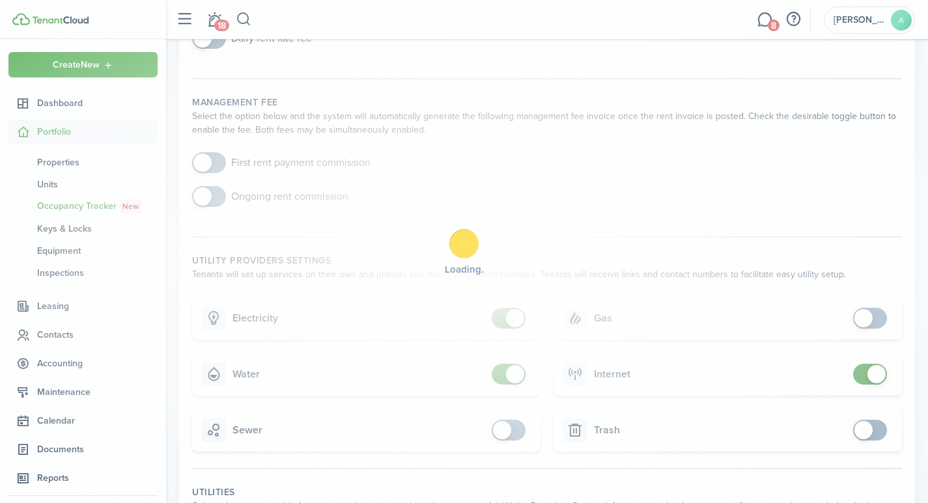
click at [873, 376] on div "Loading" at bounding box center [464, 251] width 928 height 503
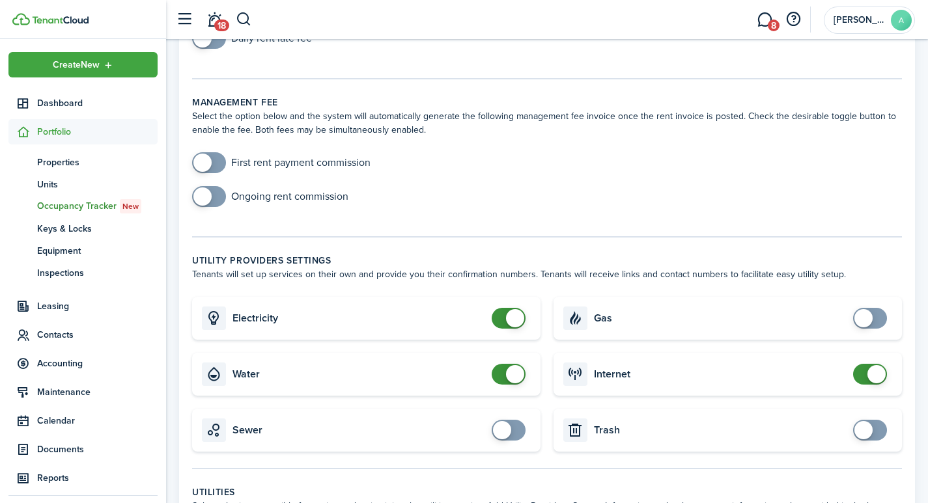
checkbox input "false"
click at [873, 376] on span at bounding box center [877, 374] width 18 height 18
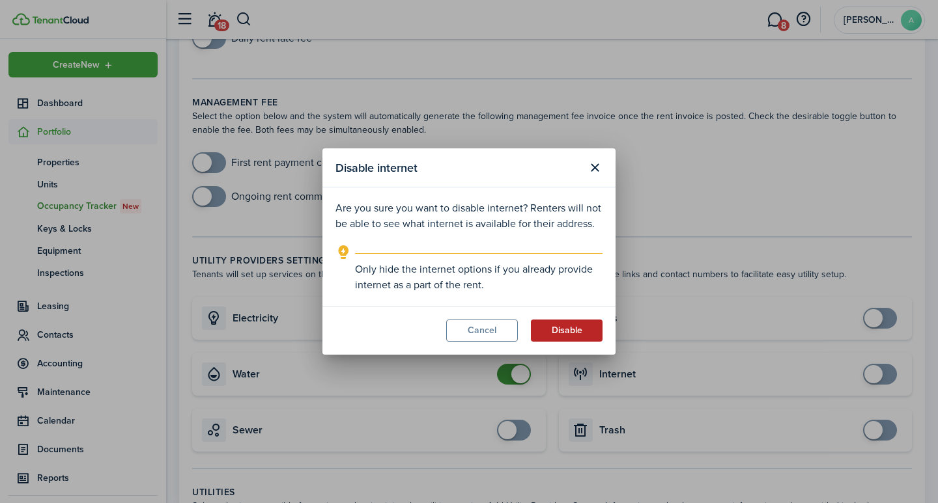
click at [576, 335] on button "Disable" at bounding box center [567, 331] width 72 height 22
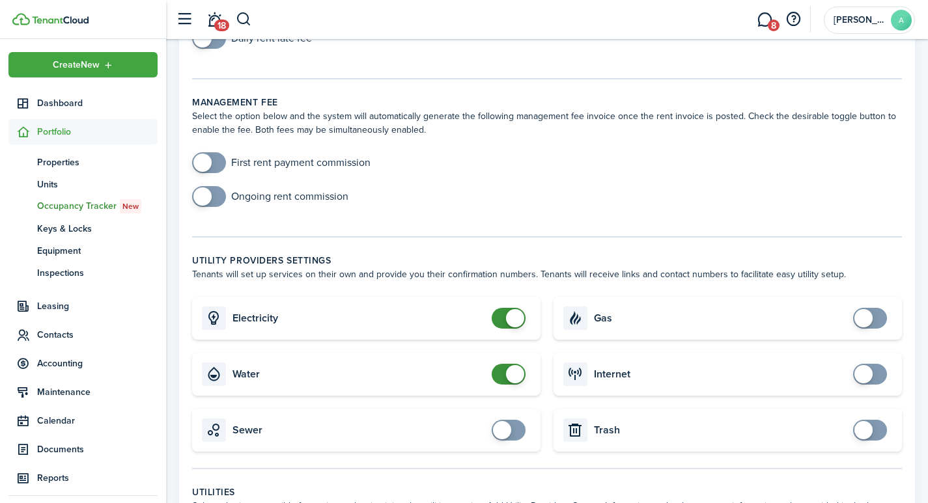
checkbox input "false"
click at [514, 322] on span at bounding box center [515, 318] width 18 height 18
checkbox input "false"
click at [520, 374] on span at bounding box center [515, 374] width 18 height 18
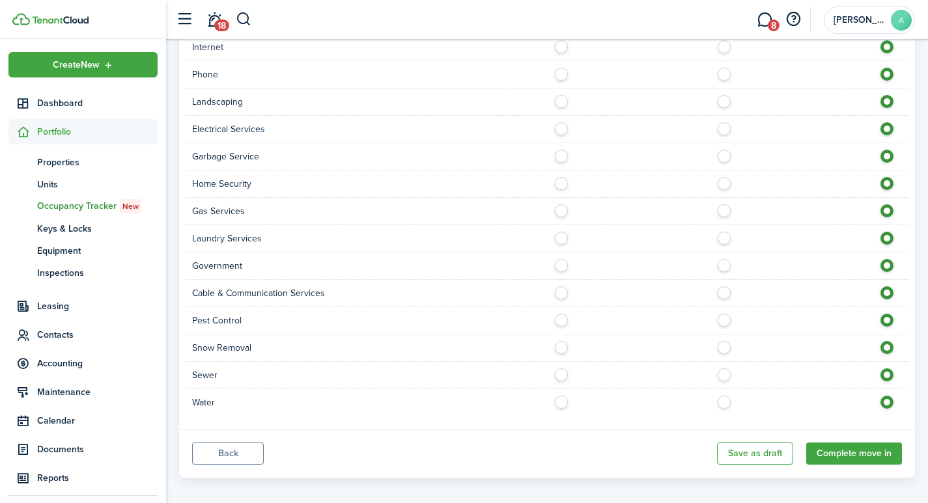
scroll to position [789, 0]
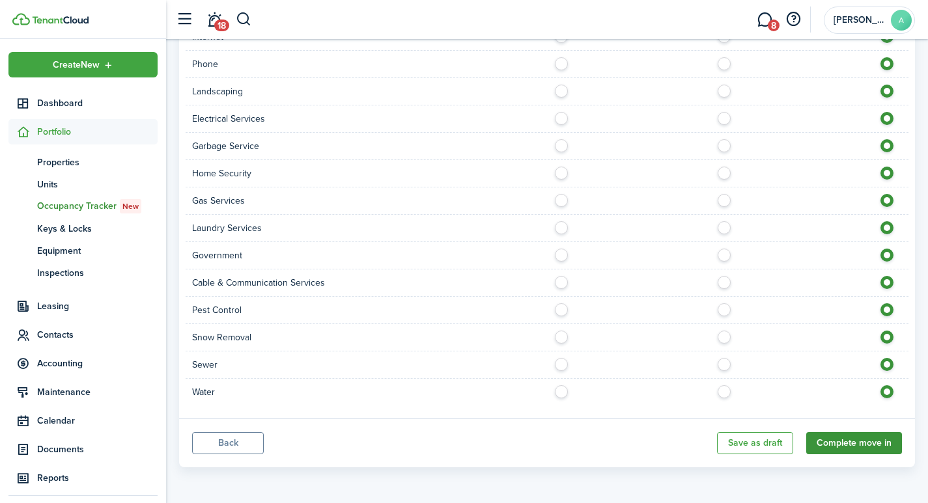
click at [871, 447] on button "Complete move in" at bounding box center [854, 443] width 96 height 22
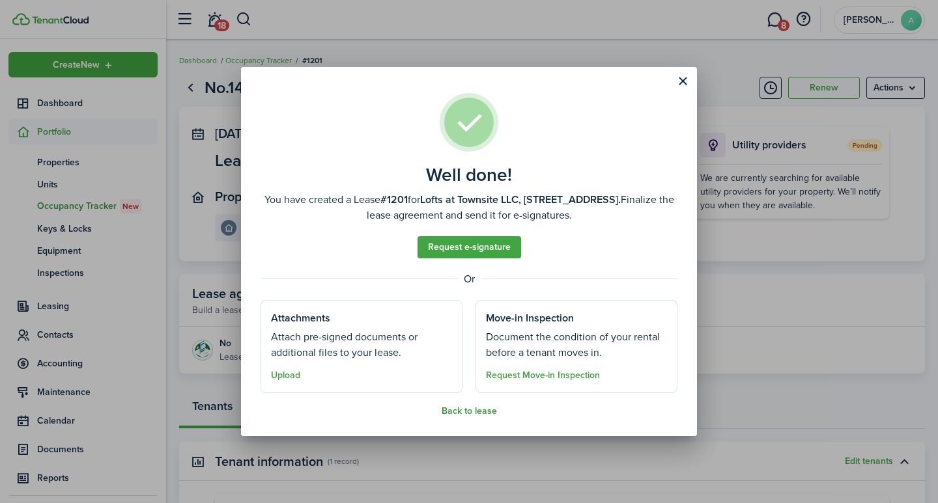
click at [453, 407] on button "Back to lease" at bounding box center [469, 411] width 55 height 10
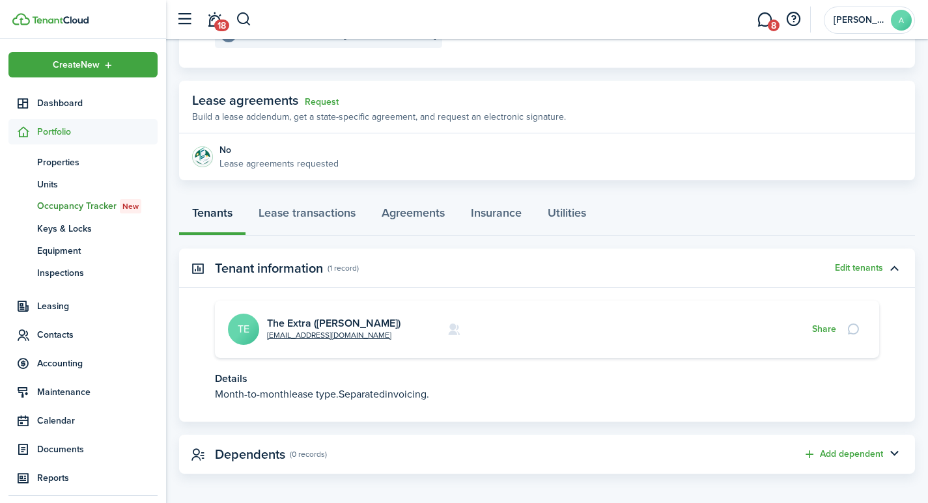
scroll to position [200, 0]
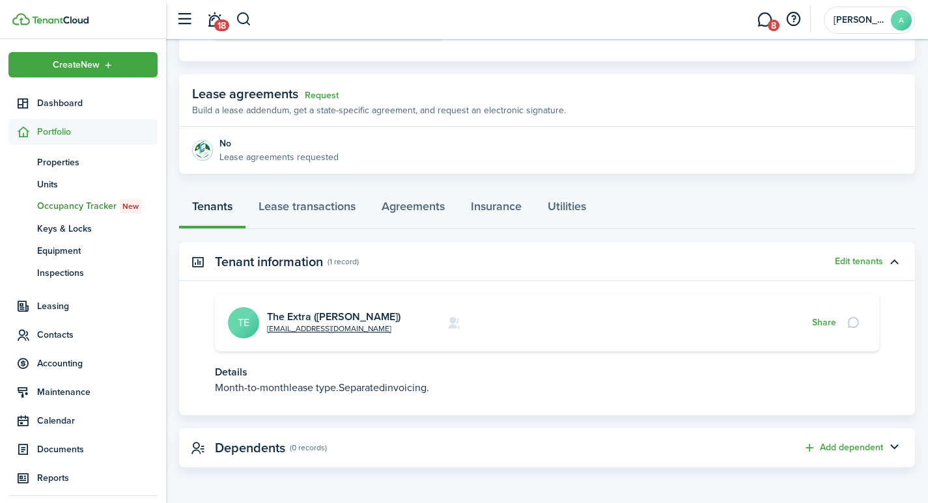
click at [247, 320] on avatar-text "TE" at bounding box center [243, 322] width 31 height 31
click at [358, 318] on link "The Extra ([PERSON_NAME])" at bounding box center [334, 316] width 134 height 15
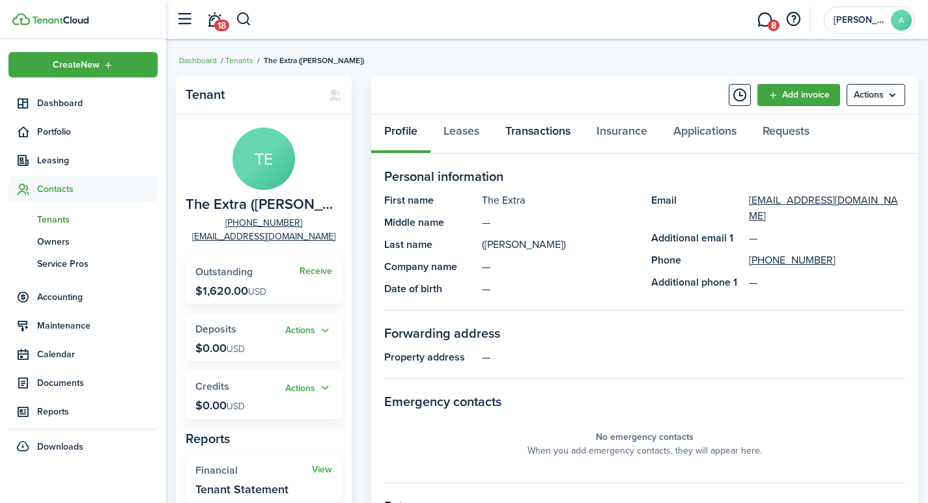
click at [548, 131] on link "Transactions" at bounding box center [537, 134] width 91 height 39
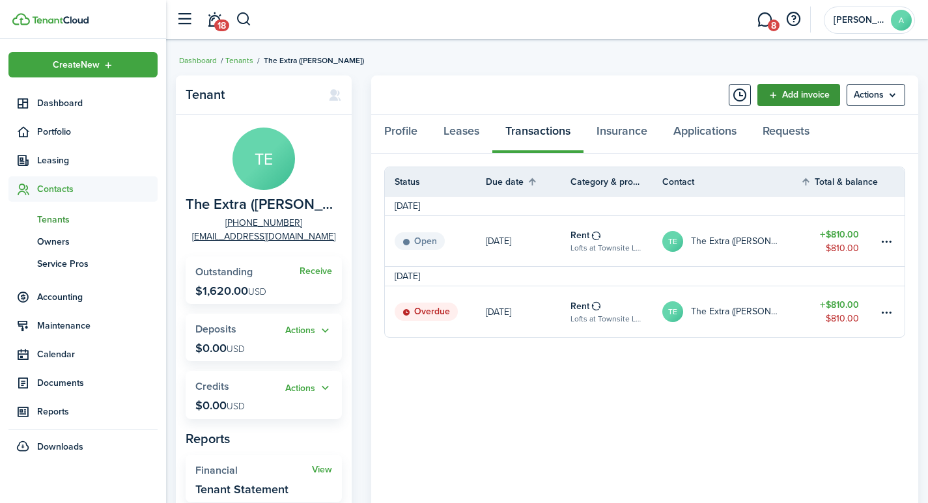
click at [803, 91] on link "Add invoice" at bounding box center [798, 95] width 83 height 22
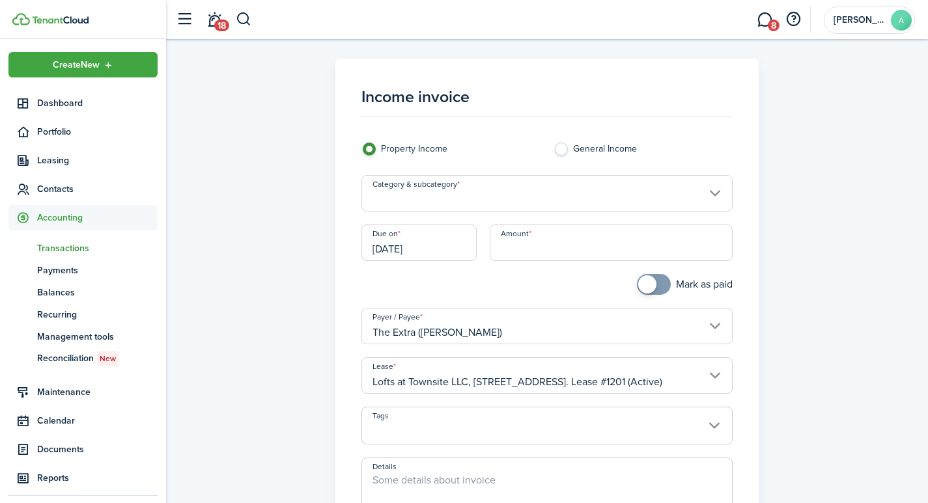
click at [519, 195] on input "Category & subcategory" at bounding box center [547, 193] width 372 height 36
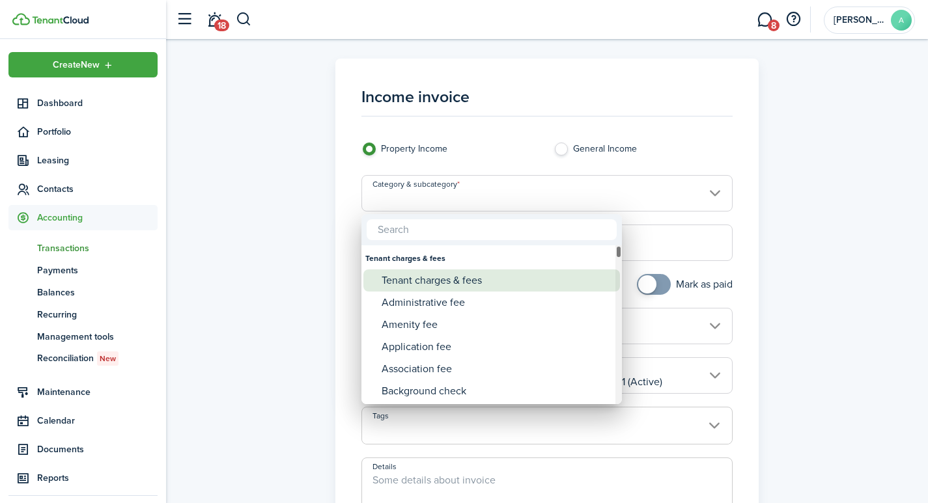
click at [450, 280] on div "Tenant charges & fees" at bounding box center [497, 281] width 231 height 22
type input "Tenant charges & fees"
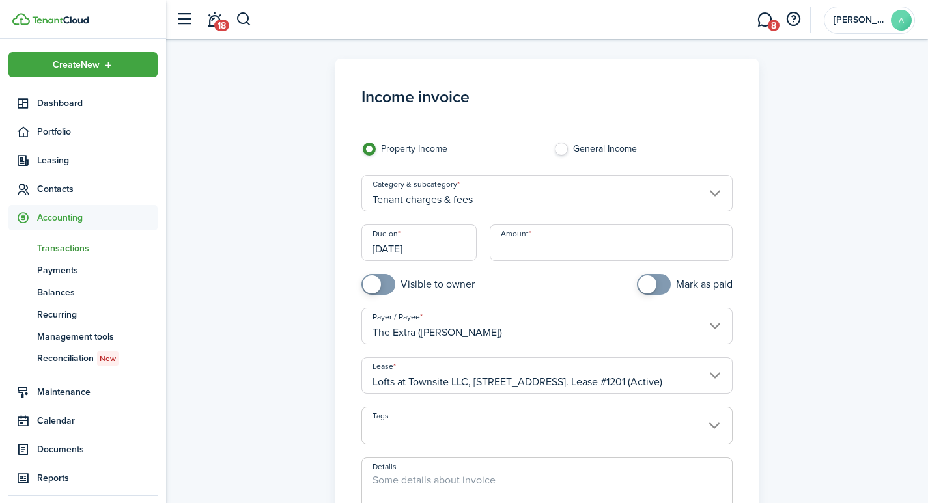
click at [431, 247] on input "[DATE]" at bounding box center [418, 243] width 115 height 36
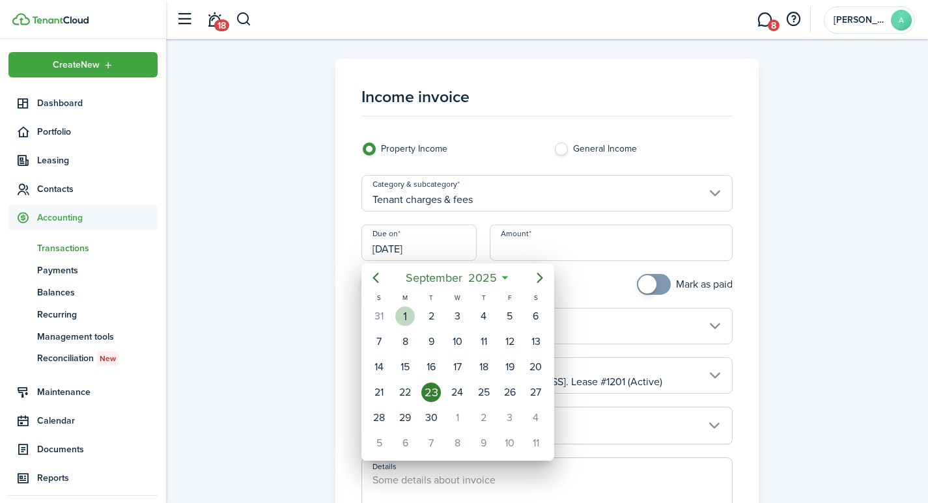
click at [406, 313] on div "1" at bounding box center [405, 317] width 20 height 20
type input "[DATE]"
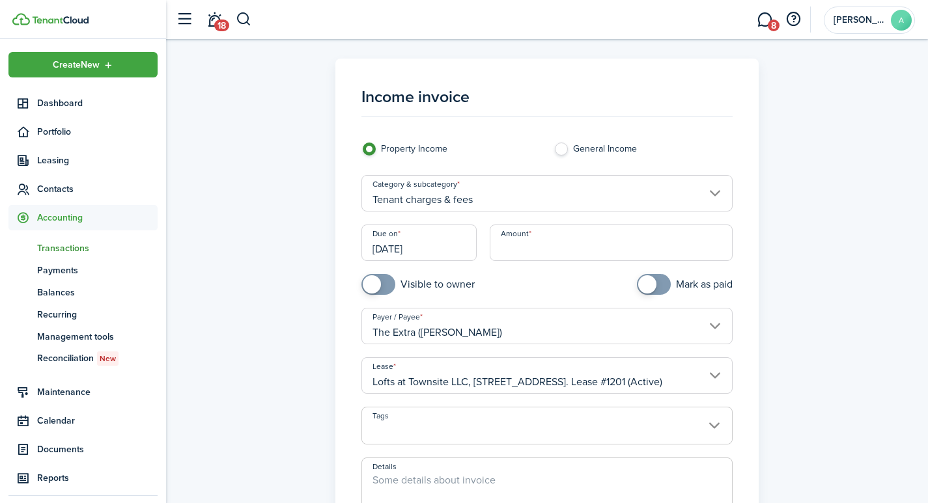
click at [567, 244] on input "Amount" at bounding box center [612, 243] width 244 height 36
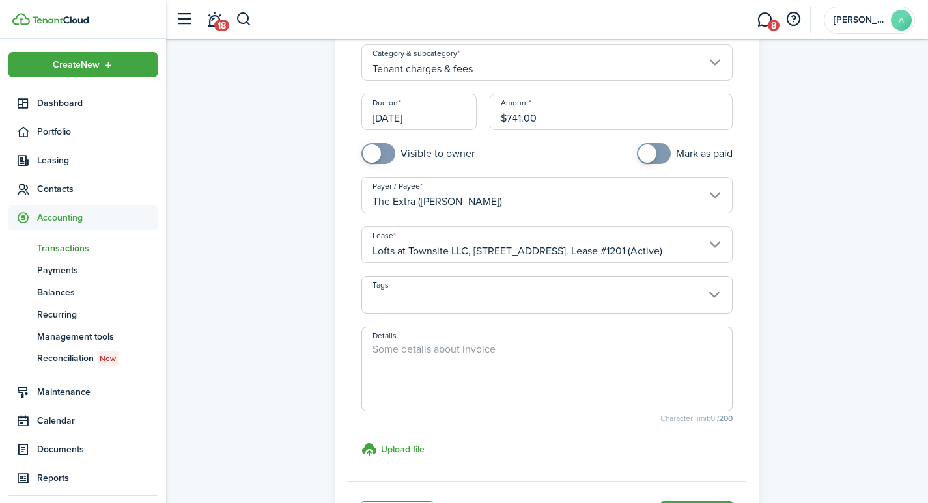
scroll to position [138, 0]
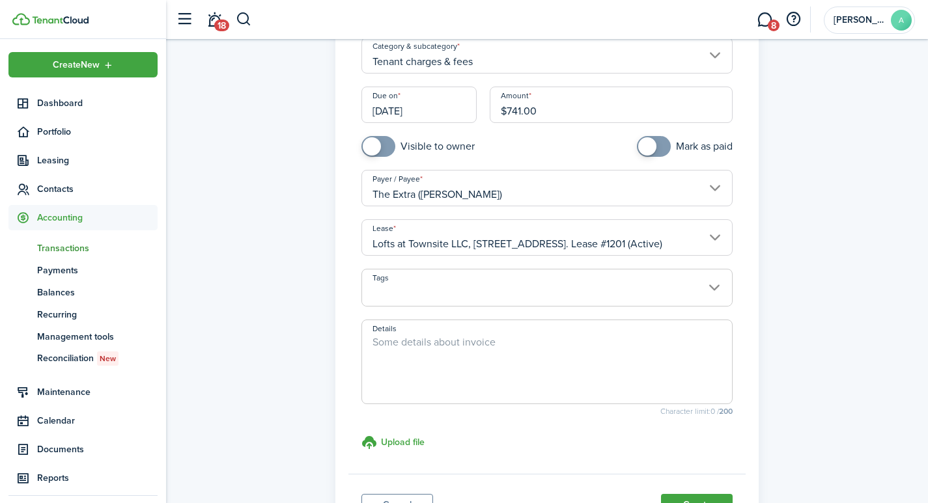
type input "$741.00"
click at [451, 350] on textarea "Details" at bounding box center [547, 366] width 371 height 63
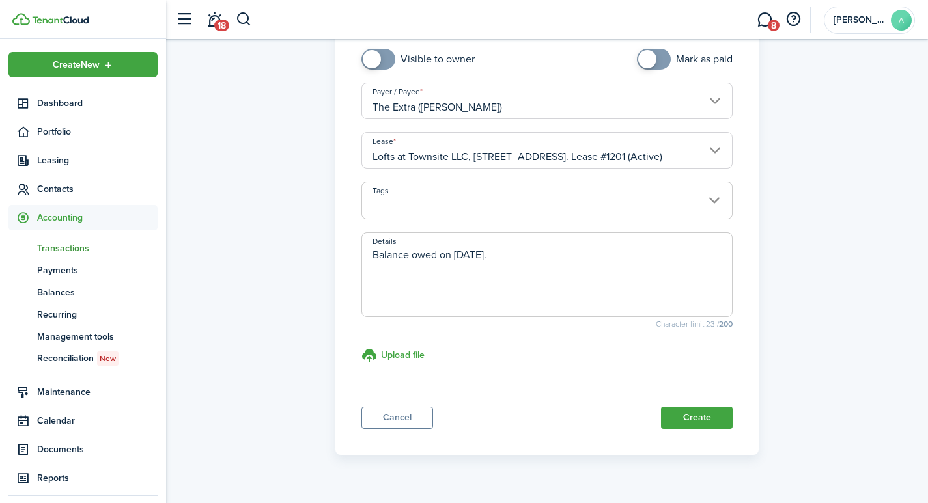
scroll to position [252, 0]
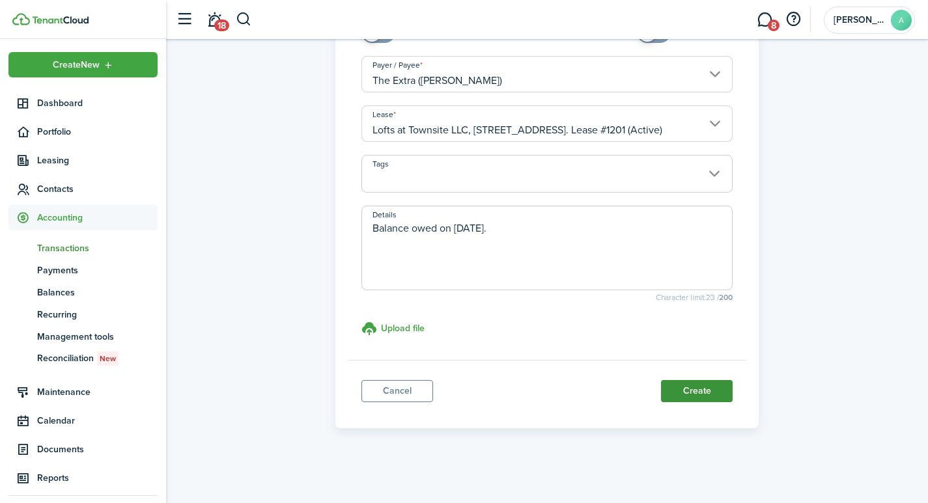
type textarea "Balance owed on 9/1/25."
click at [693, 397] on button "Create" at bounding box center [697, 391] width 72 height 22
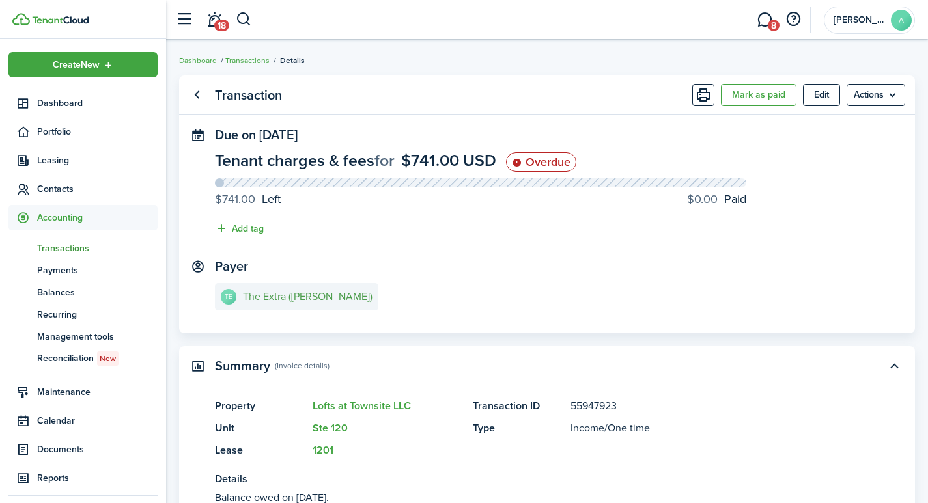
click at [312, 299] on e-details-info-title "The Extra ([PERSON_NAME])" at bounding box center [308, 297] width 130 height 12
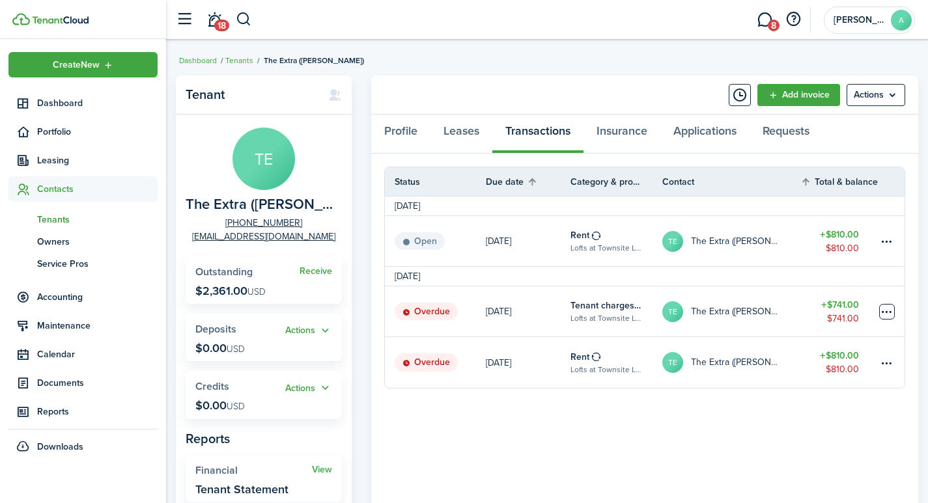
click at [890, 310] on table-menu-btn-icon at bounding box center [887, 312] width 16 height 16
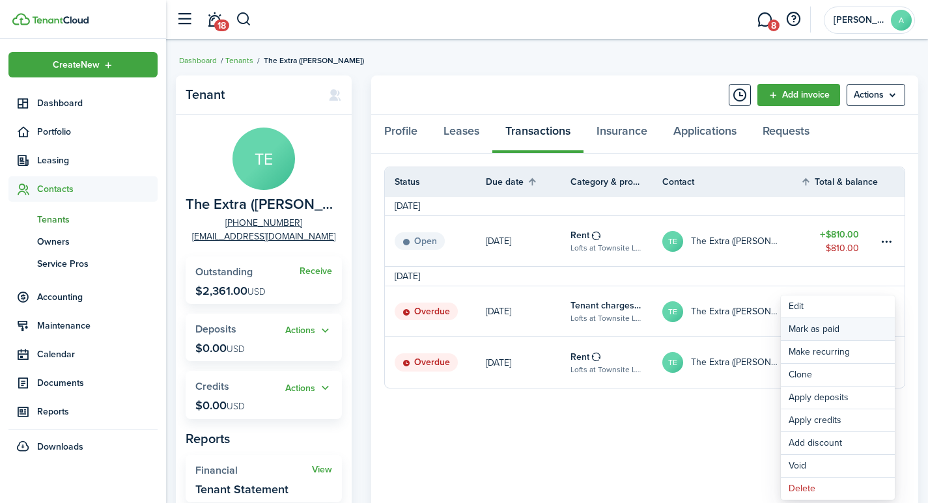
click at [823, 330] on link "Mark as paid" at bounding box center [838, 329] width 114 height 22
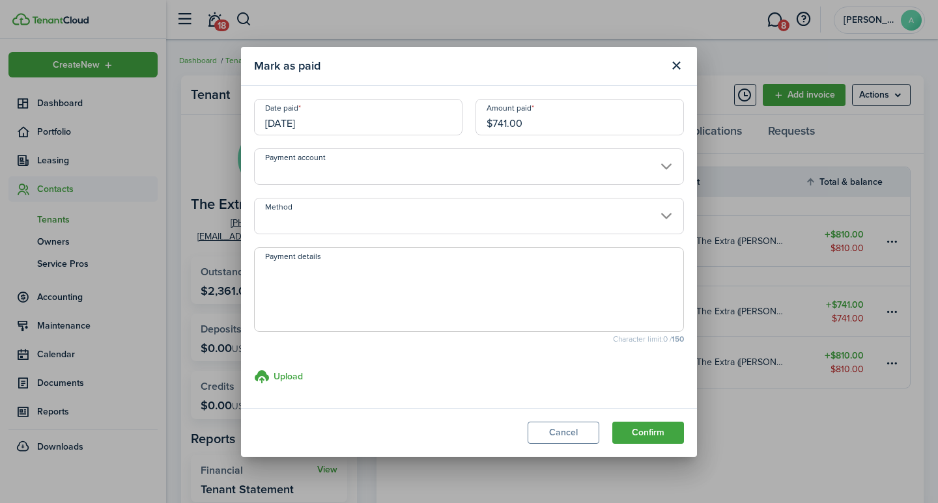
click at [296, 119] on input "[DATE]" at bounding box center [358, 117] width 208 height 36
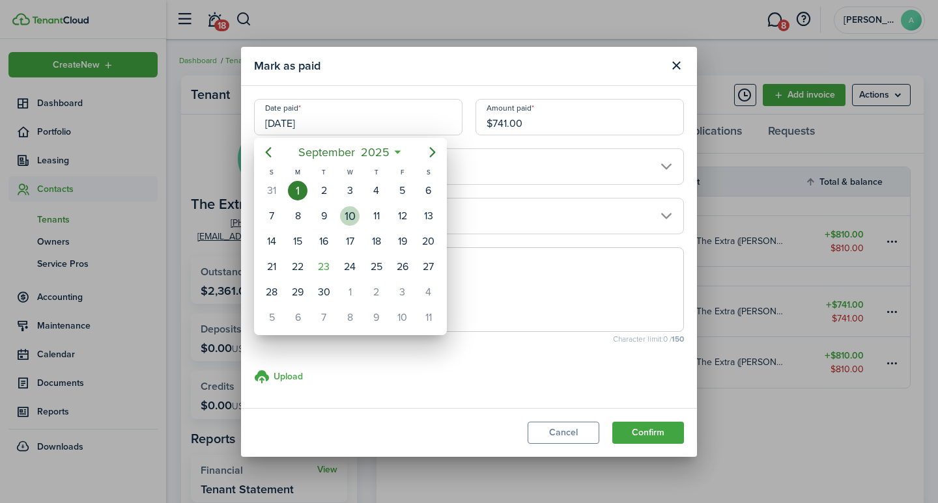
click at [350, 214] on div "10" at bounding box center [350, 216] width 20 height 20
type input "09/10/2025"
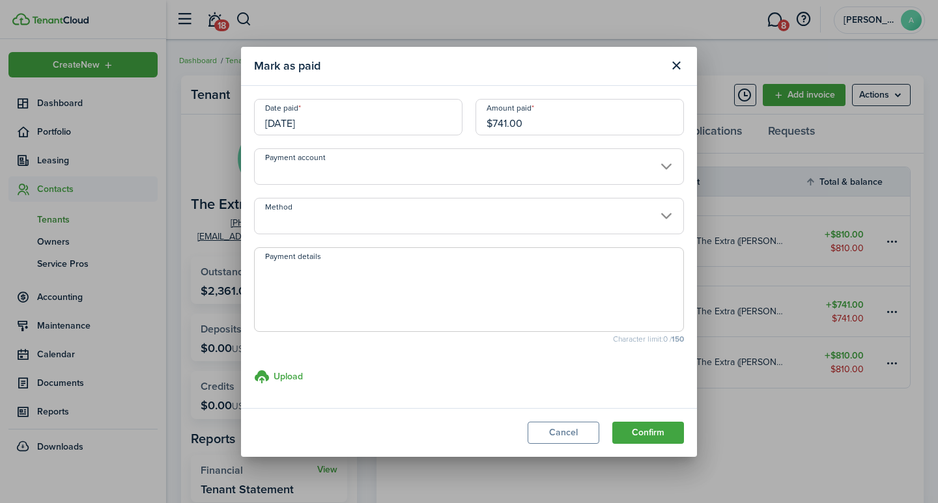
drag, startPoint x: 560, startPoint y: 126, endPoint x: 459, endPoint y: 98, distance: 105.6
click at [462, 99] on div "Date paid 09/10/2025 Amount paid $741.00" at bounding box center [468, 123] width 443 height 49
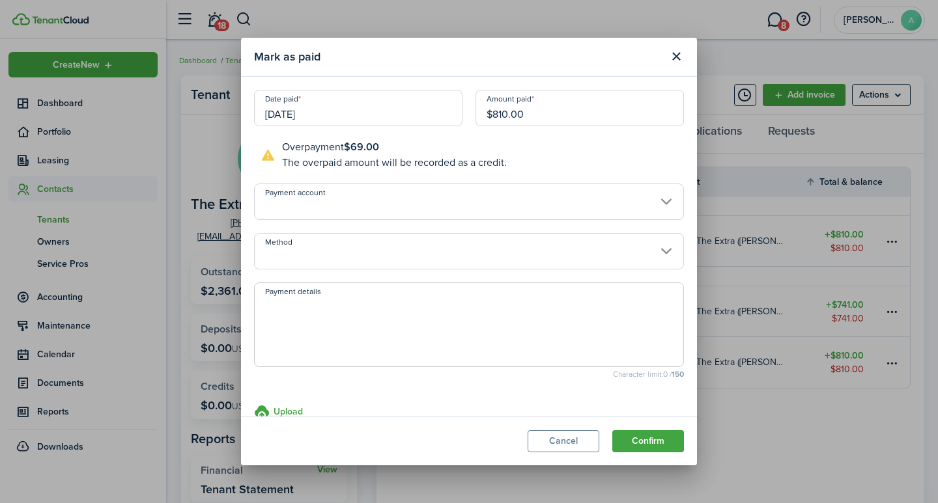
click at [360, 198] on input "Payment account" at bounding box center [469, 202] width 430 height 36
type input "$810.00"
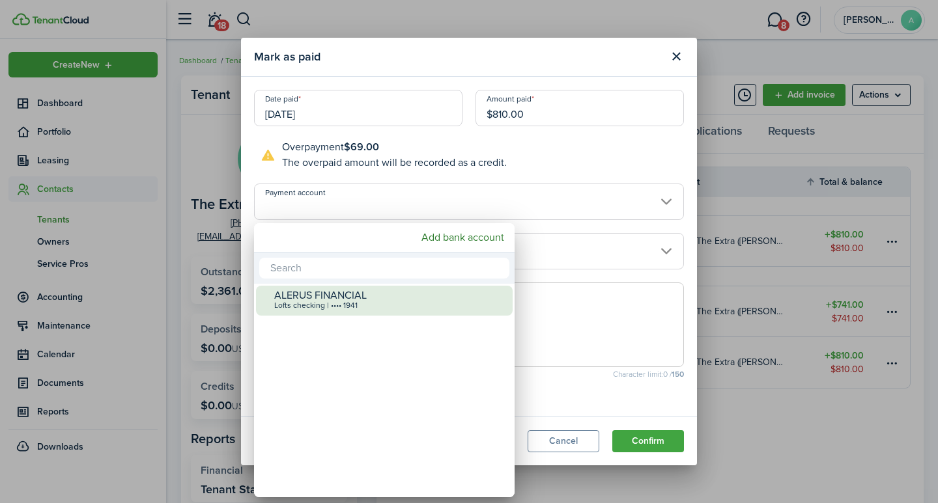
click at [310, 296] on div "ALERUS FINANCIAL" at bounding box center [389, 296] width 231 height 12
type input "•••• •••• •••• 1941"
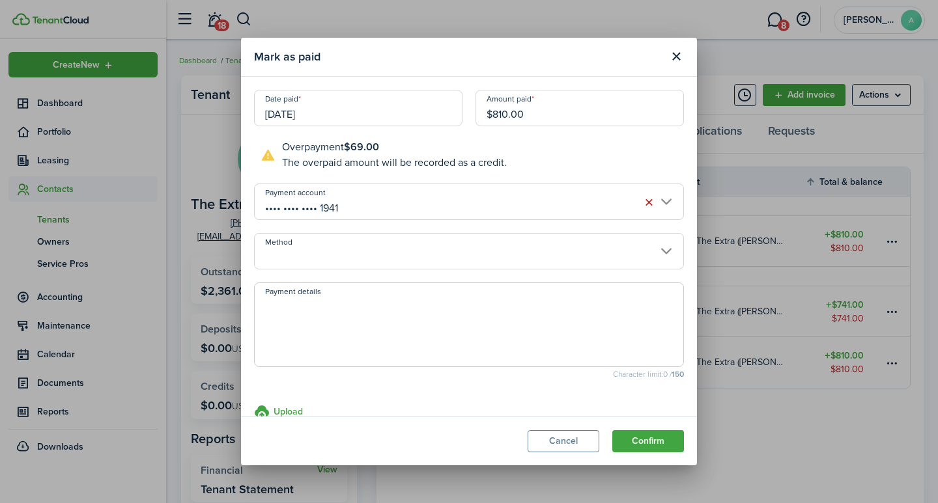
click at [313, 257] on input "Method" at bounding box center [469, 251] width 430 height 36
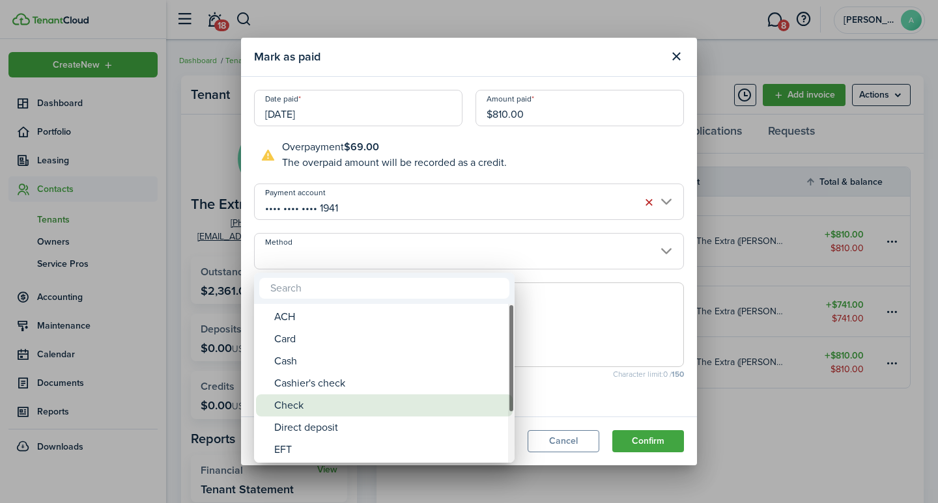
click at [299, 405] on div "Check" at bounding box center [389, 406] width 231 height 22
type input "Check"
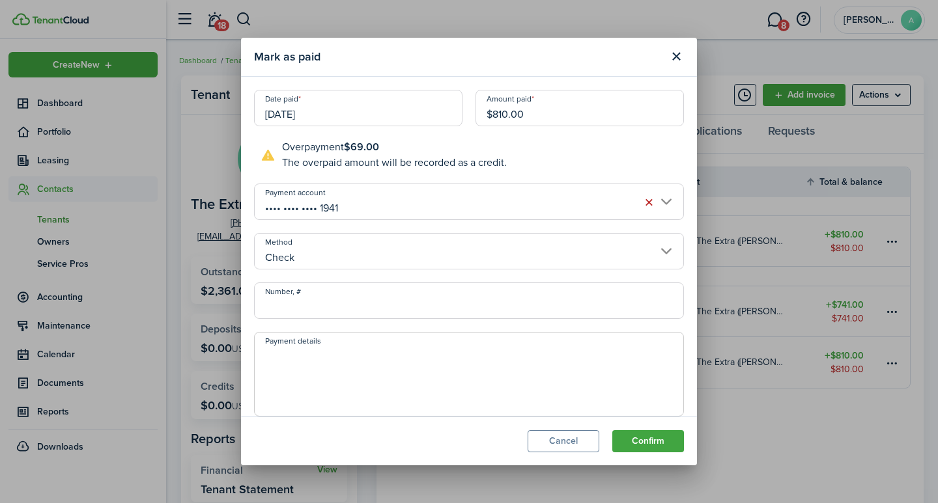
click at [323, 313] on input "Number, #" at bounding box center [469, 301] width 430 height 36
type input "22526"
click at [290, 344] on span at bounding box center [469, 374] width 430 height 85
click at [290, 368] on textarea "Payment details" at bounding box center [469, 378] width 429 height 63
type textarea "August & September rent."
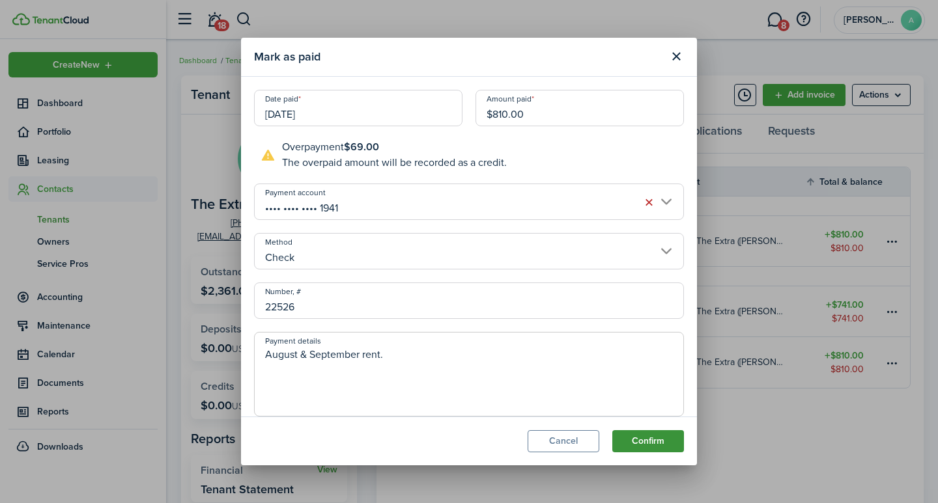
click at [642, 434] on button "Confirm" at bounding box center [648, 441] width 72 height 22
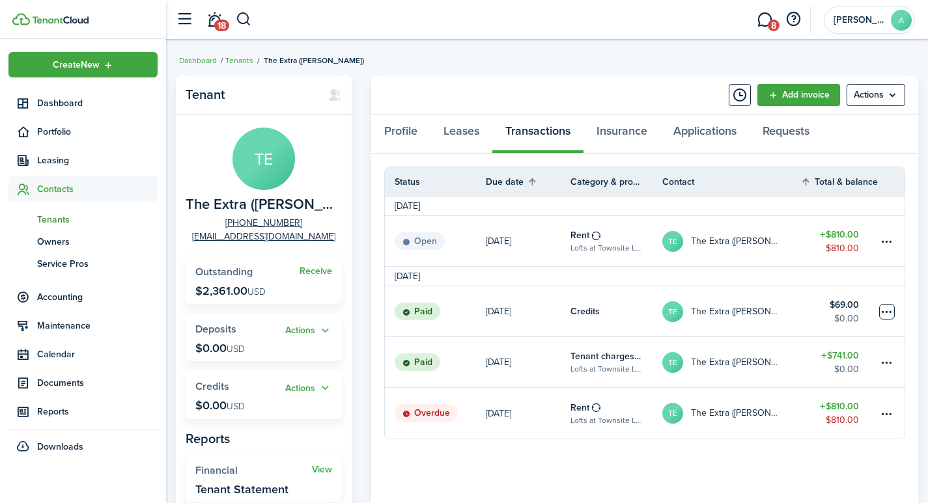
click at [885, 313] on table-menu-btn-icon at bounding box center [887, 312] width 16 height 16
click at [593, 470] on panel-main-body "Status Due date Category & property Contact Total & balance Actions October 202…" at bounding box center [644, 365] width 547 height 423
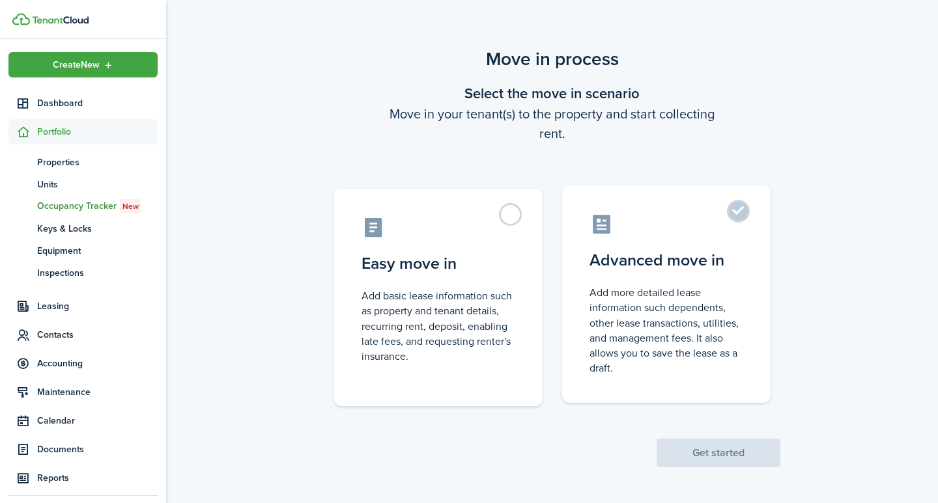
click at [736, 202] on label "Advanced move in Add more detailed lease information such dependents, other lea…" at bounding box center [666, 295] width 208 height 218
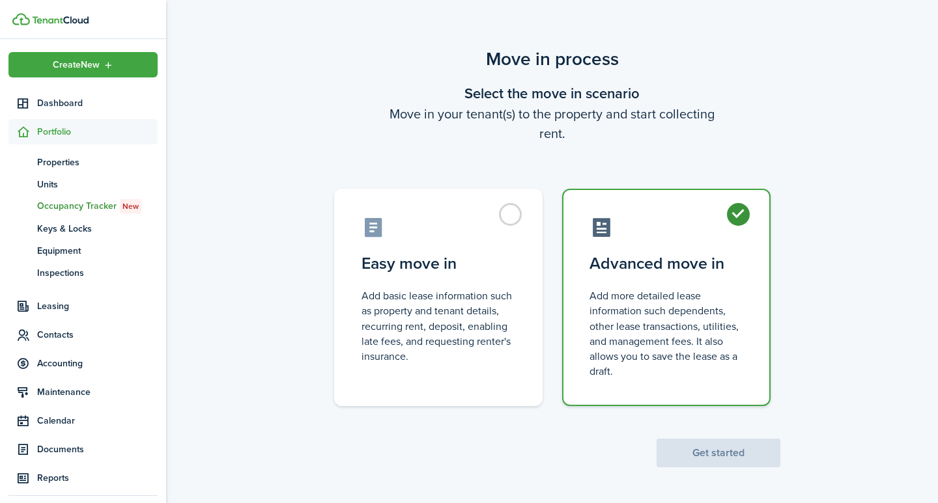
radio input "true"
click at [712, 450] on button "Get started" at bounding box center [718, 453] width 124 height 29
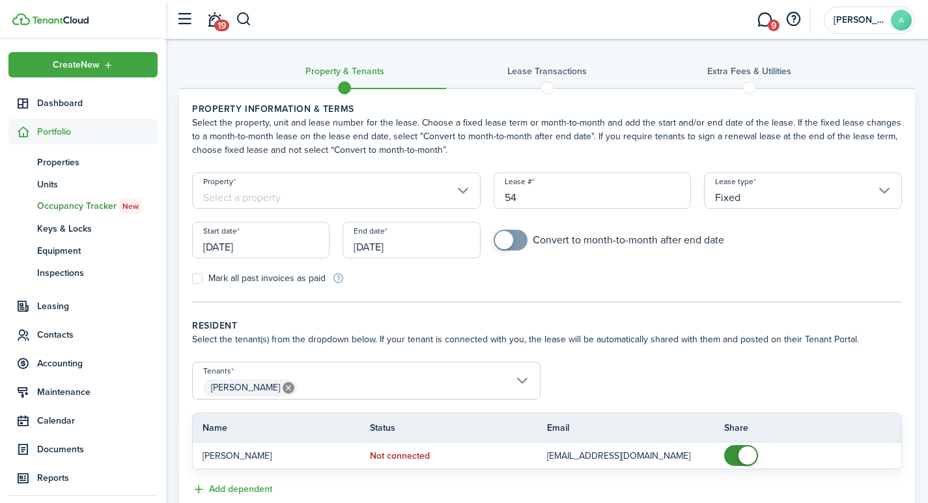
click at [342, 194] on input "Property" at bounding box center [336, 191] width 289 height 36
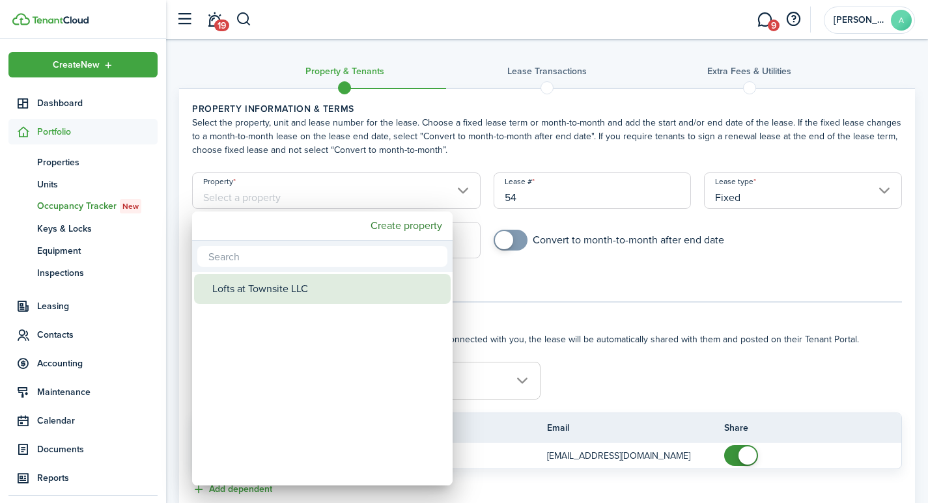
click at [297, 294] on div "Lofts at Townsite LLC" at bounding box center [327, 289] width 231 height 30
type input "Lofts at Townsite LLC"
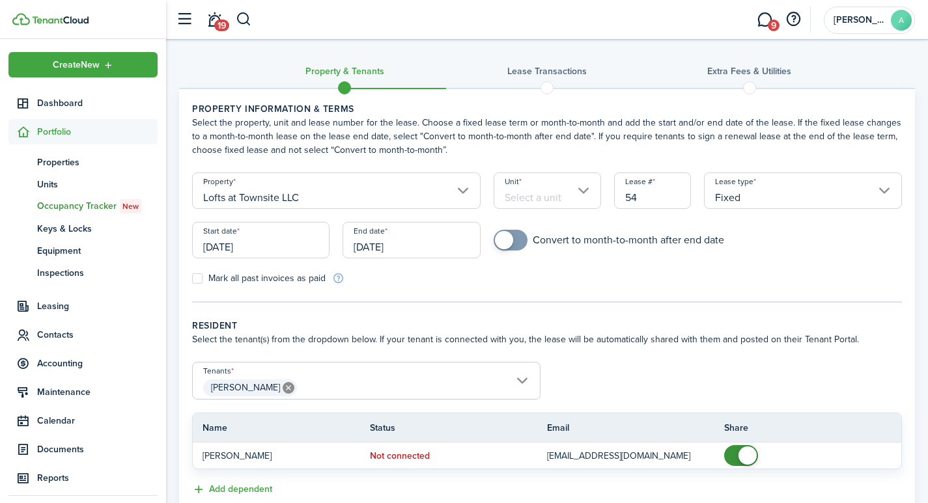
click at [537, 200] on input "Unit" at bounding box center [547, 191] width 107 height 36
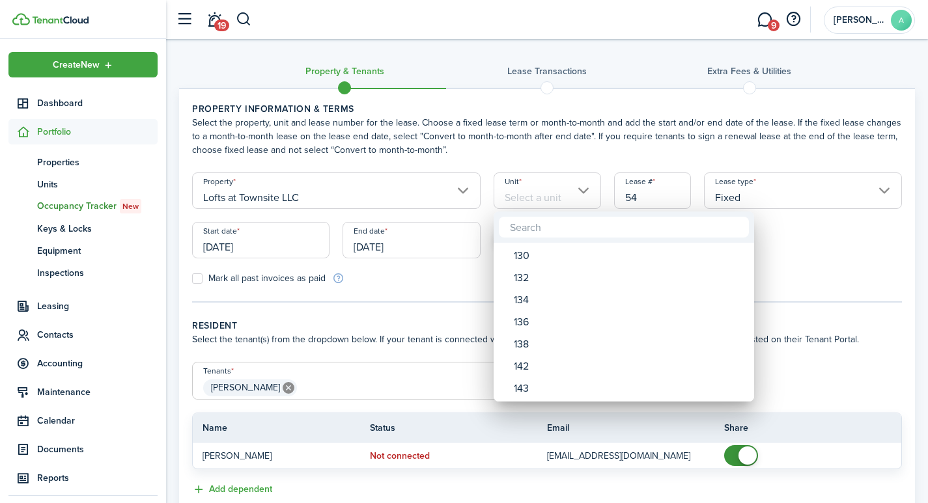
click at [540, 193] on div at bounding box center [464, 252] width 1136 height 712
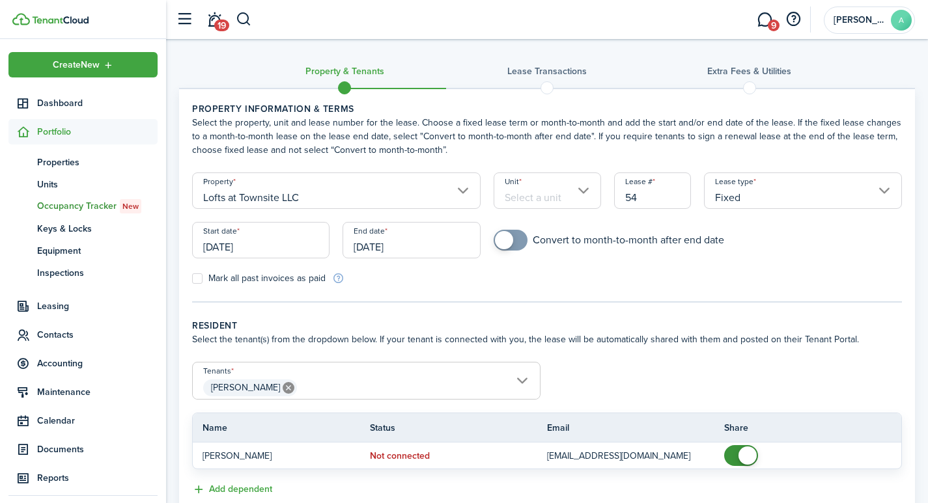
click at [540, 193] on input "Unit" at bounding box center [547, 191] width 107 height 36
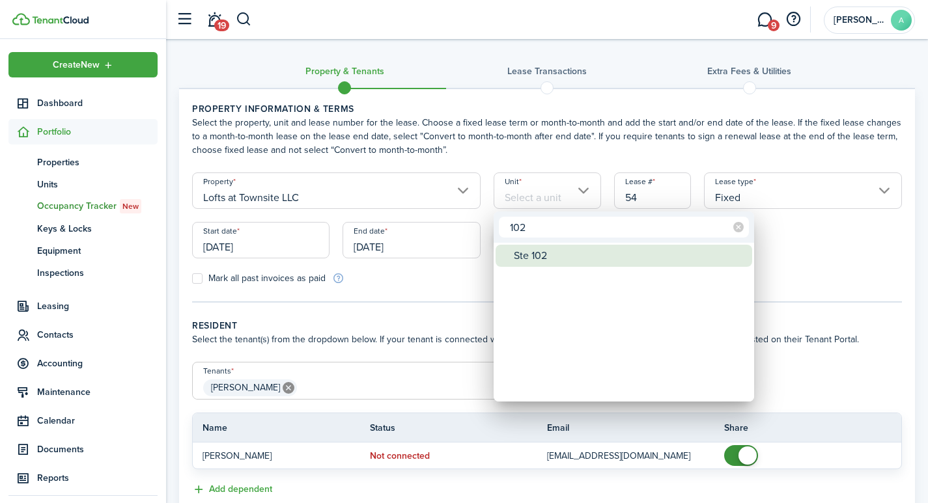
type input "102"
click at [540, 257] on div "Ste 102" at bounding box center [629, 256] width 231 height 22
type input "Ste 102"
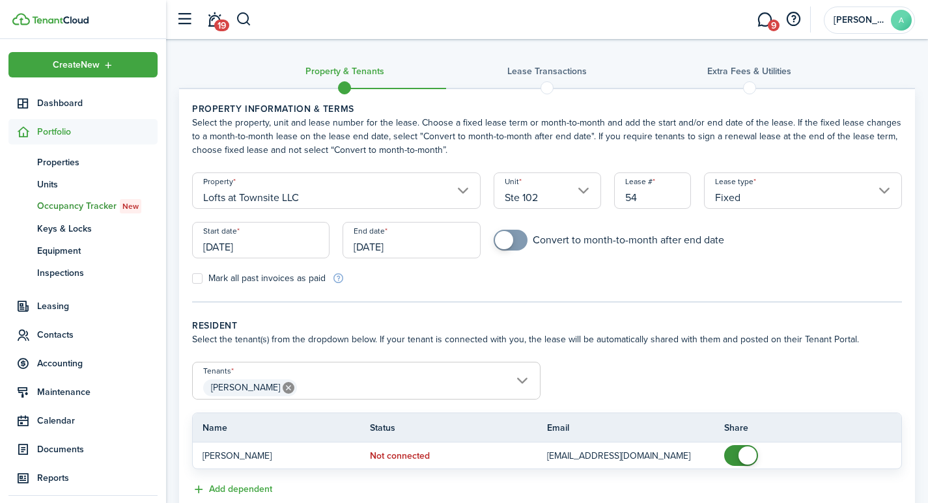
drag, startPoint x: 668, startPoint y: 197, endPoint x: 589, endPoint y: 193, distance: 78.9
click at [590, 195] on form "Property Lofts at Townsite LLC Unit Ste 102 Lease # 54 Lease type Fixed Start d…" at bounding box center [547, 229] width 723 height 113
click at [890, 190] on input "Fixed" at bounding box center [803, 191] width 198 height 36
type input "1021"
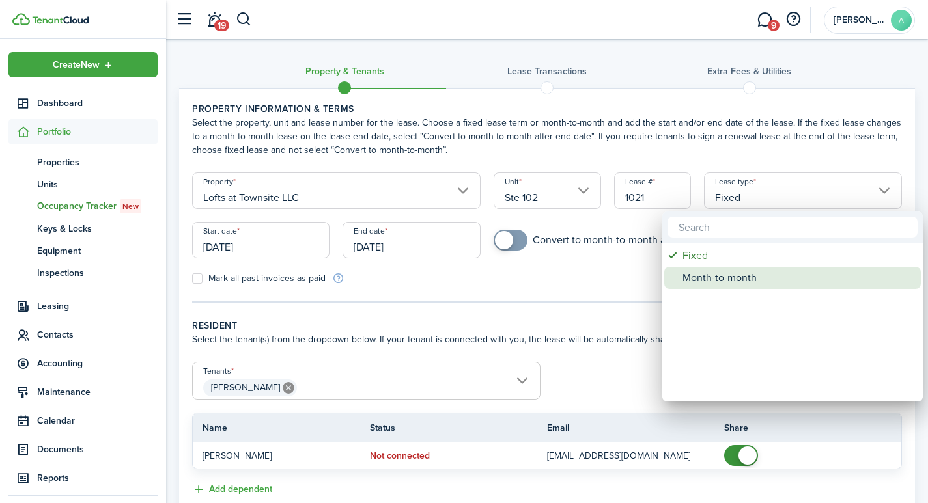
click at [698, 279] on div "Month-to-month" at bounding box center [798, 278] width 231 height 22
type input "Month-to-month"
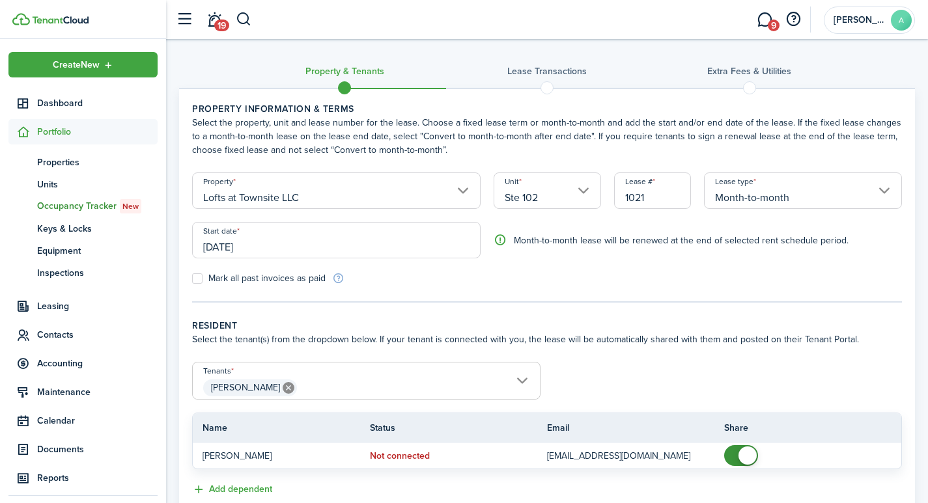
click at [257, 243] on input "[DATE]" at bounding box center [336, 240] width 289 height 36
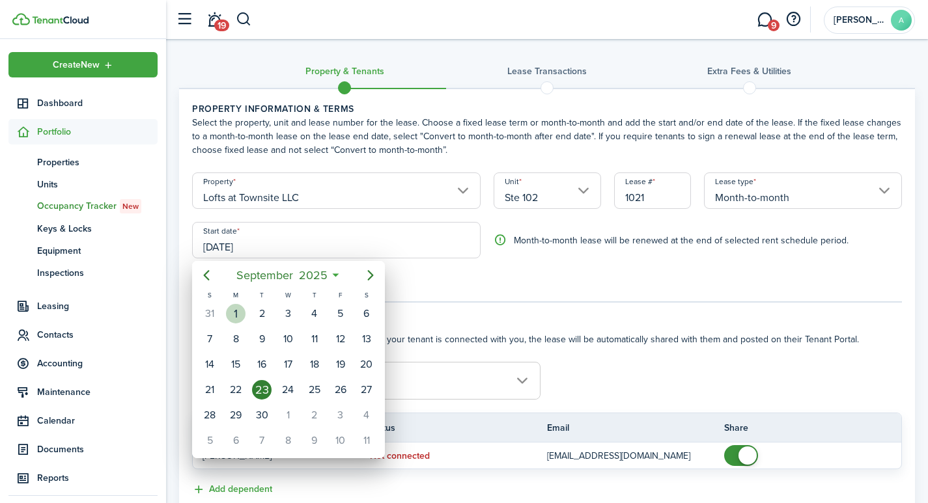
click at [232, 314] on div "1" at bounding box center [236, 314] width 20 height 20
type input "[DATE]"
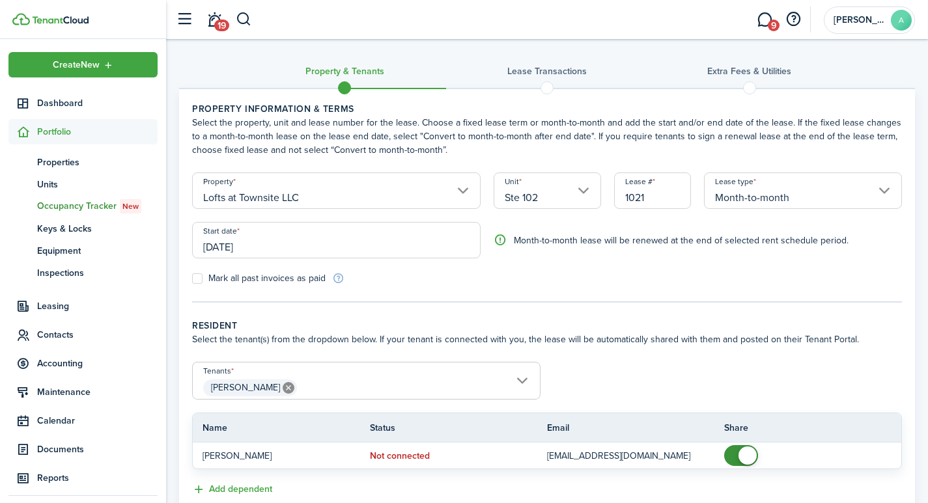
scroll to position [92, 0]
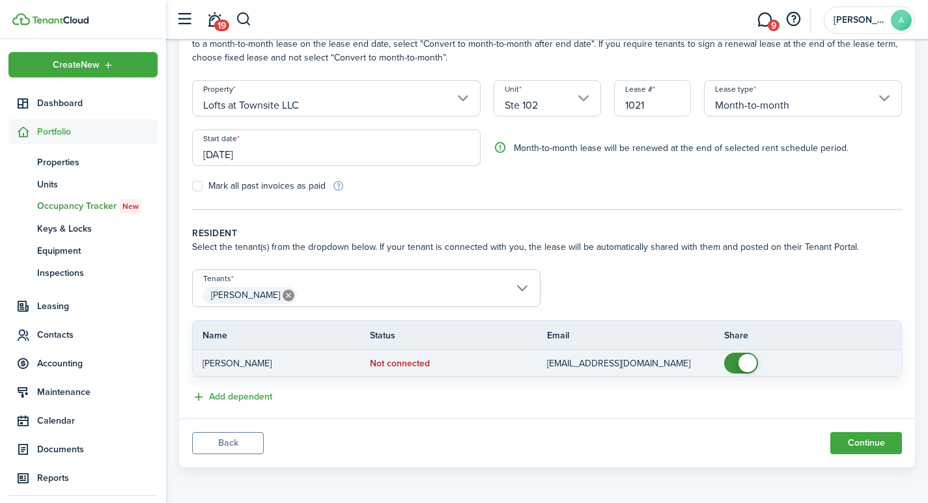
checkbox input "false"
click at [746, 361] on span at bounding box center [748, 363] width 18 height 18
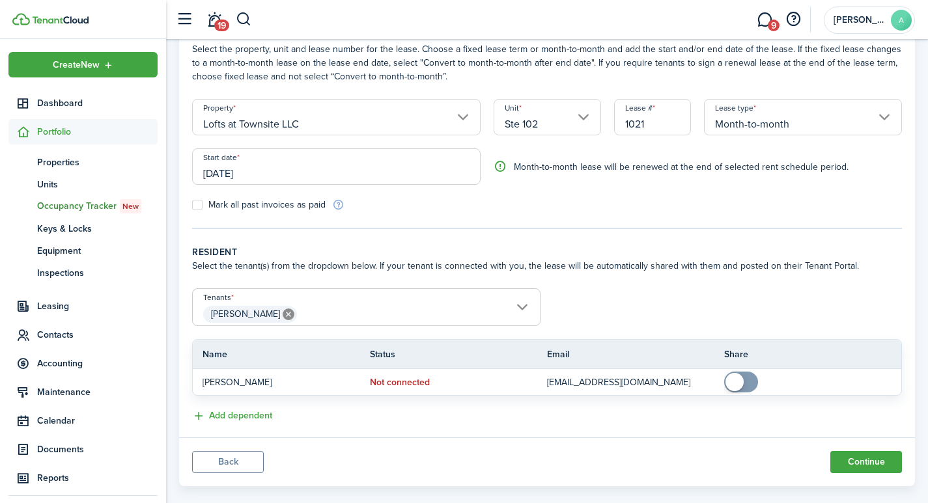
scroll to position [81, 0]
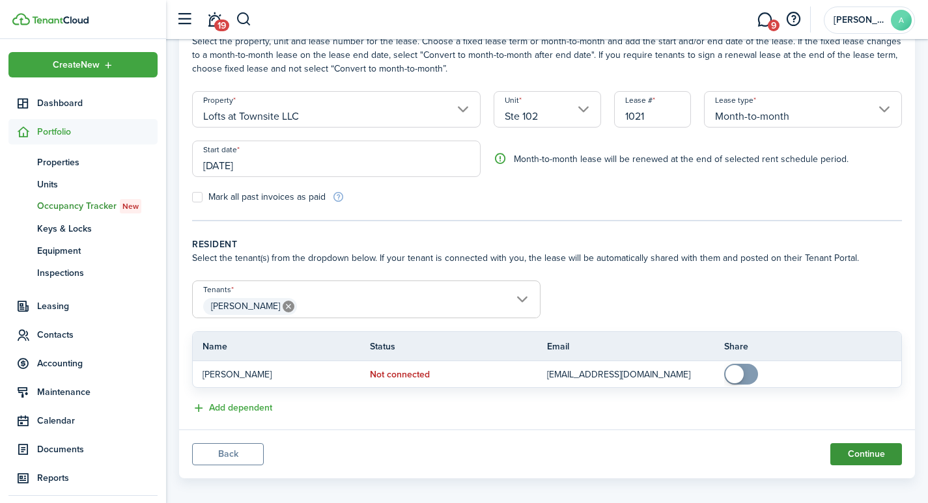
click at [862, 460] on button "Continue" at bounding box center [866, 455] width 72 height 22
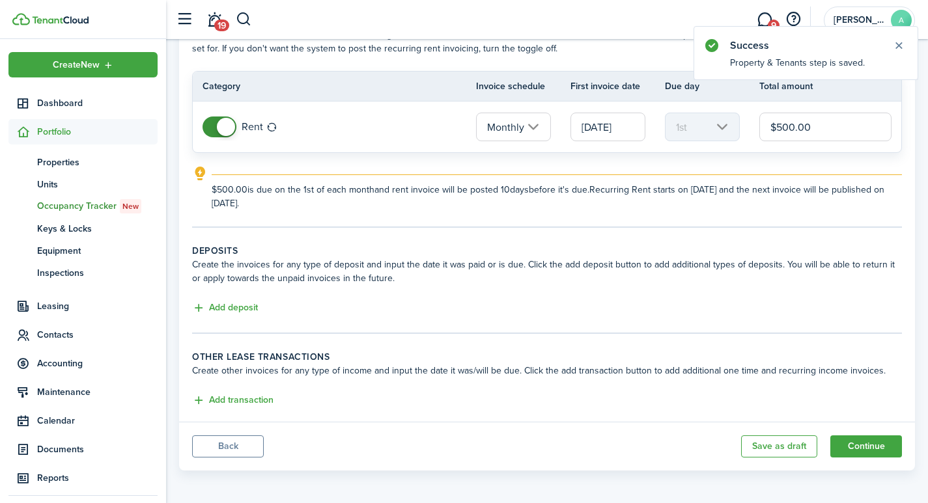
scroll to position [91, 0]
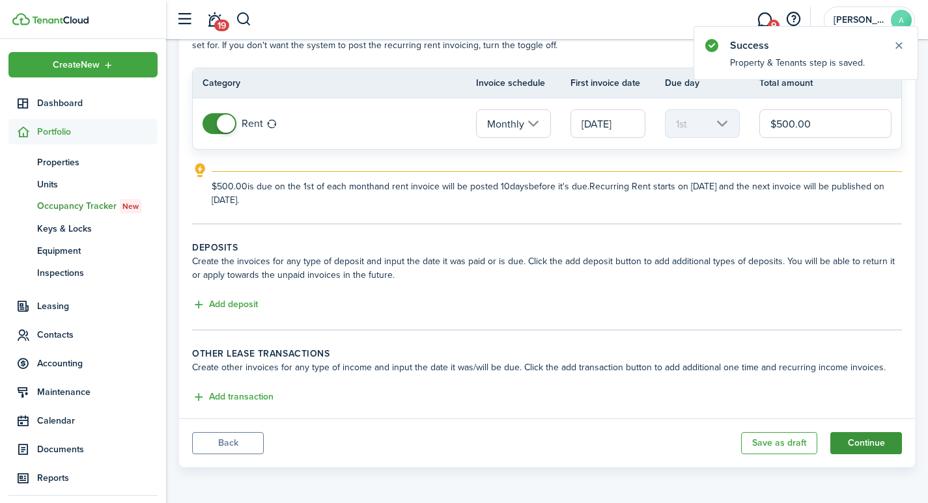
click at [871, 442] on button "Continue" at bounding box center [866, 443] width 72 height 22
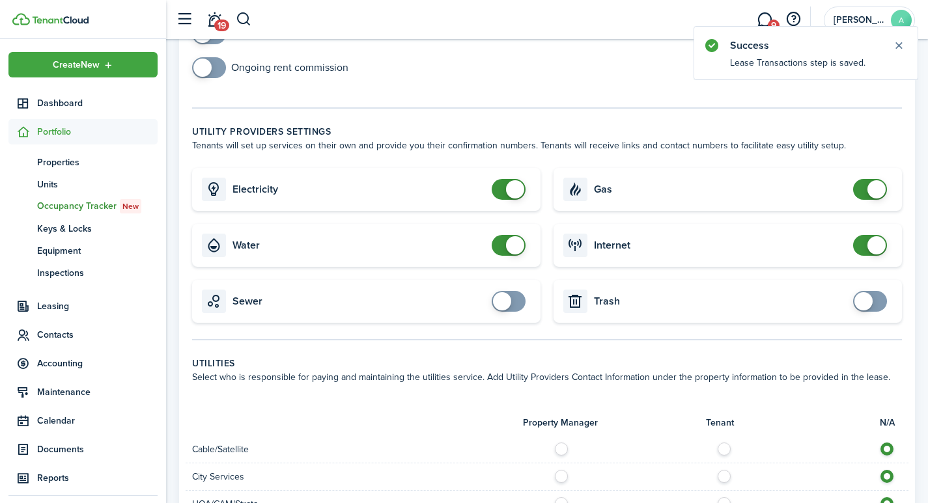
scroll to position [291, 0]
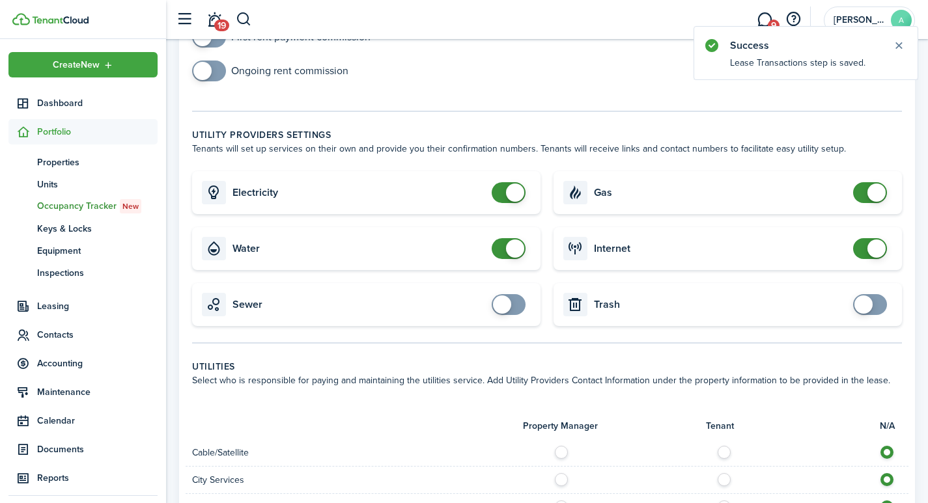
checkbox input "false"
click at [874, 191] on span at bounding box center [877, 193] width 18 height 18
checkbox input "false"
click at [874, 253] on span at bounding box center [877, 249] width 18 height 18
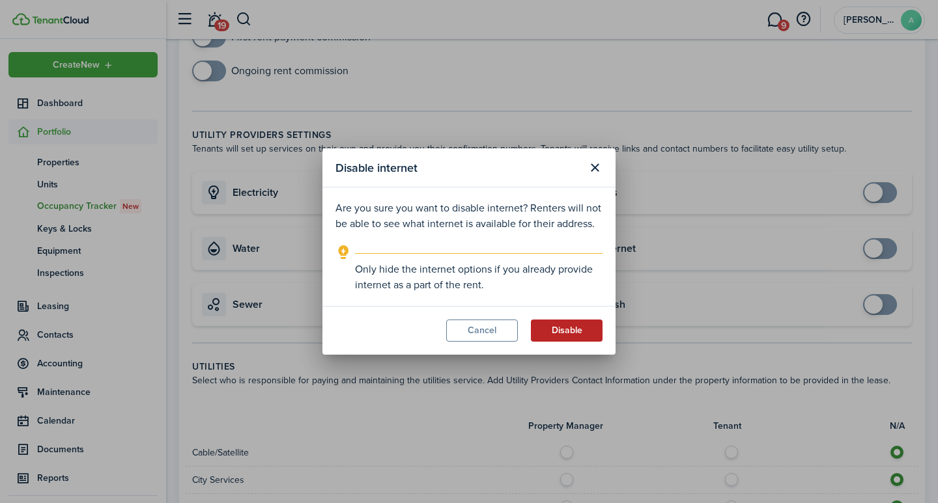
drag, startPoint x: 563, startPoint y: 329, endPoint x: 558, endPoint y: 322, distance: 8.5
click at [563, 328] on button "Disable" at bounding box center [567, 331] width 72 height 22
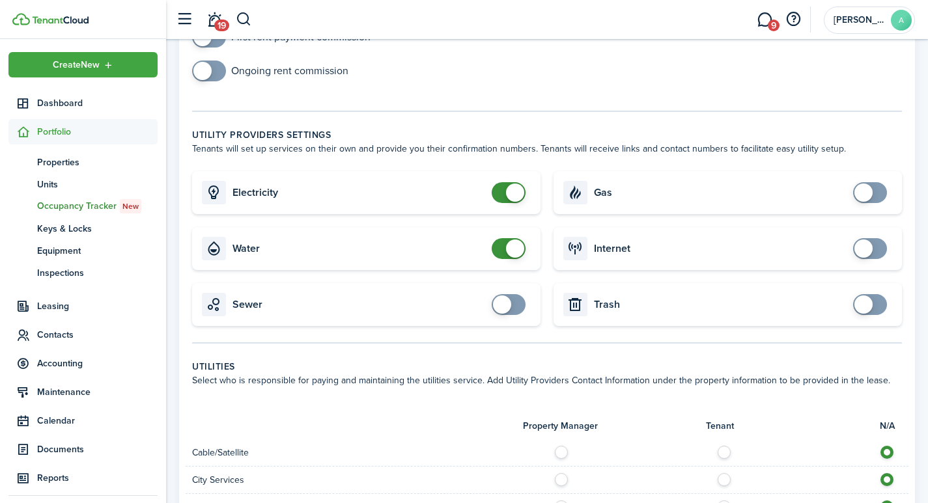
checkbox input "false"
click at [515, 194] on span at bounding box center [515, 193] width 18 height 18
checkbox input "false"
click at [515, 249] on span at bounding box center [515, 249] width 18 height 18
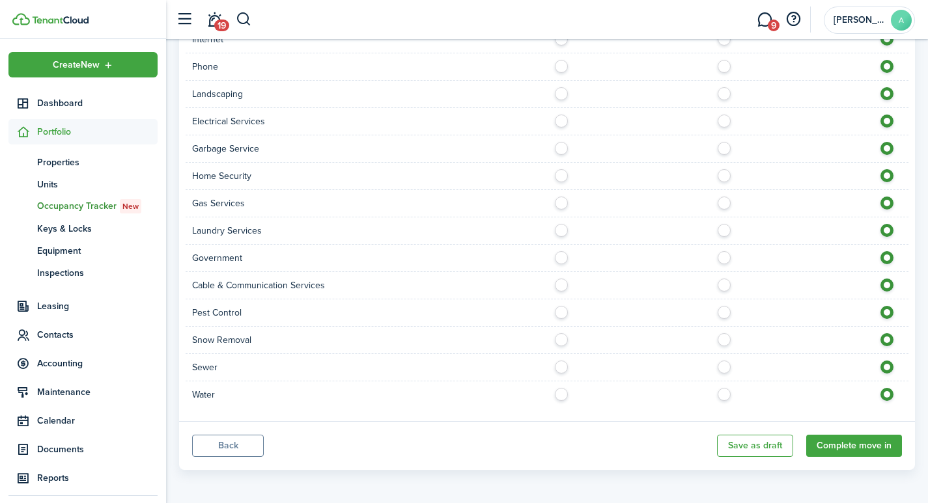
scroll to position [789, 0]
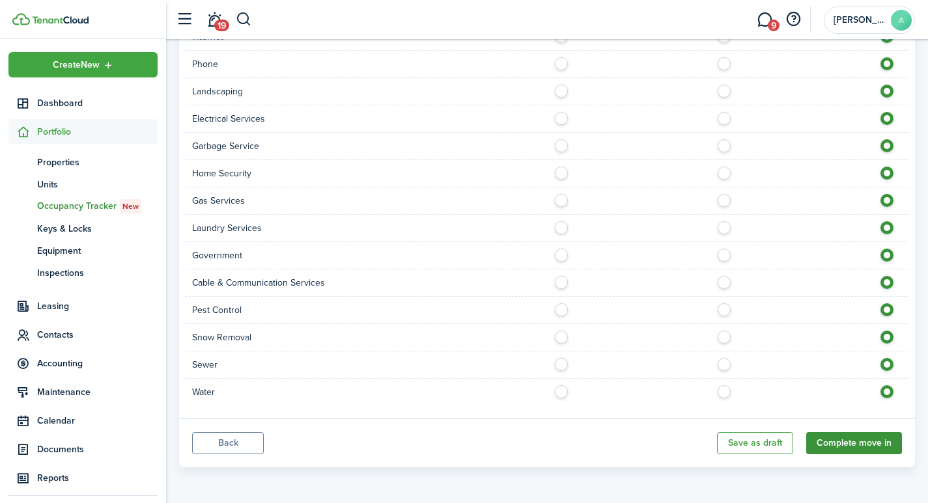
click at [862, 434] on button "Complete move in" at bounding box center [854, 443] width 96 height 22
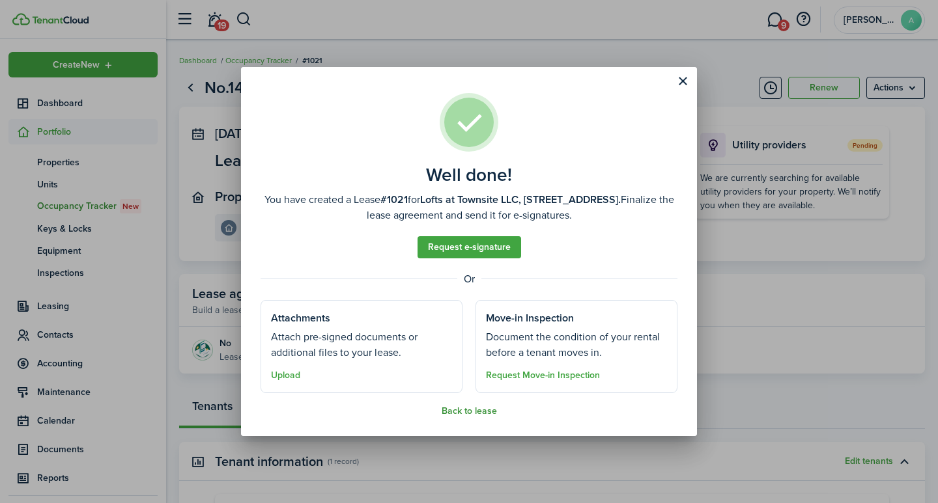
click at [458, 411] on button "Back to lease" at bounding box center [469, 411] width 55 height 10
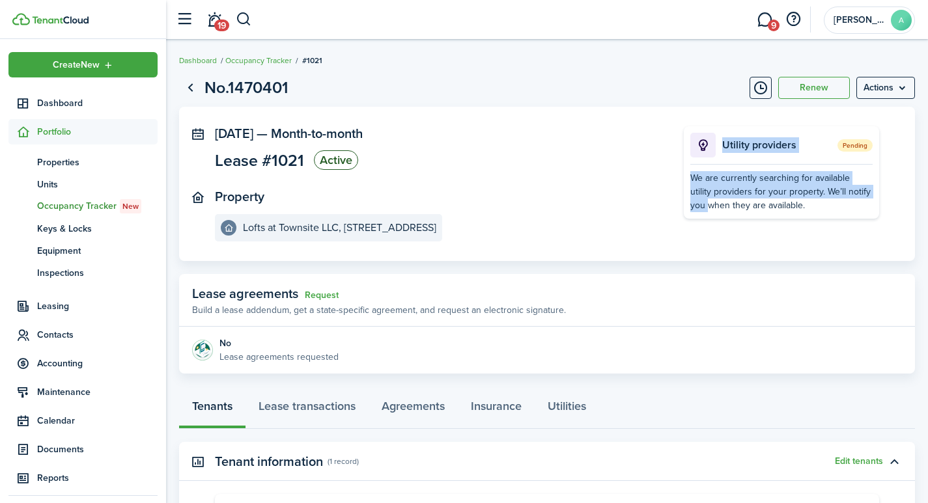
drag, startPoint x: 925, startPoint y: 108, endPoint x: 929, endPoint y: 151, distance: 43.2
click at [915, 186] on page-view-layout "No.1470401 Renew Actions Sep 01, 2025 — Month-to-month Lease #1021 Active Prope…" at bounding box center [547, 371] width 762 height 605
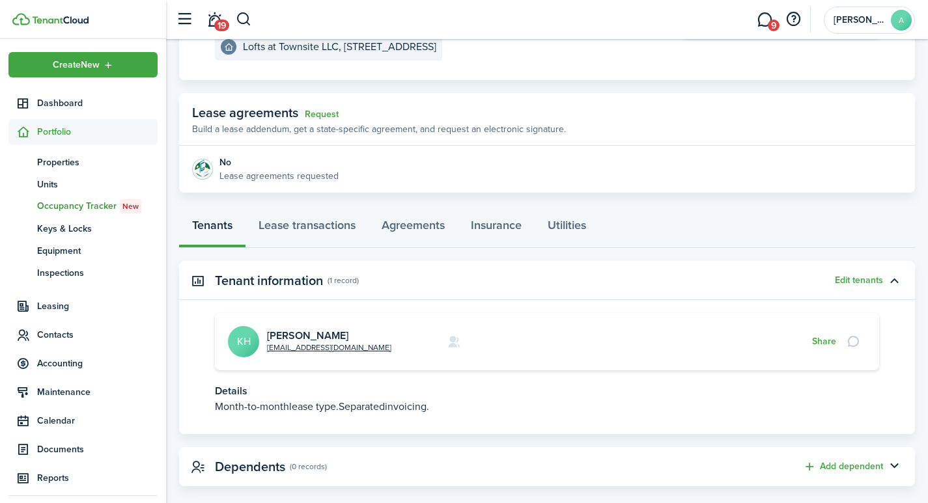
scroll to position [198, 0]
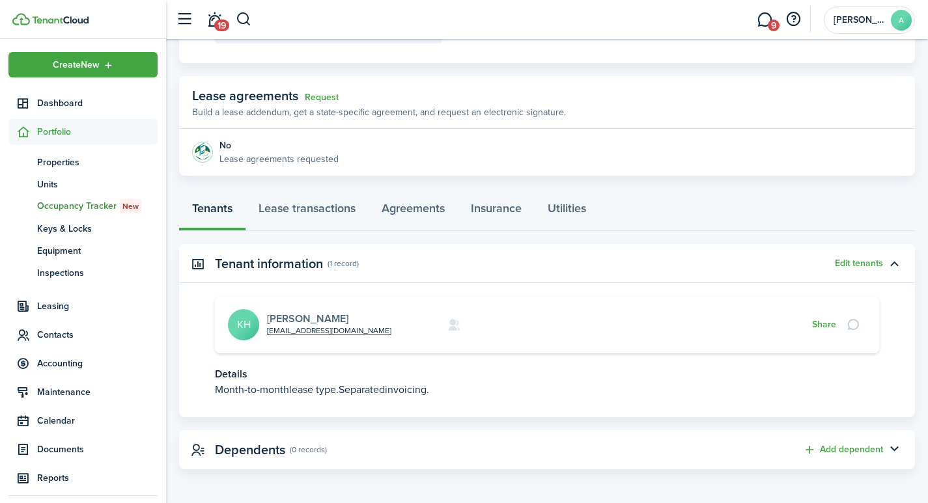
click at [292, 314] on link "Kelly Harris" at bounding box center [307, 318] width 81 height 15
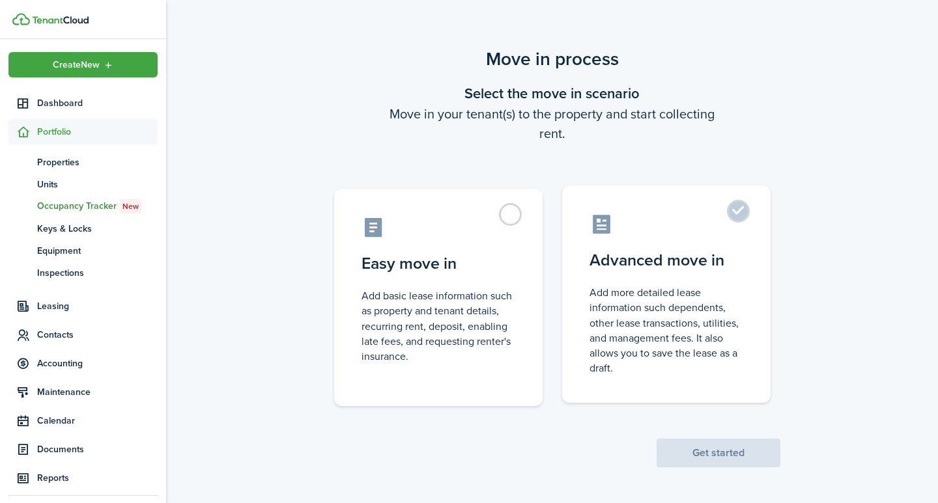
click at [737, 208] on label "Advanced move in Add more detailed lease information such dependents, other lea…" at bounding box center [666, 295] width 208 height 218
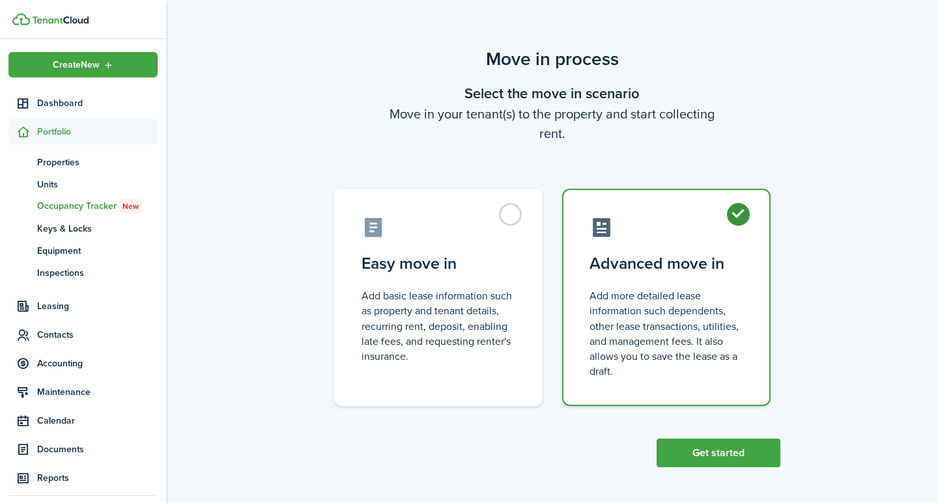
radio input "true"
click at [731, 454] on button "Get started" at bounding box center [718, 453] width 124 height 29
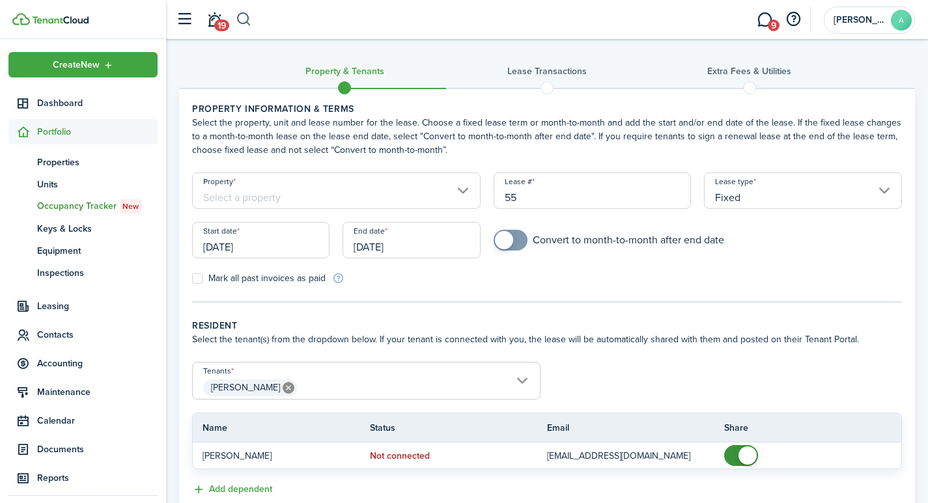
click at [243, 17] on button "button" at bounding box center [244, 19] width 16 height 22
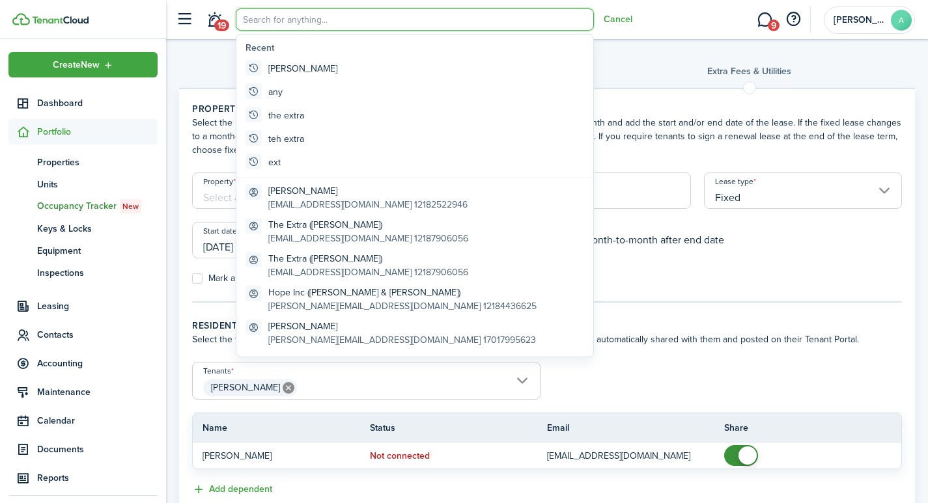
click at [303, 18] on input "search" at bounding box center [415, 19] width 358 height 22
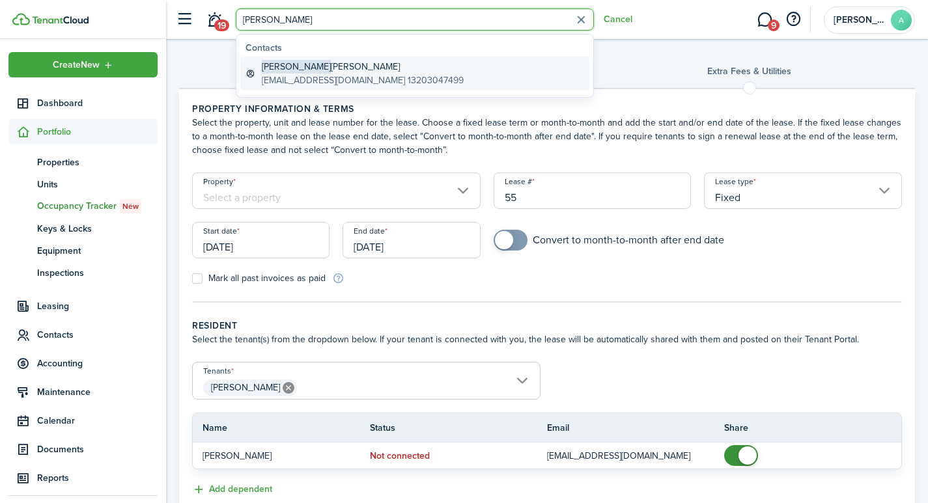
type input "[PERSON_NAME]"
click at [304, 63] on global-search-item-title "Glenn Olson W" at bounding box center [363, 67] width 202 height 14
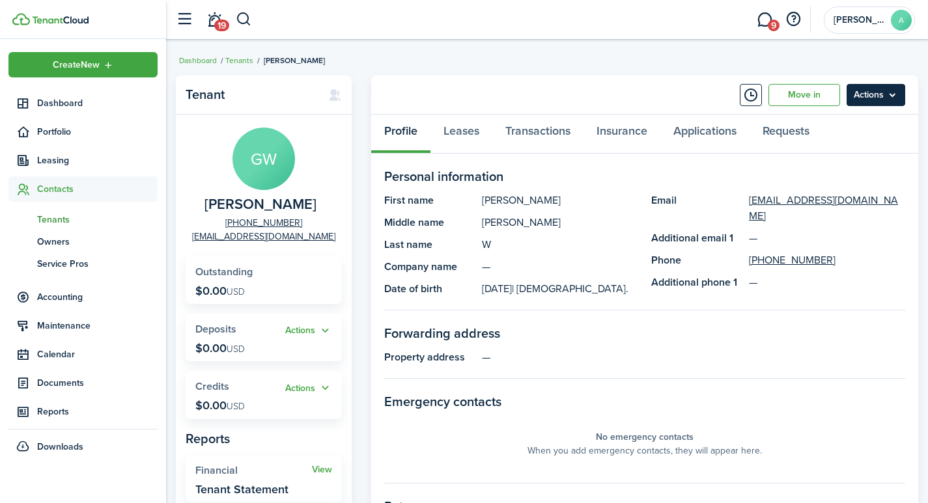
click at [896, 97] on menu-btn "Actions" at bounding box center [876, 95] width 59 height 22
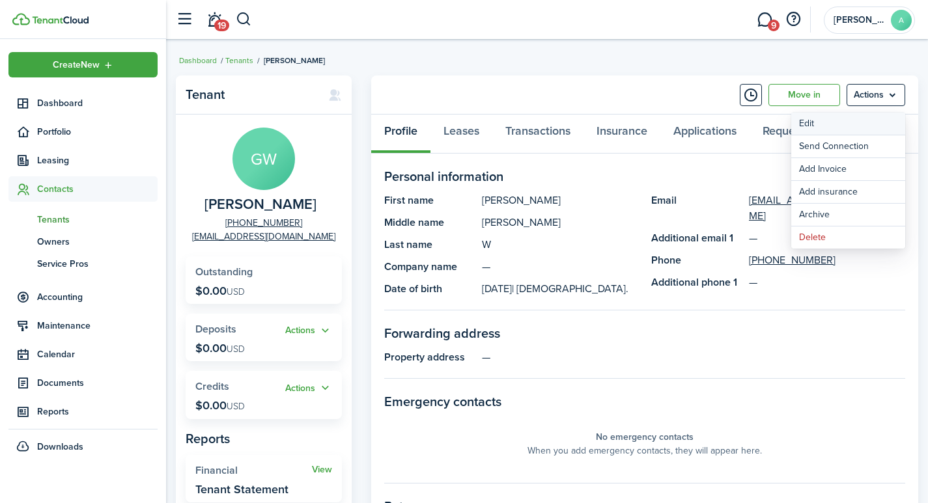
click at [817, 127] on link "Edit" at bounding box center [848, 124] width 114 height 22
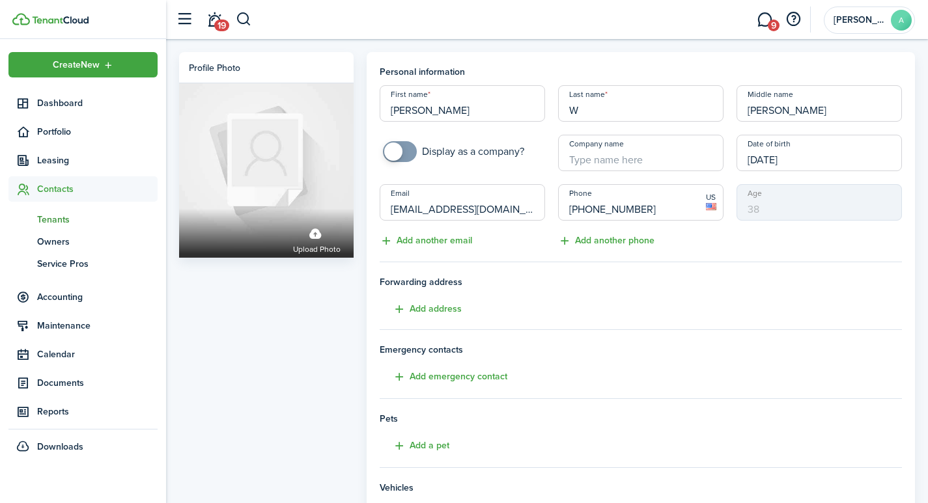
drag, startPoint x: 793, startPoint y: 109, endPoint x: 726, endPoint y: 104, distance: 66.6
click at [727, 104] on div "First name Glenn Last name W Middle name Olson Display as a company? Company na…" at bounding box center [641, 166] width 536 height 163
type input "W"
drag, startPoint x: 626, startPoint y: 110, endPoint x: 544, endPoint y: 96, distance: 83.3
click at [544, 96] on div "First name Glenn Last name W Middle name W Display as a company? Company name D…" at bounding box center [641, 166] width 536 height 163
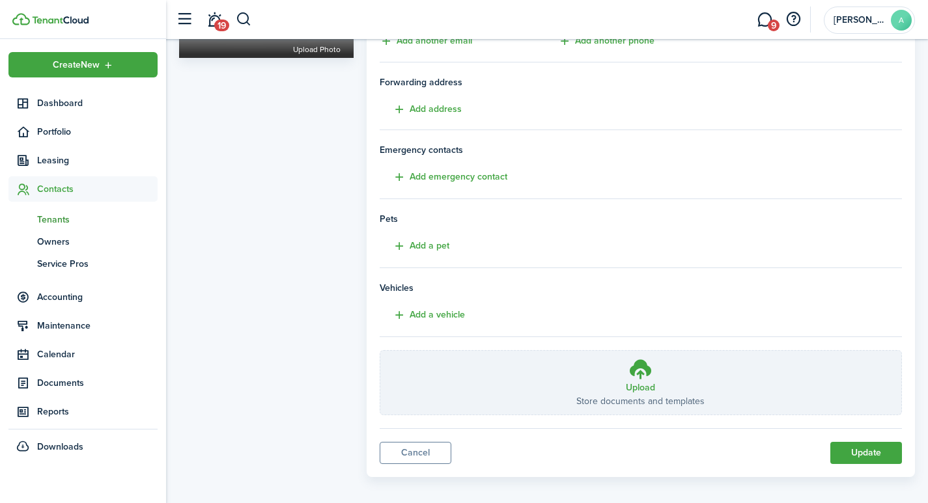
scroll to position [210, 0]
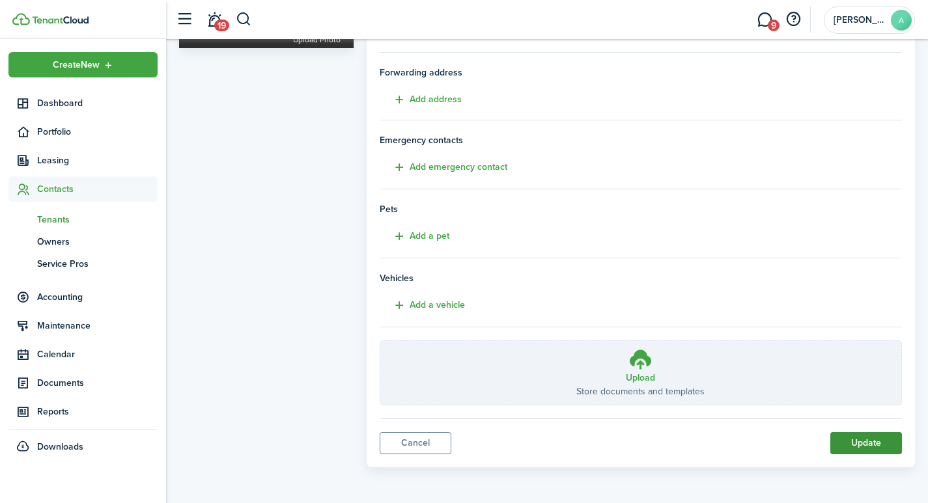
type input "Olson"
click at [868, 444] on button "Update" at bounding box center [866, 443] width 72 height 22
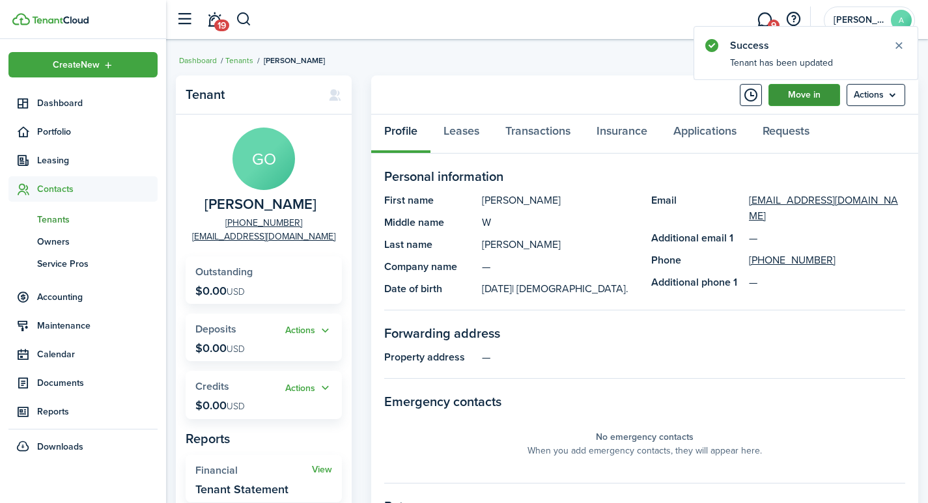
click at [808, 100] on link "Move in" at bounding box center [805, 95] width 72 height 22
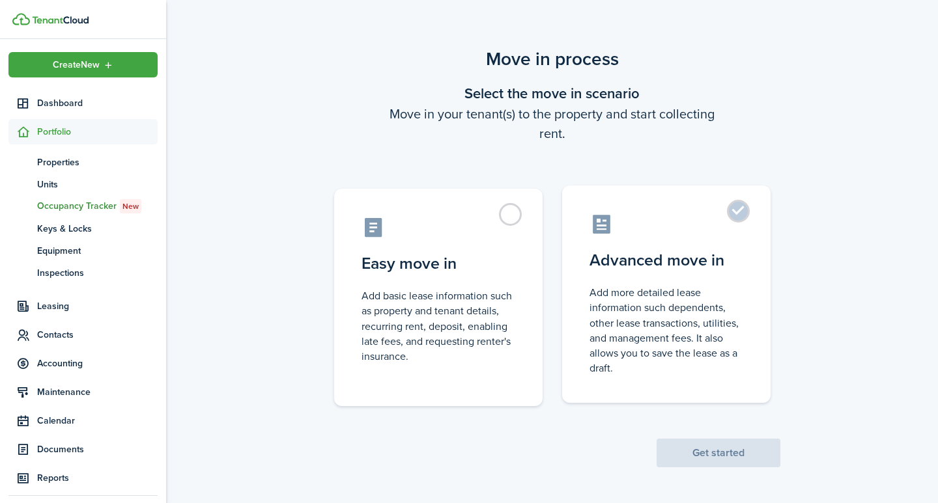
click at [740, 218] on label "Advanced move in Add more detailed lease information such dependents, other lea…" at bounding box center [666, 295] width 208 height 218
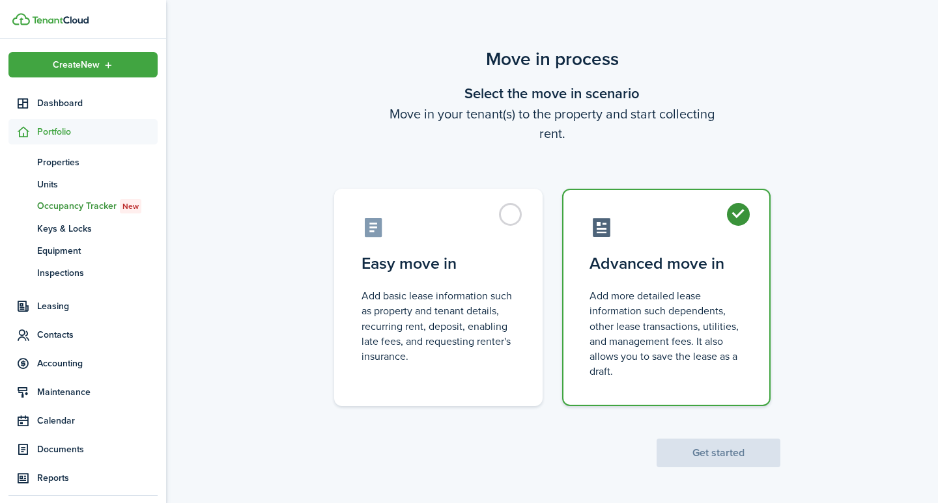
radio input "true"
click at [718, 458] on button "Get started" at bounding box center [718, 453] width 124 height 29
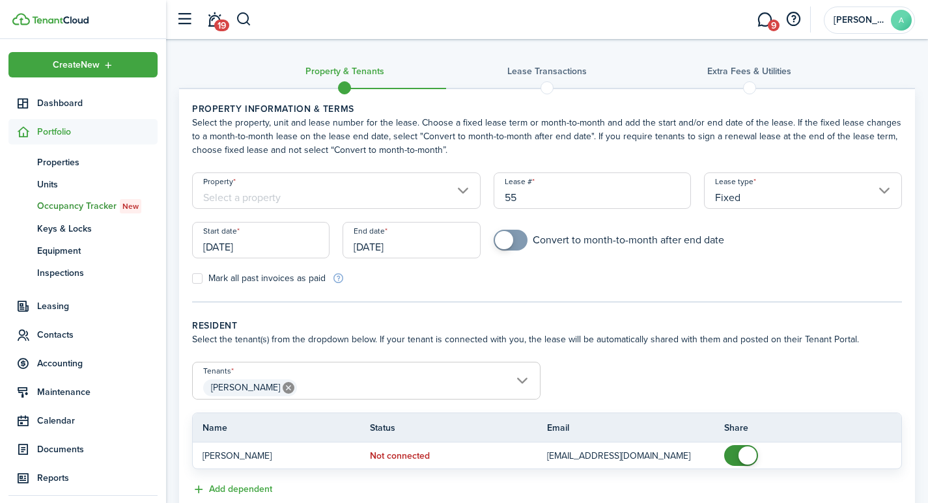
click at [325, 195] on input "Property" at bounding box center [336, 191] width 289 height 36
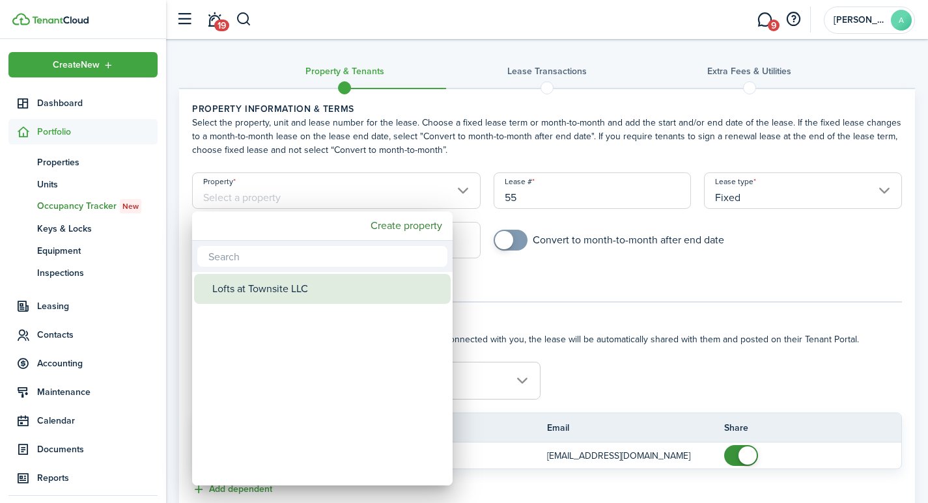
click at [303, 290] on div "Lofts at Townsite LLC" at bounding box center [327, 289] width 231 height 30
type input "Lofts at Townsite LLC"
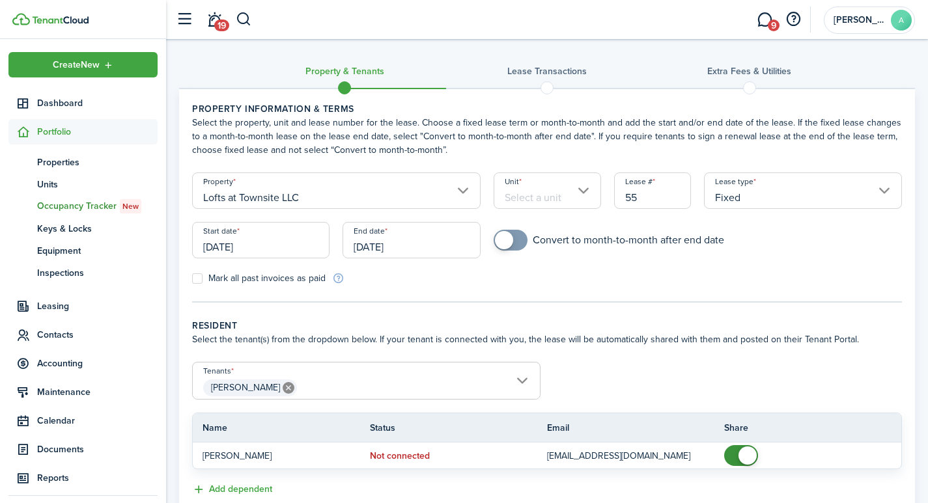
click at [572, 186] on input "Unit" at bounding box center [547, 191] width 107 height 36
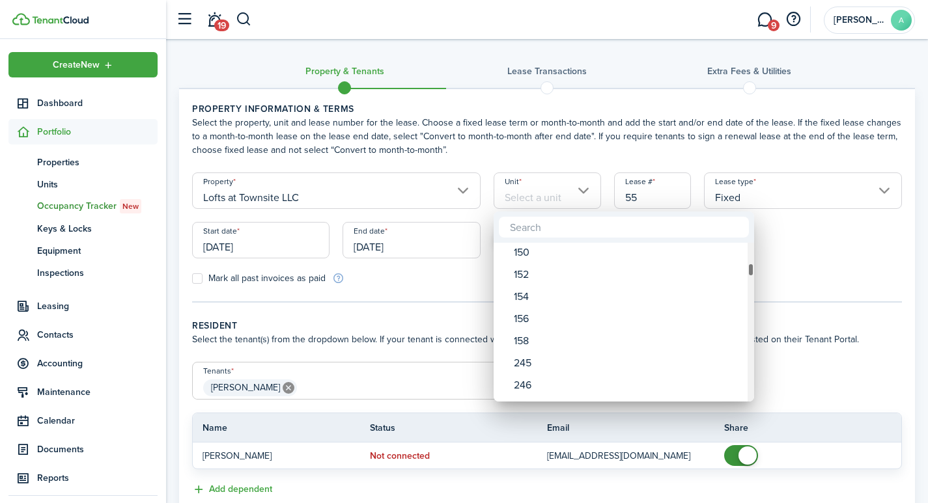
drag, startPoint x: 750, startPoint y: 252, endPoint x: 750, endPoint y: 272, distance: 20.2
click at [750, 272] on div "Unit" at bounding box center [751, 270] width 7 height 14
drag, startPoint x: 750, startPoint y: 270, endPoint x: 750, endPoint y: 260, distance: 9.8
click at [750, 260] on div "Unit" at bounding box center [751, 260] width 7 height 14
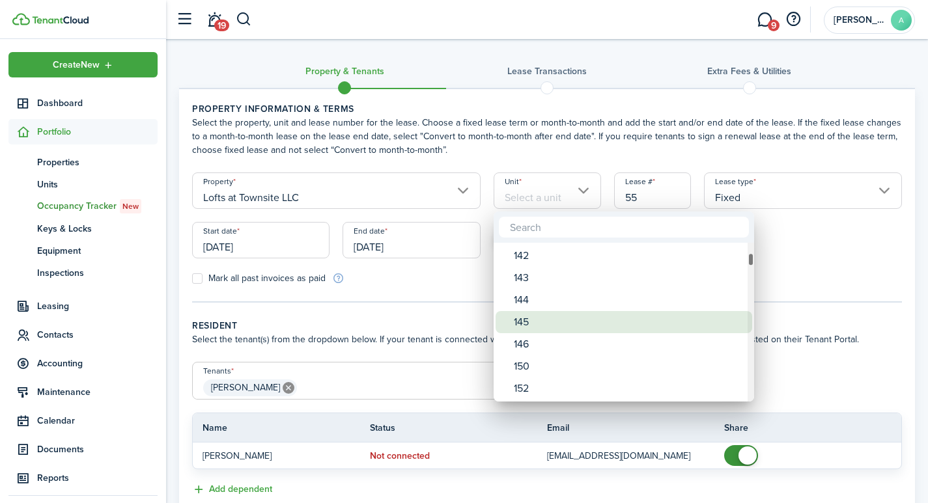
click at [529, 320] on div "145" at bounding box center [629, 322] width 231 height 22
type input "145"
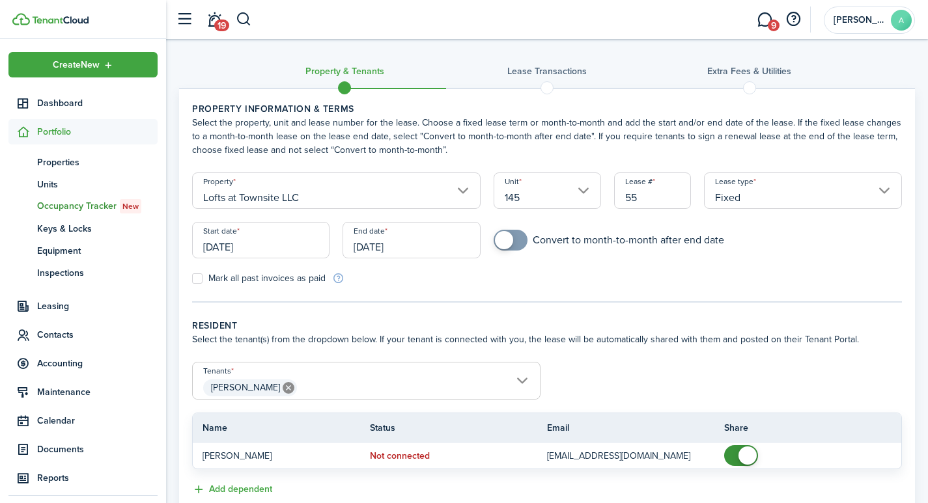
drag, startPoint x: 672, startPoint y: 199, endPoint x: 599, endPoint y: 182, distance: 75.5
click at [600, 186] on form "Property Lofts at Townsite LLC Unit 145 Lease # 55 Lease type Fixed Start date …" at bounding box center [547, 229] width 723 height 113
click at [268, 248] on input "[DATE]" at bounding box center [260, 240] width 137 height 36
type input "1451"
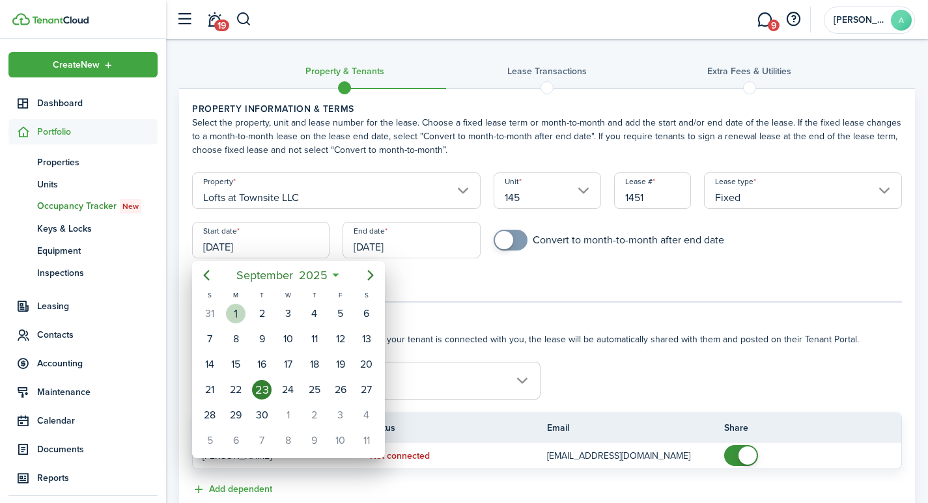
click at [240, 311] on div "1" at bounding box center [236, 314] width 20 height 20
type input "[DATE]"
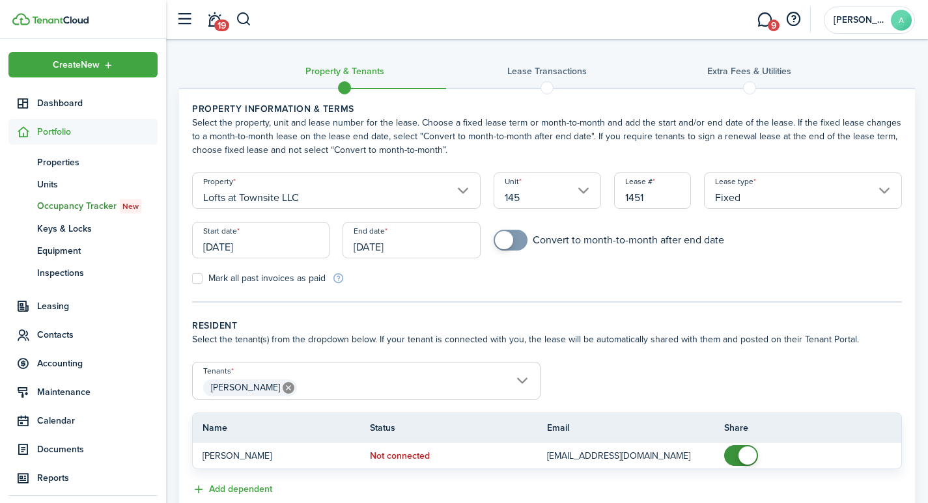
drag, startPoint x: 431, startPoint y: 248, endPoint x: 317, endPoint y: 232, distance: 115.8
click at [317, 233] on div "Start date 09/01/2025 End date 09/23/2026" at bounding box center [337, 246] width 302 height 49
click at [430, 246] on input "[DATE]" at bounding box center [411, 240] width 137 height 36
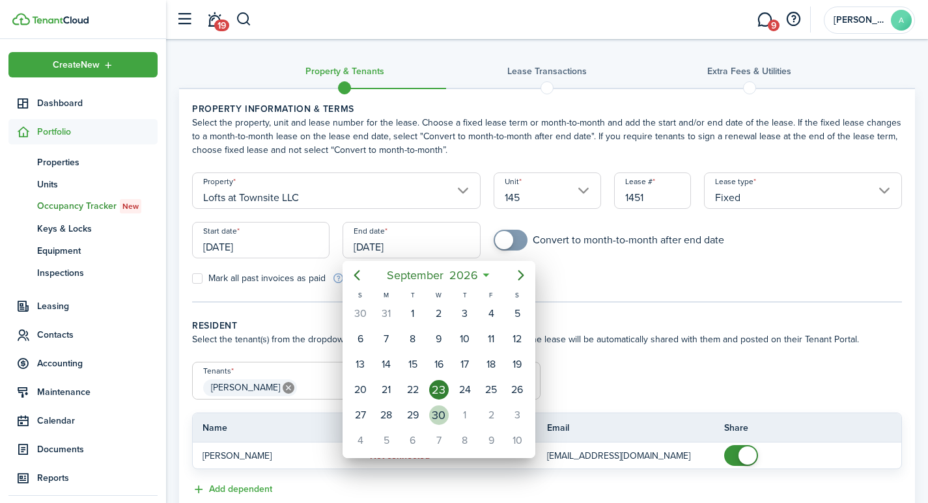
click at [445, 416] on div "30" at bounding box center [439, 416] width 20 height 20
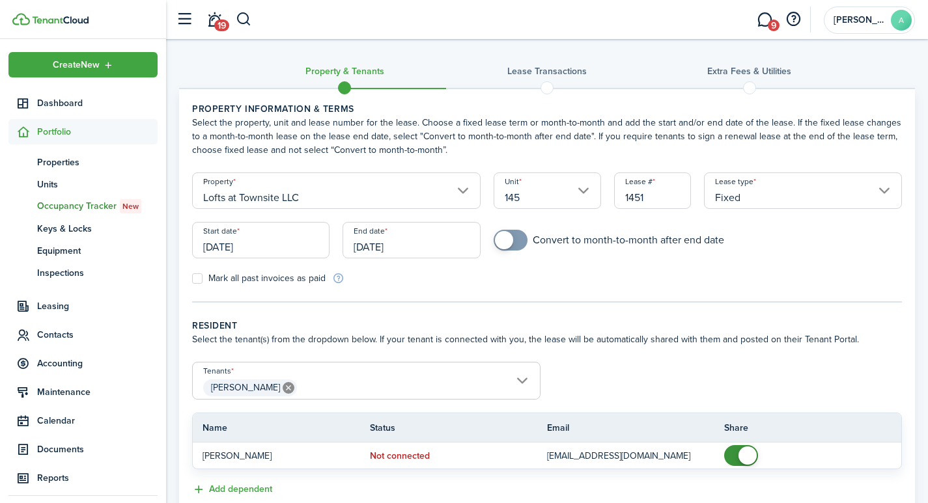
click at [884, 193] on input "Fixed" at bounding box center [803, 191] width 198 height 36
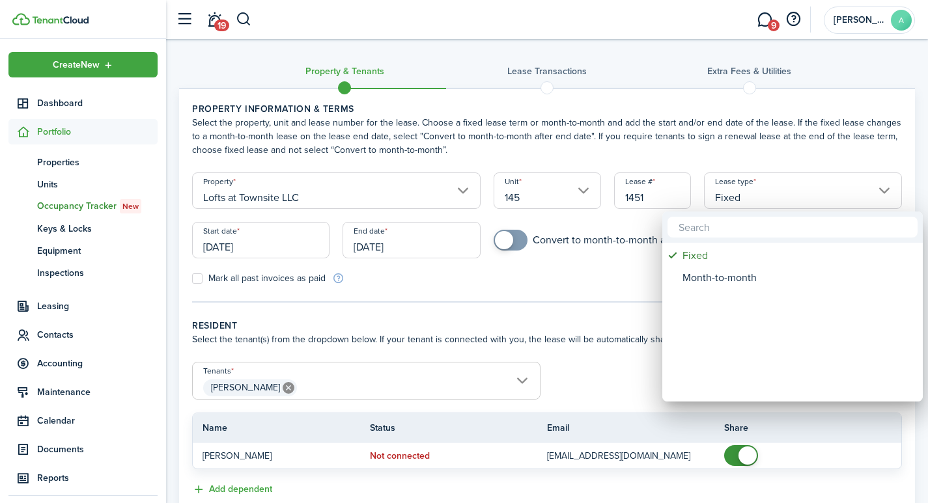
click at [563, 264] on div at bounding box center [464, 252] width 1136 height 712
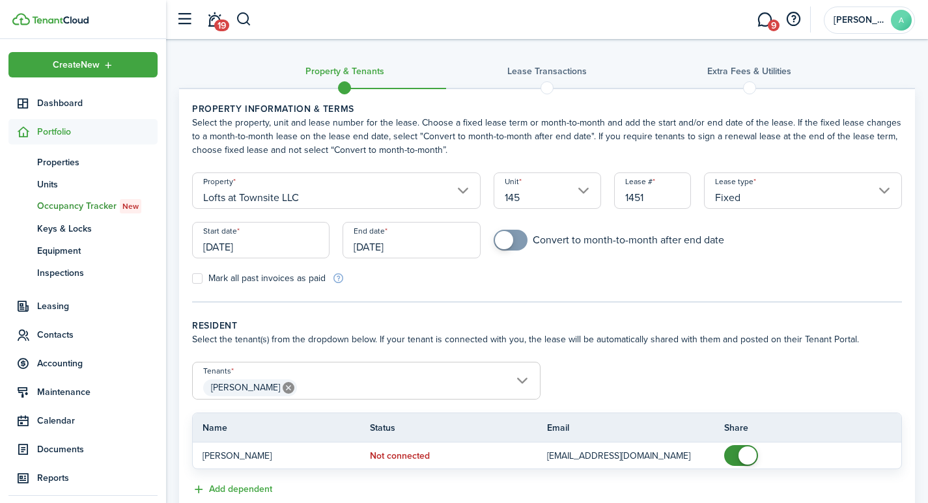
click at [455, 244] on input "09/30/2026" at bounding box center [411, 240] width 137 height 36
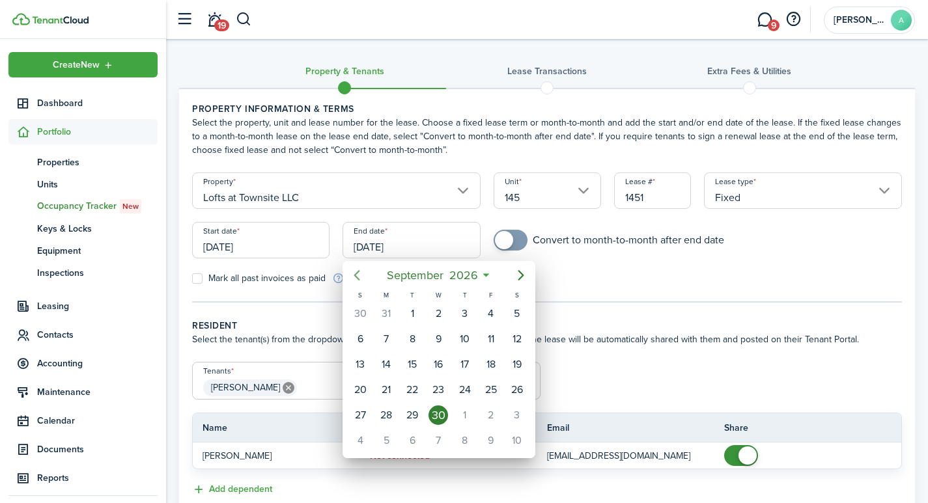
click at [352, 275] on icon "Previous page" at bounding box center [357, 276] width 16 height 16
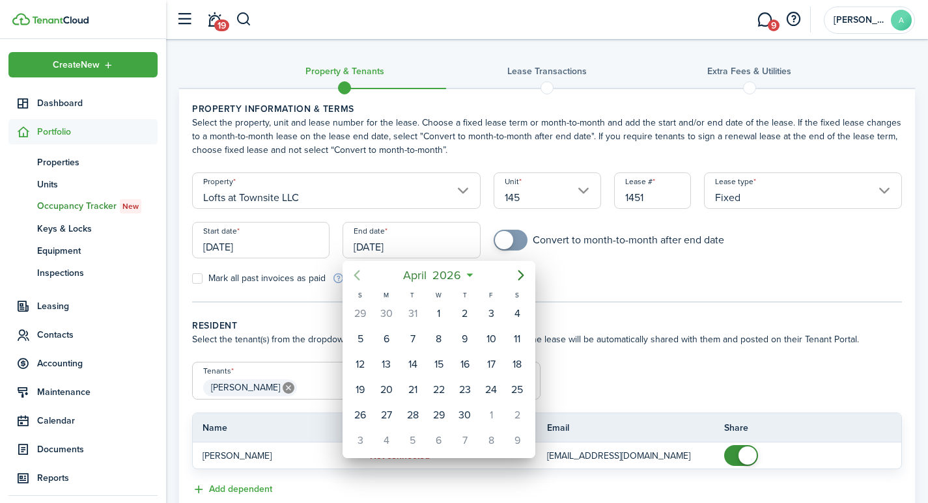
click at [352, 275] on icon "Previous page" at bounding box center [357, 276] width 16 height 16
click at [353, 275] on icon "Previous page" at bounding box center [357, 276] width 16 height 16
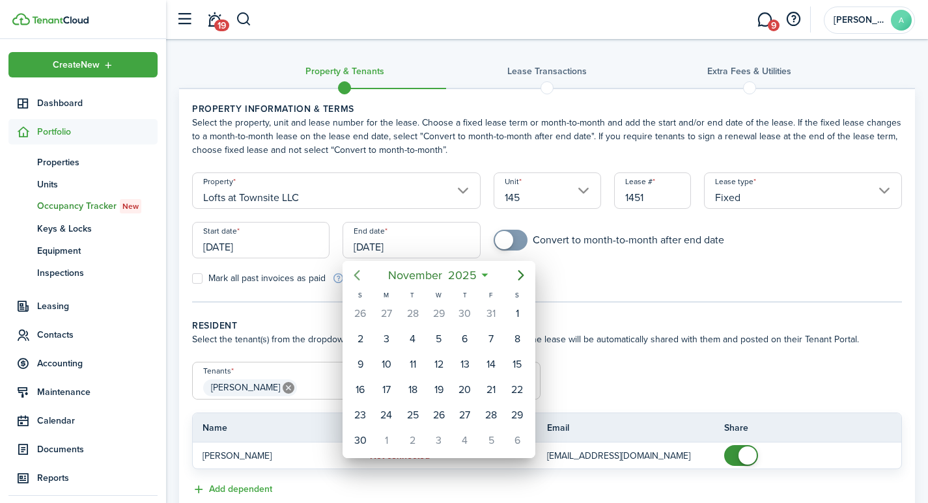
click at [353, 275] on icon "Previous page" at bounding box center [357, 276] width 16 height 16
click at [418, 410] on div "30" at bounding box center [413, 416] width 20 height 20
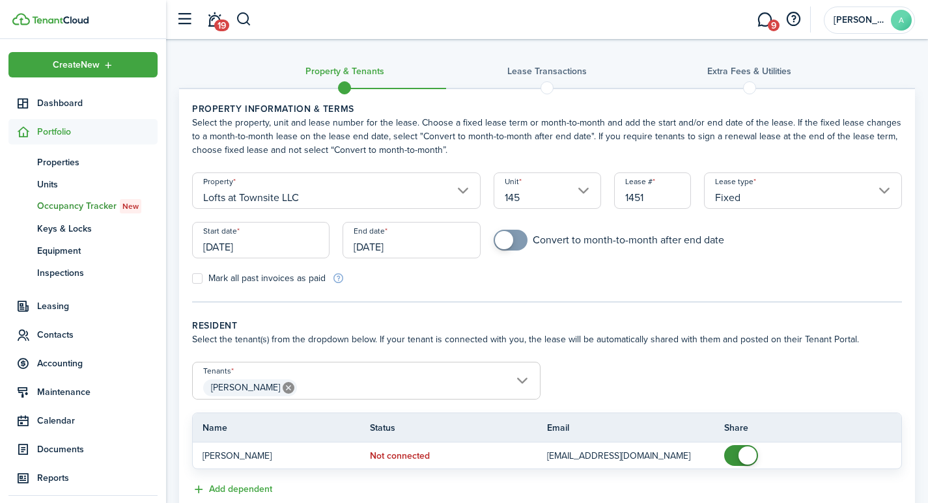
click at [426, 253] on input "09/30/2025" at bounding box center [411, 240] width 137 height 36
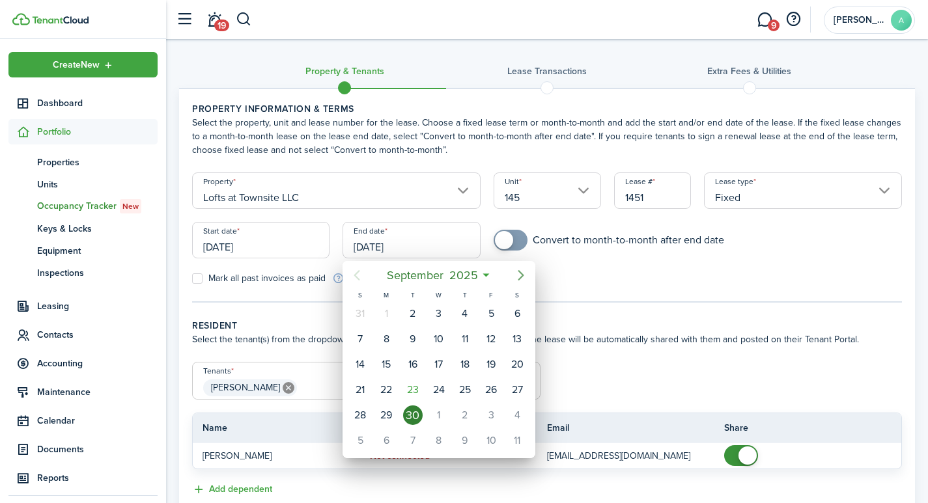
click at [522, 277] on icon "Next page" at bounding box center [521, 275] width 6 height 10
click at [521, 277] on icon "Next page" at bounding box center [521, 276] width 16 height 16
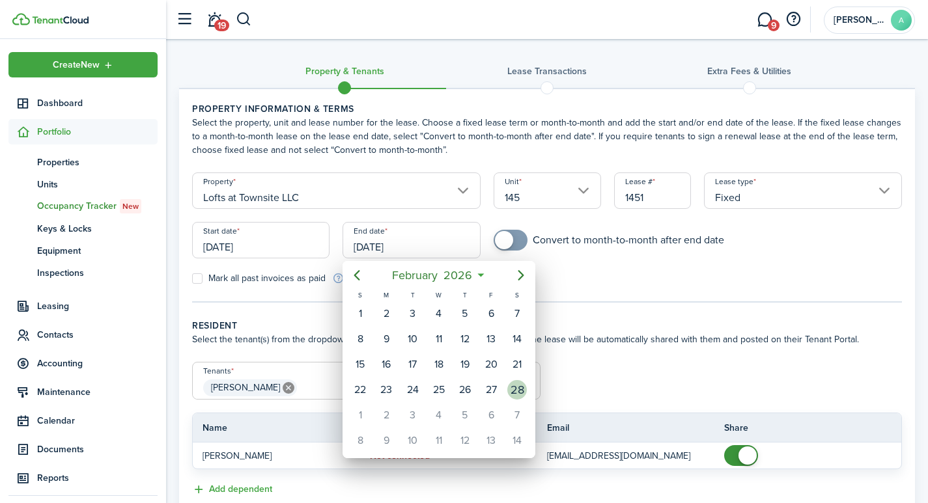
click at [522, 391] on div "28" at bounding box center [517, 390] width 20 height 20
type input "02/28/2026"
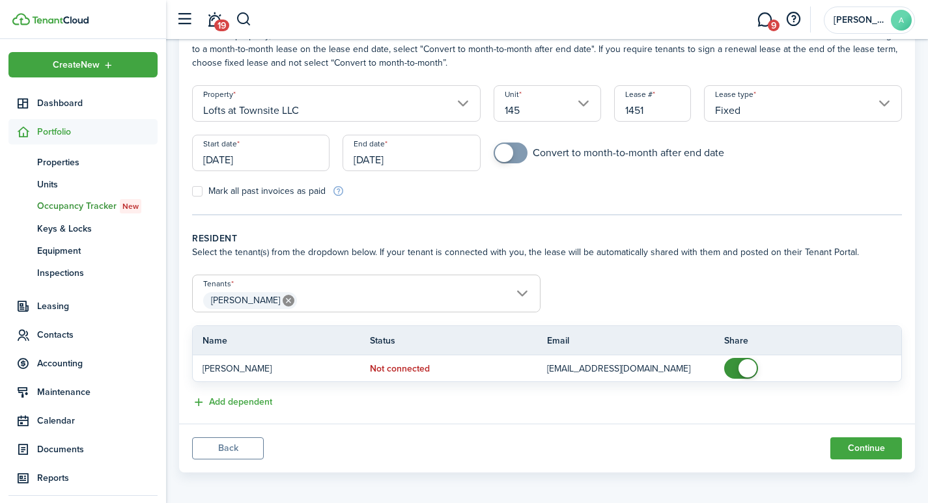
scroll to position [92, 0]
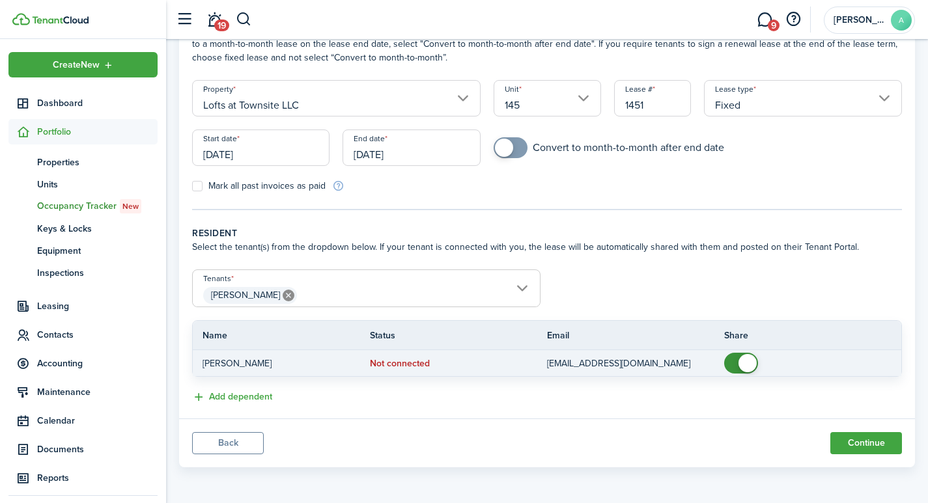
checkbox input "false"
click at [745, 362] on span at bounding box center [748, 363] width 18 height 18
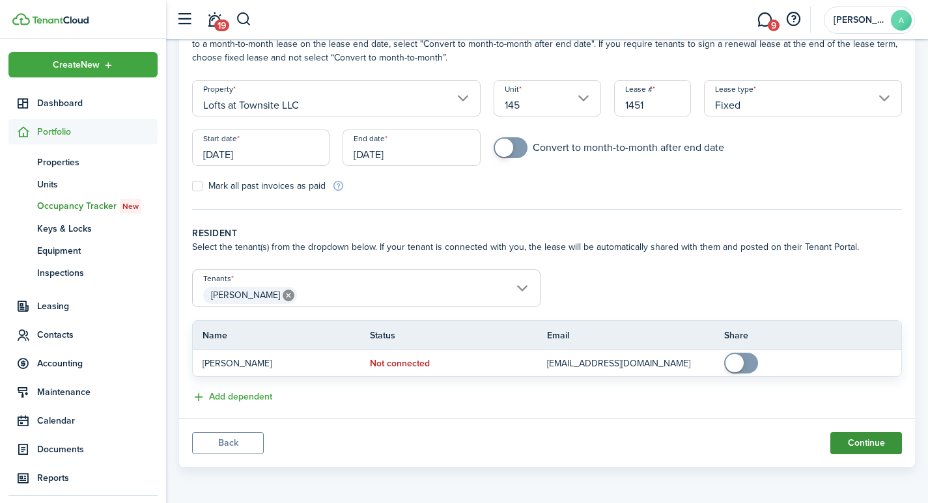
click at [868, 444] on button "Continue" at bounding box center [866, 443] width 72 height 22
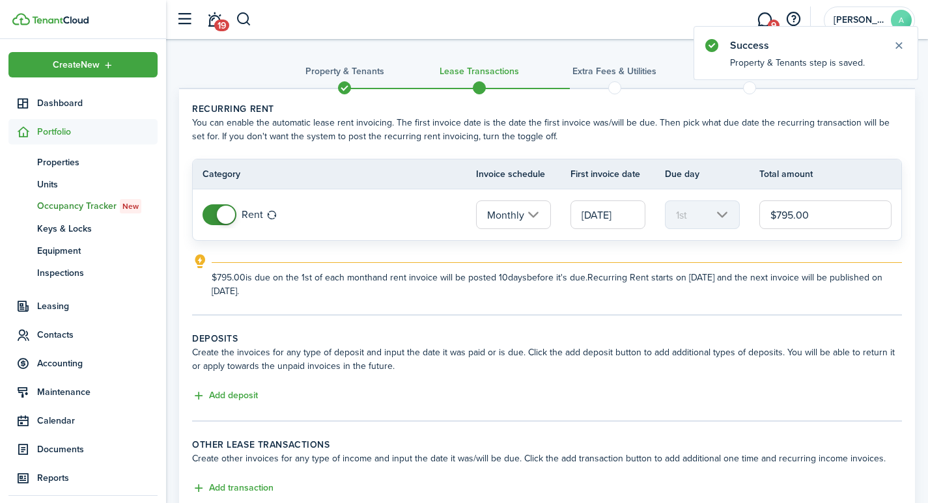
drag, startPoint x: 828, startPoint y: 214, endPoint x: 719, endPoint y: 188, distance: 112.5
click at [720, 188] on table "Category Invoice schedule First invoice date Due day Total amount Rent Monthly …" at bounding box center [547, 200] width 710 height 82
type input "$775.00"
click at [212, 394] on button "Add deposit" at bounding box center [225, 396] width 66 height 15
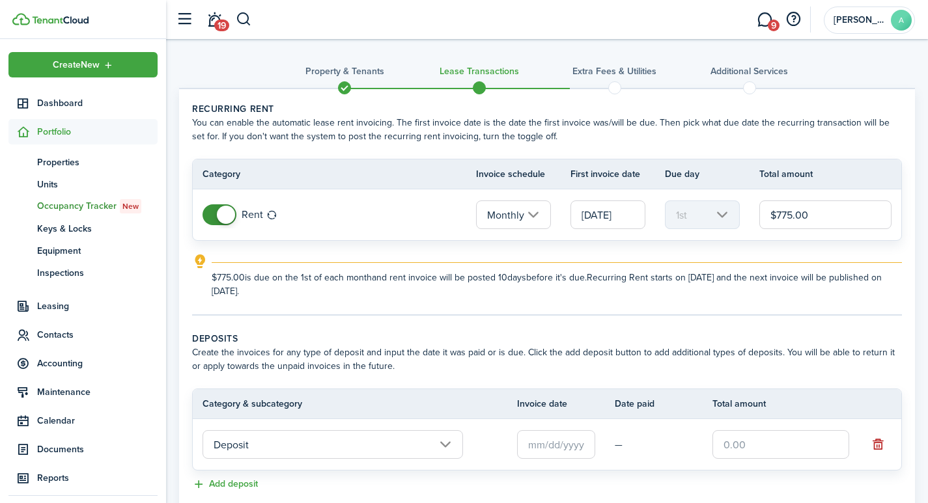
click at [756, 449] on input "text" at bounding box center [781, 444] width 137 height 29
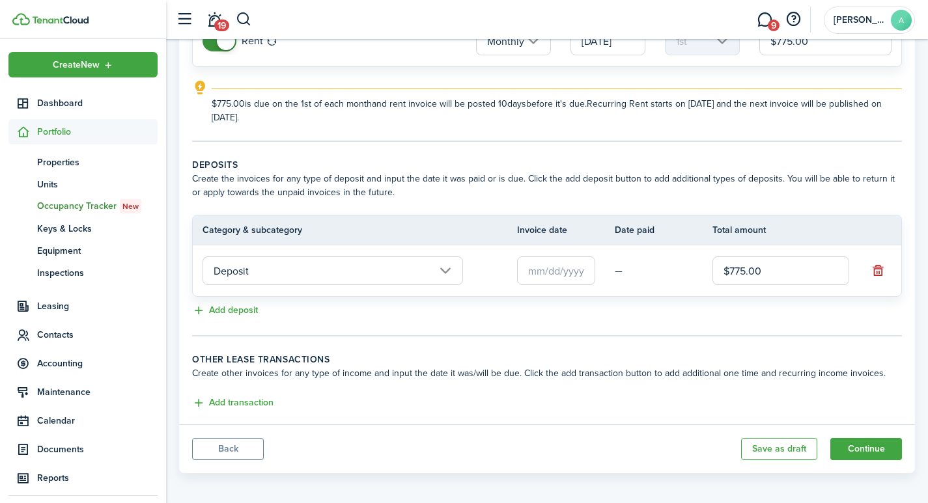
scroll to position [180, 0]
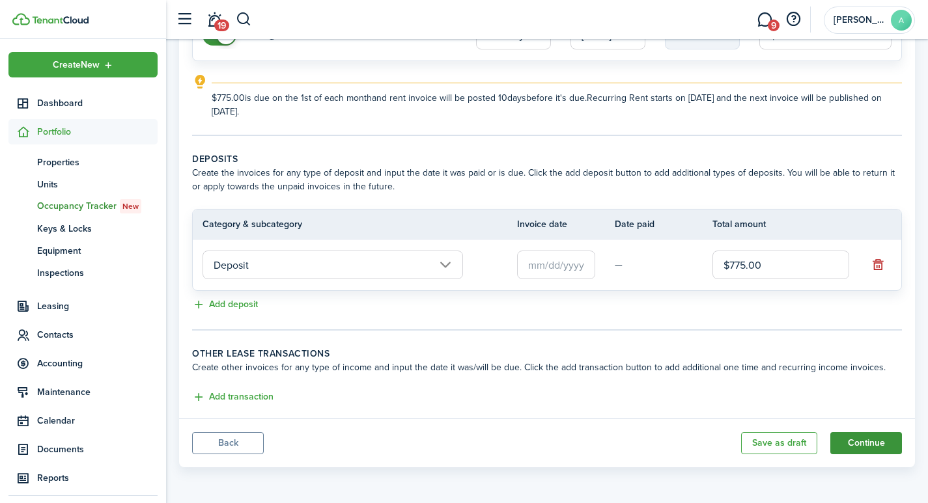
type input "$775.00"
click at [858, 442] on button "Continue" at bounding box center [866, 443] width 72 height 22
click at [569, 263] on input "text" at bounding box center [556, 265] width 78 height 29
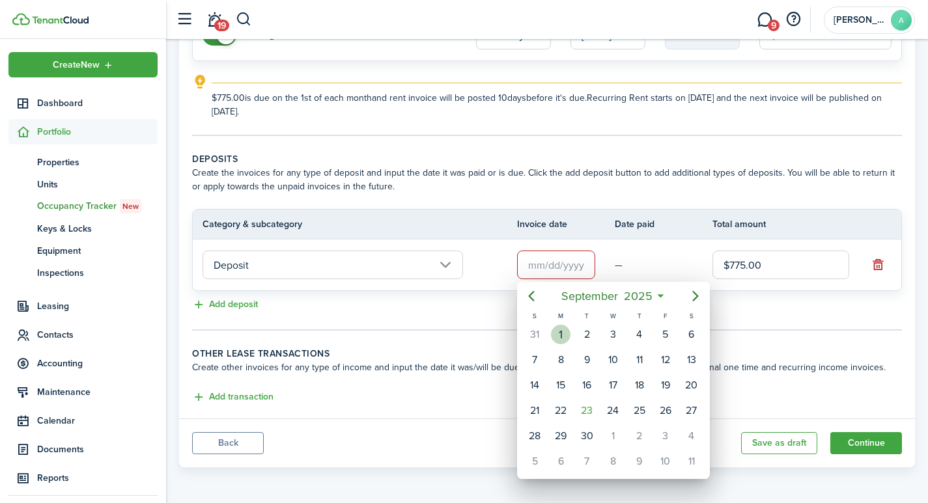
click at [566, 333] on div "1" at bounding box center [561, 335] width 20 height 20
type input "[DATE]"
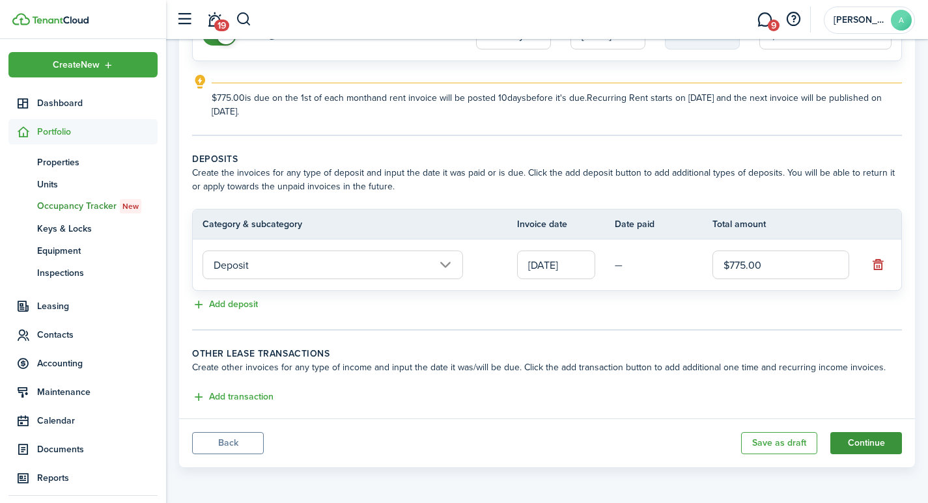
click at [881, 444] on button "Continue" at bounding box center [866, 443] width 72 height 22
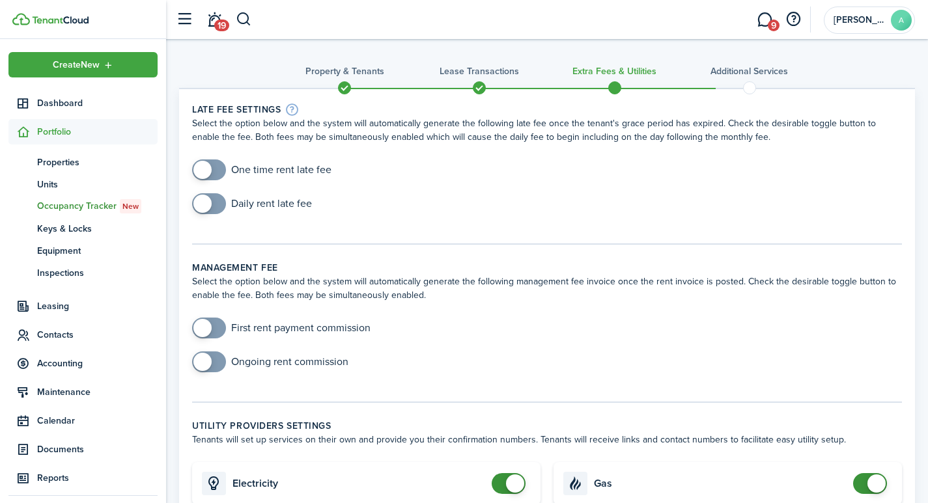
checkbox input "true"
click at [206, 162] on span at bounding box center [202, 170] width 18 height 18
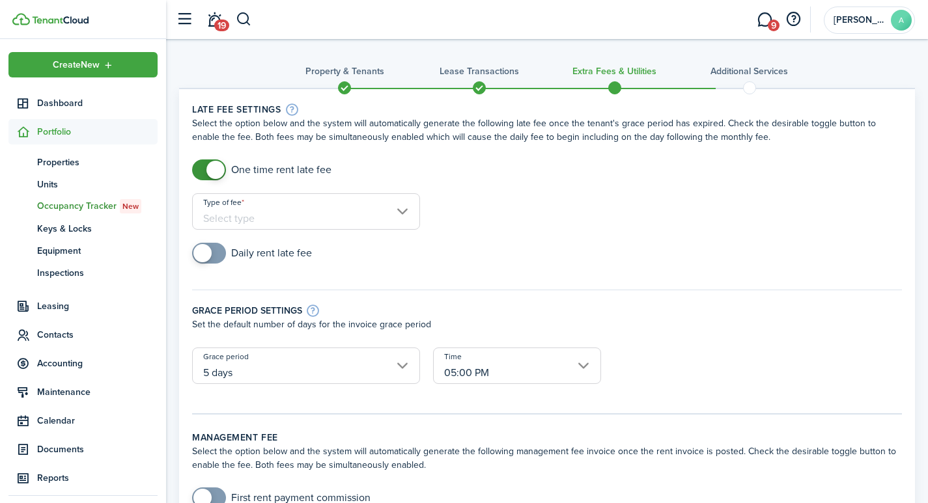
click at [295, 216] on input "Type of fee" at bounding box center [306, 211] width 228 height 36
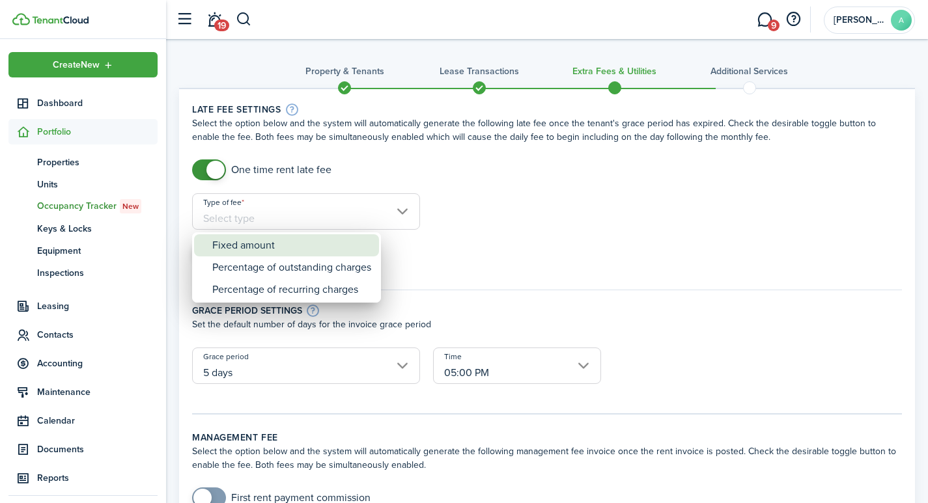
drag, startPoint x: 282, startPoint y: 245, endPoint x: 292, endPoint y: 248, distance: 10.9
click at [287, 249] on div "Fixed amount" at bounding box center [291, 245] width 159 height 22
click at [264, 243] on div "Fixed amount" at bounding box center [291, 245] width 159 height 22
type input "Fixed amount"
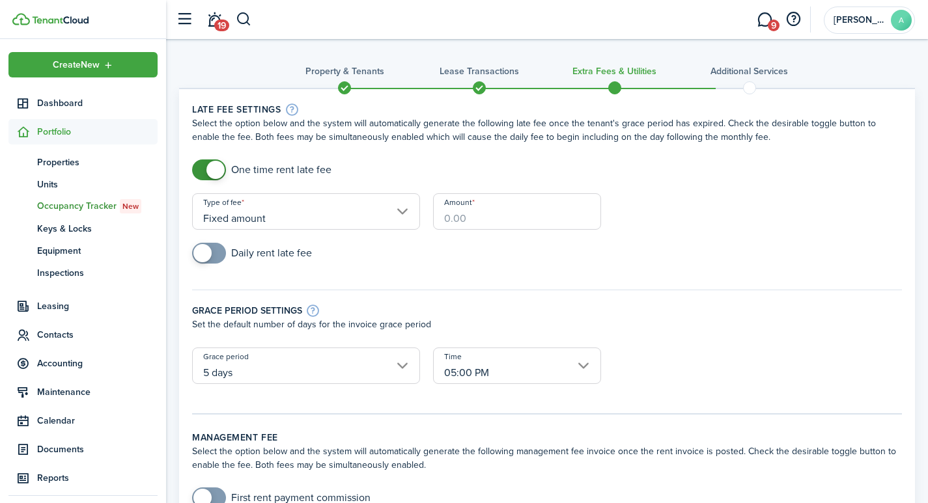
click at [460, 218] on input "Amount" at bounding box center [517, 211] width 168 height 36
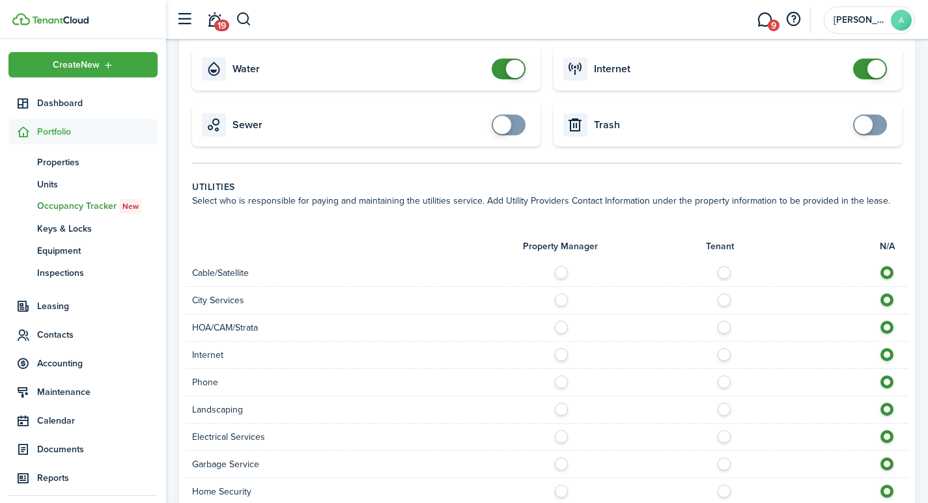
scroll to position [681, 0]
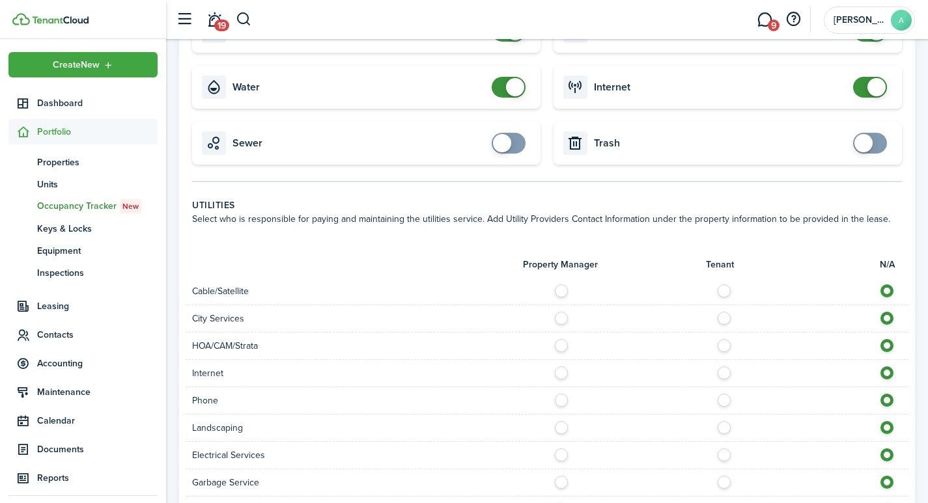
type input "$40.00"
click at [513, 79] on span at bounding box center [515, 87] width 18 height 18
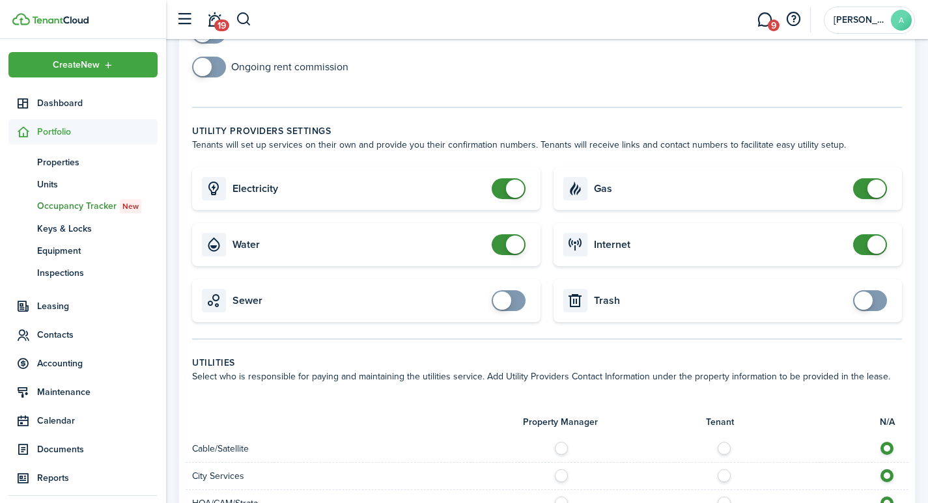
scroll to position [513, 0]
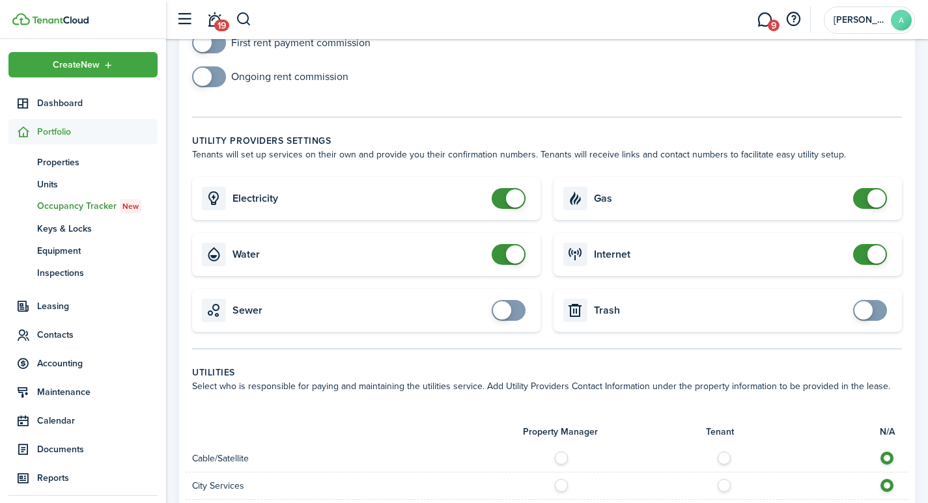
checkbox input "false"
click at [513, 190] on span at bounding box center [515, 199] width 18 height 18
checkbox input "false"
click at [869, 190] on span at bounding box center [877, 199] width 18 height 18
checkbox input "false"
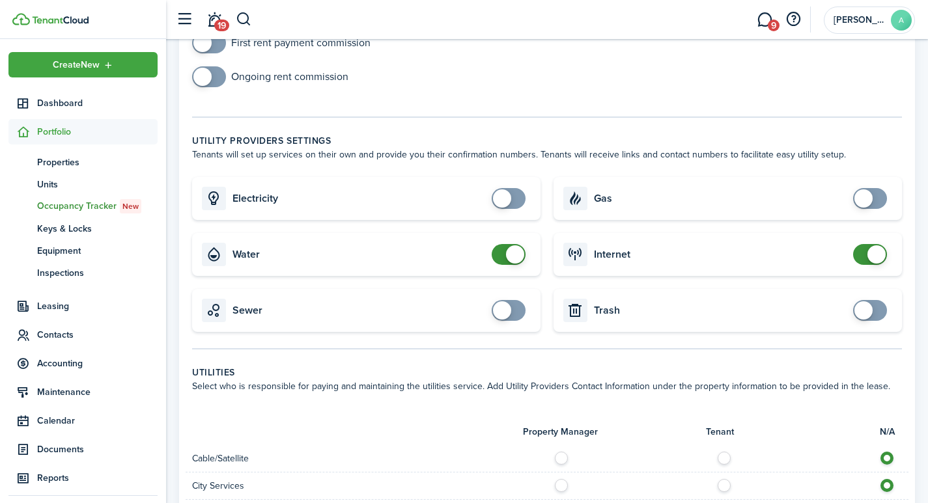
click at [875, 246] on span at bounding box center [877, 255] width 18 height 18
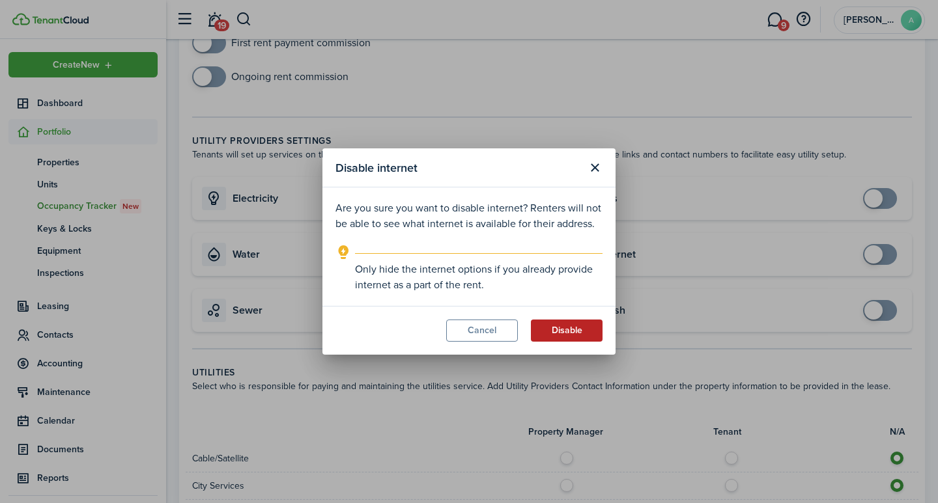
click at [580, 330] on button "Disable" at bounding box center [567, 331] width 72 height 22
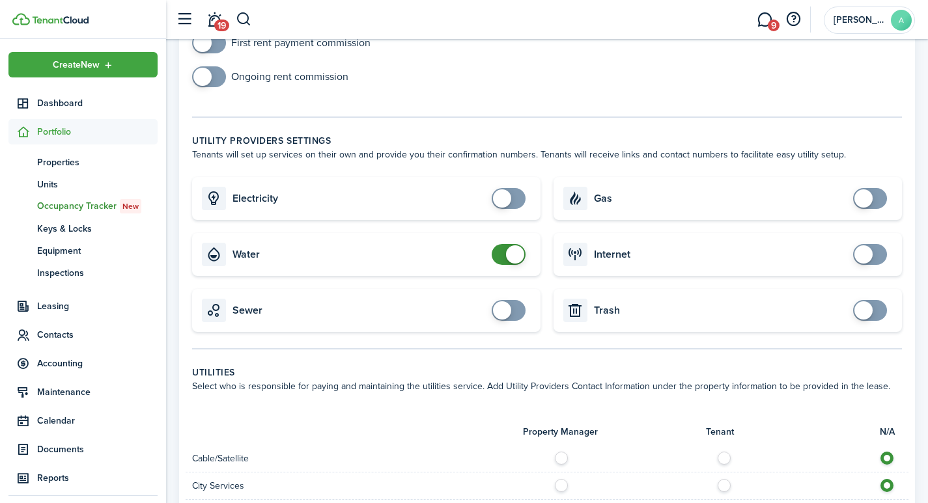
checkbox input "false"
click at [515, 246] on span at bounding box center [515, 255] width 18 height 18
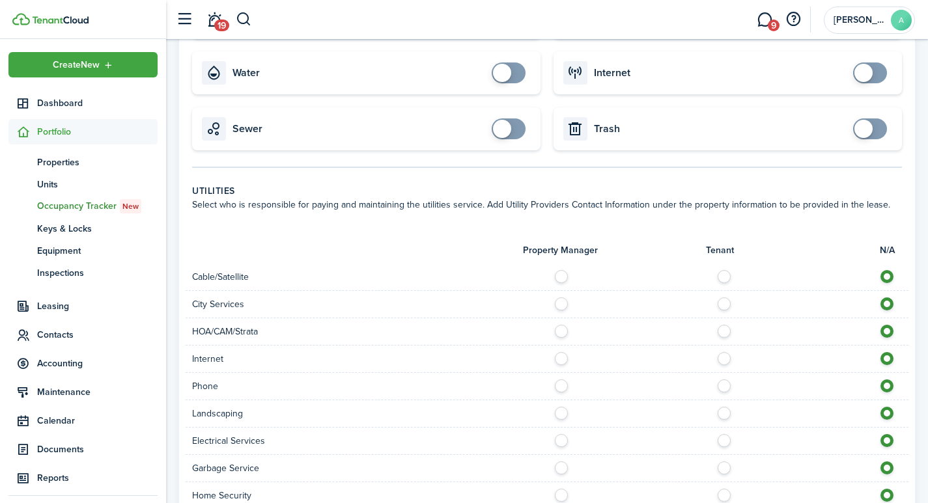
scroll to position [1004, 0]
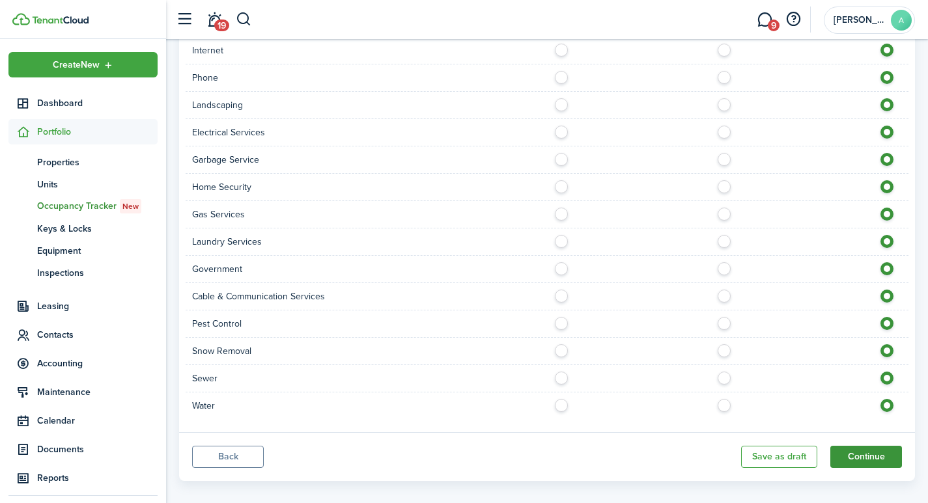
click at [862, 446] on button "Continue" at bounding box center [866, 457] width 72 height 22
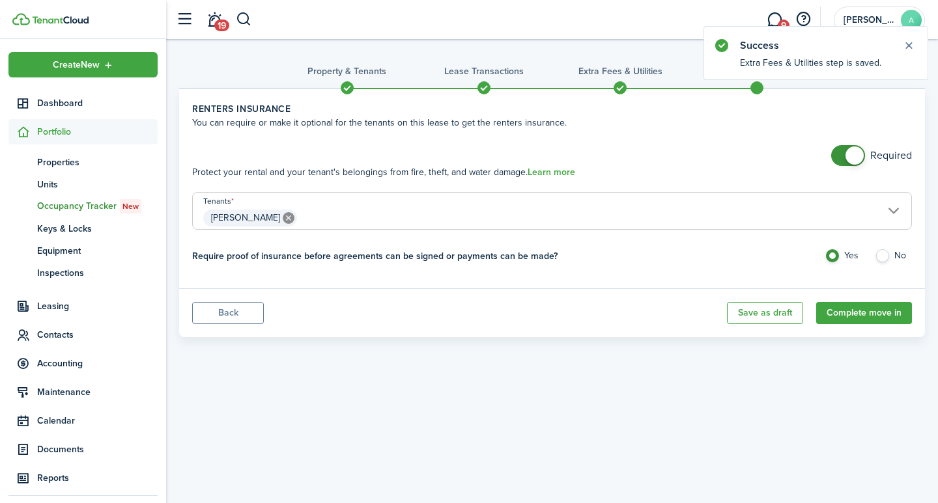
checkbox input "false"
click at [854, 156] on span at bounding box center [854, 156] width 18 height 18
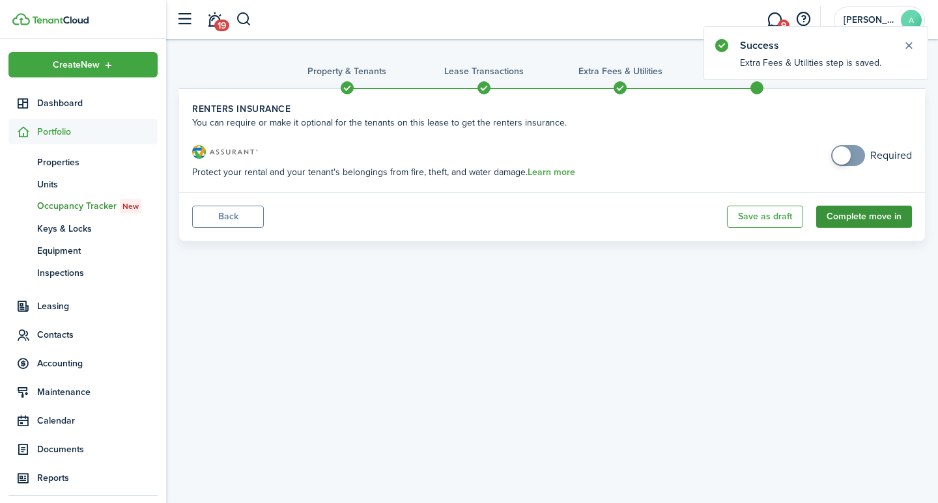
click at [875, 218] on button "Complete move in" at bounding box center [864, 217] width 96 height 22
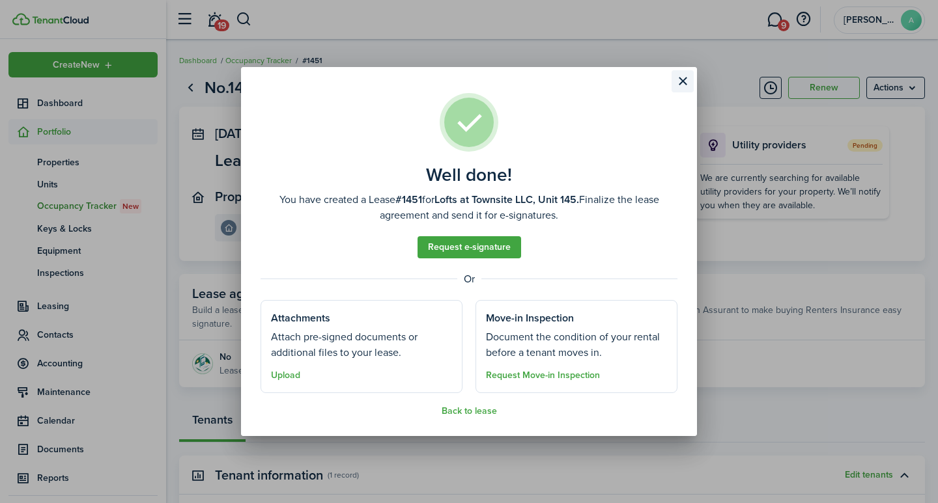
click at [685, 78] on button "Close modal" at bounding box center [682, 81] width 22 height 22
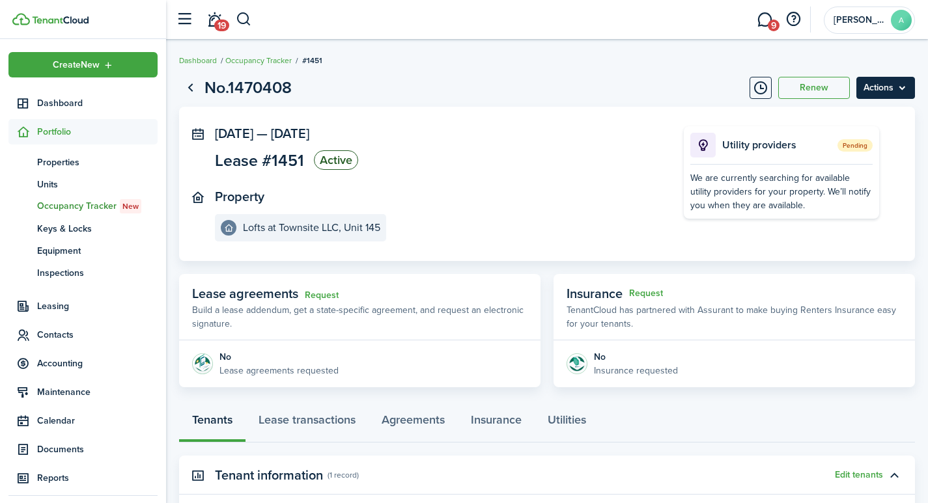
click at [890, 87] on menu-btn "Actions" at bounding box center [885, 88] width 59 height 22
click at [644, 109] on panel-main-body "Sep 01, 2025 — Feb 28, 2026 Lease #1451 Active Property Lofts at Townsite LLC, …" at bounding box center [547, 184] width 736 height 154
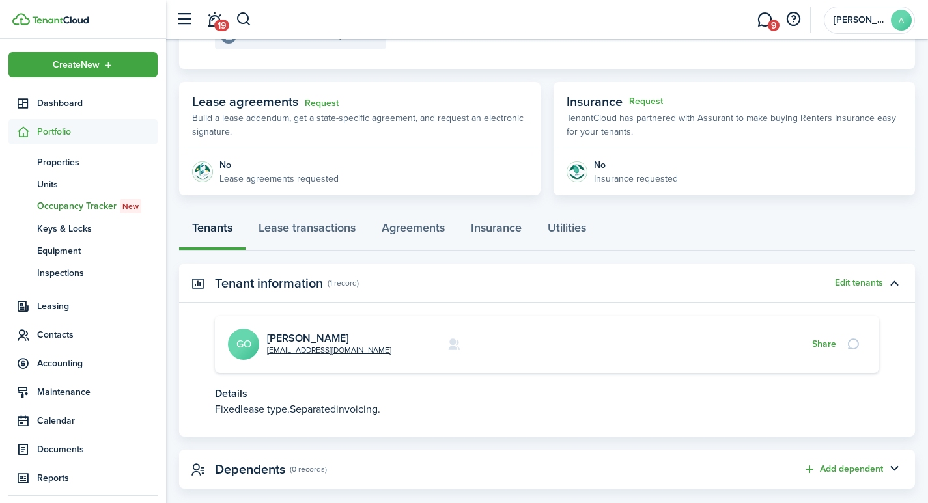
scroll to position [214, 0]
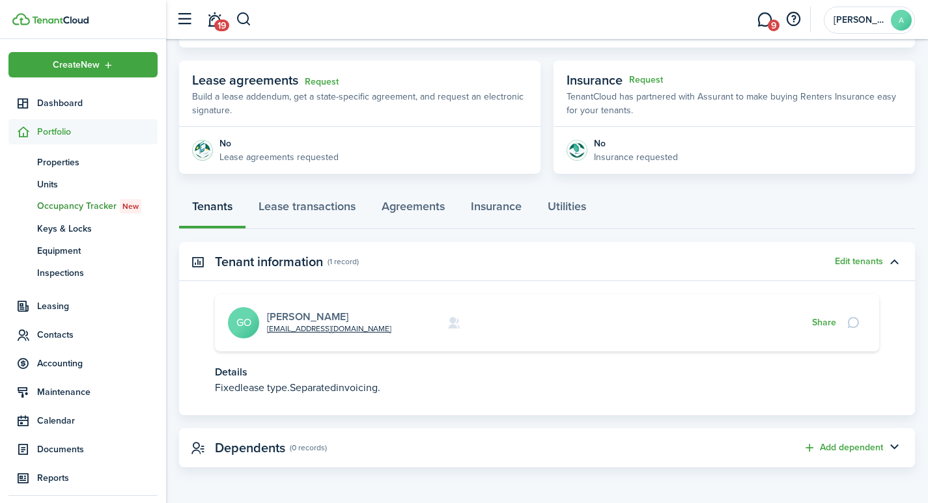
click at [299, 317] on link "[PERSON_NAME]" at bounding box center [307, 316] width 81 height 15
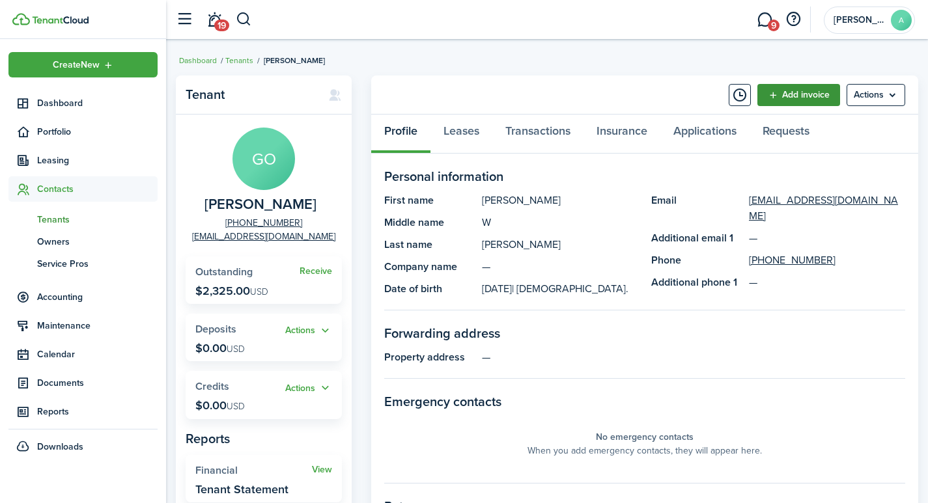
click at [802, 95] on link "Add invoice" at bounding box center [798, 95] width 83 height 22
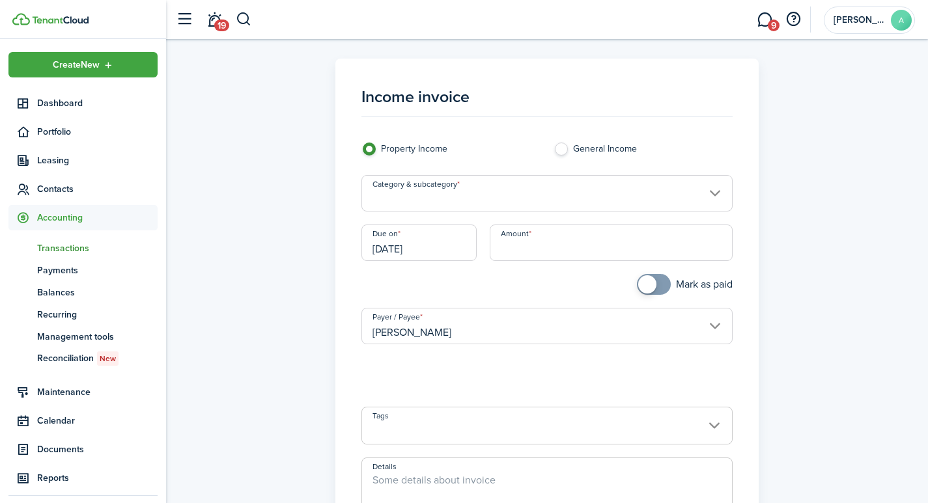
click at [442, 198] on input "Category & subcategory" at bounding box center [547, 193] width 372 height 36
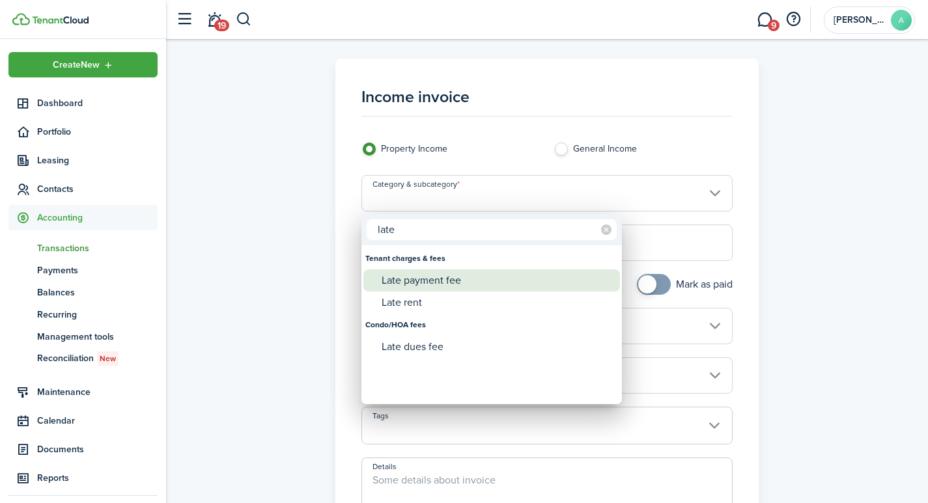
type input "late"
click at [432, 279] on div "Late payment fee" at bounding box center [497, 281] width 231 height 22
type input "Tenant charges & fees / Late payment fee"
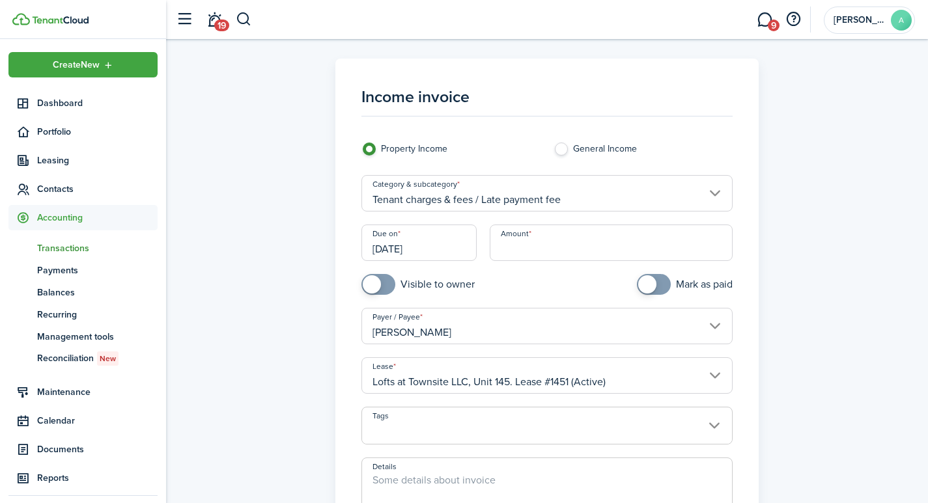
drag, startPoint x: 445, startPoint y: 247, endPoint x: 368, endPoint y: 238, distance: 78.0
click at [368, 238] on input "[DATE]" at bounding box center [418, 243] width 115 height 36
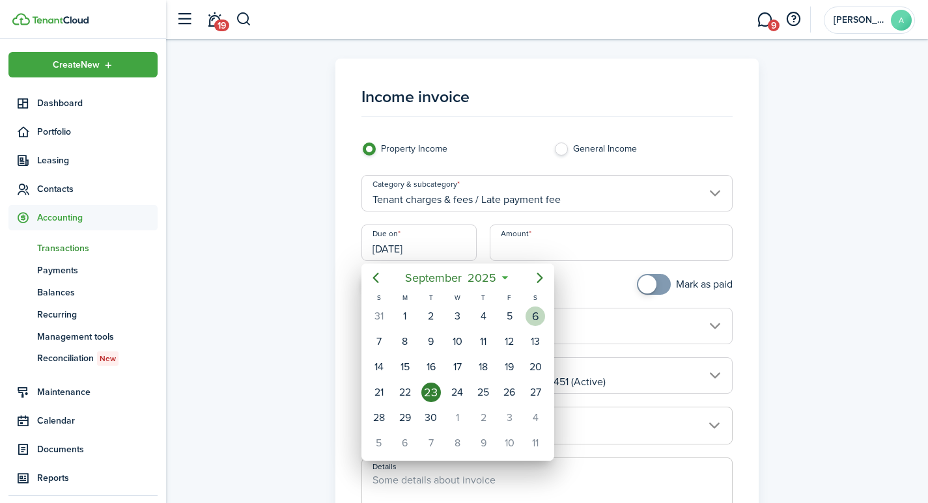
click at [534, 316] on div "6" at bounding box center [536, 317] width 20 height 20
type input "09/06/2025"
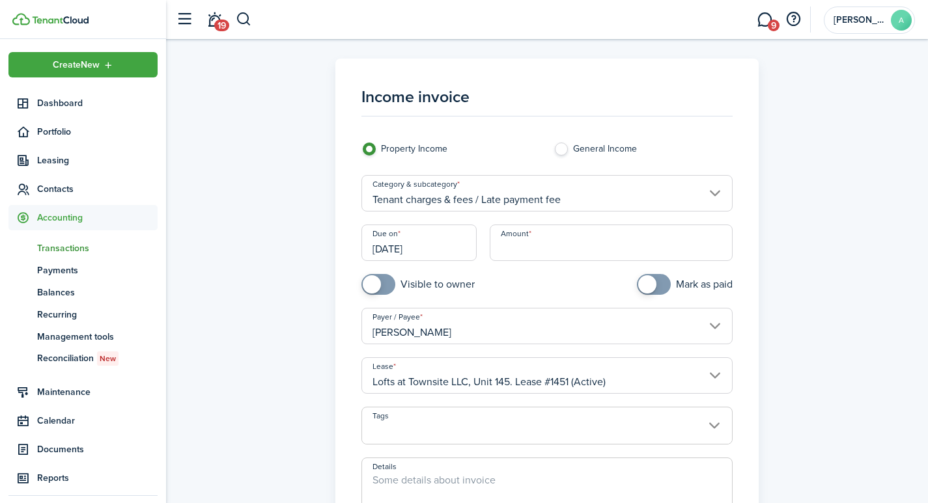
click at [541, 250] on input "Amount" at bounding box center [612, 243] width 244 height 36
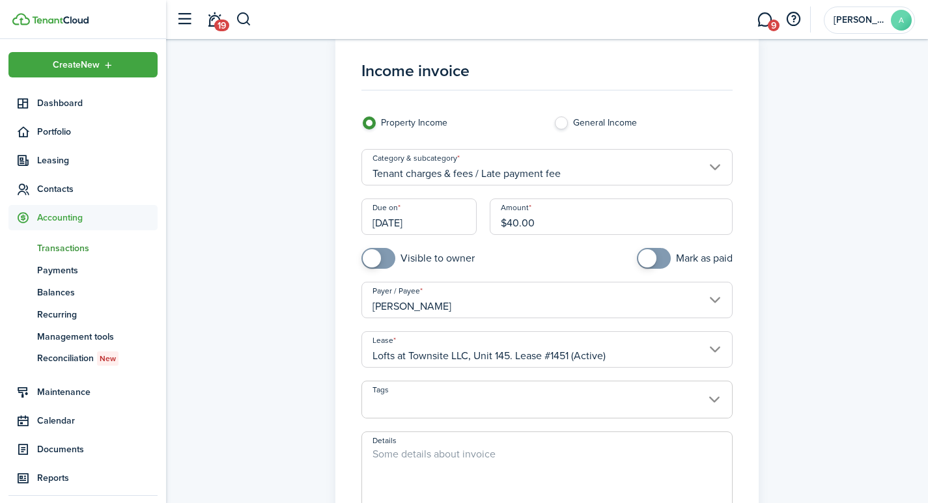
scroll to position [104, 0]
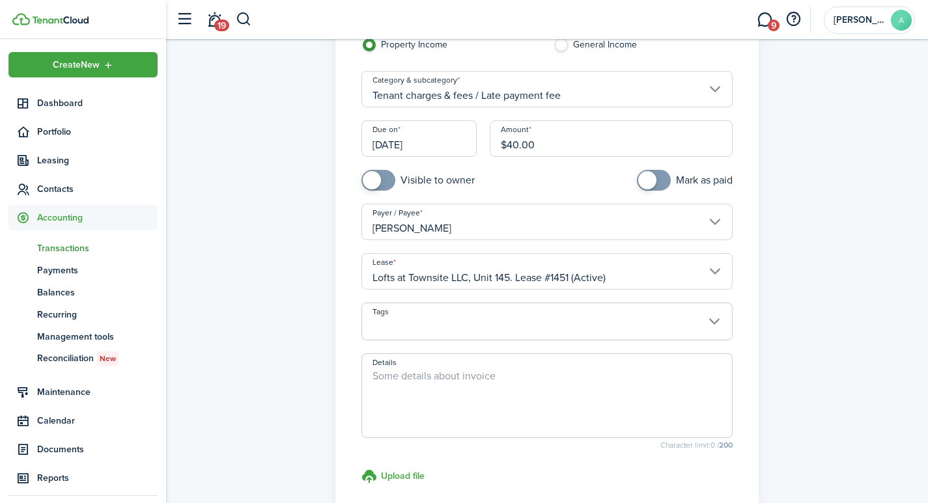
type input "$40.00"
click at [464, 391] on textarea "Details" at bounding box center [547, 400] width 371 height 63
type textarea "l"
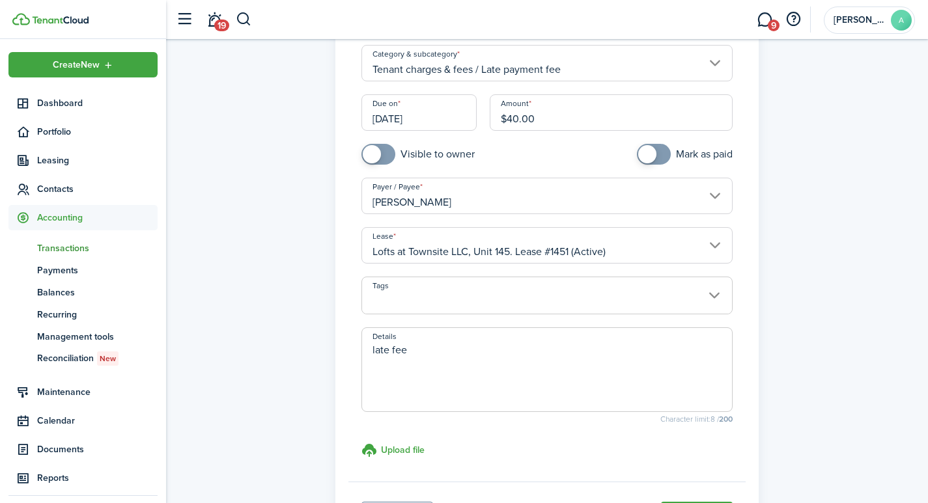
scroll to position [165, 0]
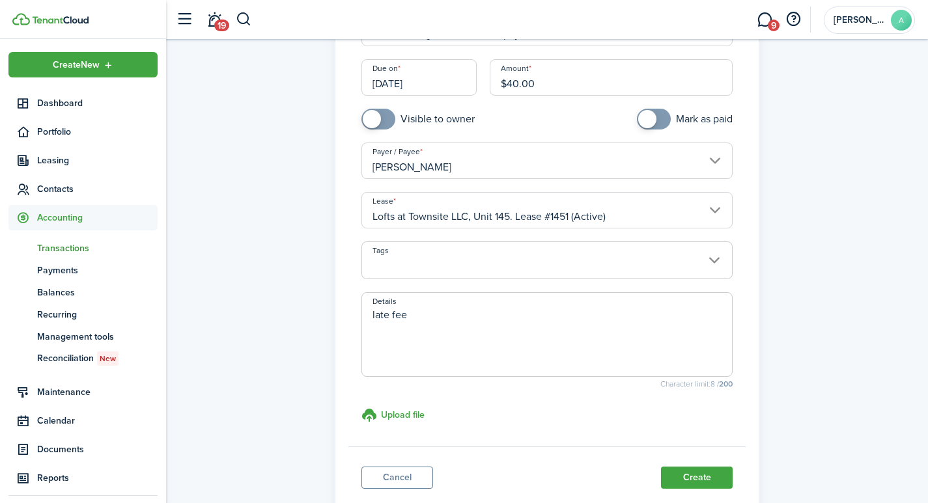
click at [376, 314] on textarea "late fee" at bounding box center [547, 338] width 371 height 63
click at [401, 314] on textarea "Late fee" at bounding box center [547, 338] width 371 height 63
click at [399, 315] on textarea "Late fee" at bounding box center [547, 338] width 371 height 63
type textarea "Late Fee"
click at [699, 476] on button "Create" at bounding box center [697, 478] width 72 height 22
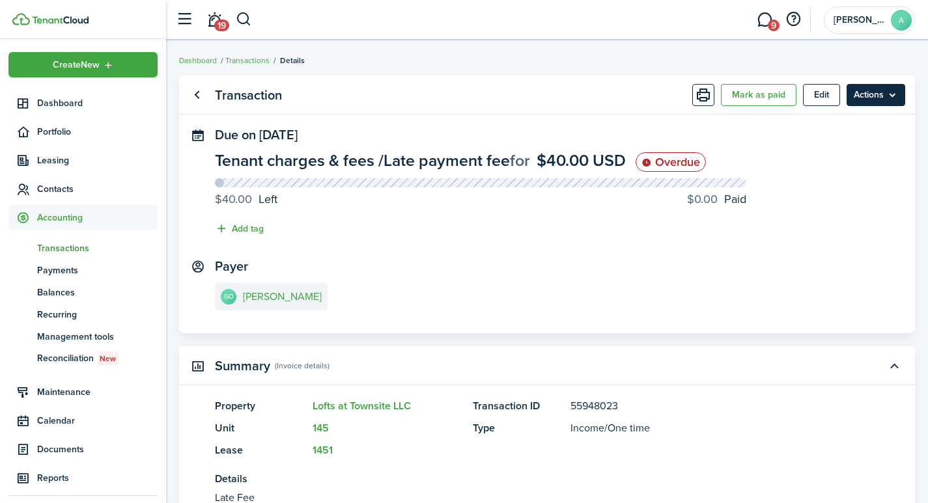
click at [864, 97] on menu-btn "Actions" at bounding box center [876, 95] width 59 height 22
click at [647, 278] on panel-main-section "Payer GO Glenn Olson" at bounding box center [547, 286] width 664 height 55
click at [270, 296] on e-details-info-title "[PERSON_NAME]" at bounding box center [282, 297] width 79 height 12
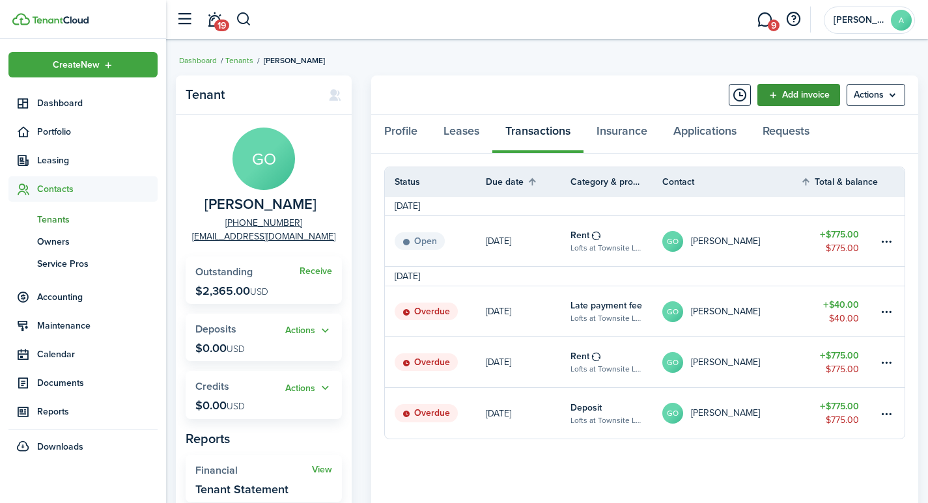
click at [806, 87] on link "Add invoice" at bounding box center [798, 95] width 83 height 22
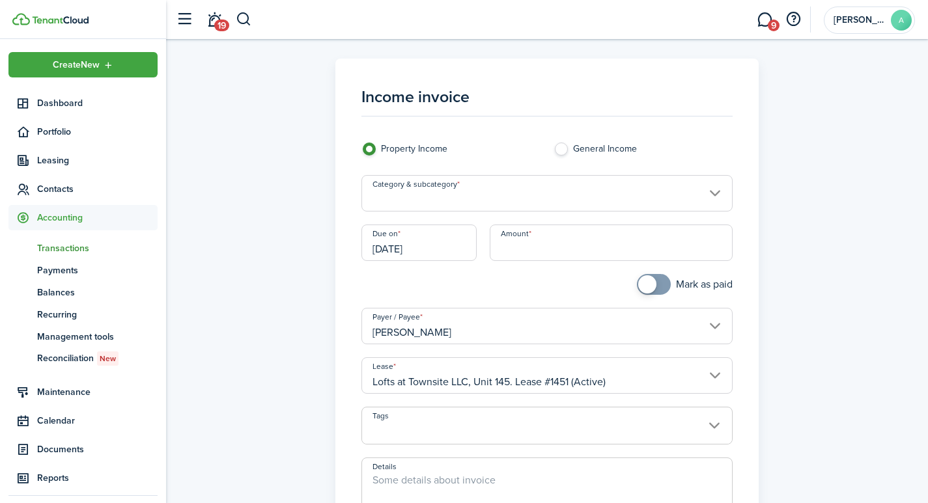
click at [502, 197] on input "Category & subcategory" at bounding box center [547, 193] width 372 height 36
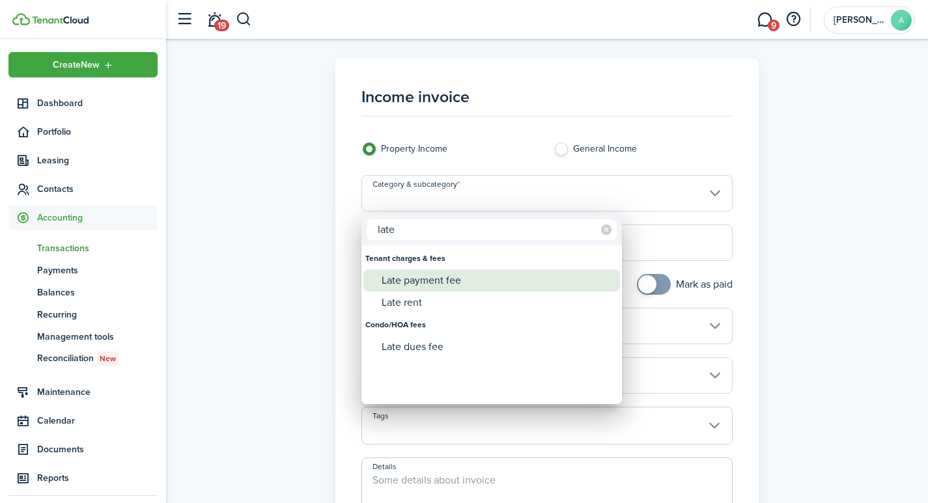
type input "late"
click at [433, 279] on div "Late payment fee" at bounding box center [497, 281] width 231 height 22
type input "Tenant charges & fees / Late payment fee"
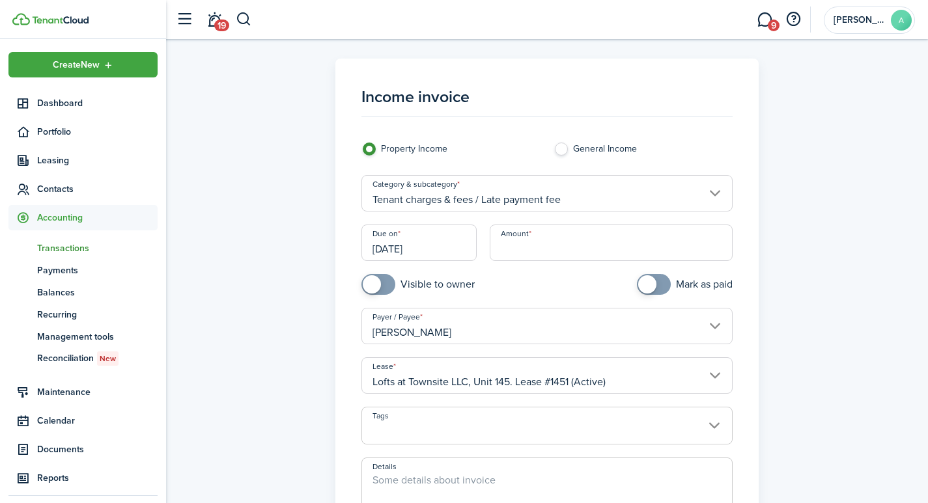
click at [447, 256] on input "[DATE]" at bounding box center [418, 243] width 115 height 36
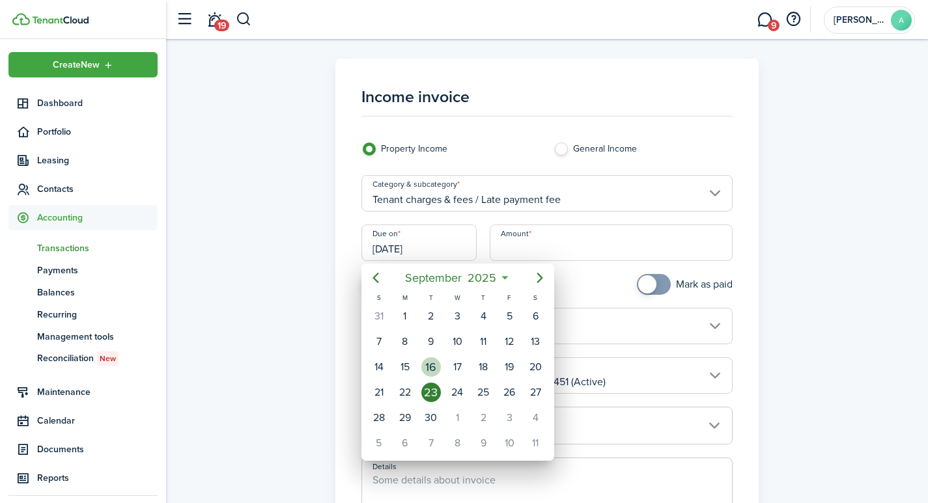
click at [433, 363] on div "16" at bounding box center [431, 368] width 20 height 20
type input "09/16/2025"
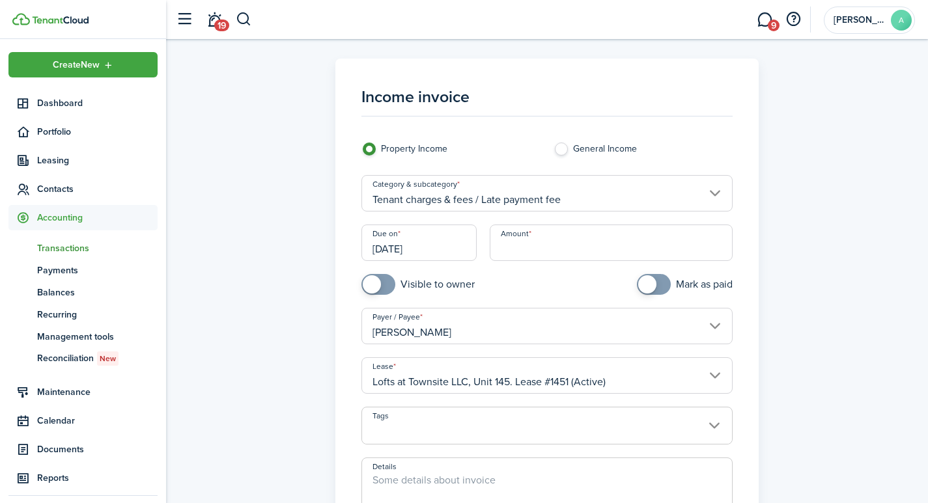
click at [540, 254] on input "Amount" at bounding box center [612, 243] width 244 height 36
type input "$40.00"
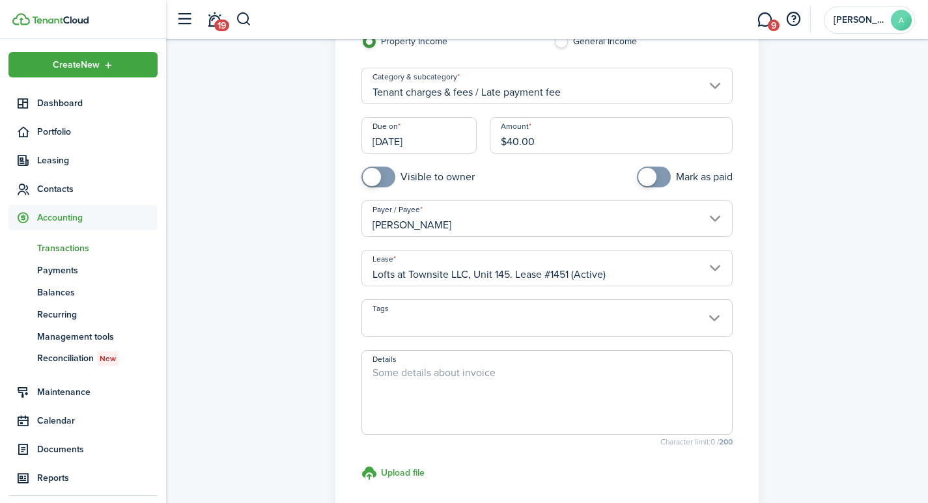
scroll to position [111, 0]
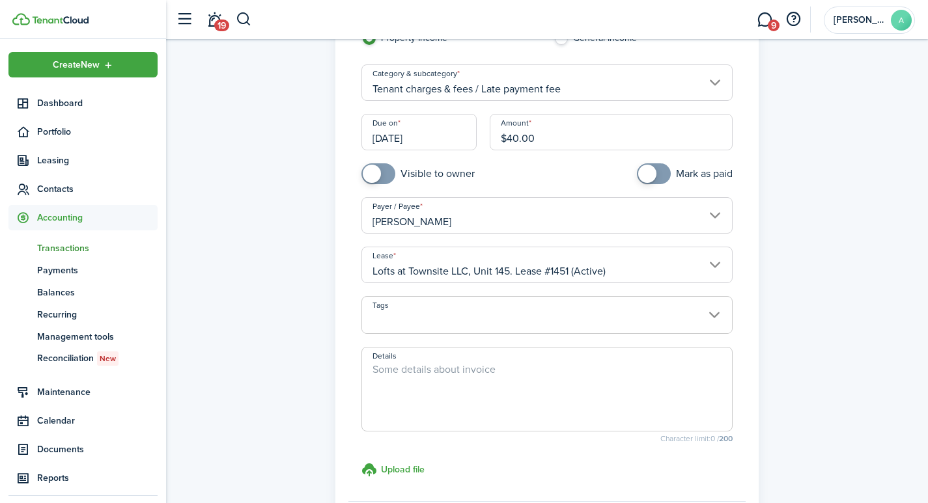
click at [520, 367] on textarea "Details" at bounding box center [547, 393] width 371 height 63
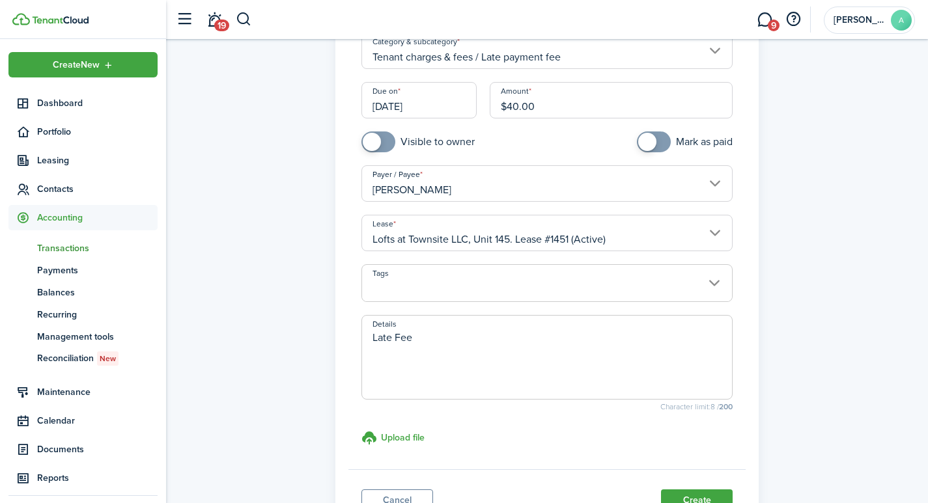
scroll to position [252, 0]
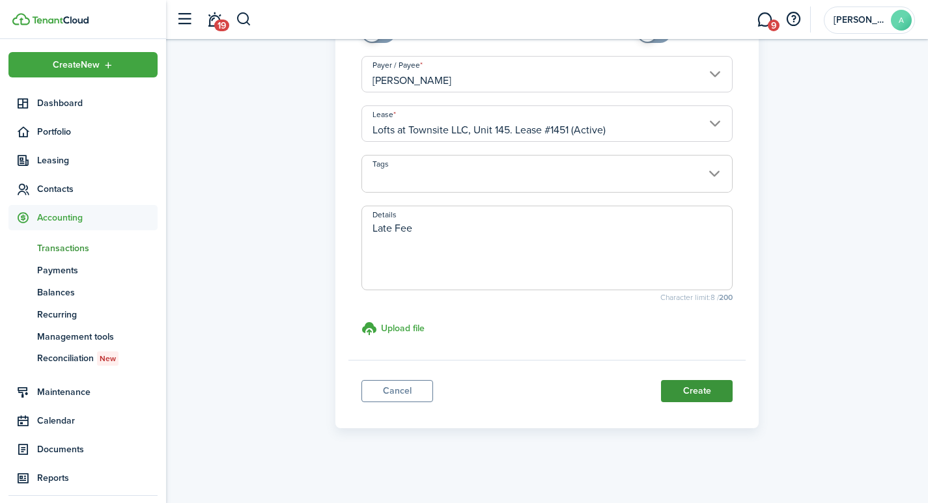
type textarea "Late Fee"
click at [677, 387] on button "Create" at bounding box center [697, 391] width 72 height 22
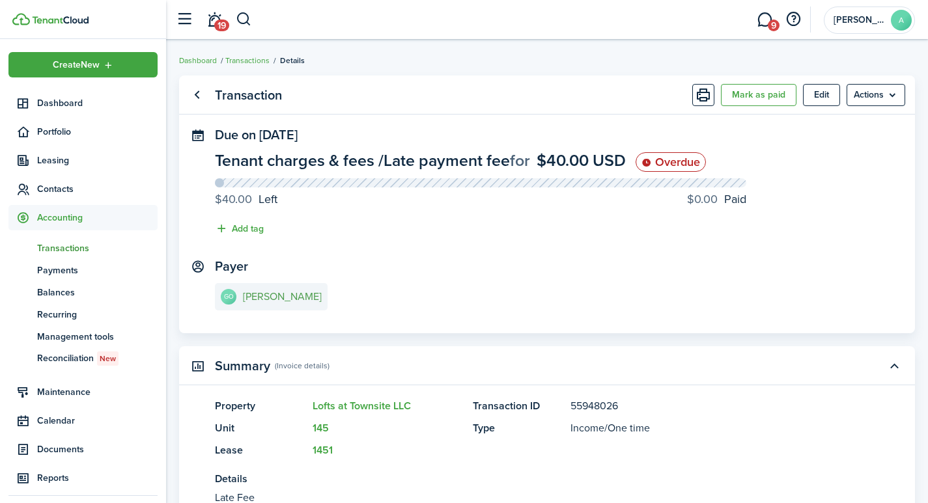
click at [265, 296] on e-details-info-title "[PERSON_NAME]" at bounding box center [282, 297] width 79 height 12
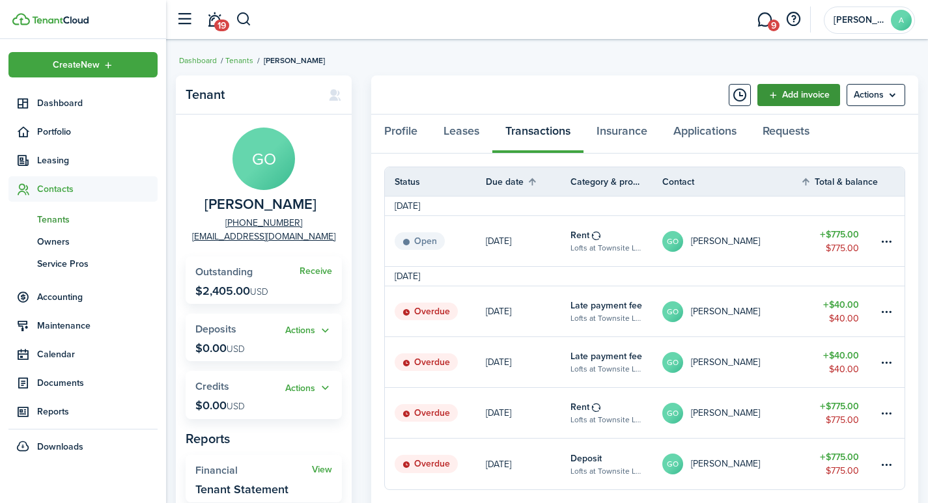
click at [785, 93] on link "Add invoice" at bounding box center [798, 95] width 83 height 22
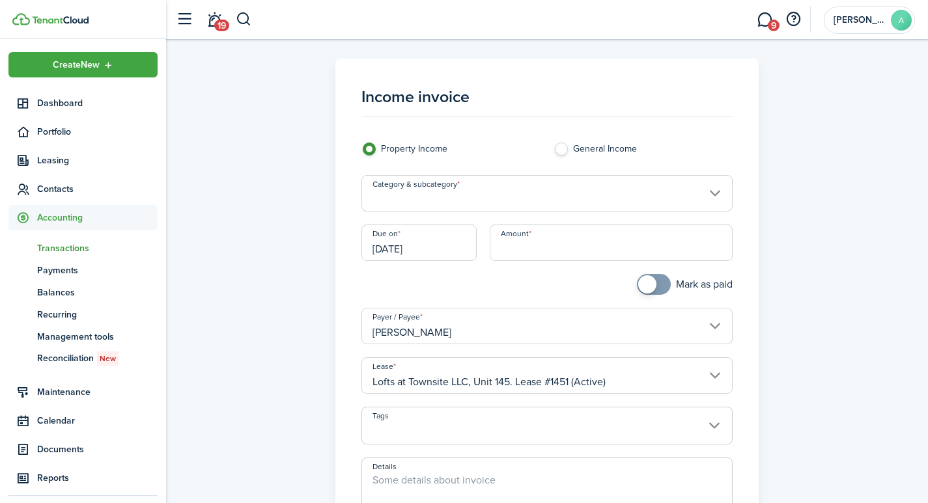
click at [468, 192] on input "Category & subcategory" at bounding box center [547, 193] width 372 height 36
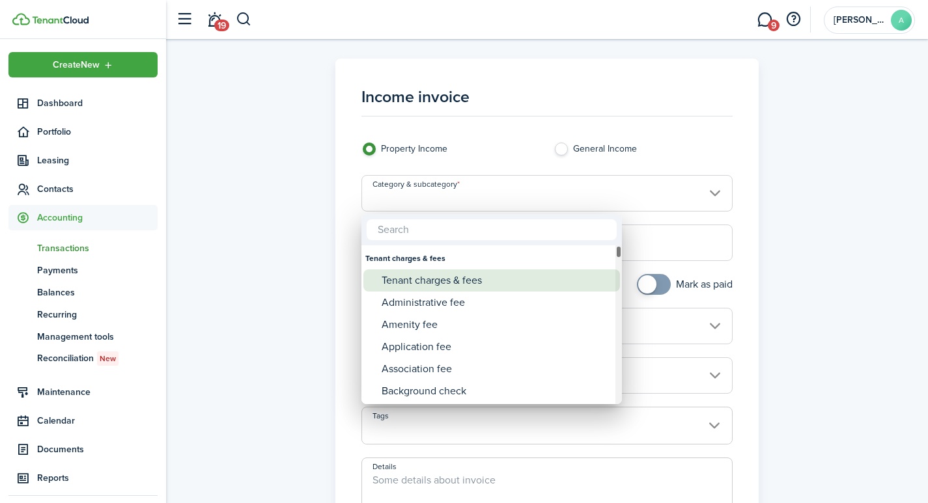
click at [432, 277] on div "Tenant charges & fees" at bounding box center [497, 281] width 231 height 22
type input "Tenant charges & fees"
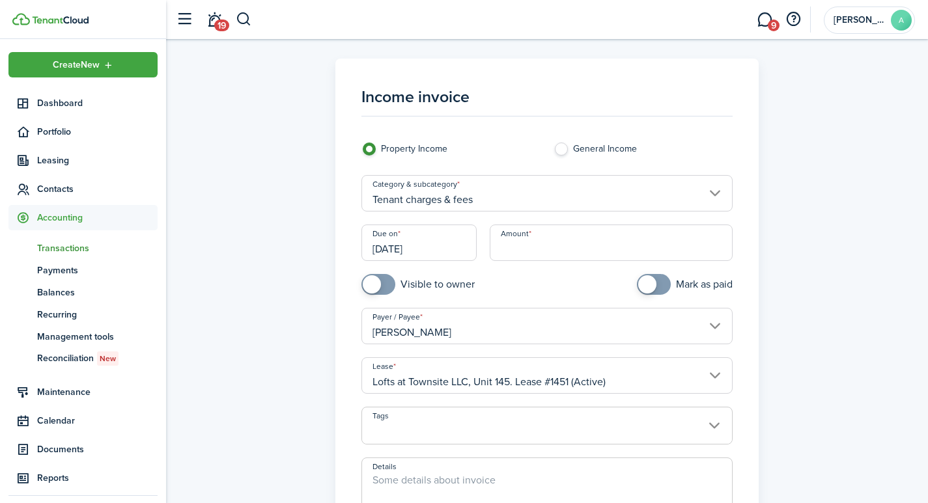
click at [446, 249] on input "[DATE]" at bounding box center [418, 243] width 115 height 36
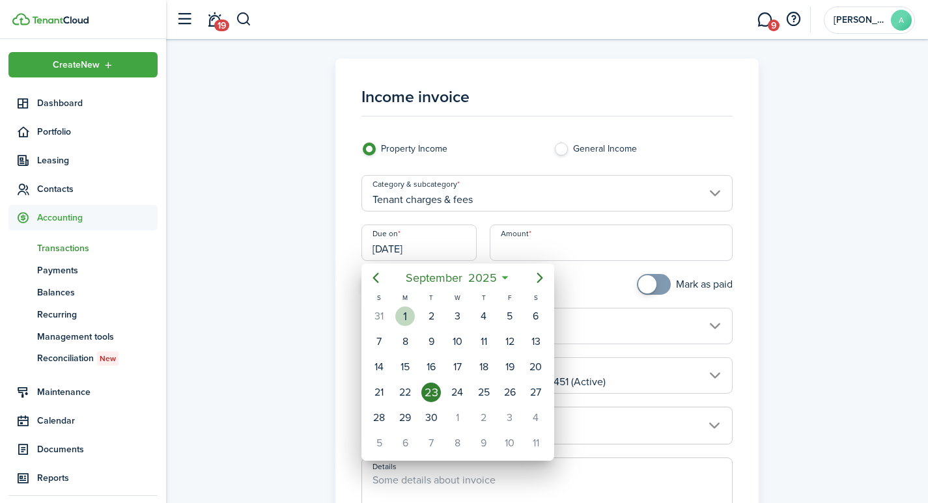
click at [404, 316] on div "1" at bounding box center [405, 317] width 20 height 20
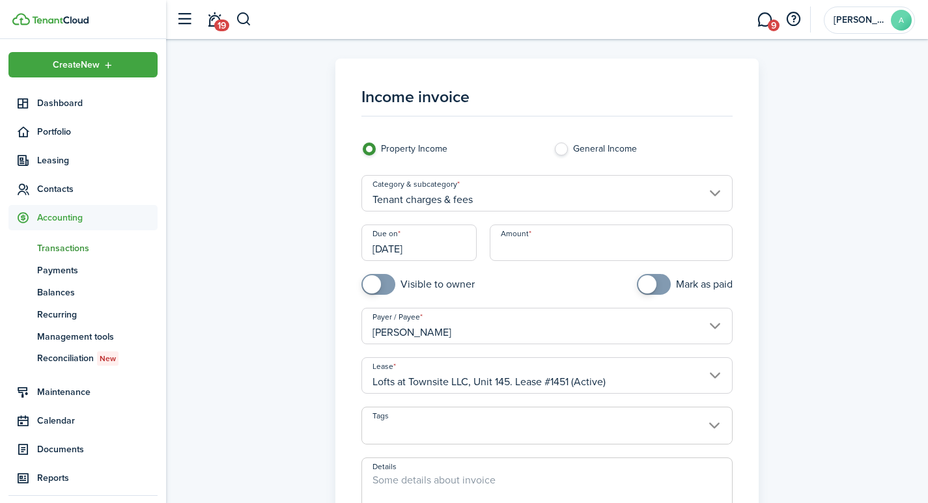
type input "[DATE]"
click at [596, 236] on input "Amount" at bounding box center [612, 243] width 244 height 36
type input "$1,710.00"
click at [431, 490] on textarea "Details" at bounding box center [547, 504] width 371 height 63
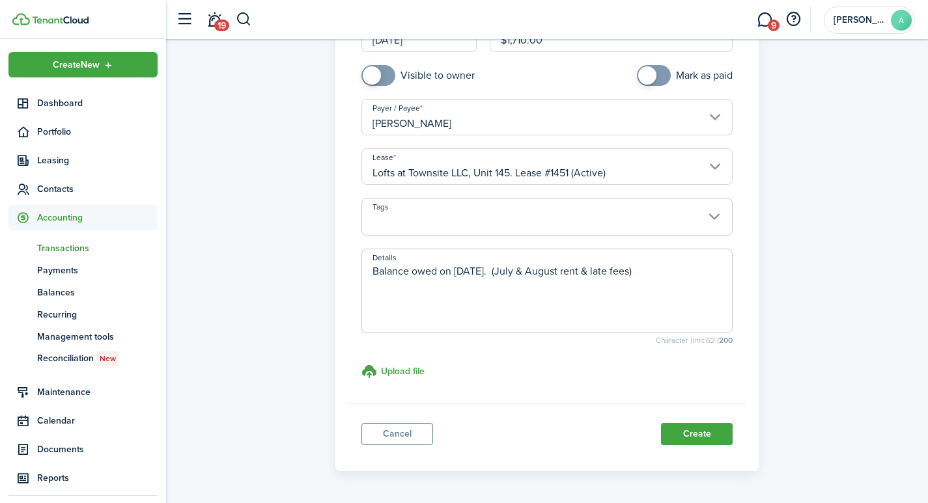
scroll to position [252, 0]
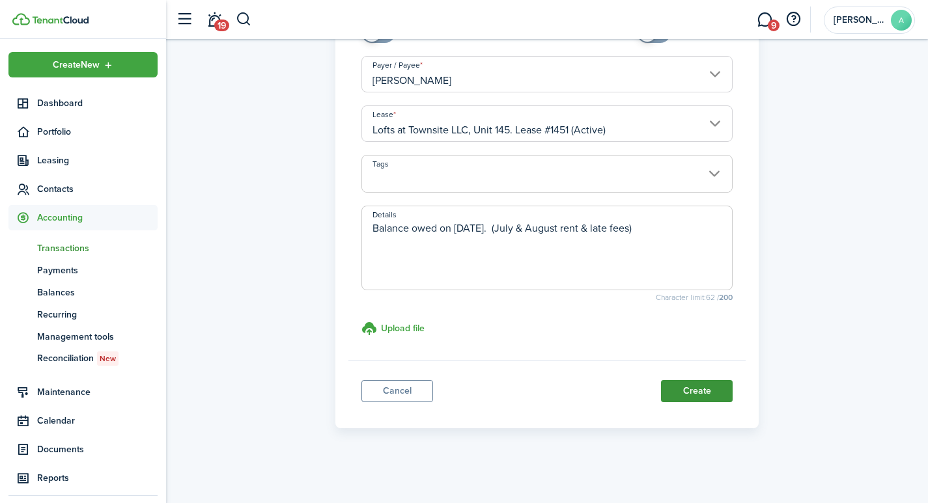
type textarea "Balance owed on September 1. (July & August rent & late fees)"
click at [687, 388] on button "Create" at bounding box center [697, 391] width 72 height 22
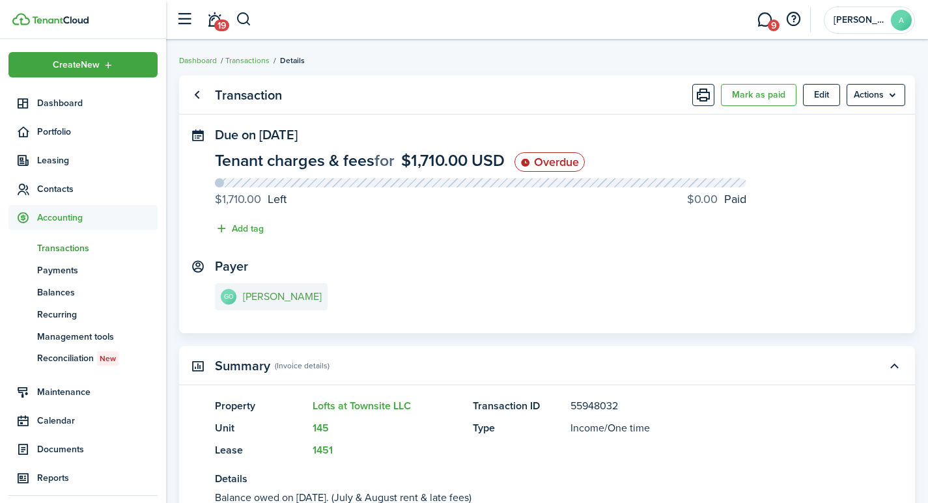
click at [273, 296] on e-details-info-title "[PERSON_NAME]" at bounding box center [282, 297] width 79 height 12
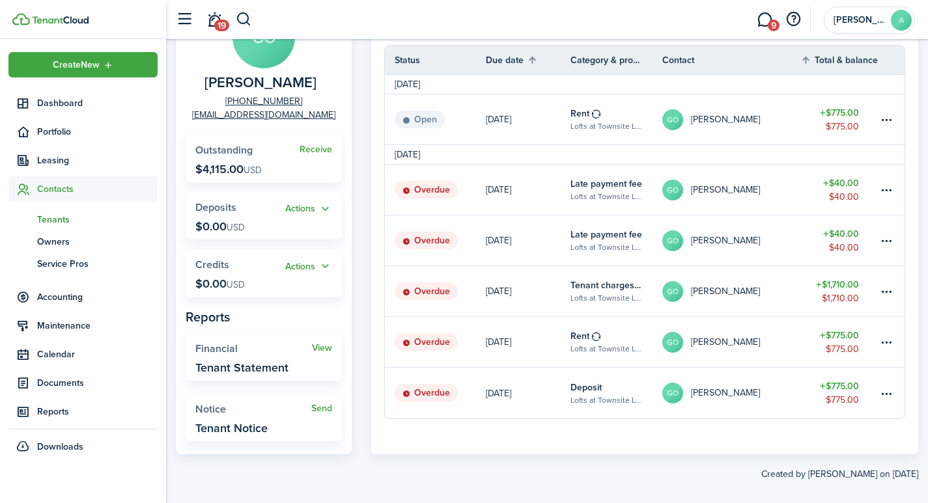
scroll to position [115, 0]
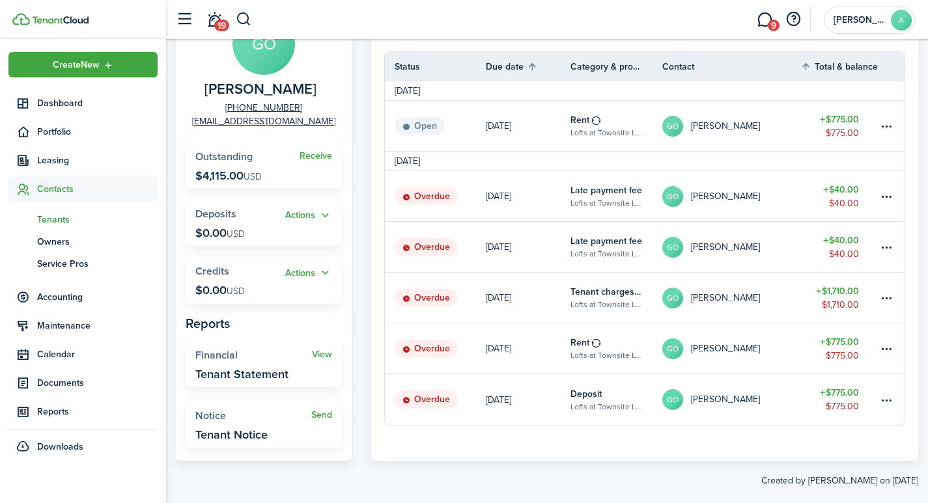
click at [895, 397] on link at bounding box center [892, 399] width 26 height 51
click at [894, 402] on table-menu-btn-icon at bounding box center [887, 400] width 16 height 16
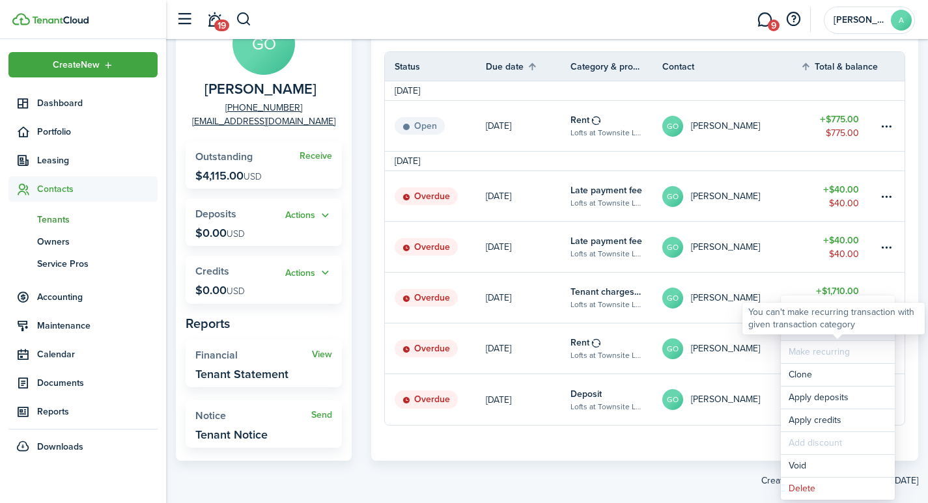
click at [825, 329] on div "You can't make recurring transaction with given transaction category" at bounding box center [833, 318] width 171 height 25
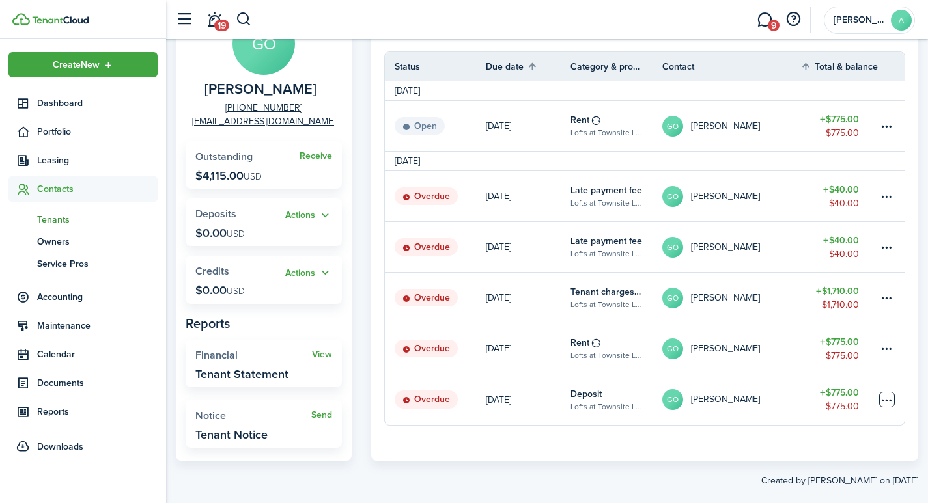
click at [891, 400] on table-menu-btn-icon "Open menu" at bounding box center [887, 400] width 16 height 16
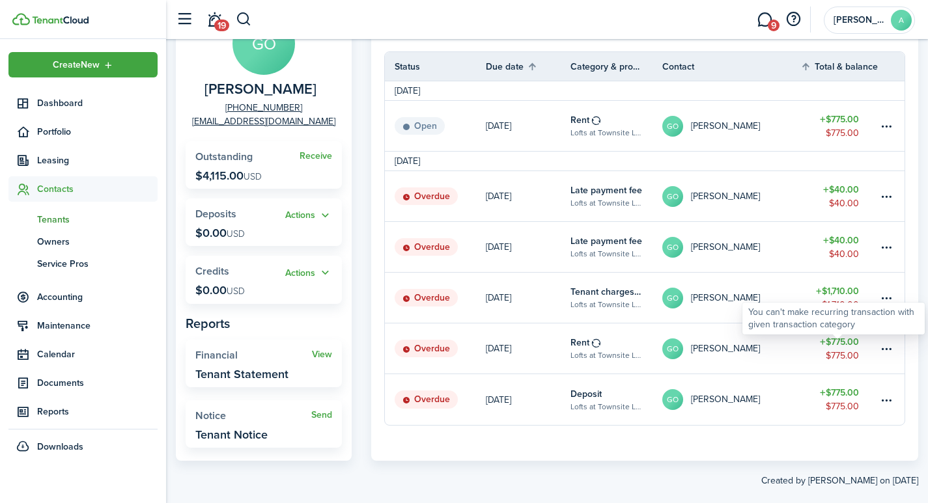
click at [825, 328] on div "You can't make recurring transaction with given transaction category" at bounding box center [833, 318] width 171 height 25
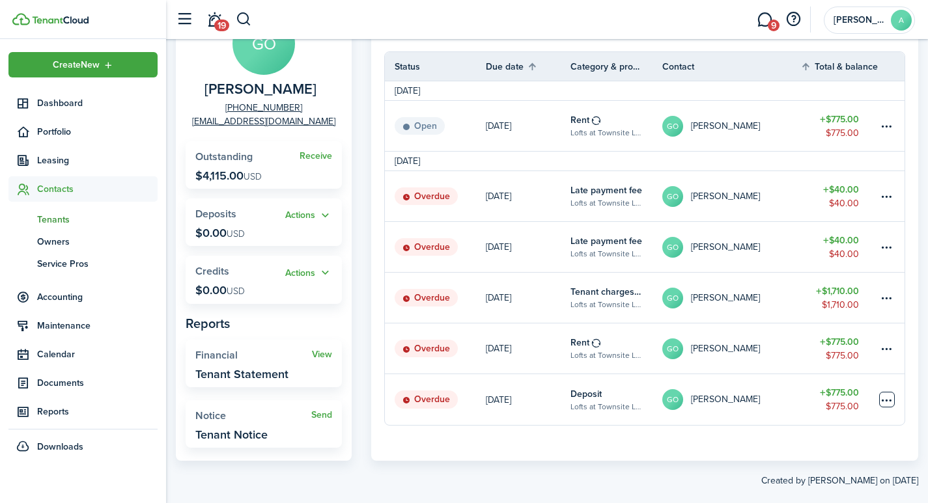
click at [882, 399] on table-menu-btn-icon "Open menu" at bounding box center [887, 400] width 16 height 16
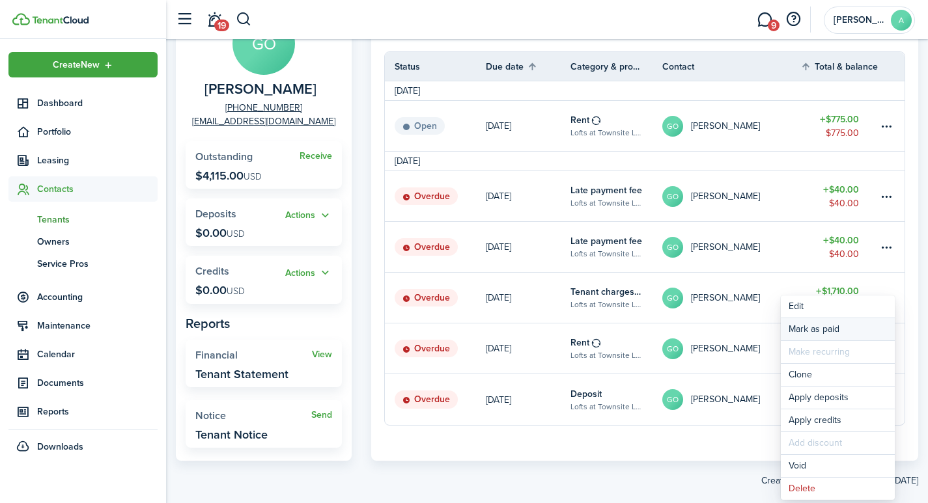
click at [831, 331] on link "Mark as paid" at bounding box center [838, 329] width 114 height 22
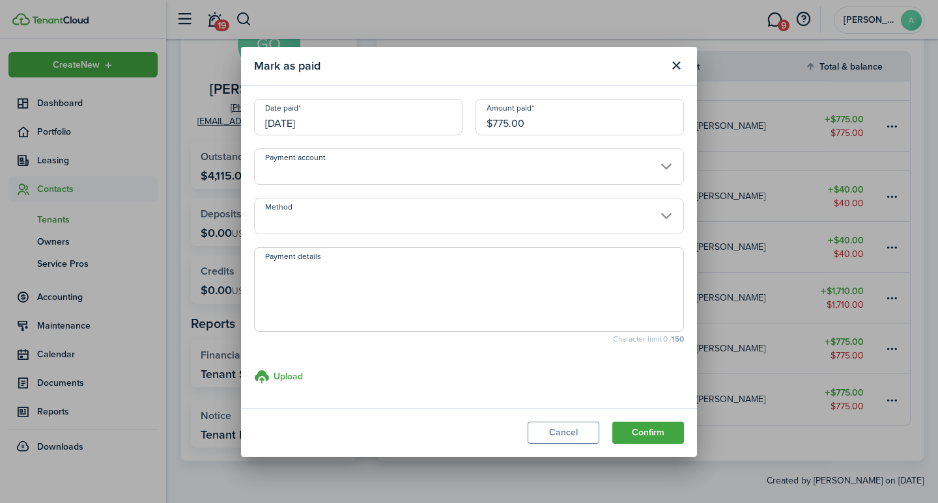
click at [566, 174] on input "Payment account" at bounding box center [469, 166] width 430 height 36
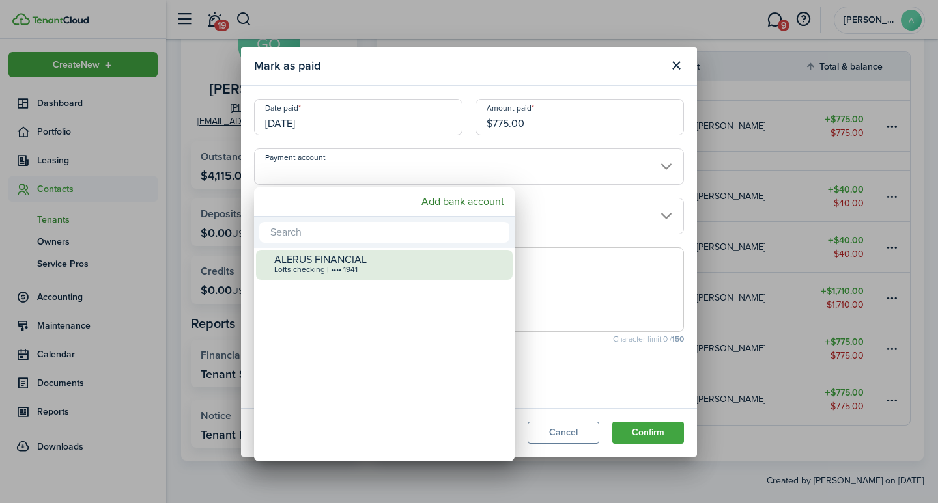
click at [447, 272] on div "Lofts checking | •••• 1941" at bounding box center [389, 270] width 231 height 9
type input "•••• •••• •••• 1941"
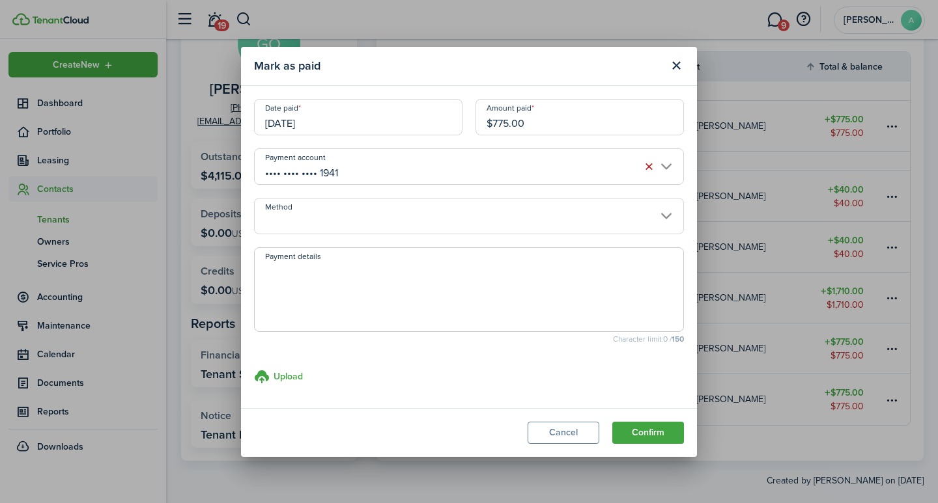
click at [484, 229] on input "Method" at bounding box center [469, 216] width 430 height 36
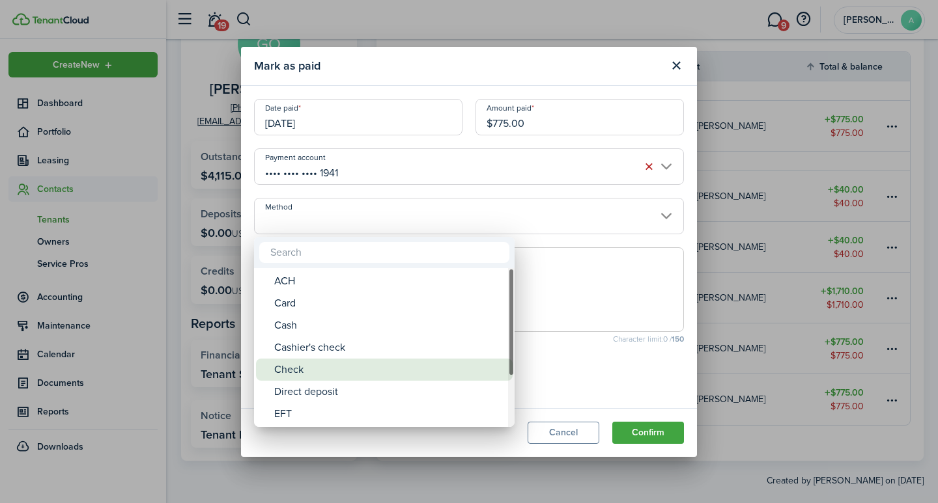
click at [416, 371] on div "Check" at bounding box center [389, 370] width 231 height 22
type input "Check"
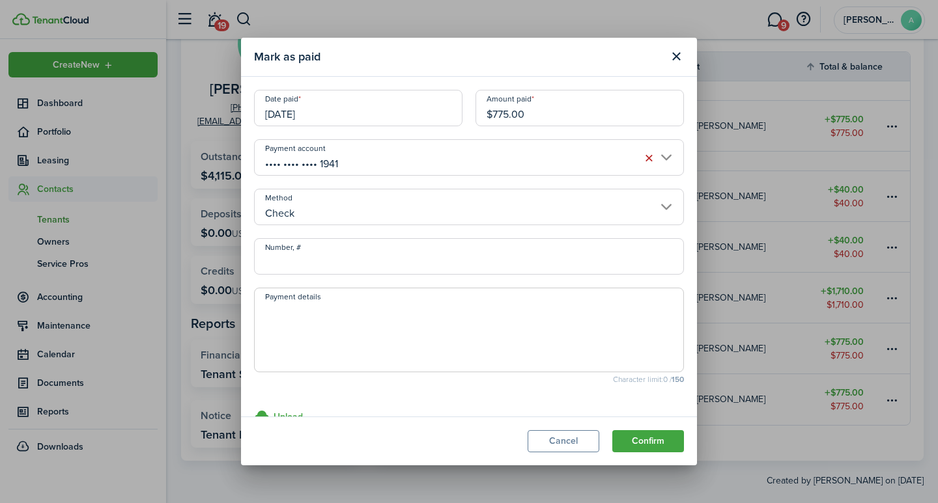
click at [430, 259] on input "Number, #" at bounding box center [469, 256] width 430 height 36
type input "205"
click at [401, 332] on textarea "Payment details" at bounding box center [469, 334] width 429 height 63
type textarea "Security Deposit"
click at [642, 439] on button "Confirm" at bounding box center [648, 441] width 72 height 22
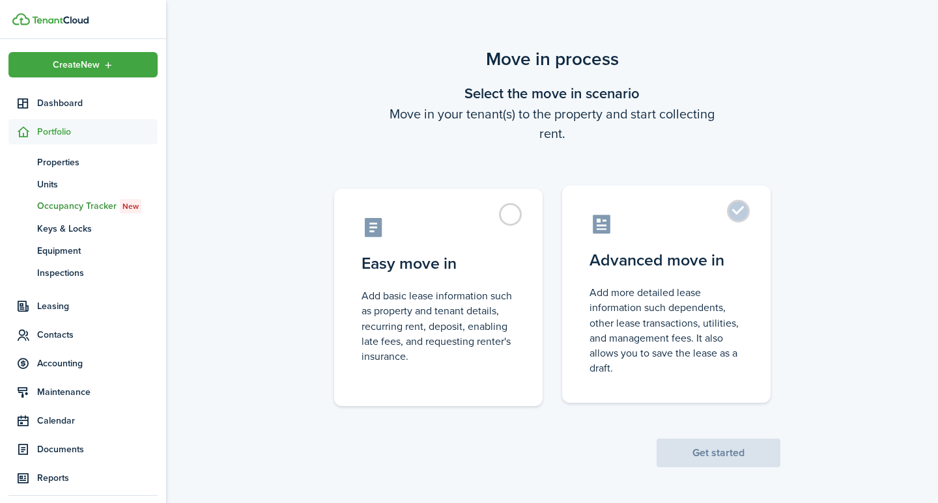
click at [738, 209] on label "Advanced move in Add more detailed lease information such dependents, other lea…" at bounding box center [666, 295] width 208 height 218
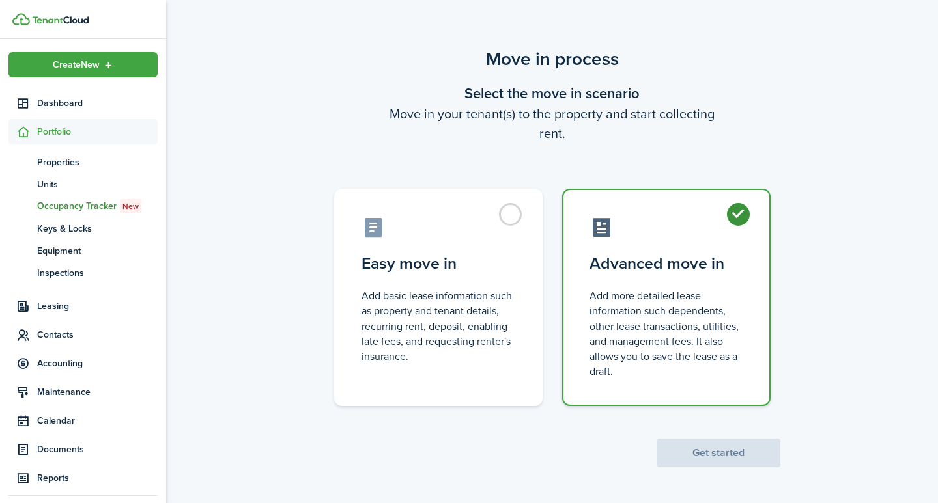
radio input "true"
click at [731, 451] on button "Get started" at bounding box center [718, 453] width 124 height 29
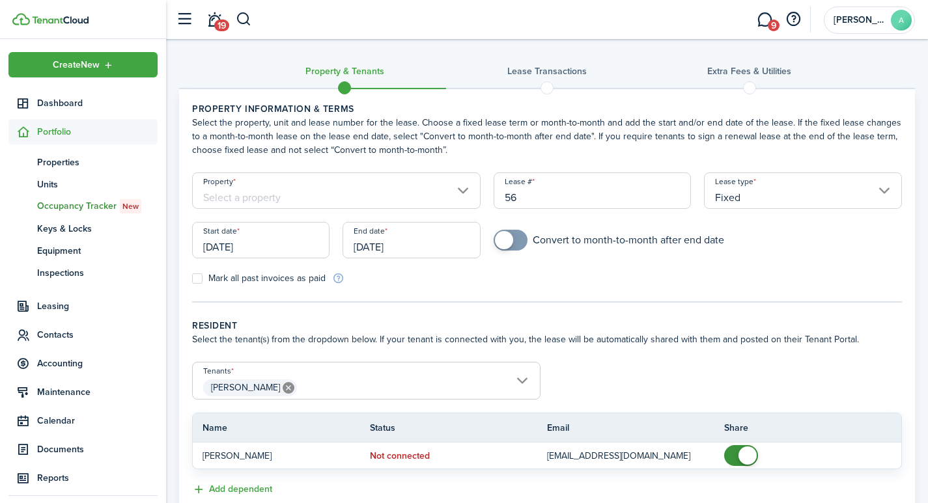
click at [295, 196] on input "Property" at bounding box center [336, 191] width 289 height 36
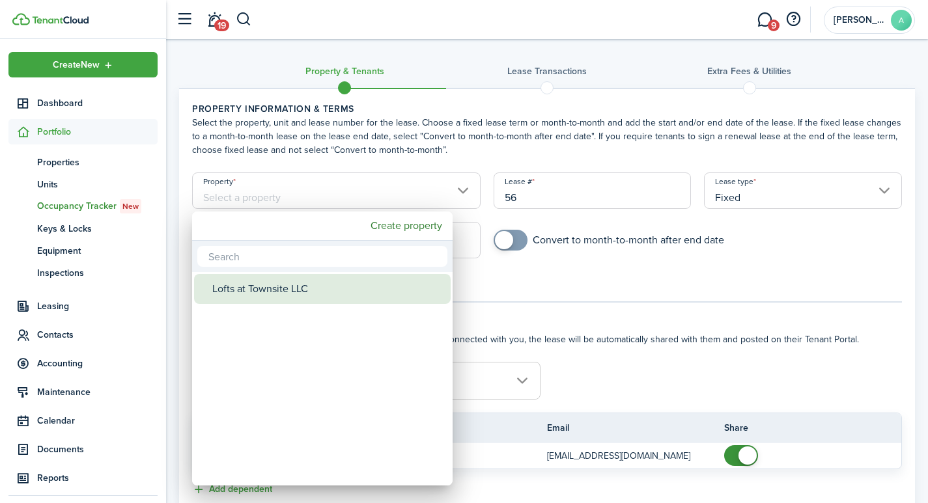
drag, startPoint x: 277, startPoint y: 286, endPoint x: 287, endPoint y: 281, distance: 10.8
click at [277, 287] on div "Lofts at Townsite LLC" at bounding box center [327, 289] width 231 height 30
type input "Lofts at Townsite LLC"
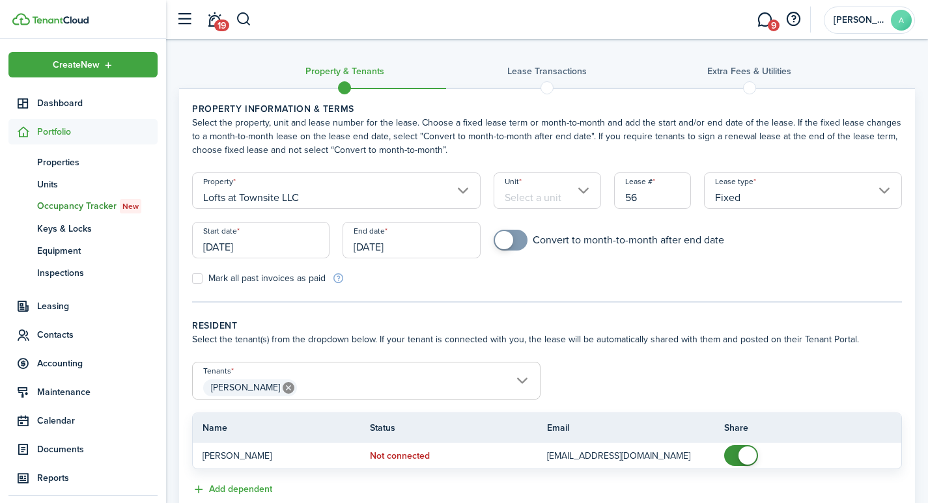
click at [542, 193] on input "Unit" at bounding box center [547, 191] width 107 height 36
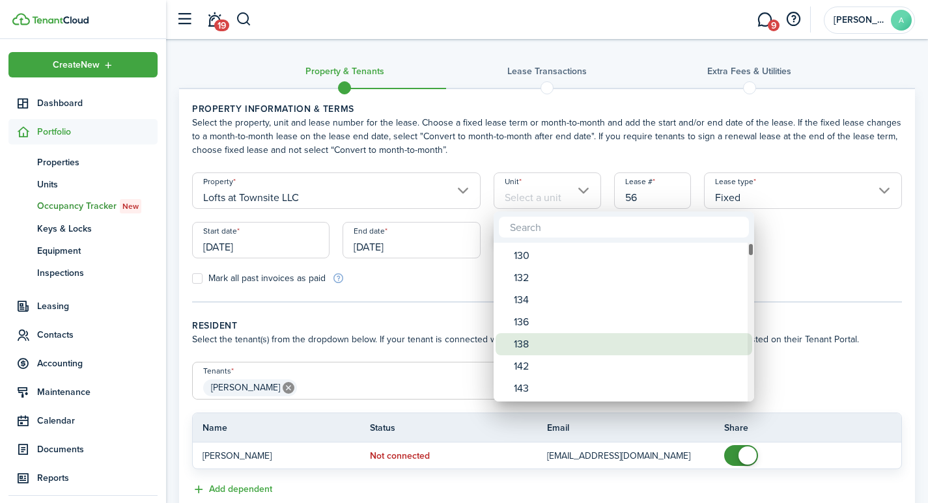
click at [535, 346] on div "138" at bounding box center [629, 344] width 231 height 22
type input "138"
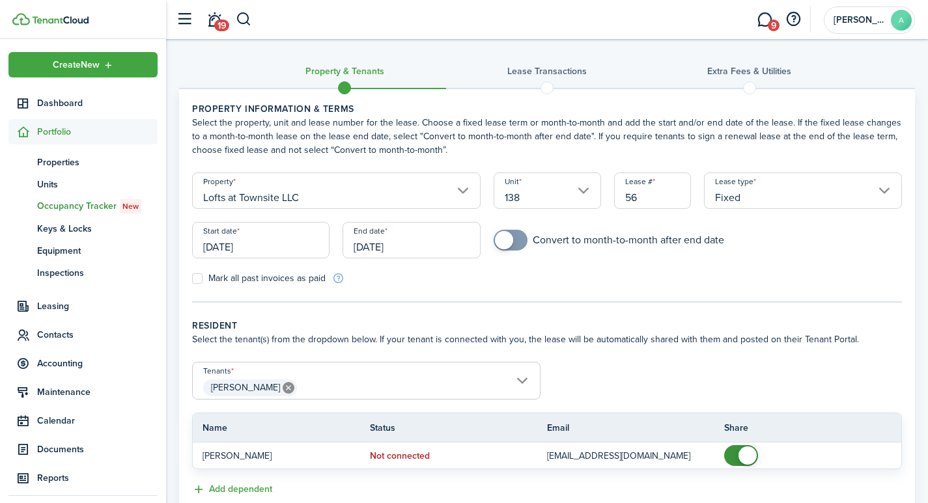
drag, startPoint x: 655, startPoint y: 197, endPoint x: 599, endPoint y: 182, distance: 58.4
click at [599, 185] on form "Property Lofts at Townsite LLC Unit 138 Lease # 56 Lease type Fixed Start date …" at bounding box center [547, 229] width 723 height 113
click at [889, 187] on input "Fixed" at bounding box center [803, 191] width 198 height 36
type input "1381"
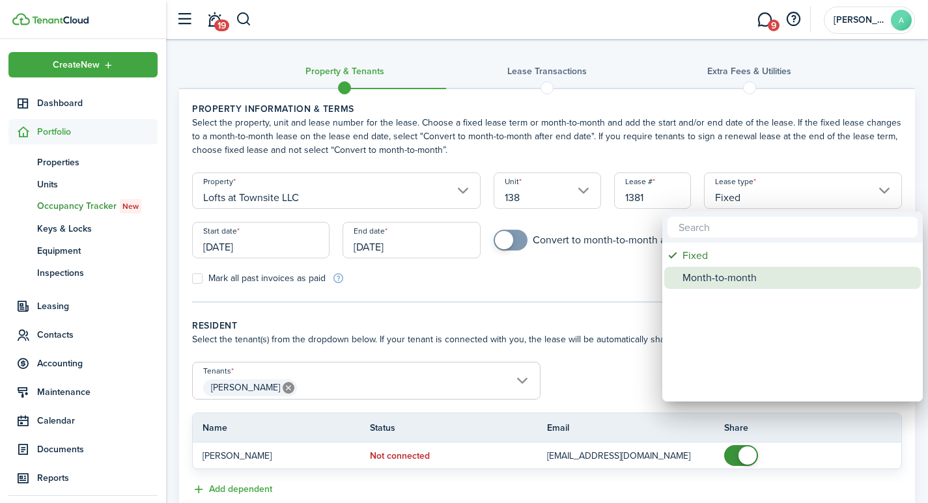
click at [749, 278] on div "Month-to-month" at bounding box center [798, 278] width 231 height 22
type input "Month-to-month"
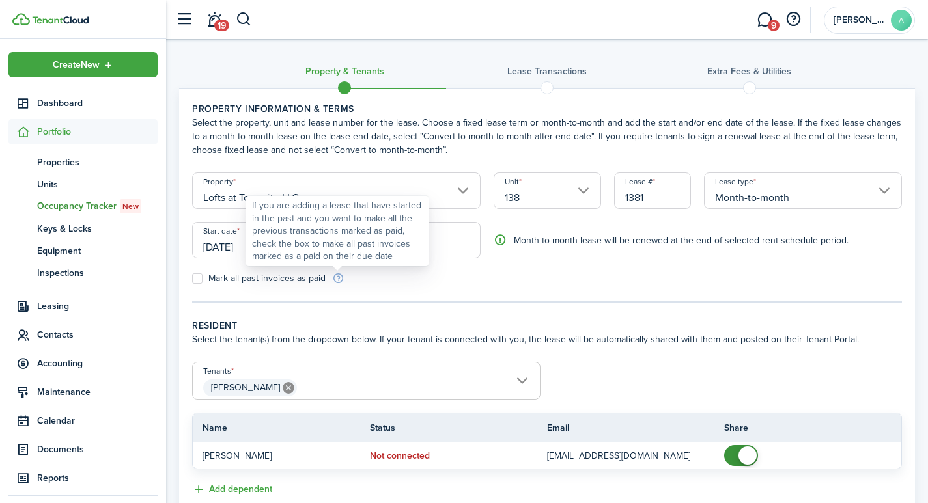
click at [315, 248] on div "If you are adding a lease that have started in the past and you want to make al…" at bounding box center [337, 231] width 171 height 64
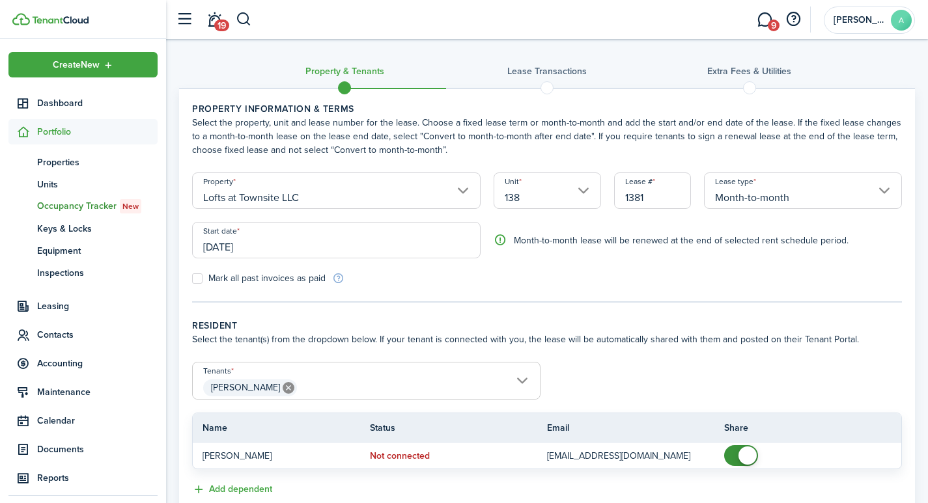
click at [223, 252] on input "[DATE]" at bounding box center [336, 240] width 289 height 36
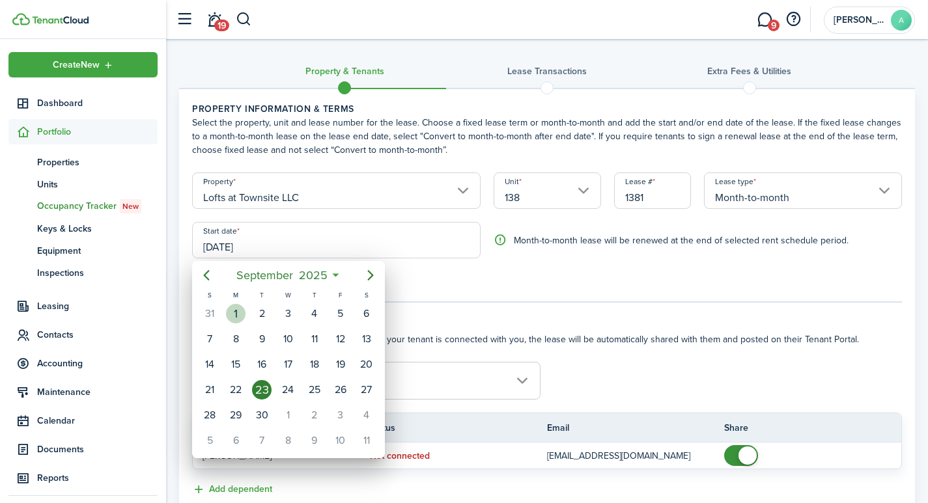
click at [234, 309] on div "1" at bounding box center [236, 314] width 20 height 20
type input "[DATE]"
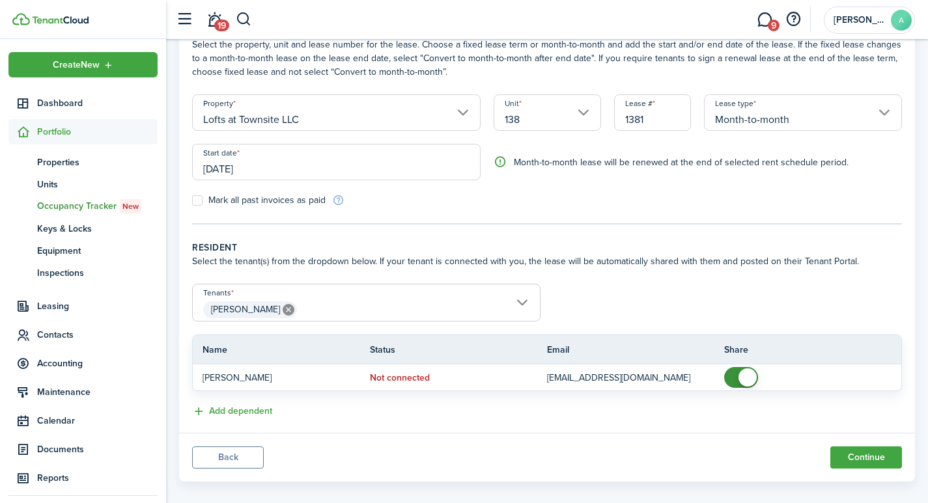
scroll to position [92, 0]
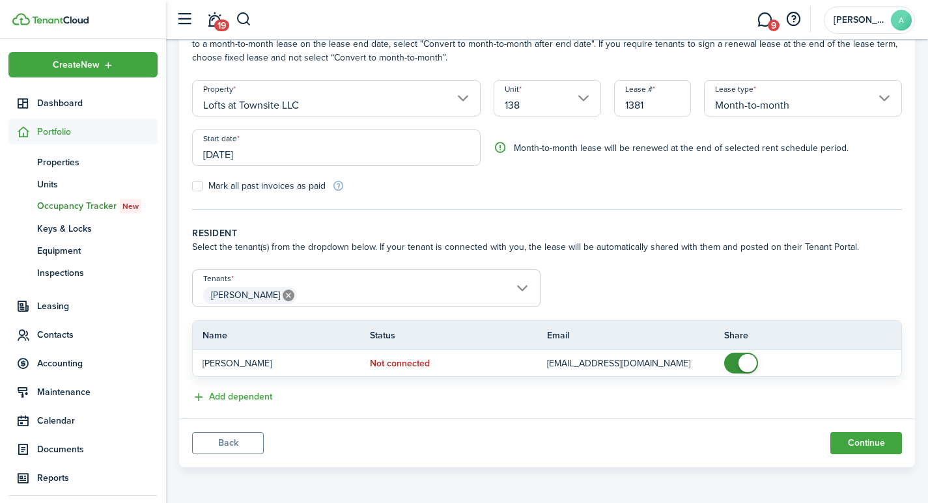
click at [322, 298] on span "[PERSON_NAME]" at bounding box center [366, 296] width 347 height 22
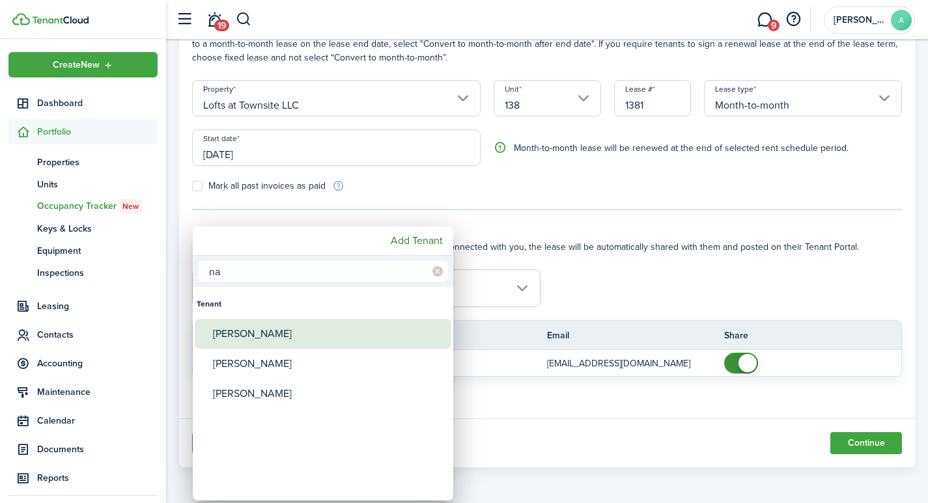
type input "na"
click at [325, 328] on div "[PERSON_NAME]" at bounding box center [328, 334] width 231 height 30
type input "[PERSON_NAME], [PERSON_NAME]"
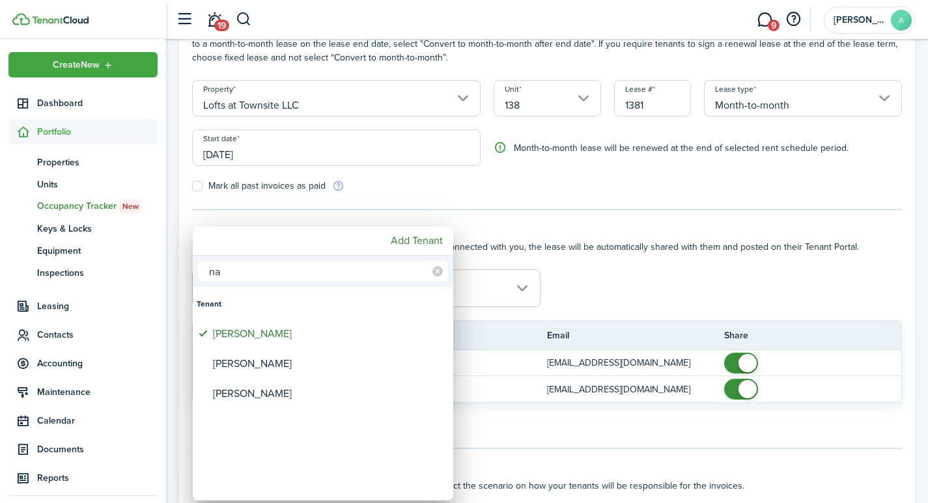
click at [748, 363] on div at bounding box center [464, 252] width 1136 height 712
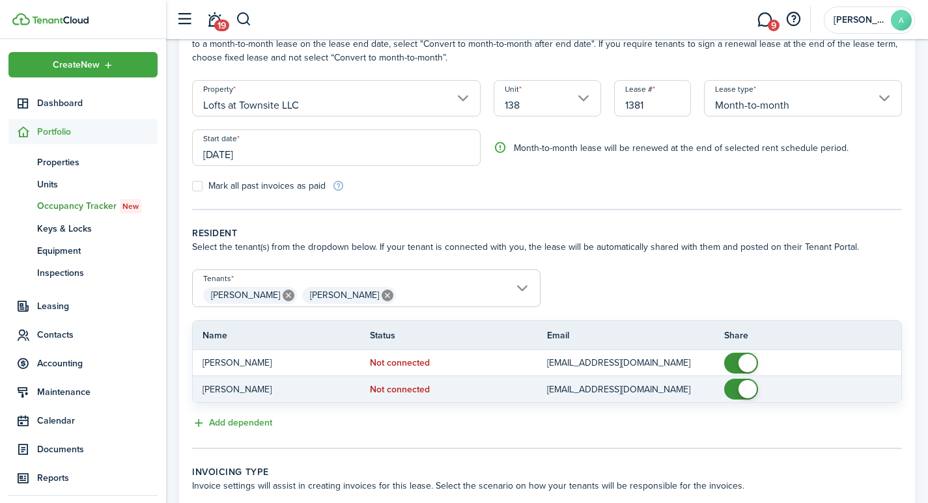
checkbox input "false"
click at [746, 382] on span at bounding box center [748, 389] width 18 height 18
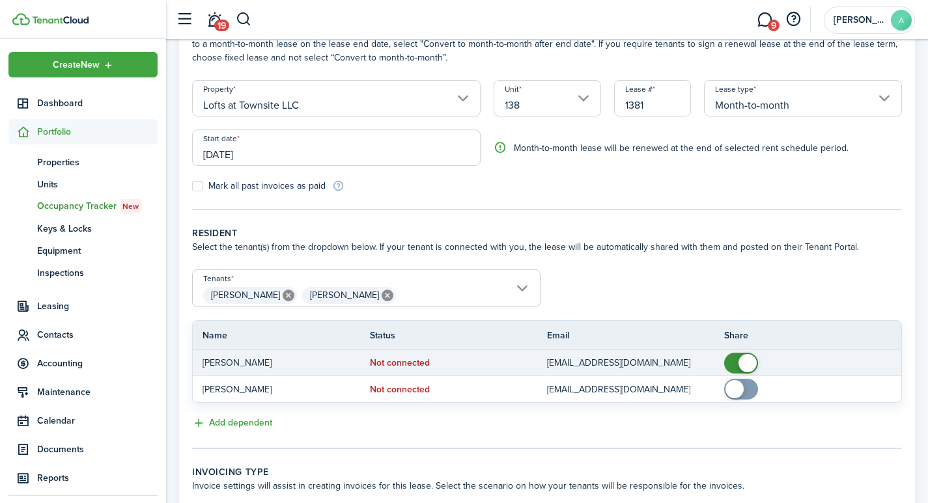
checkbox input "false"
click at [748, 364] on span at bounding box center [748, 363] width 18 height 18
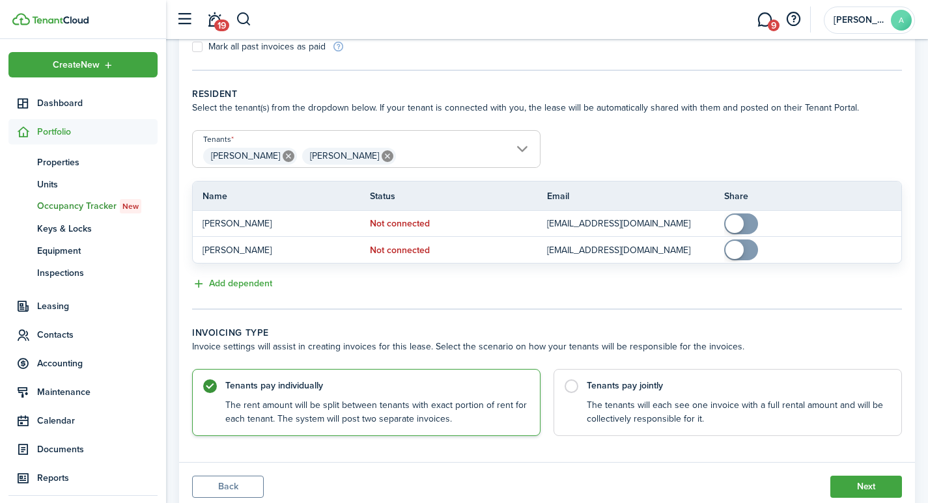
scroll to position [275, 0]
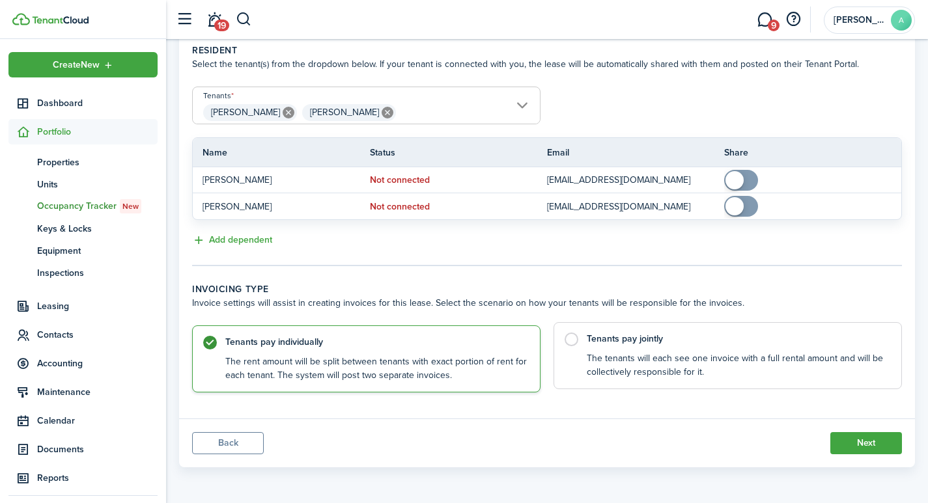
click at [573, 336] on label "Tenants pay jointly The tenants will each see one invoice with a full rental am…" at bounding box center [728, 355] width 348 height 67
radio input "false"
radio input "true"
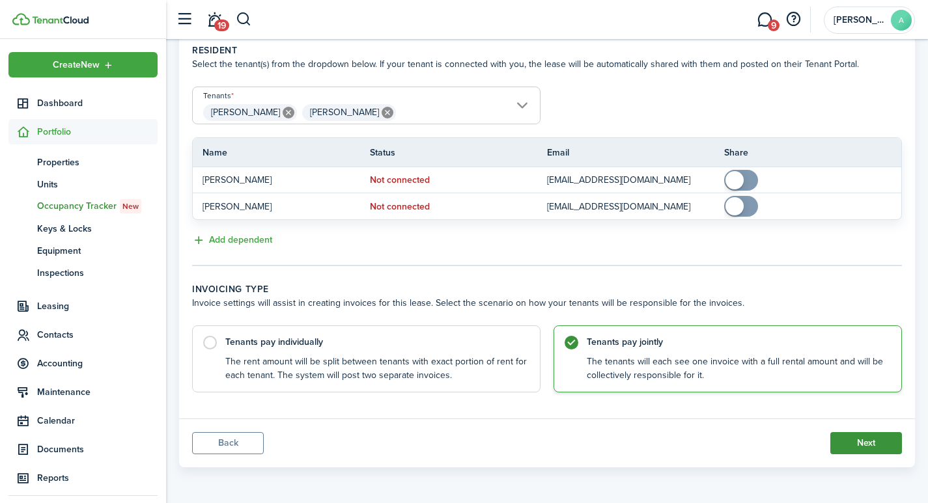
click at [877, 440] on button "Next" at bounding box center [866, 443] width 72 height 22
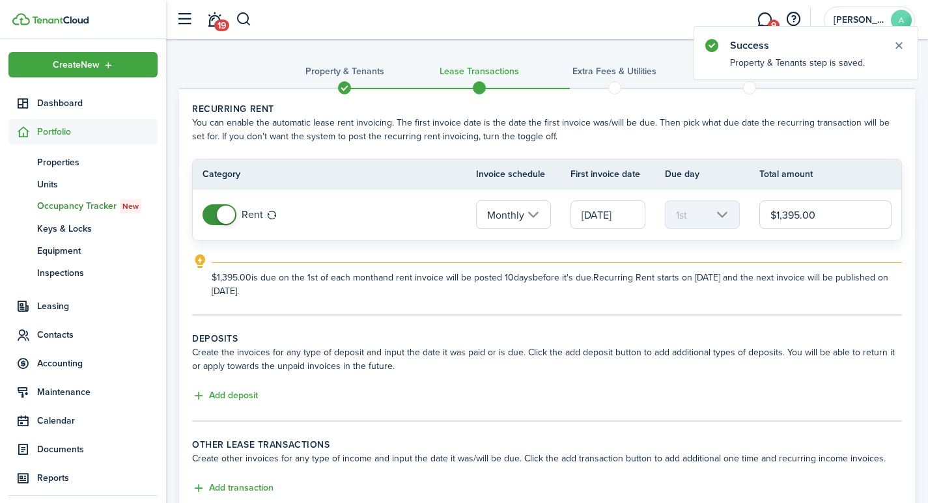
drag, startPoint x: 835, startPoint y: 216, endPoint x: 727, endPoint y: 199, distance: 109.5
click at [730, 199] on tr "Rent Monthly [DATE] 1st $1,395.00" at bounding box center [547, 215] width 709 height 51
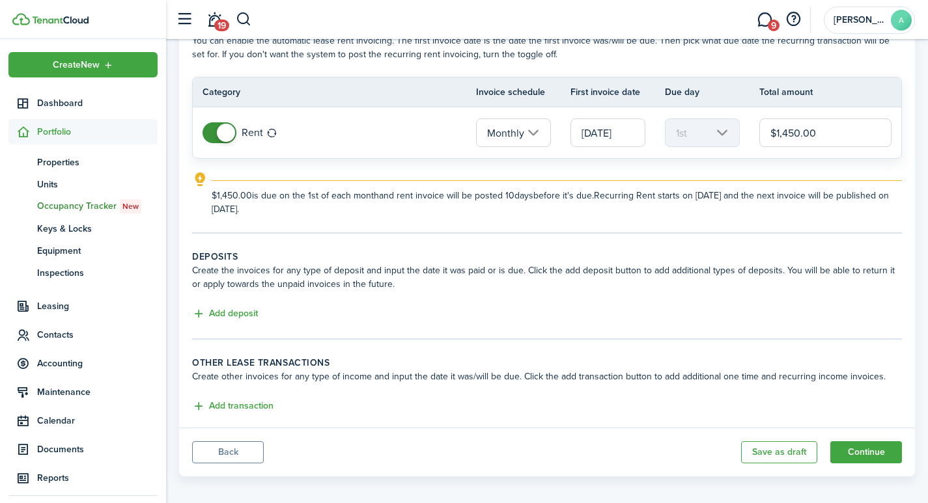
scroll to position [83, 0]
type input "$1,450.00"
click at [884, 449] on button "Continue" at bounding box center [866, 451] width 72 height 22
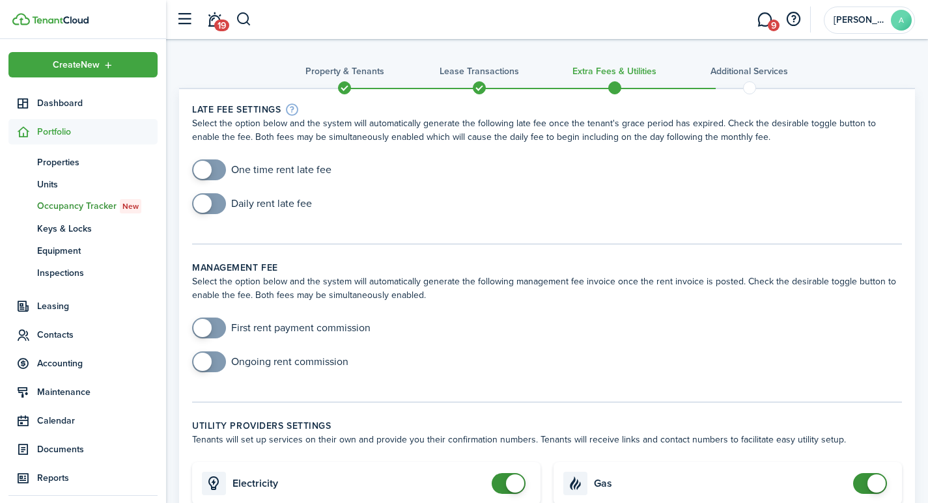
checkbox input "true"
click at [205, 169] on span at bounding box center [202, 170] width 18 height 18
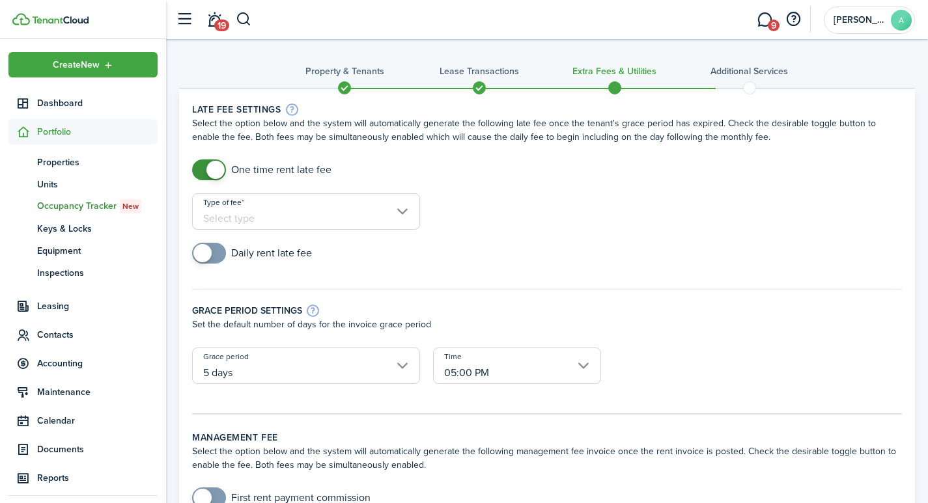
click at [304, 216] on input "Type of fee" at bounding box center [306, 211] width 228 height 36
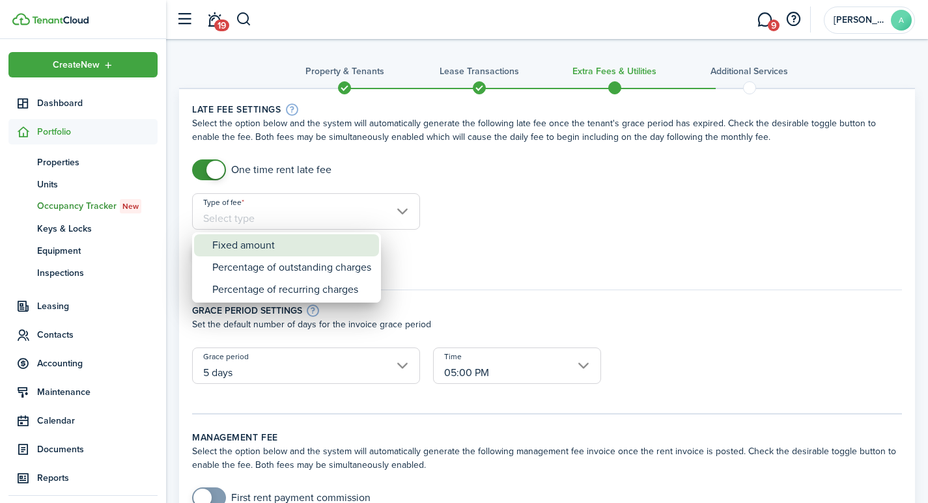
click at [290, 248] on div "Fixed amount" at bounding box center [291, 245] width 159 height 22
type input "Fixed amount"
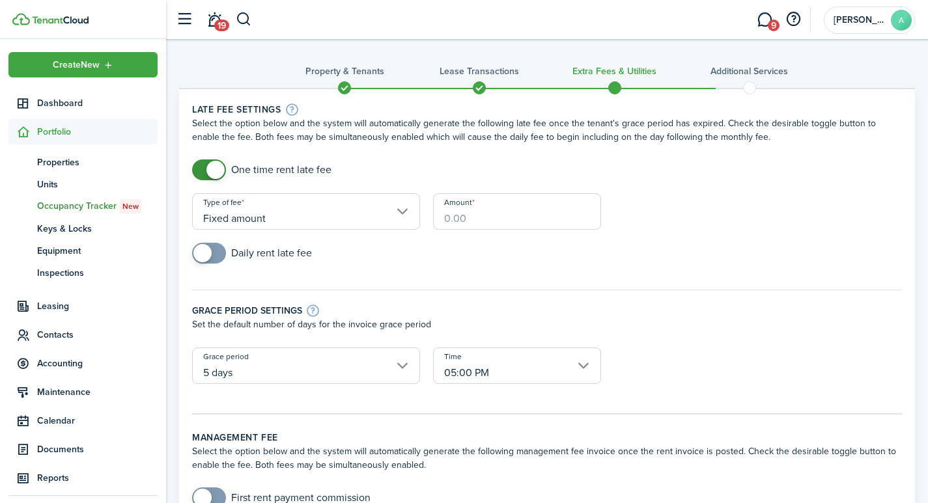
click at [464, 217] on input "Amount" at bounding box center [517, 211] width 168 height 36
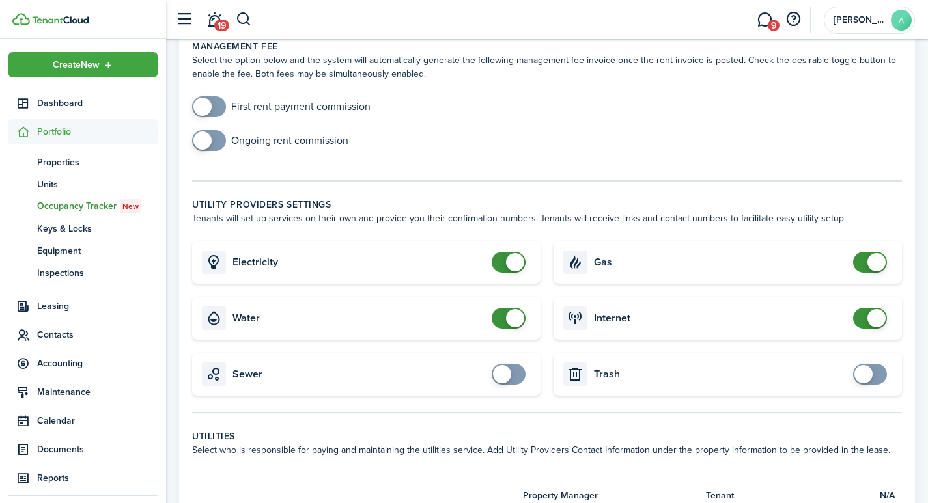
scroll to position [456, 0]
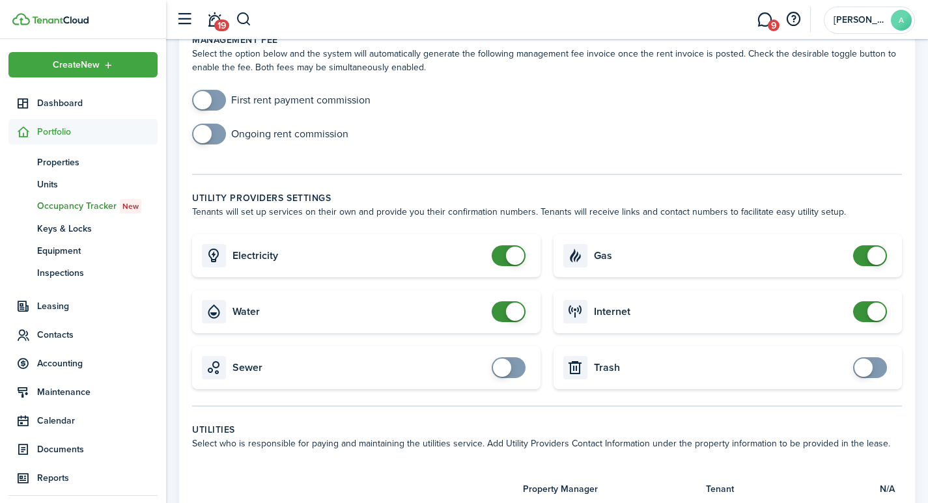
type input "$40.00"
checkbox input "false"
click at [520, 247] on span at bounding box center [515, 256] width 18 height 18
checkbox input "false"
click at [514, 303] on span at bounding box center [515, 312] width 18 height 18
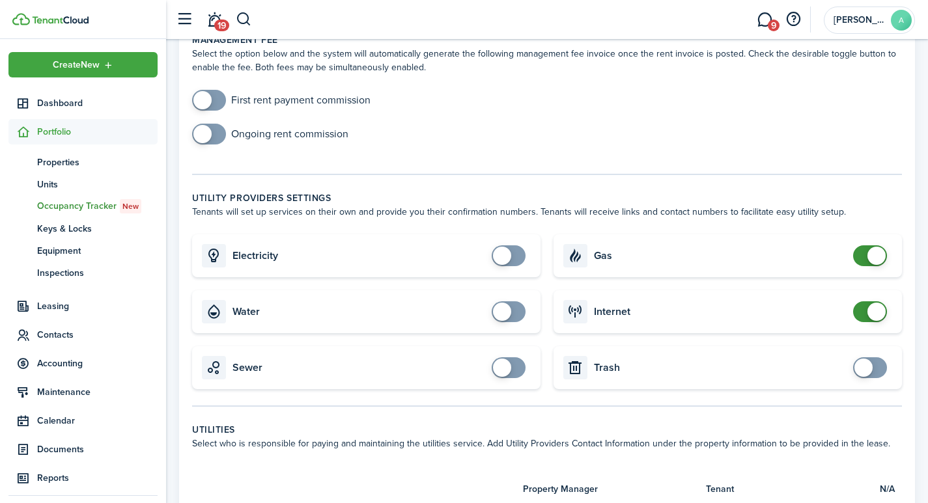
checkbox input "false"
click at [872, 247] on span at bounding box center [877, 256] width 18 height 18
checkbox input "false"
click at [876, 304] on span at bounding box center [877, 312] width 18 height 18
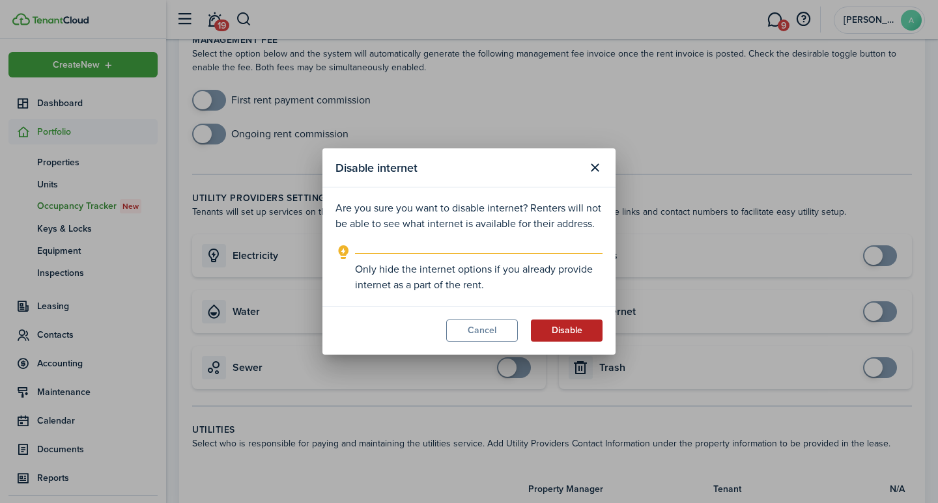
click at [572, 327] on button "Disable" at bounding box center [567, 331] width 72 height 22
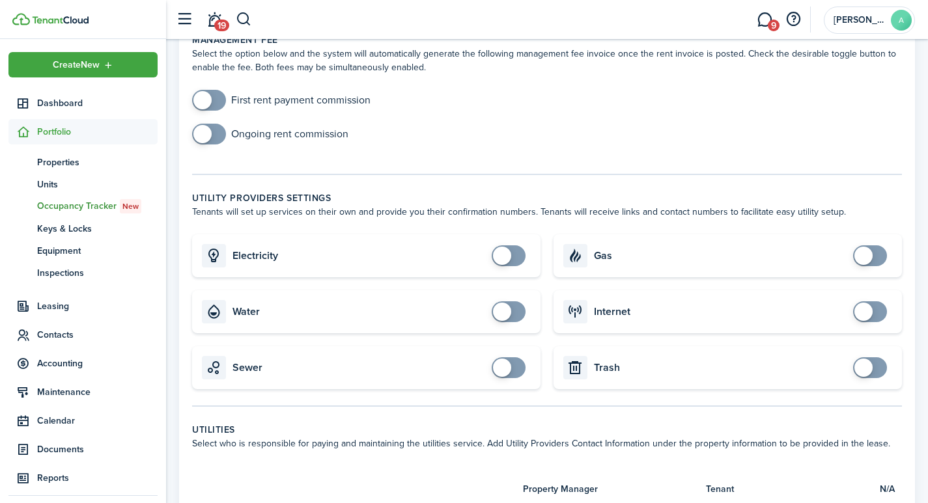
click at [927, 497] on div "Property & Tenants Lease Transactions Extra fees & Utilities Additional Service…" at bounding box center [547, 309] width 762 height 1439
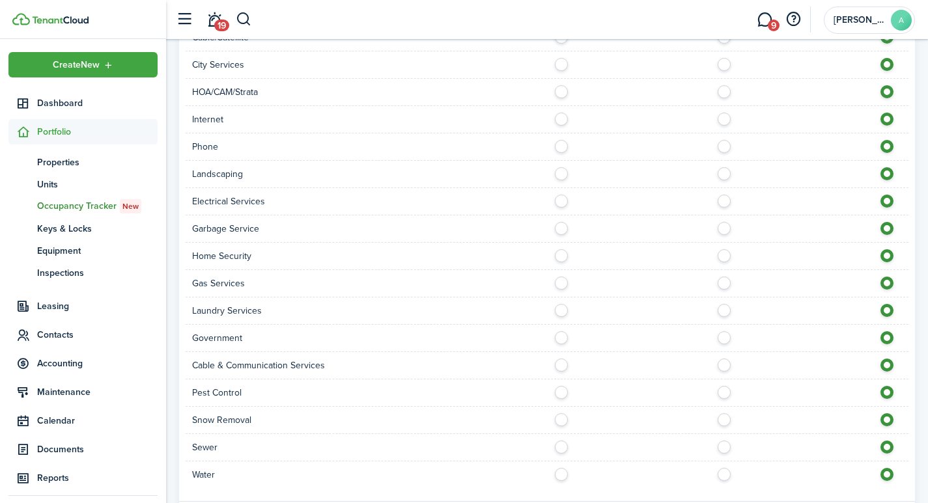
scroll to position [1004, 0]
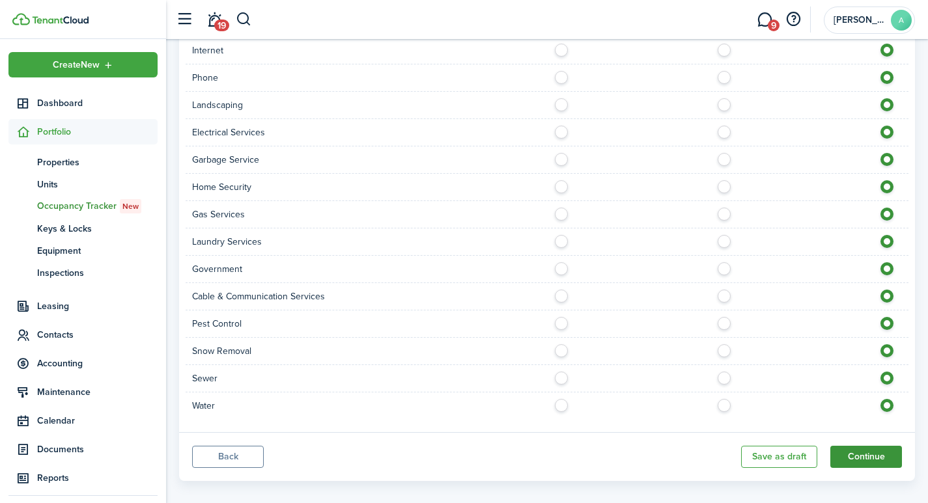
click at [871, 446] on button "Continue" at bounding box center [866, 457] width 72 height 22
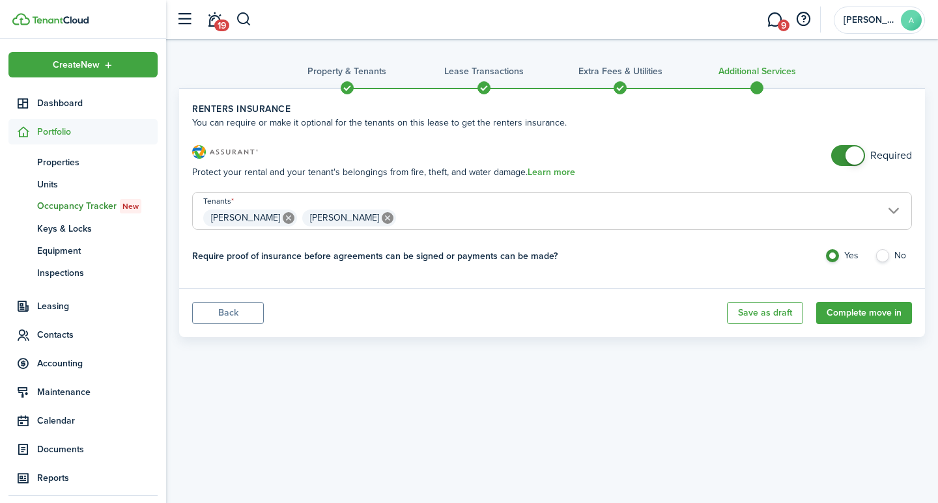
checkbox input "false"
click at [846, 152] on span at bounding box center [847, 155] width 13 height 21
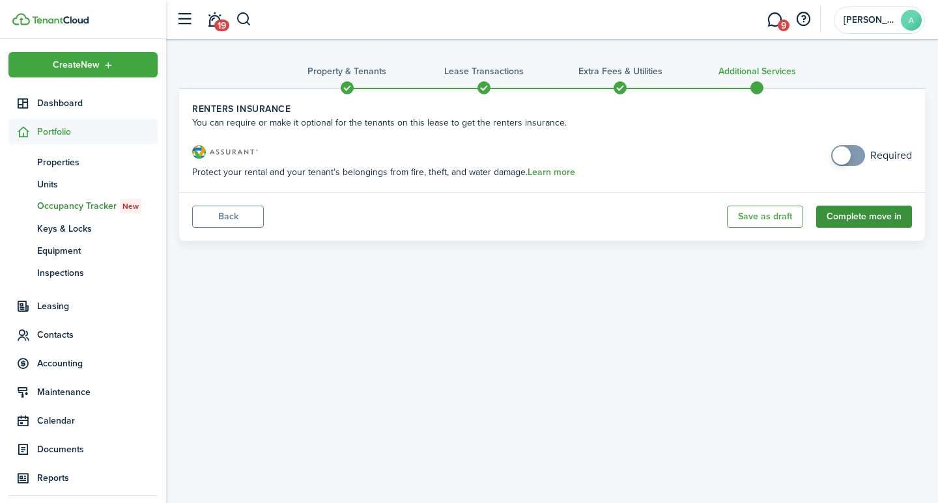
click at [859, 220] on button "Complete move in" at bounding box center [864, 217] width 96 height 22
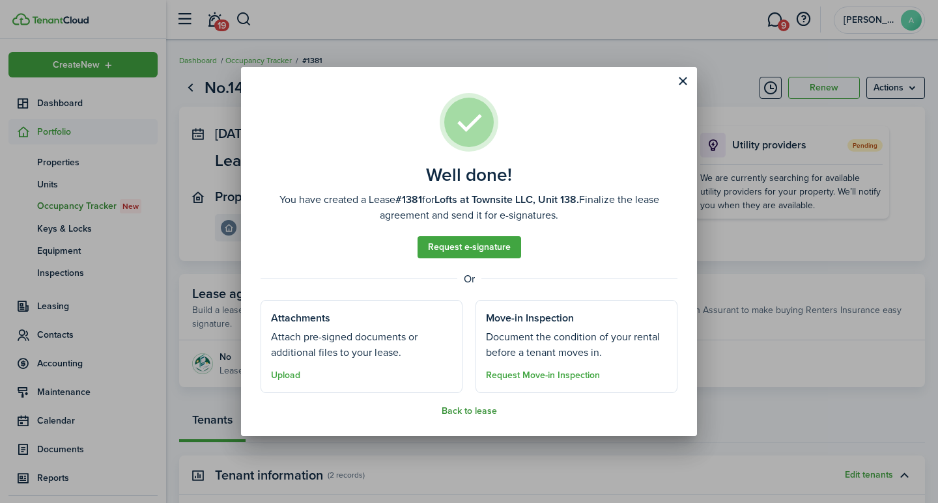
click at [459, 410] on button "Back to lease" at bounding box center [469, 411] width 55 height 10
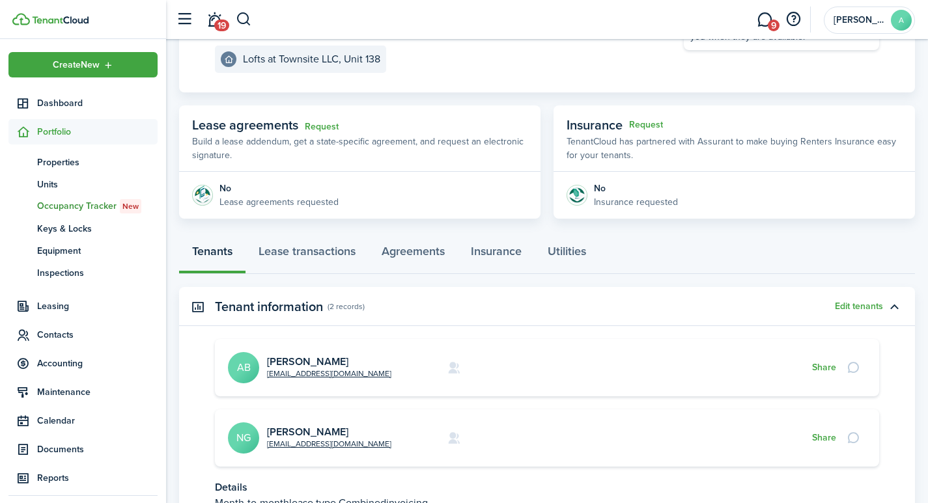
scroll to position [170, 0]
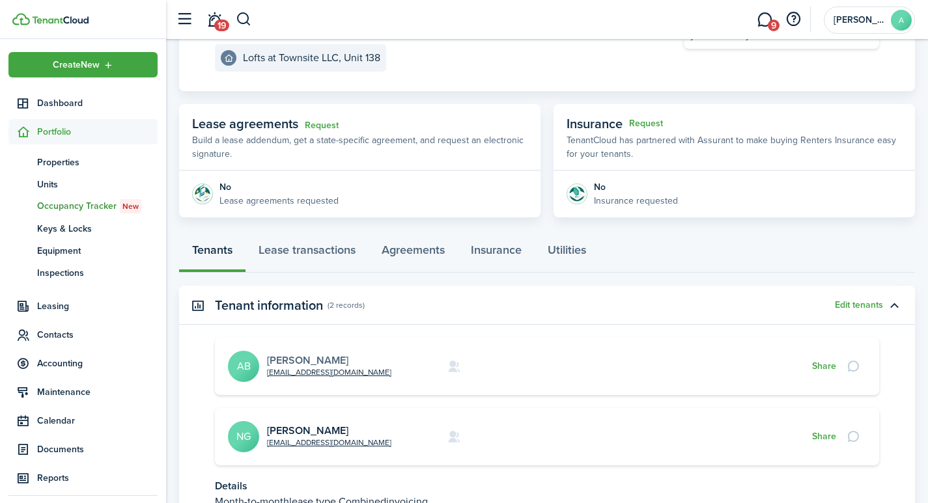
click at [303, 361] on link "[PERSON_NAME]" at bounding box center [307, 360] width 81 height 15
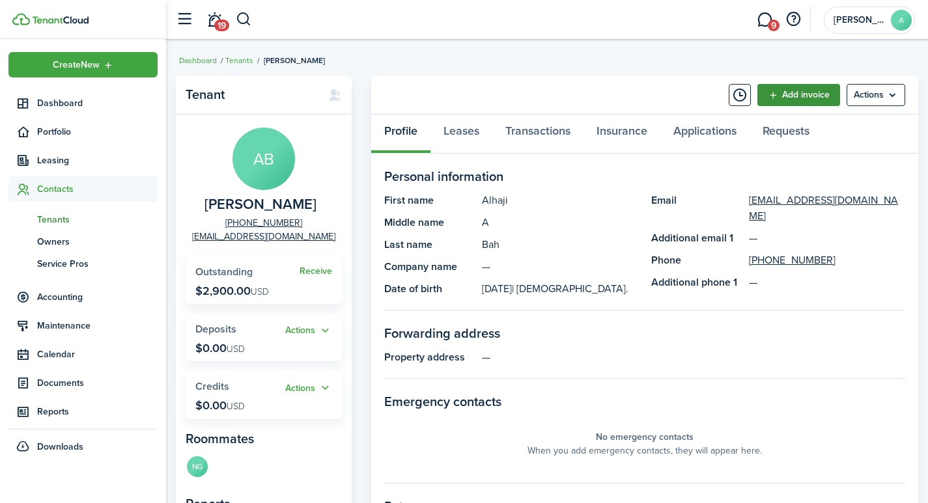
click at [807, 94] on link "Add invoice" at bounding box center [798, 95] width 83 height 22
click at [535, 130] on link "Transactions" at bounding box center [537, 134] width 91 height 39
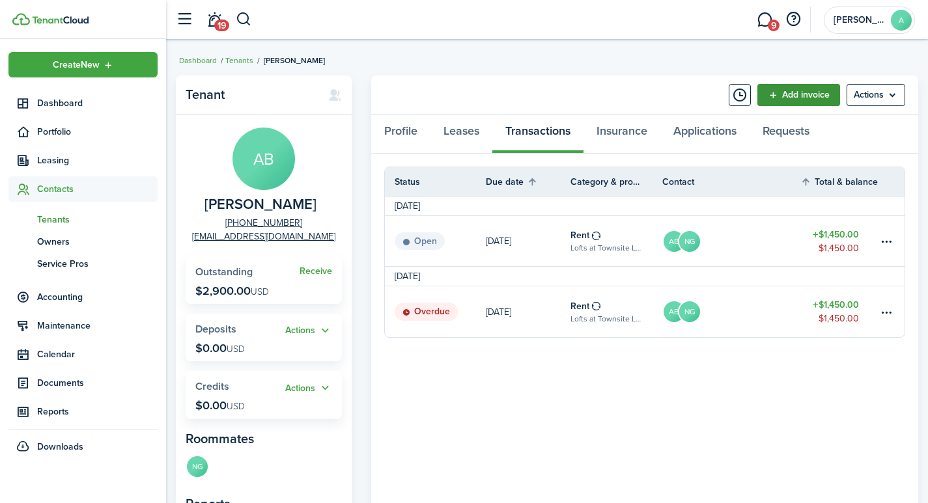
click at [783, 90] on link "Add invoice" at bounding box center [798, 95] width 83 height 22
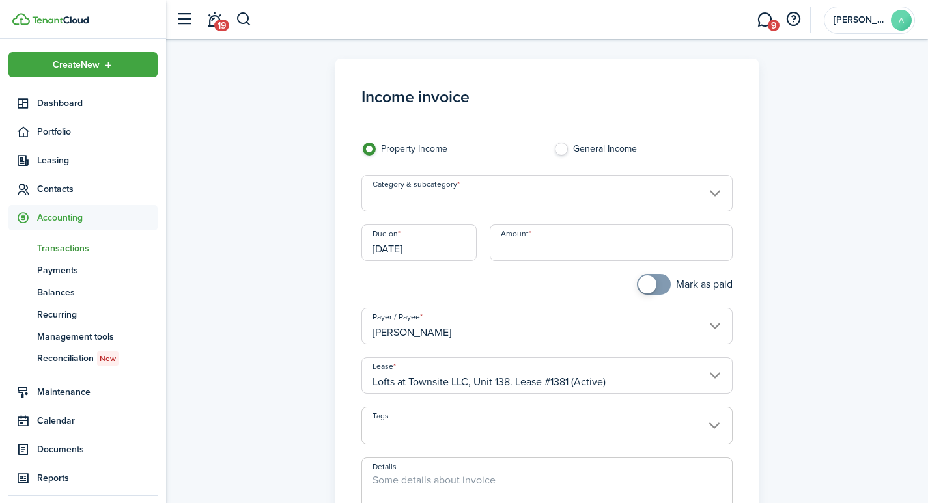
click at [432, 195] on input "Category & subcategory" at bounding box center [547, 193] width 372 height 36
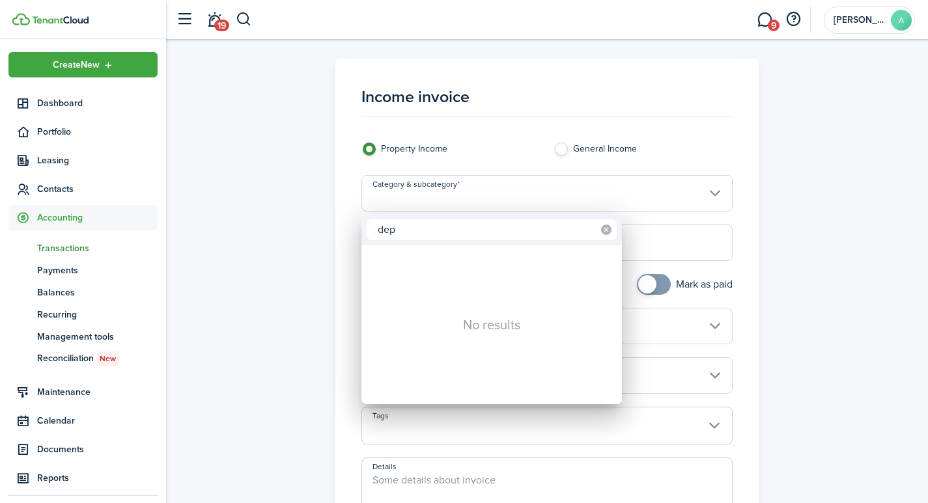
type input "dep"
click at [606, 228] on icon at bounding box center [606, 230] width 10 height 10
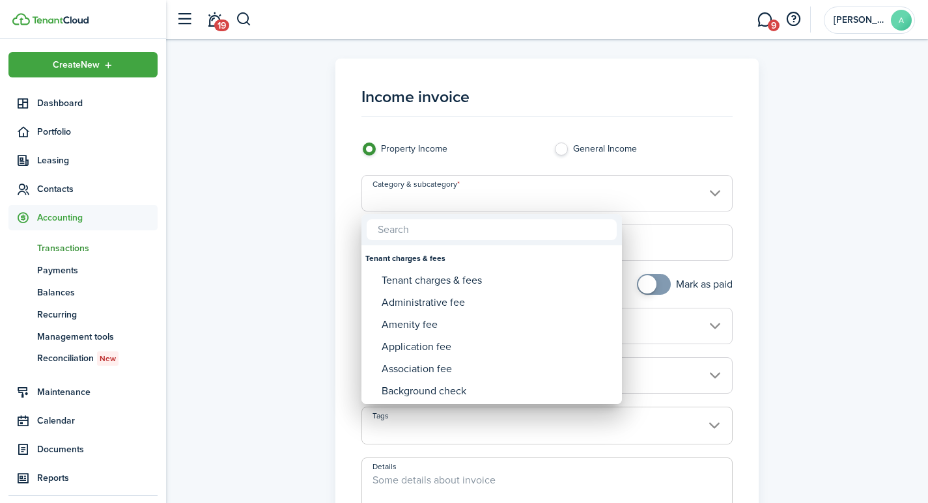
click at [755, 216] on div at bounding box center [464, 252] width 1136 height 712
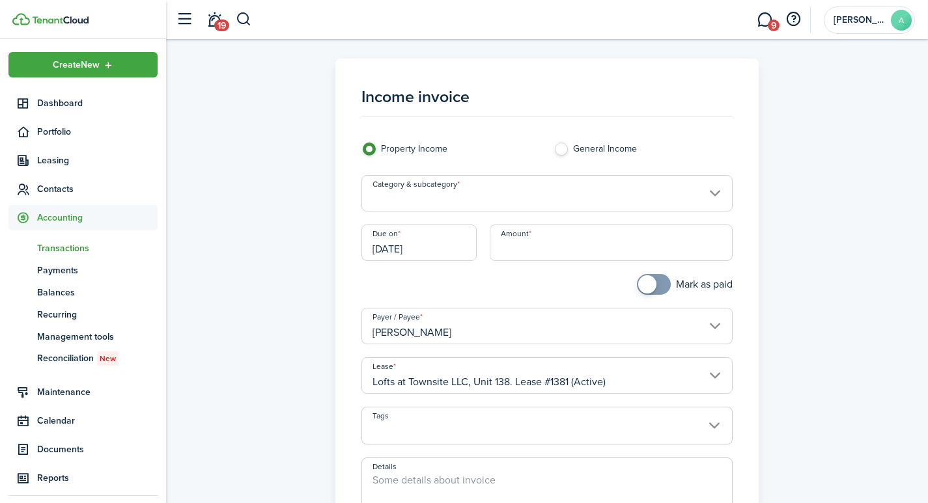
click at [710, 376] on input "Lofts at Townsite LLC, Unit 138. Lease #1381 (Active)" at bounding box center [547, 376] width 372 height 36
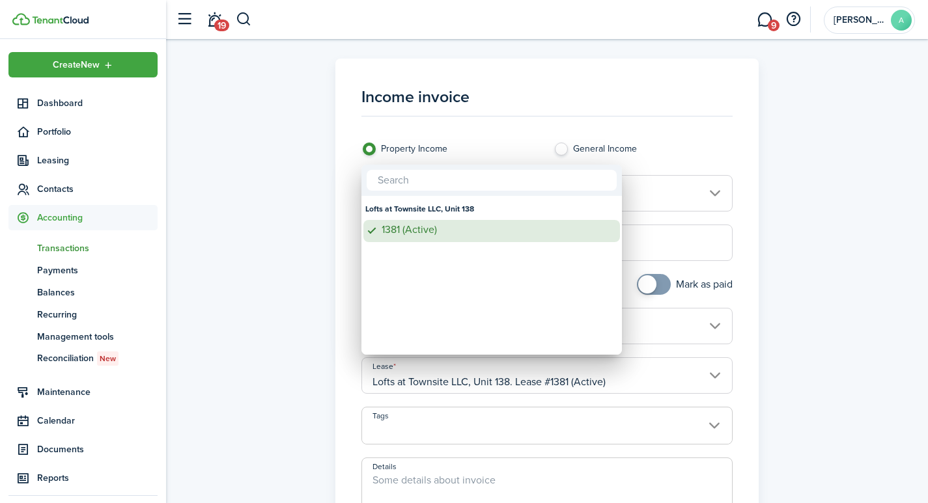
click at [407, 227] on div "1381 (Active)" at bounding box center [497, 230] width 231 height 12
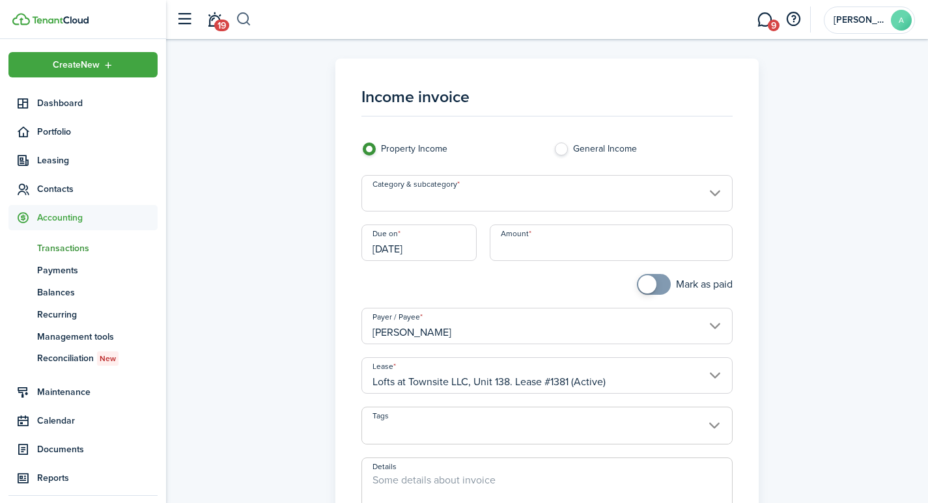
click at [246, 18] on button "button" at bounding box center [244, 19] width 16 height 22
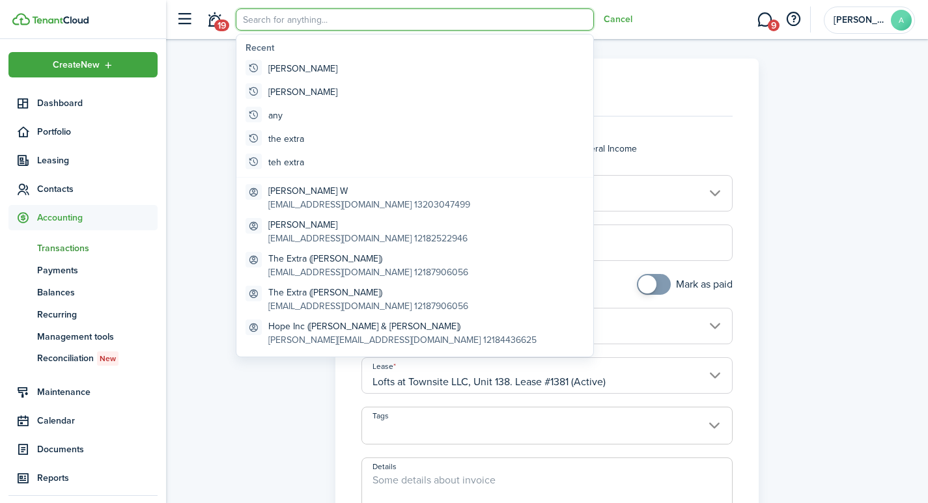
click at [304, 21] on input "search" at bounding box center [415, 19] width 358 height 22
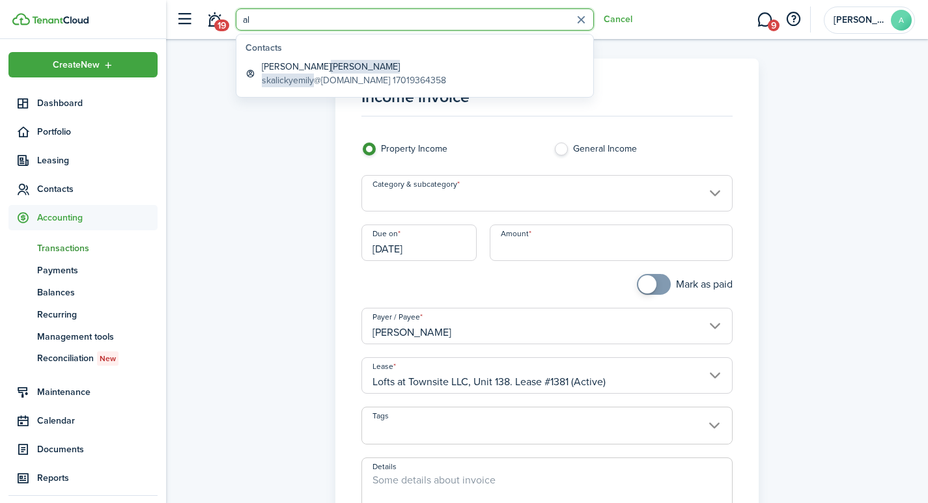
type input "a"
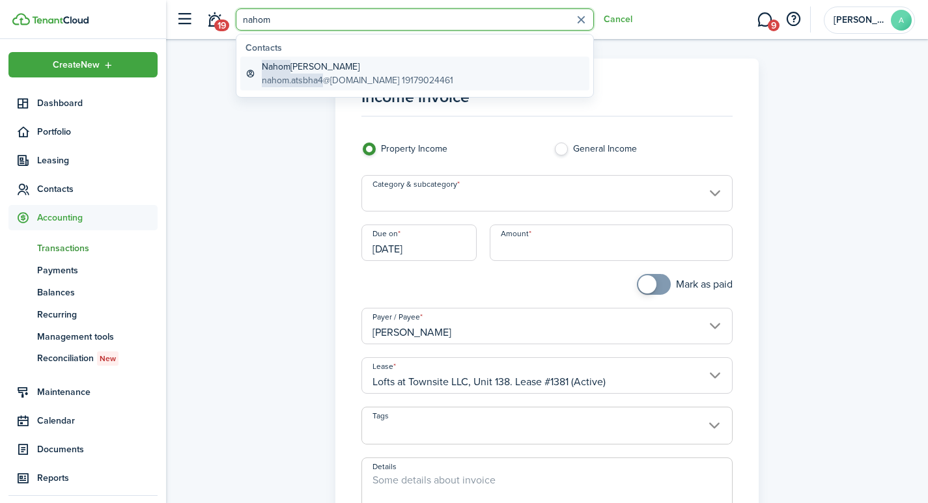
type input "nahom"
click at [294, 63] on global-search-item-title "[PERSON_NAME]" at bounding box center [357, 67] width 191 height 14
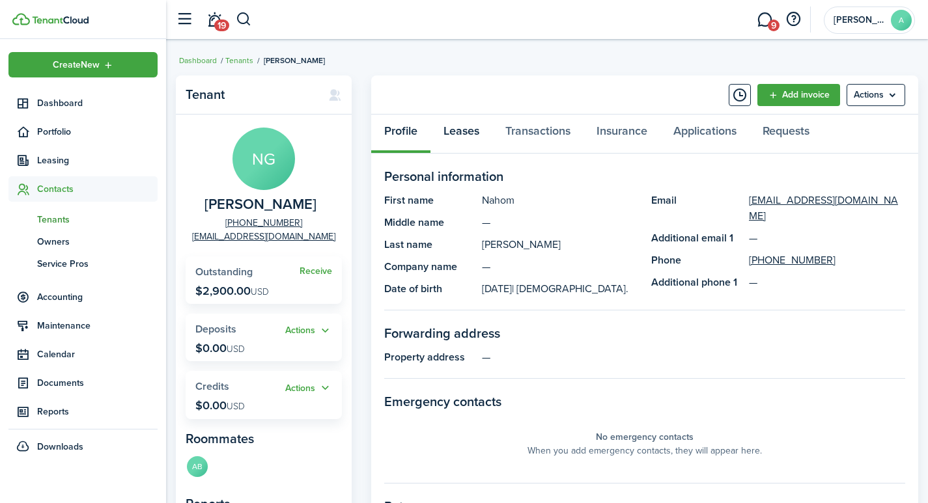
click at [475, 134] on link "Leases" at bounding box center [461, 134] width 62 height 39
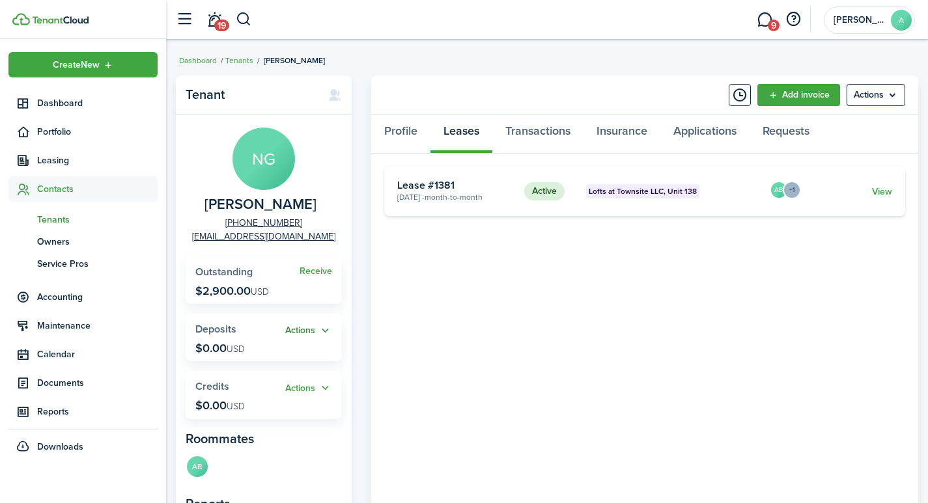
click at [302, 330] on button "Actions" at bounding box center [308, 331] width 47 height 15
click at [232, 356] on link "Add" at bounding box center [275, 356] width 114 height 22
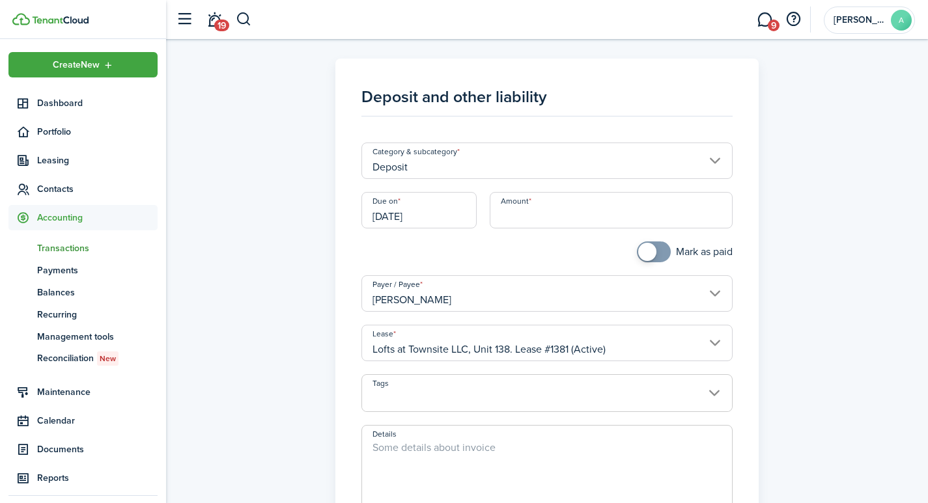
click at [440, 219] on input "[DATE]" at bounding box center [418, 210] width 115 height 36
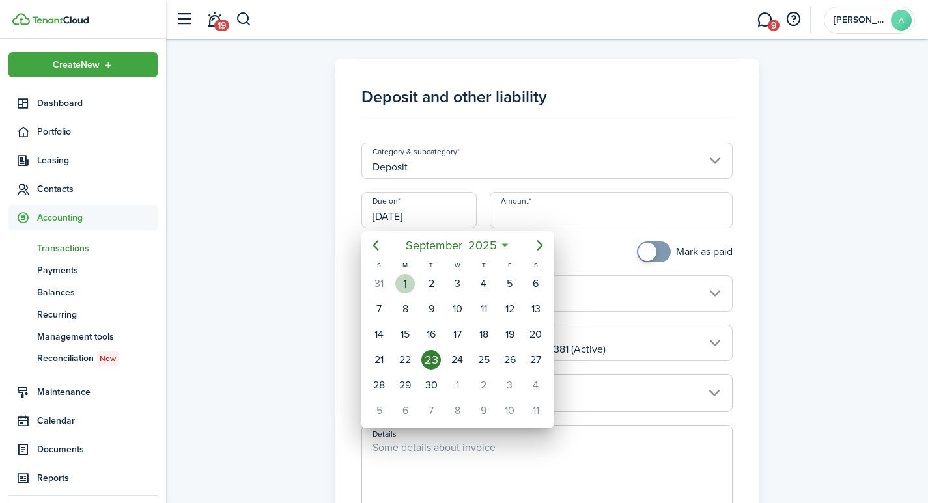
click at [410, 285] on div "1" at bounding box center [405, 284] width 20 height 20
type input "[DATE]"
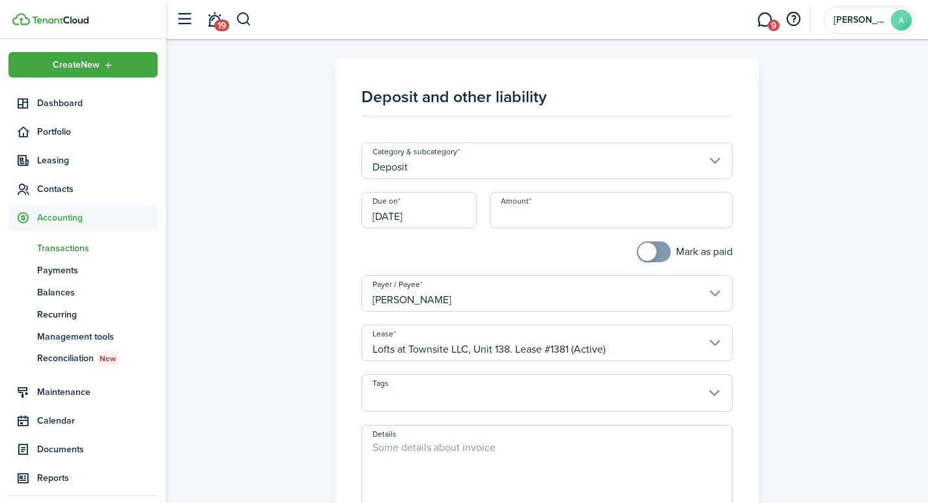
click at [565, 217] on input "Amount" at bounding box center [612, 210] width 244 height 36
type input "$1,450.00"
click at [625, 453] on textarea "Details" at bounding box center [547, 471] width 371 height 63
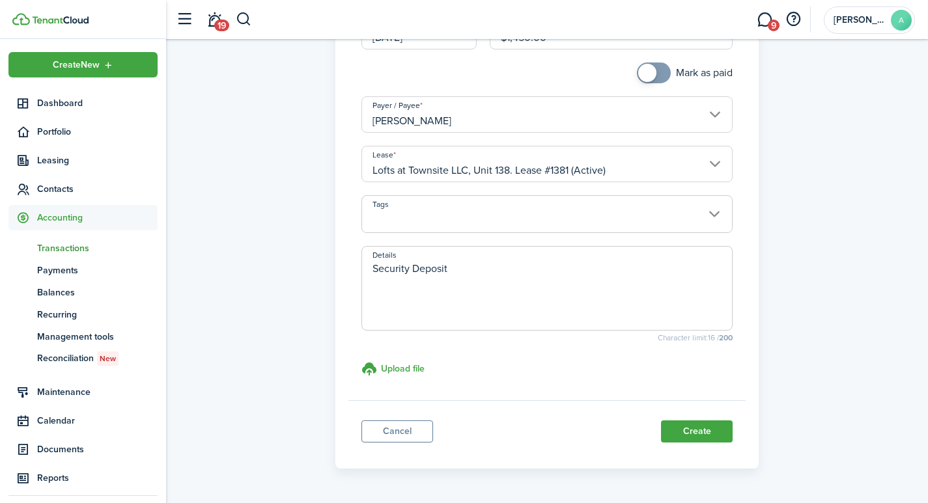
scroll to position [181, 0]
type textarea "Security Deposit"
click at [711, 429] on button "Create" at bounding box center [697, 430] width 72 height 22
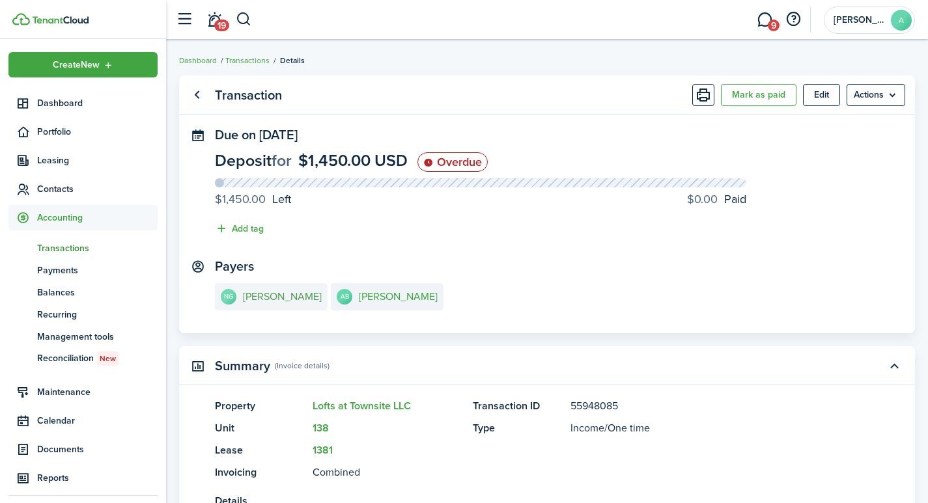
click at [284, 298] on e-details-info-title "[PERSON_NAME]" at bounding box center [282, 297] width 79 height 12
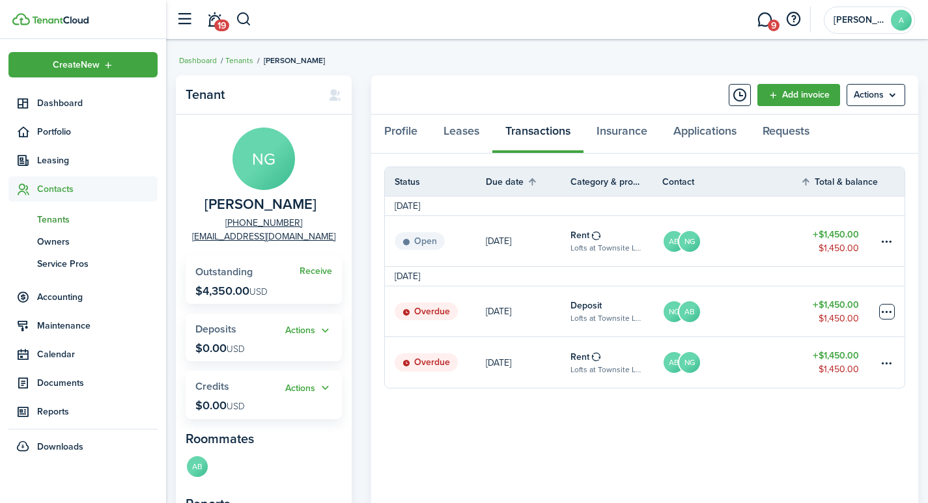
click at [888, 308] on table-menu-btn-icon at bounding box center [887, 312] width 16 height 16
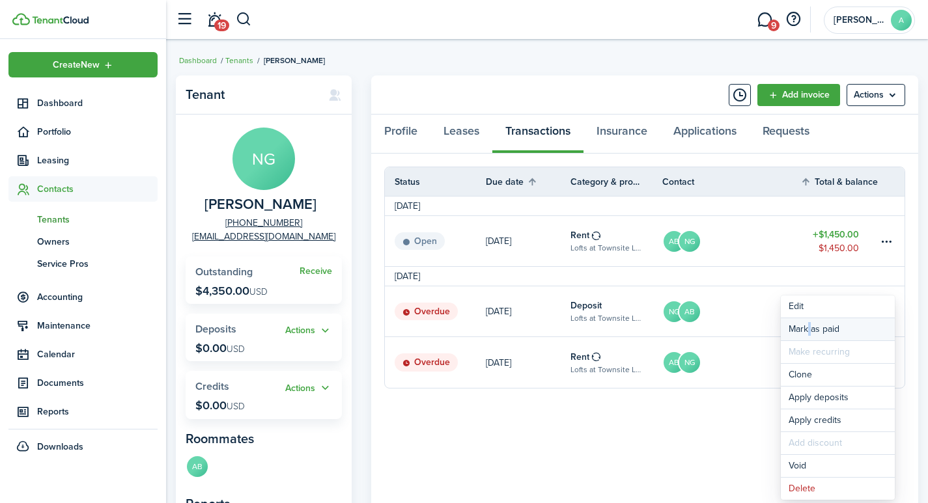
click at [806, 330] on link "Mark as paid" at bounding box center [838, 329] width 114 height 22
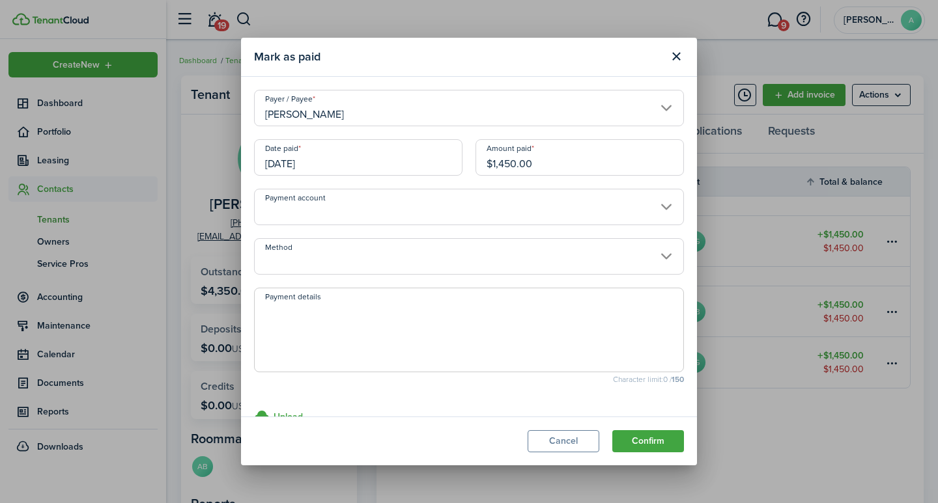
click at [380, 210] on input "Payment account" at bounding box center [469, 207] width 430 height 36
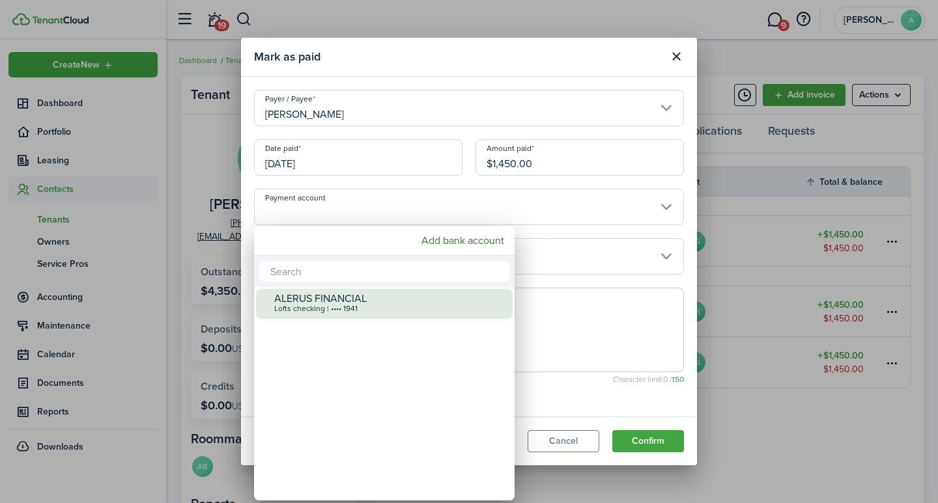
click at [361, 300] on div "ALERUS FINANCIAL" at bounding box center [389, 299] width 231 height 12
type input "•••• •••• •••• 1941"
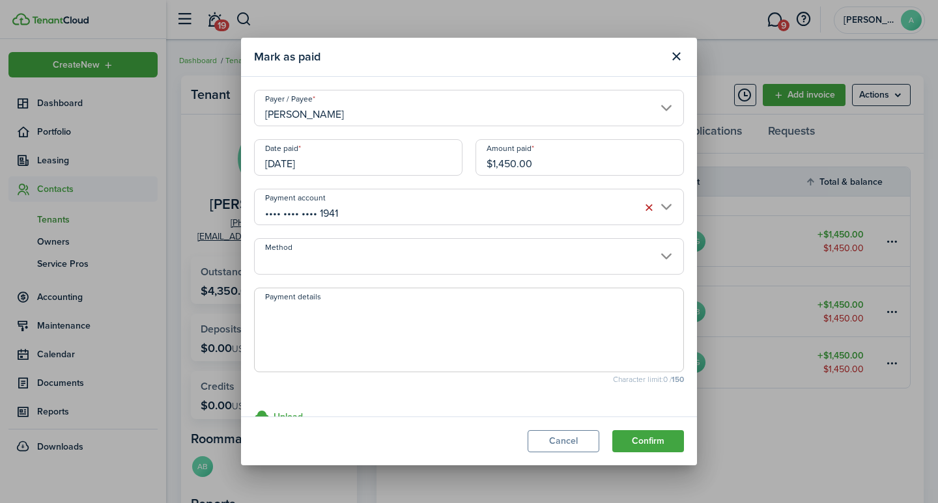
click at [368, 259] on input "Method" at bounding box center [469, 256] width 430 height 36
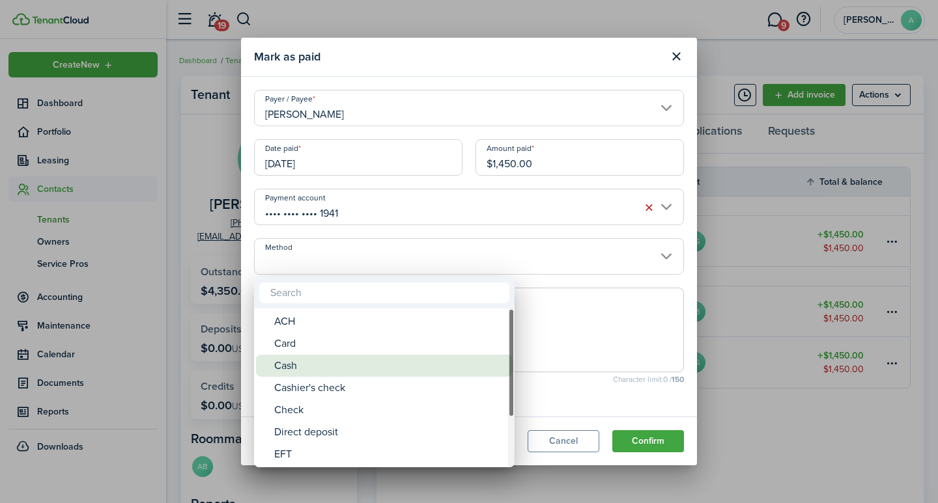
click at [301, 361] on div "Cash" at bounding box center [389, 366] width 231 height 22
type input "Cash"
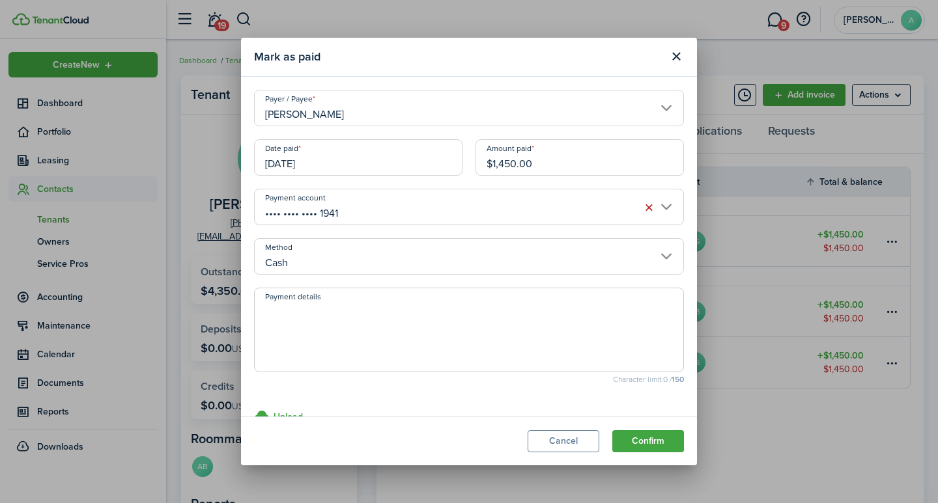
click at [328, 305] on textarea "Payment details" at bounding box center [469, 334] width 429 height 63
type textarea "Security Deposit"
click at [645, 440] on button "Confirm" at bounding box center [648, 441] width 72 height 22
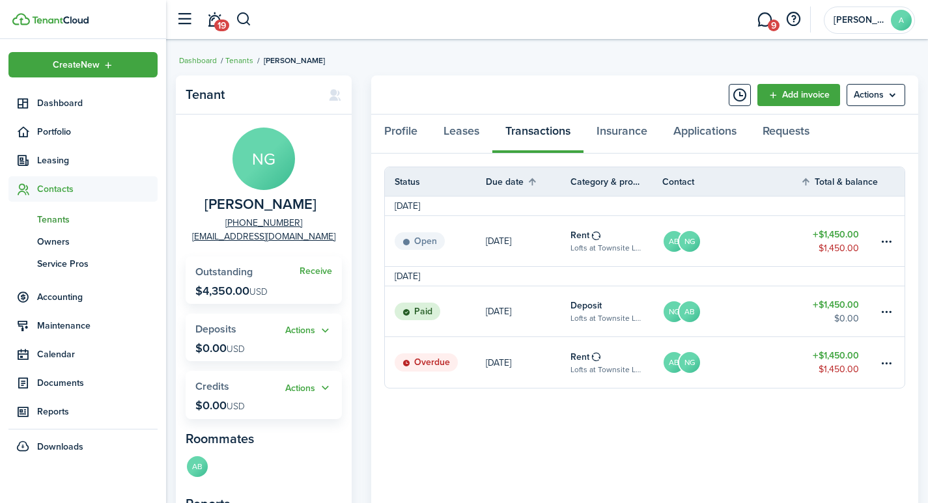
click at [426, 455] on panel-main-body "Status Due date Category & property Contact Total & balance Actions [DATE] Open…" at bounding box center [644, 398] width 547 height 488
click at [883, 94] on menu-btn "Actions" at bounding box center [876, 95] width 59 height 22
click at [762, 482] on panel-main-body "Status Due date Category & property Contact Total & balance Actions [DATE] Open…" at bounding box center [644, 398] width 547 height 488
click at [885, 360] on table-menu-btn-icon at bounding box center [887, 363] width 16 height 16
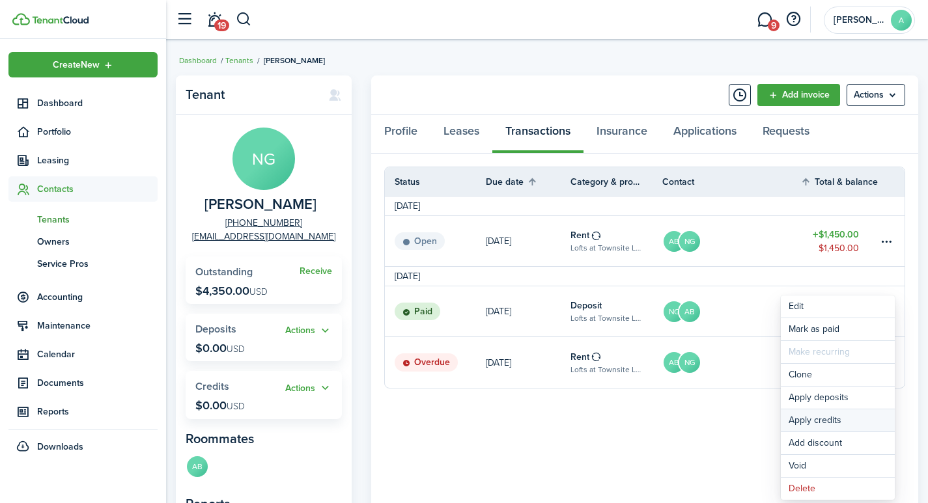
click at [812, 421] on button "Apply credits" at bounding box center [838, 421] width 114 height 22
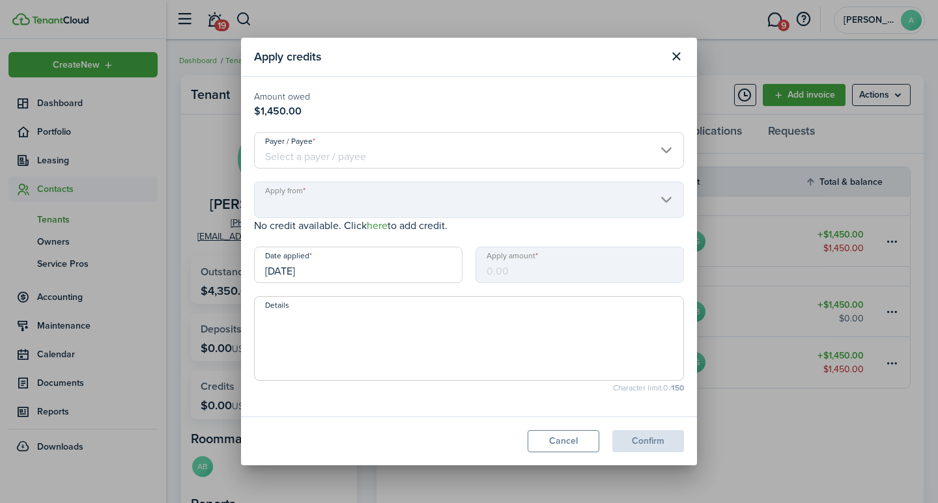
click at [381, 231] on link "here" at bounding box center [377, 225] width 21 height 15
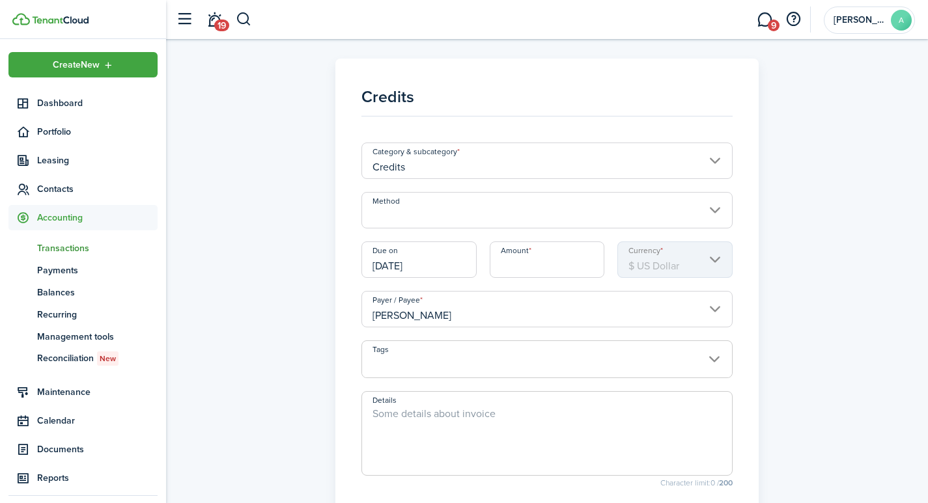
click at [397, 208] on input "Method" at bounding box center [547, 210] width 372 height 36
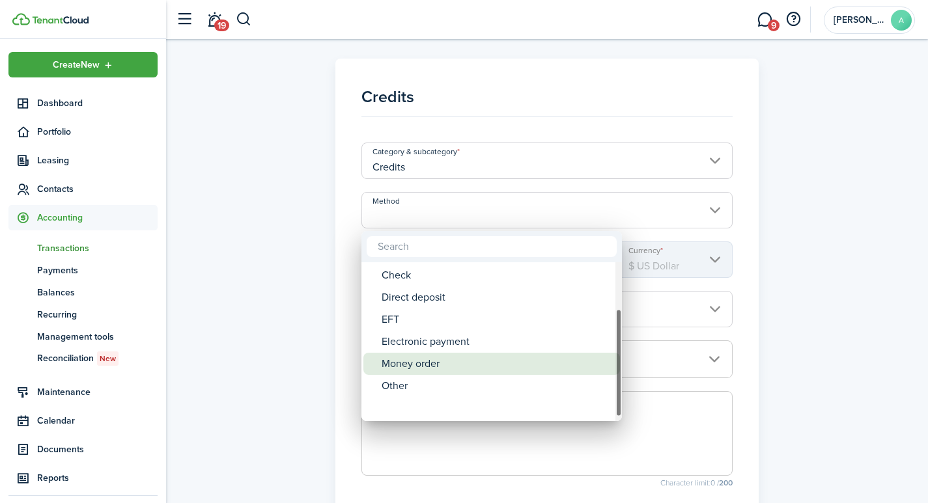
drag, startPoint x: 617, startPoint y: 281, endPoint x: 487, endPoint y: 375, distance: 160.9
click at [562, 374] on mbsc-scrollview-base "ACH Card Cash Cashier's check Check Direct deposit EFT Electronic payment Money…" at bounding box center [491, 342] width 261 height 156
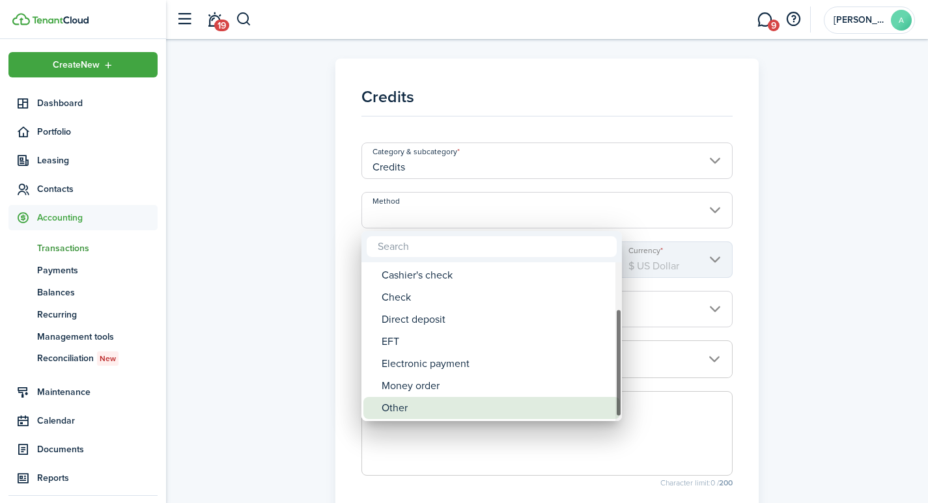
click at [395, 404] on div "Other" at bounding box center [497, 408] width 231 height 22
type input "Other"
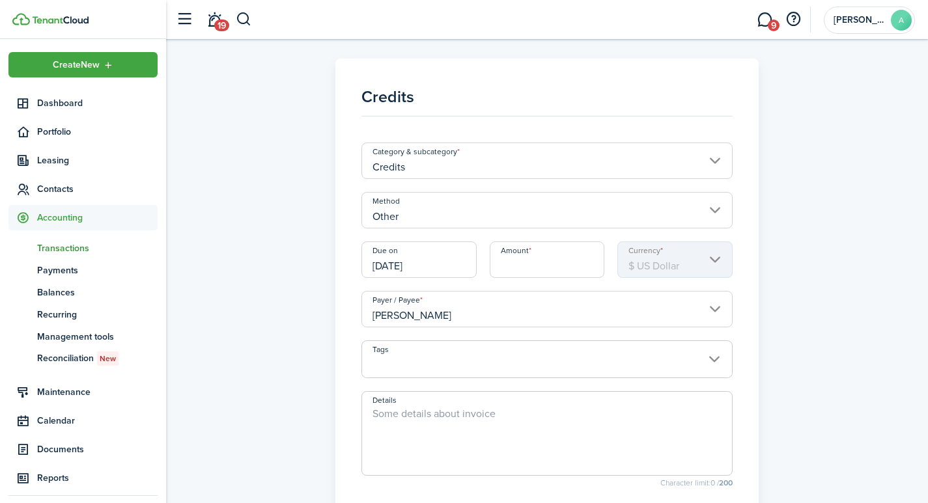
click at [427, 272] on input "[DATE]" at bounding box center [418, 260] width 115 height 36
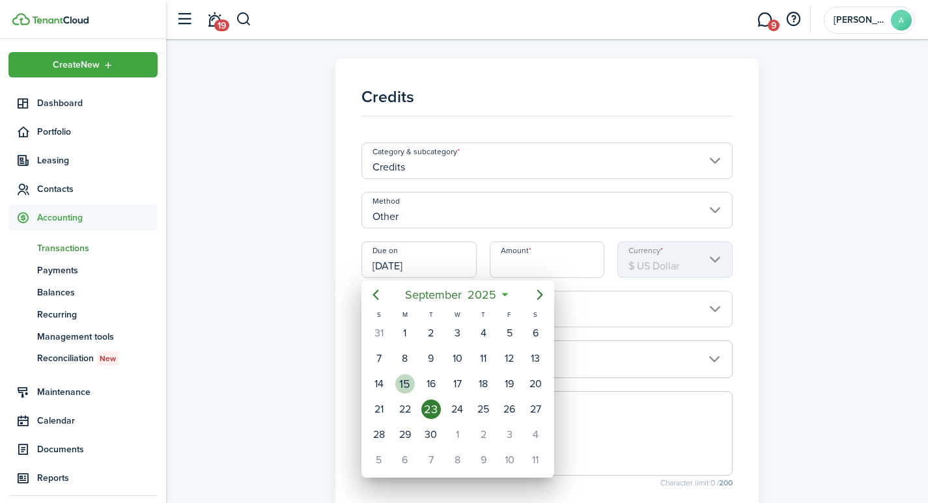
click at [410, 386] on div "15" at bounding box center [405, 384] width 20 height 20
type input "[DATE]"
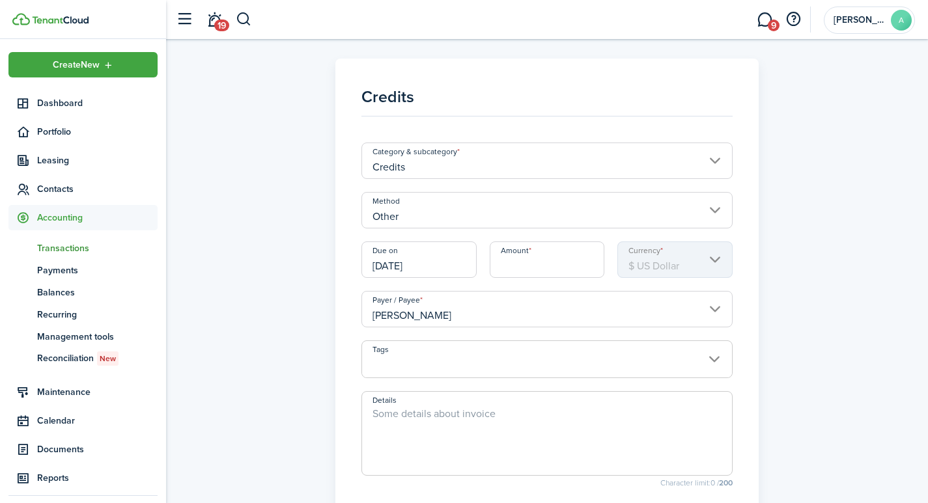
click at [539, 266] on input "Amount" at bounding box center [547, 260] width 115 height 36
type input "$227.50"
click at [466, 361] on span at bounding box center [547, 367] width 371 height 22
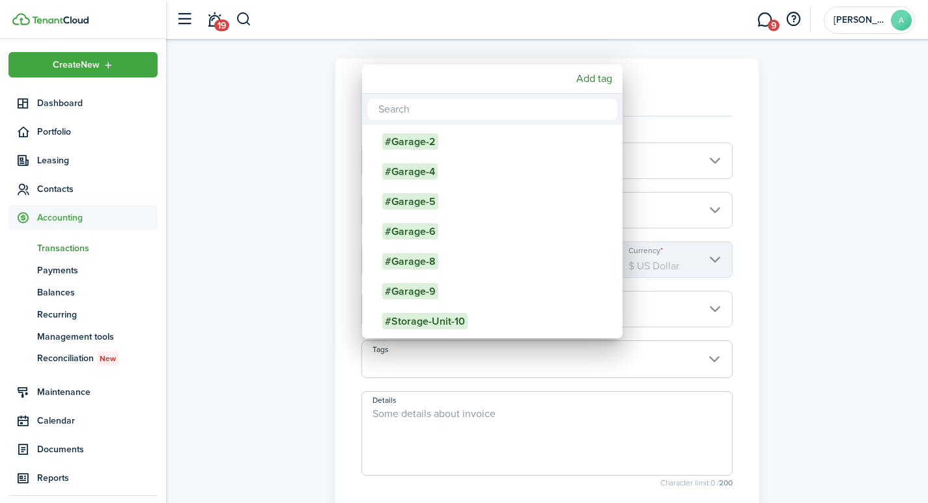
click at [464, 454] on div at bounding box center [464, 252] width 1136 height 712
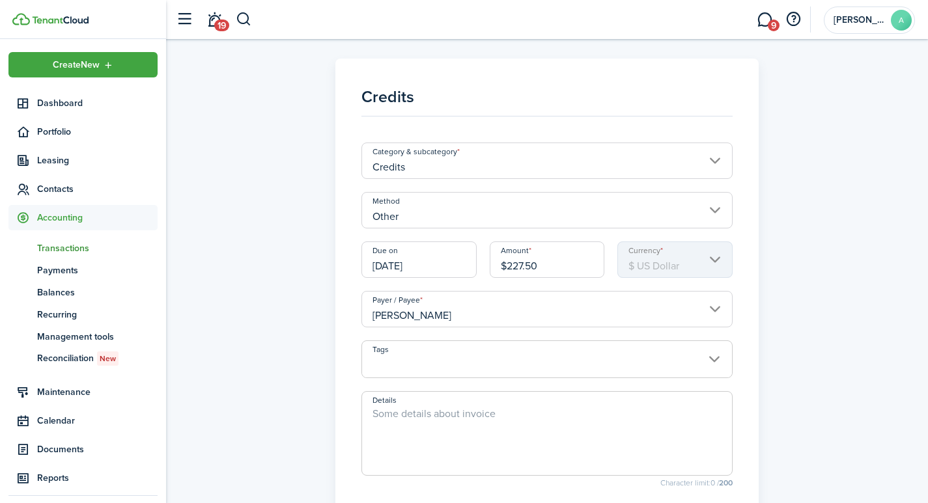
click at [451, 419] on textarea "Details" at bounding box center [547, 437] width 371 height 63
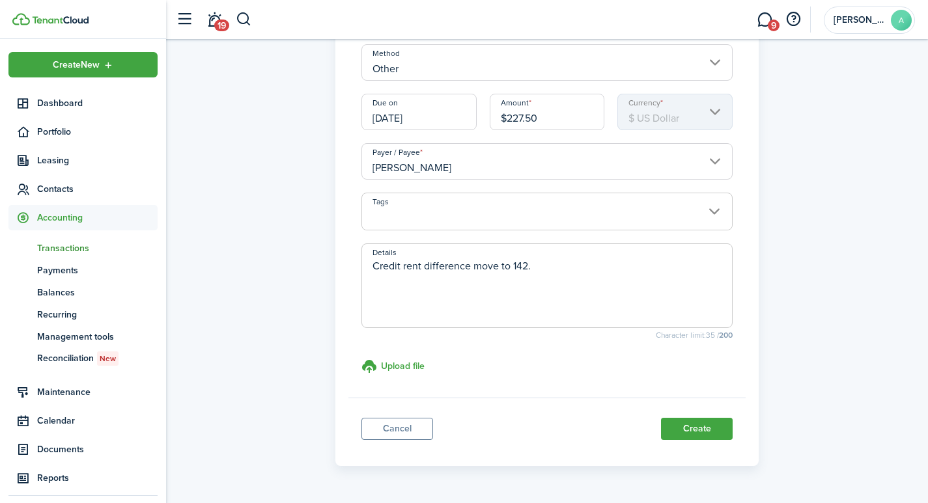
scroll to position [186, 0]
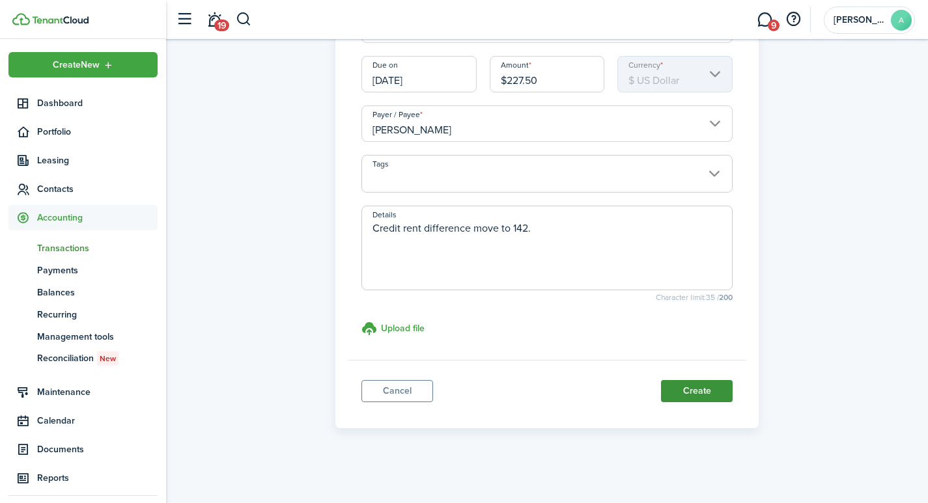
type textarea "Credit rent difference move to 142."
click at [695, 395] on button "Create" at bounding box center [697, 391] width 72 height 22
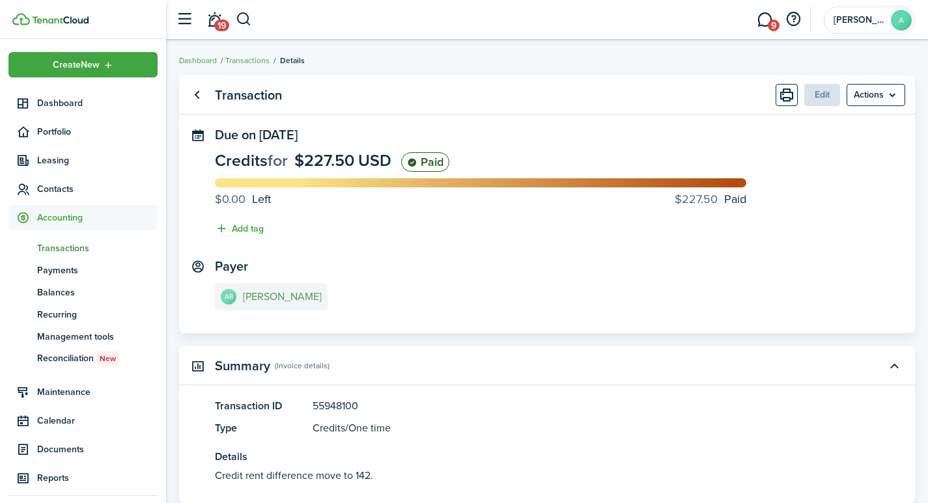
click at [266, 298] on e-details-info-title "[PERSON_NAME]" at bounding box center [282, 297] width 79 height 12
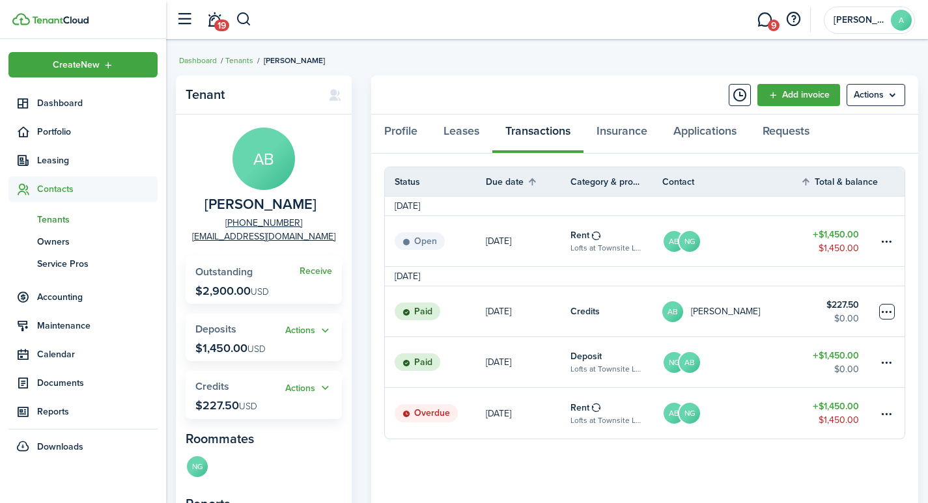
click at [885, 312] on table-menu-btn-icon at bounding box center [887, 312] width 16 height 16
click at [740, 455] on panel-main-body "Status Due date Category & property Contact Total & balance Actions [DATE] Open…" at bounding box center [644, 398] width 547 height 488
click at [838, 303] on table-amount-title "$227.50" at bounding box center [842, 305] width 33 height 14
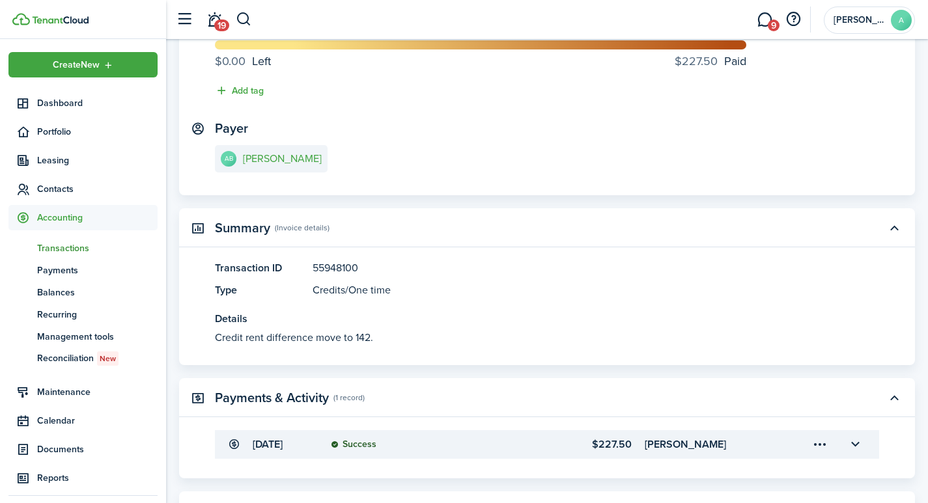
scroll to position [127, 0]
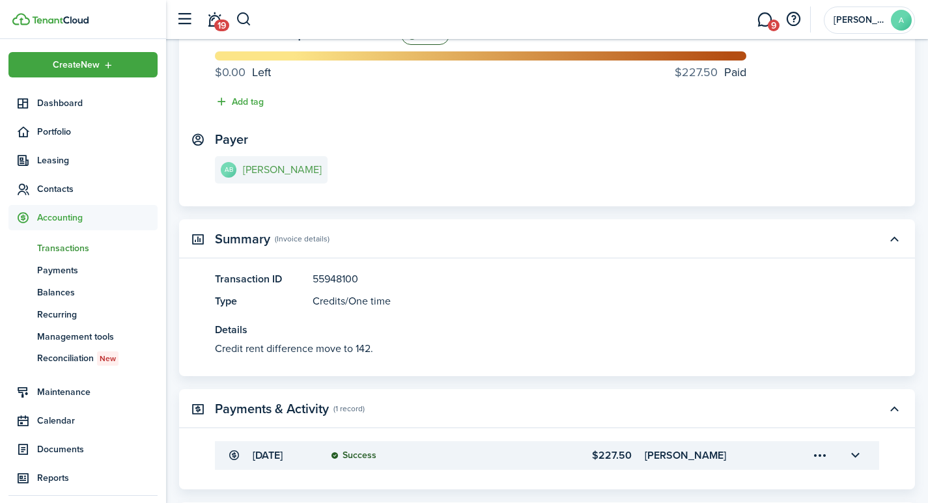
click at [274, 169] on e-details-info-title "[PERSON_NAME]" at bounding box center [282, 170] width 79 height 12
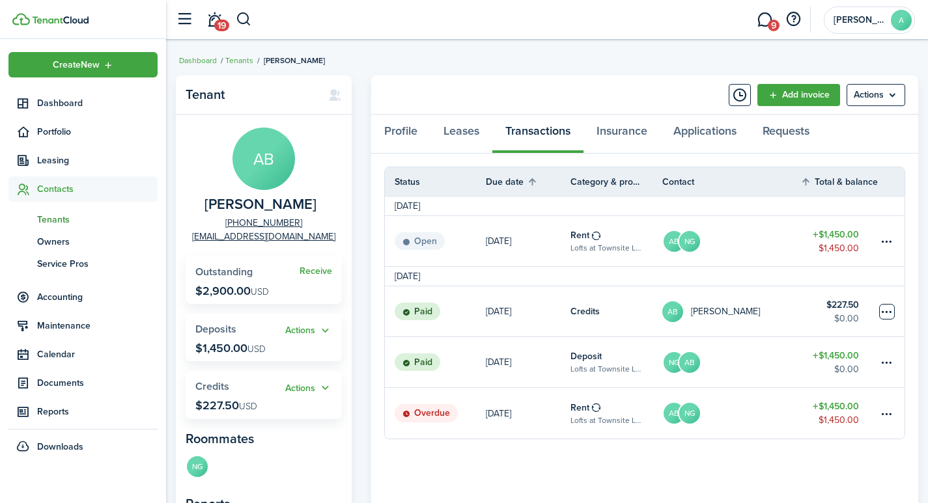
click at [881, 308] on table-menu-btn-icon at bounding box center [887, 312] width 16 height 16
click at [743, 423] on link "[PERSON_NAME]" at bounding box center [731, 413] width 138 height 51
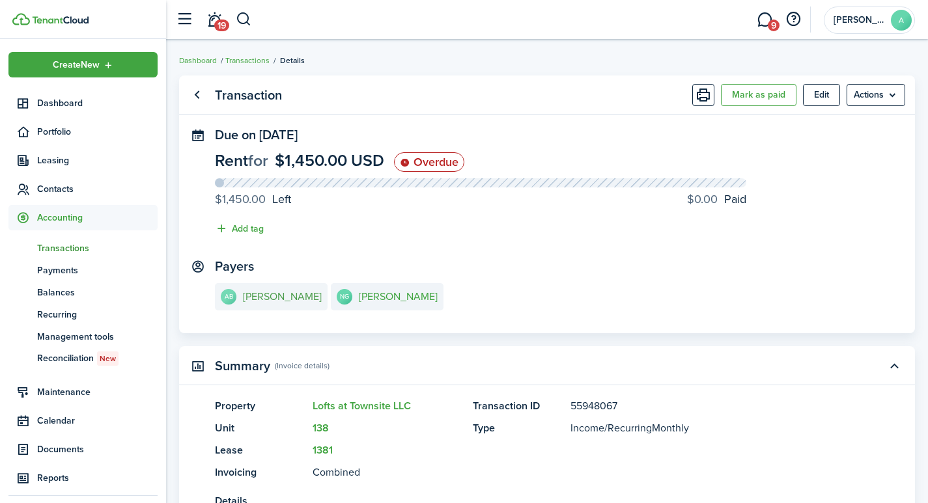
click at [257, 294] on e-details-info-title "[PERSON_NAME]" at bounding box center [282, 297] width 79 height 12
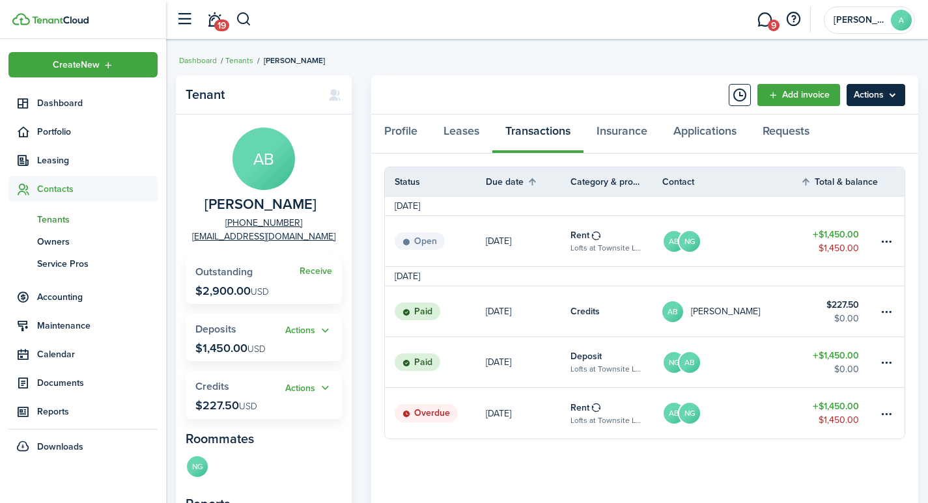
click at [868, 88] on menu-btn "Actions" at bounding box center [876, 95] width 59 height 22
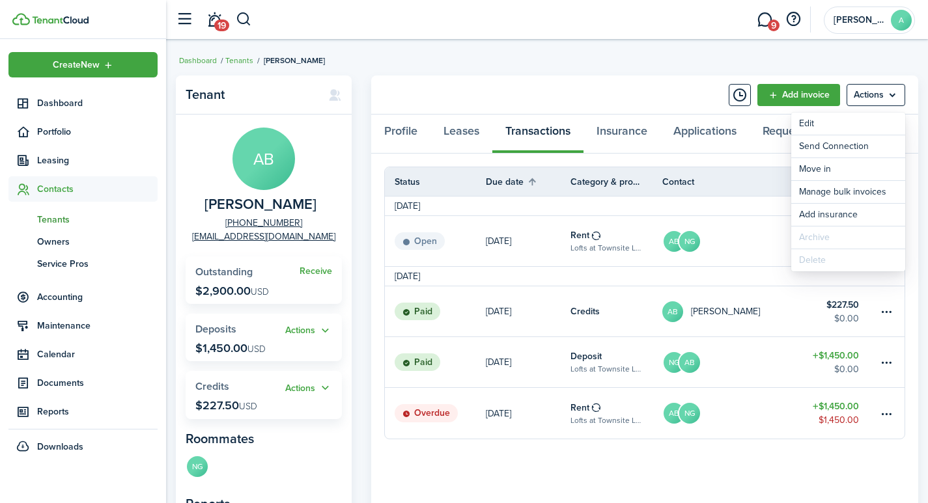
click at [741, 251] on link "[PERSON_NAME]" at bounding box center [731, 241] width 138 height 50
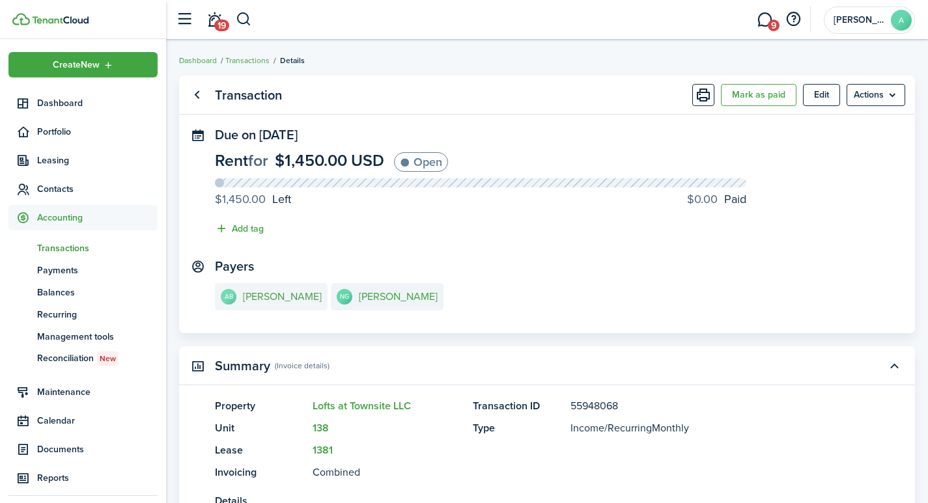
click at [263, 299] on e-details-info-title "[PERSON_NAME]" at bounding box center [282, 297] width 79 height 12
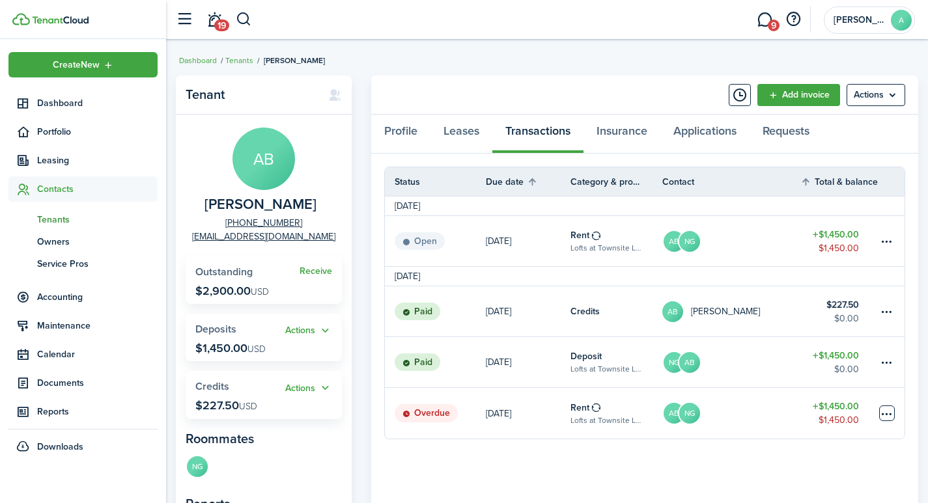
click at [890, 413] on table-menu-btn-icon at bounding box center [887, 414] width 16 height 16
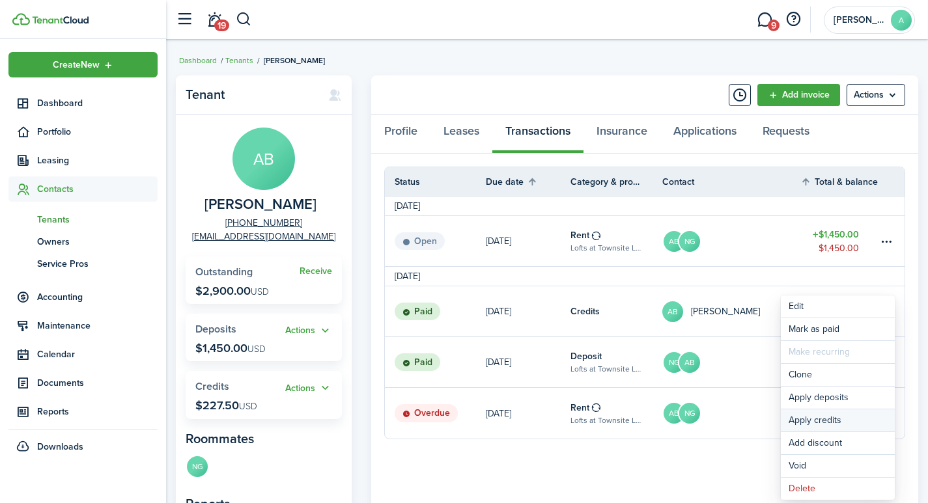
click at [822, 420] on button "Apply credits" at bounding box center [838, 421] width 114 height 22
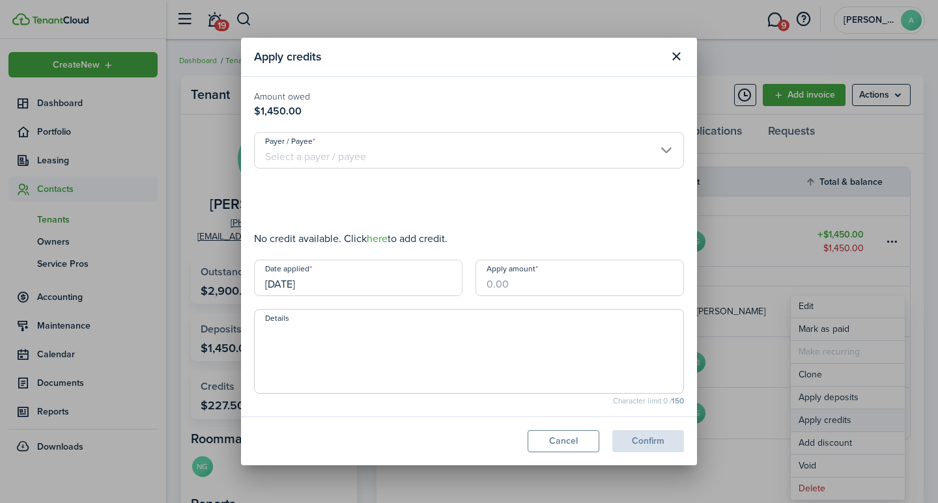
type input "$227.50"
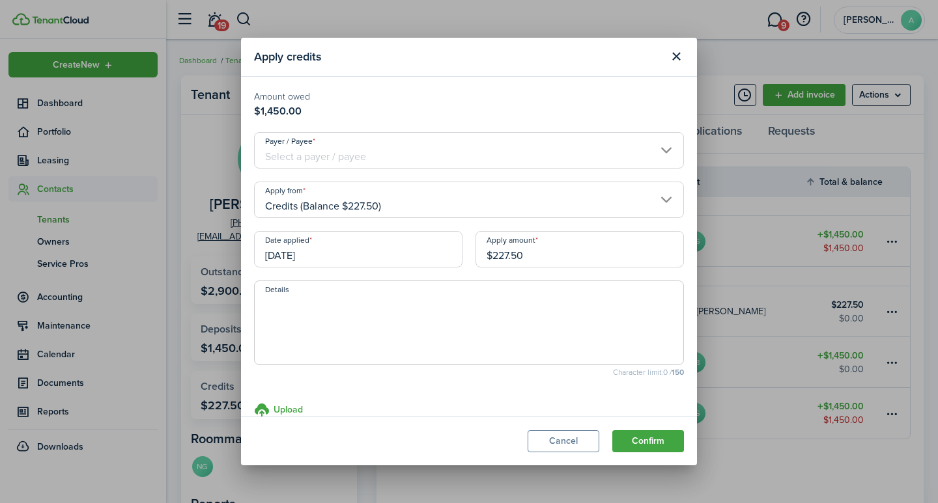
click at [456, 341] on textarea "Details" at bounding box center [469, 327] width 429 height 63
type textarea "R"
type textarea "Credit rent difference move to 142."
click at [641, 446] on button "Confirm" at bounding box center [648, 441] width 72 height 22
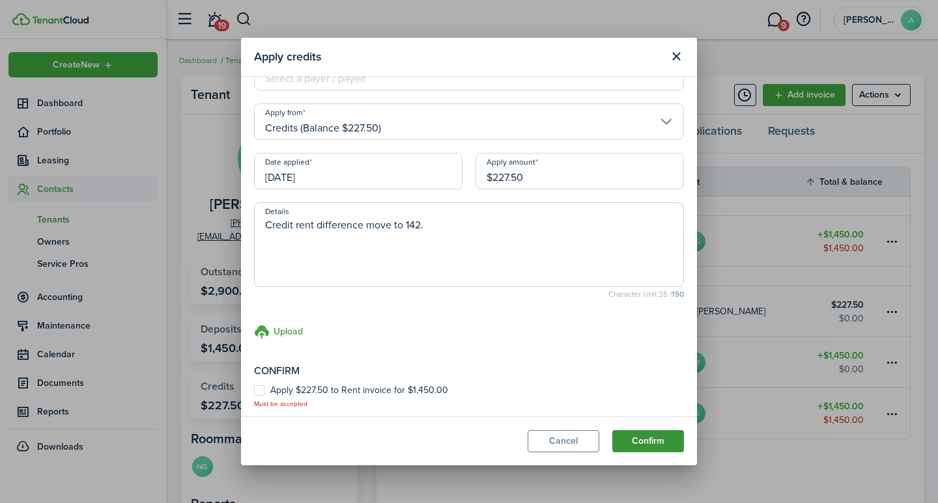
scroll to position [84, 0]
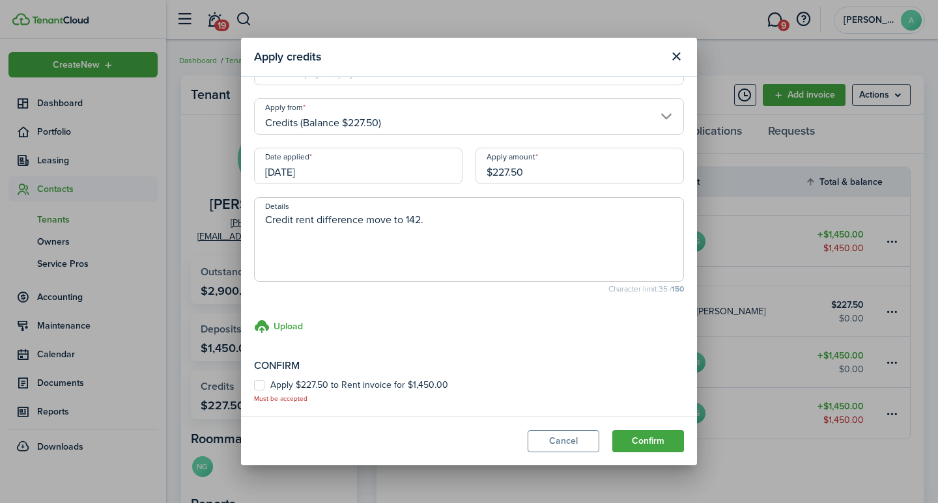
click at [264, 384] on label "Apply $227.50 to Rent invoice for $1,450.00" at bounding box center [351, 385] width 194 height 10
click at [254, 475] on input "Apply $227.50 to Rent invoice for $1,450.00" at bounding box center [253, 475] width 1 height 1
checkbox input "true"
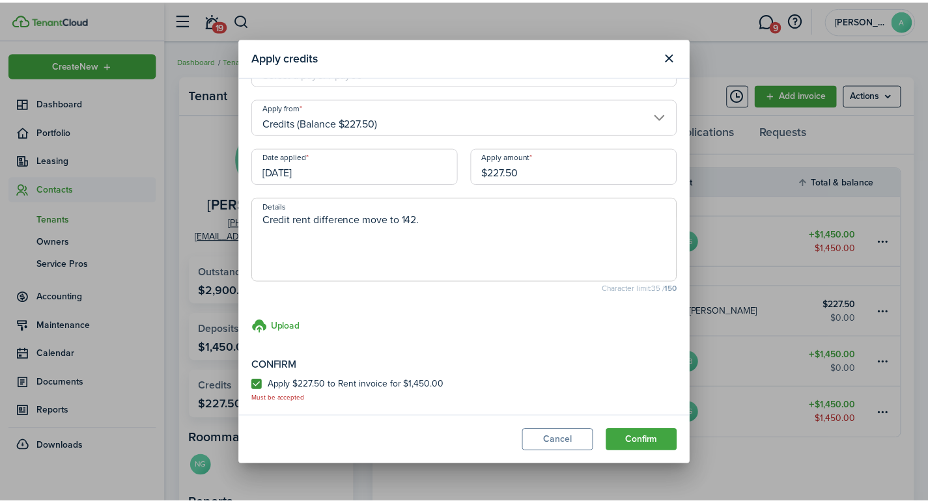
scroll to position [71, 0]
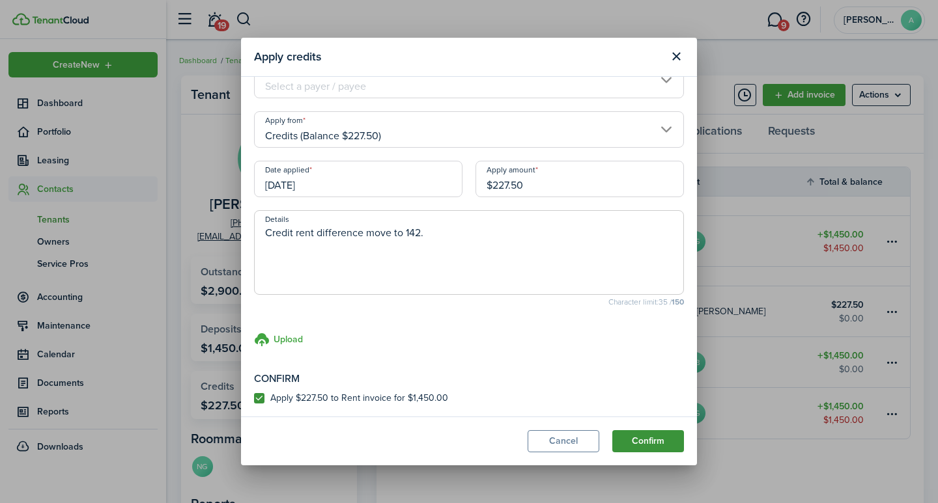
click at [650, 436] on button "Confirm" at bounding box center [648, 441] width 72 height 22
